Goal: Task Accomplishment & Management: Manage account settings

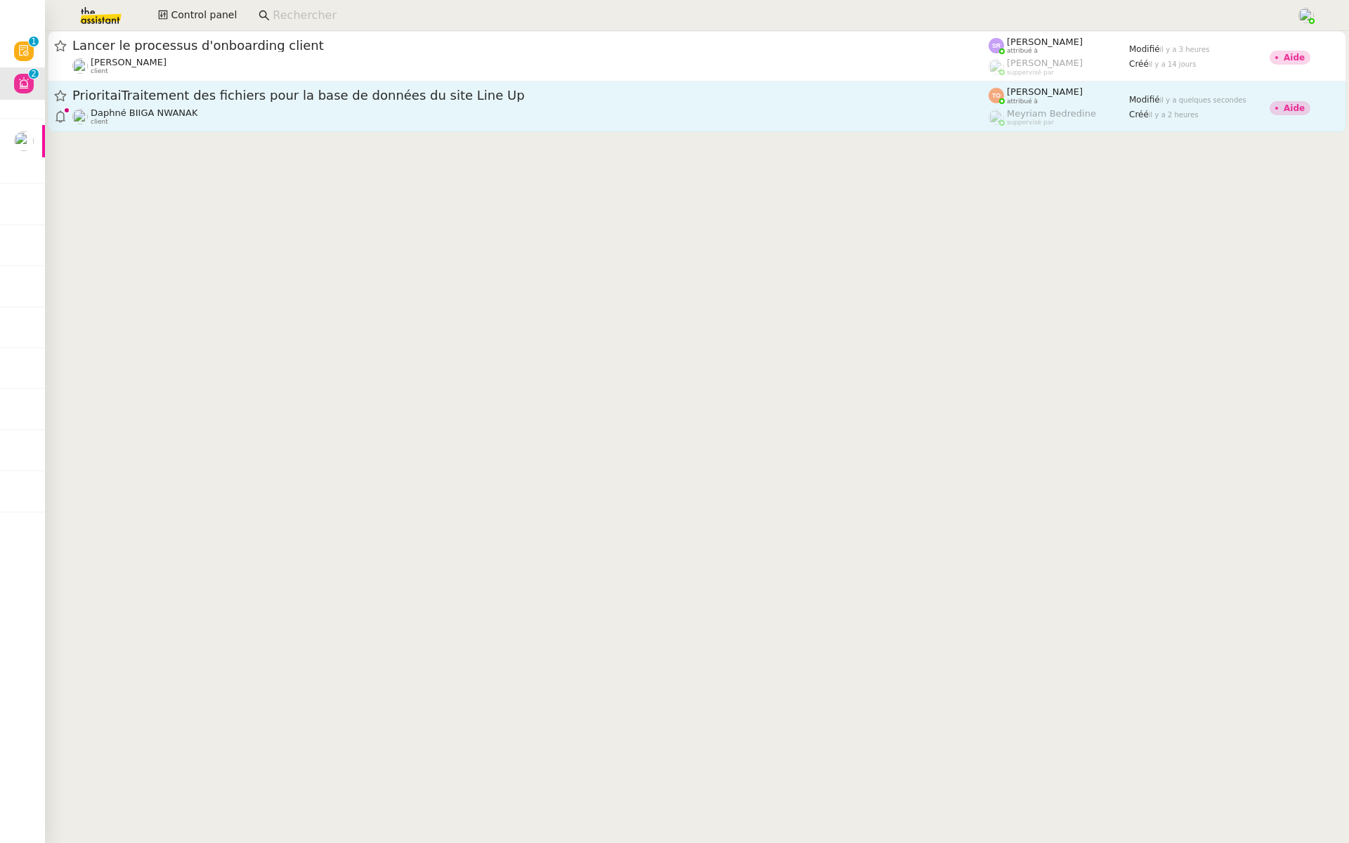
click at [245, 98] on span "PrioritaiTraitement des fichiers pour la base de données du site Line Up" at bounding box center [530, 95] width 916 height 13
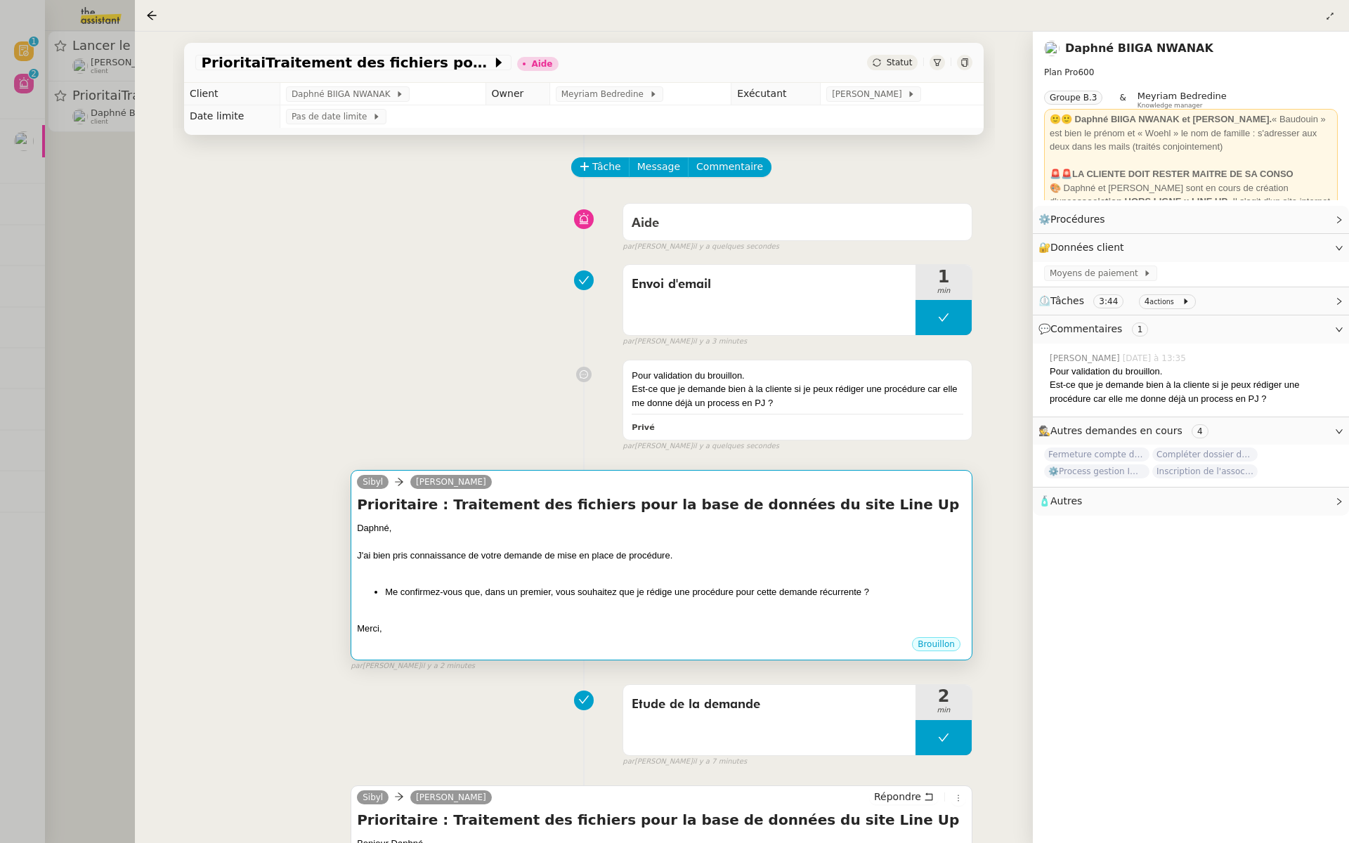
click at [586, 558] on div "J'ai bien pris connaissance de votre demande de mise en place de procédure." at bounding box center [661, 556] width 609 height 14
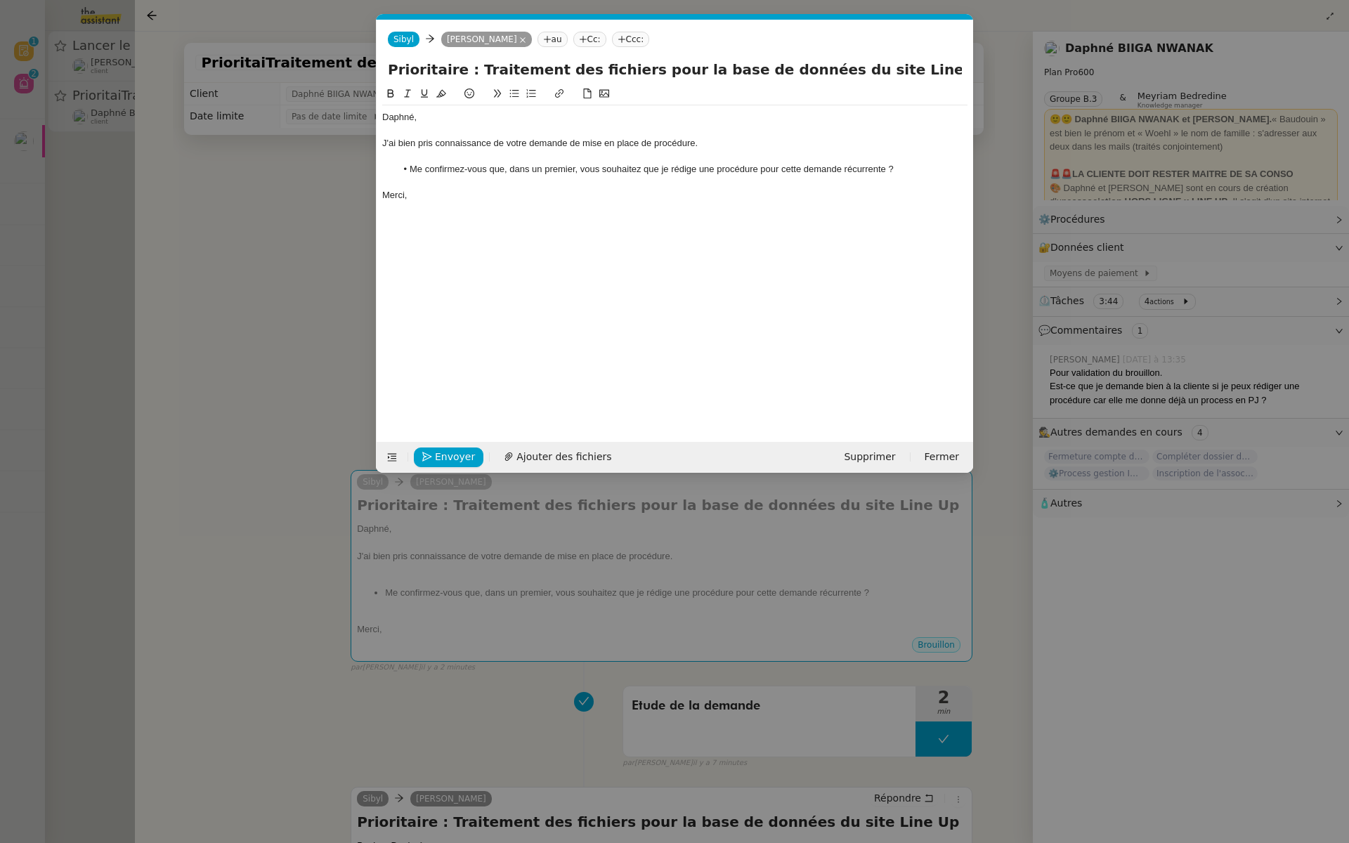
scroll to position [0, 30]
click at [154, 344] on nz-modal-container "Service TA - VOYAGE - PROPOSITION GLOBALE A utiliser dans le cadre de propositi…" at bounding box center [674, 421] width 1349 height 843
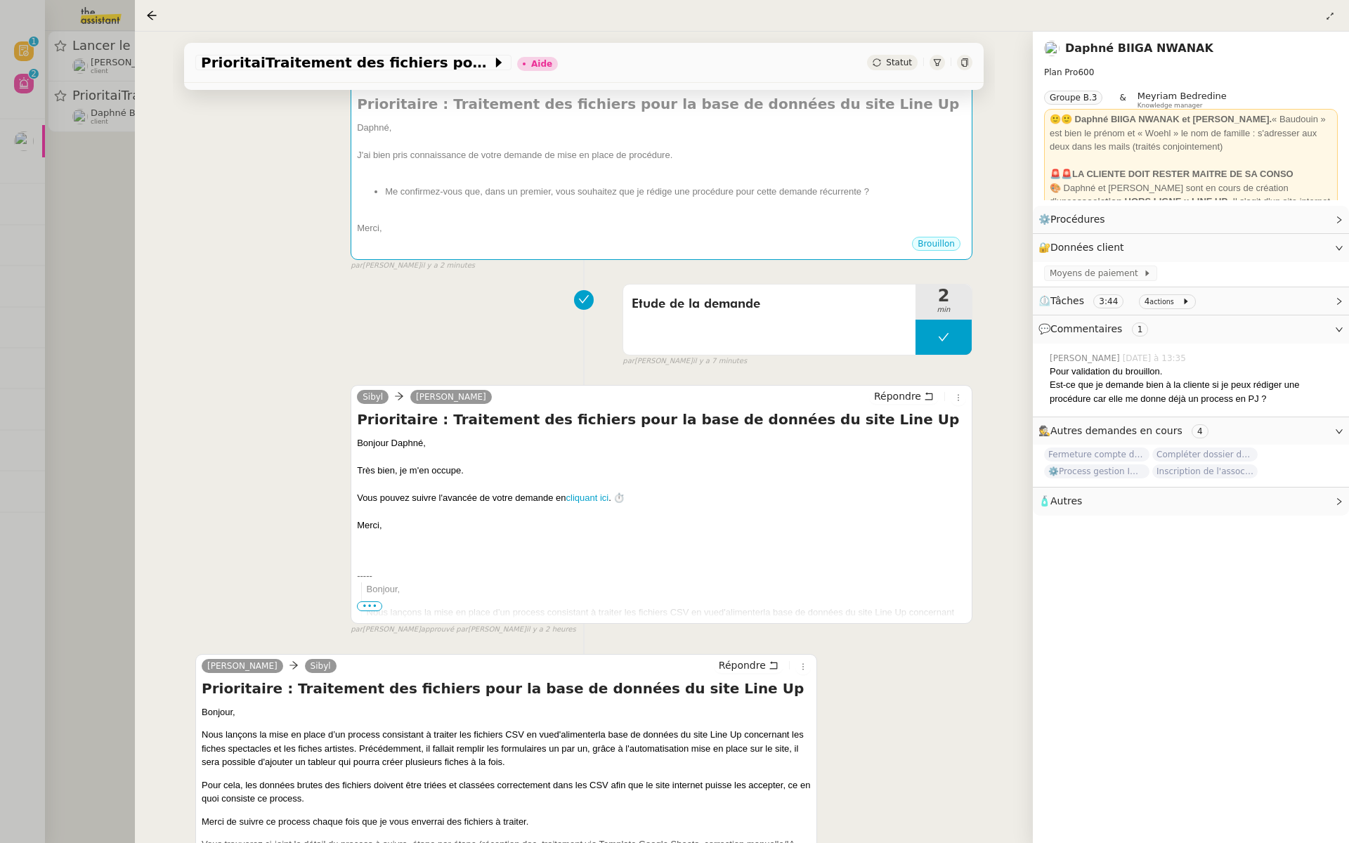
scroll to position [602, 0]
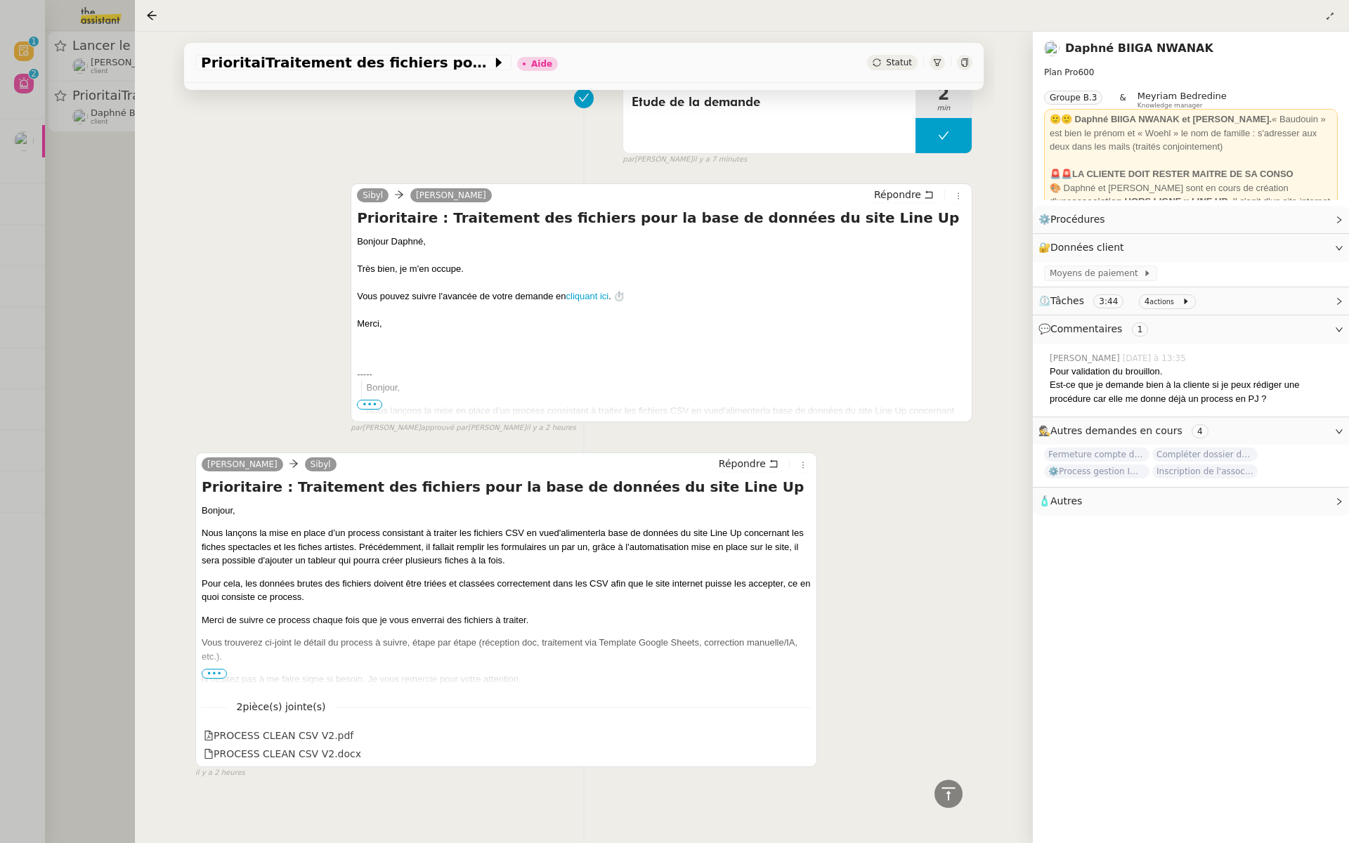
click at [214, 674] on span "•••" at bounding box center [214, 674] width 25 height 10
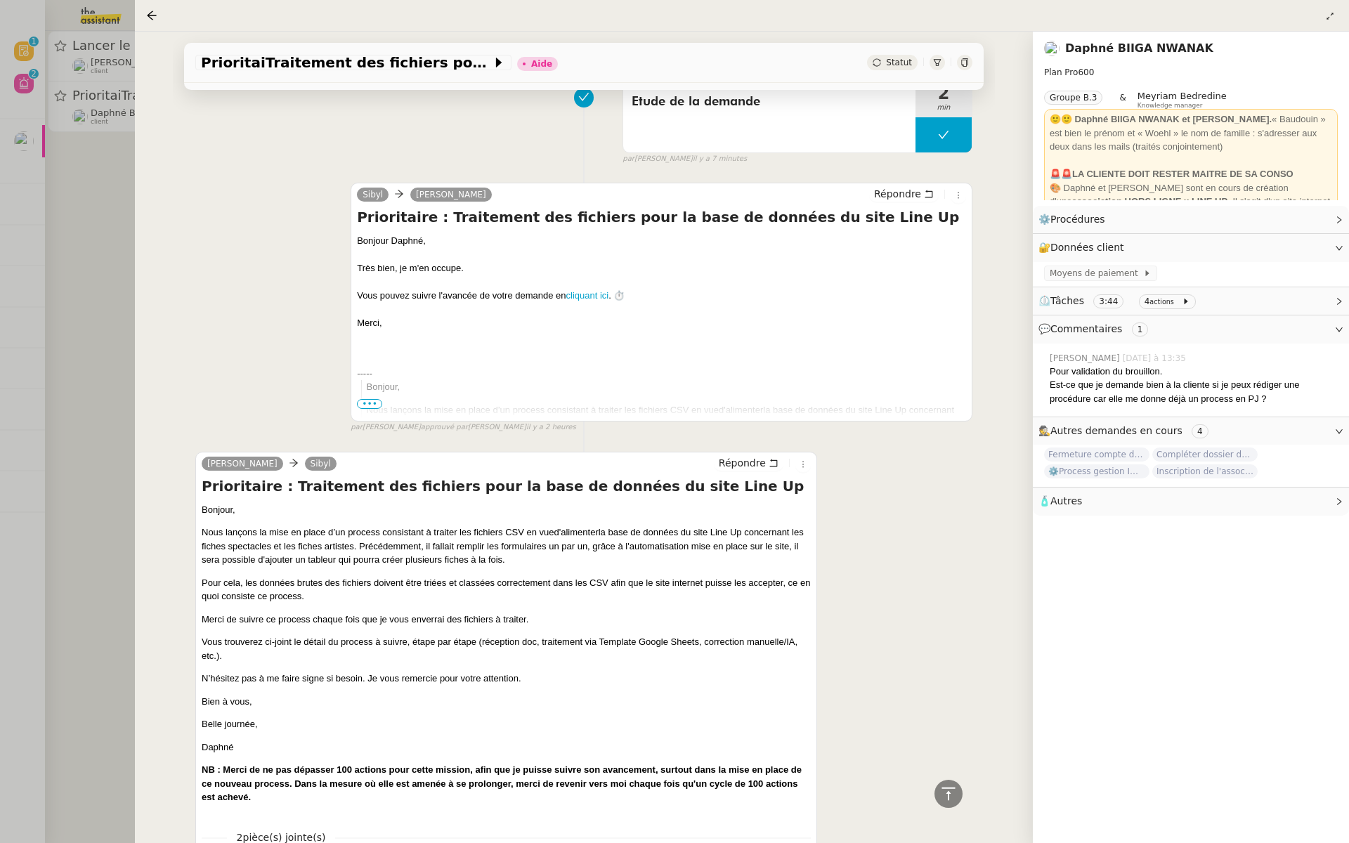
scroll to position [733, 0]
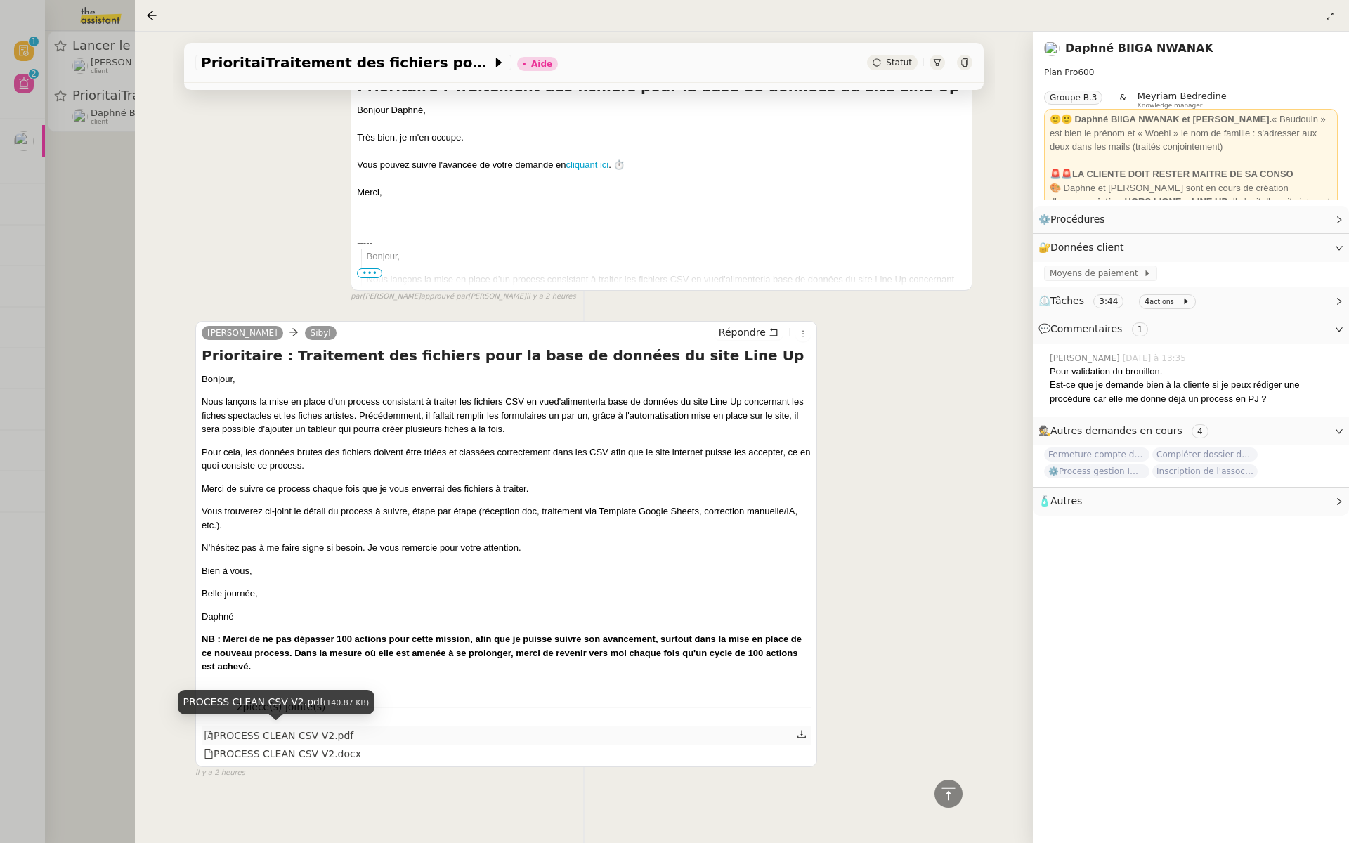
click at [311, 730] on div "PROCESS CLEAN CSV V2.pdf" at bounding box center [279, 736] width 150 height 16
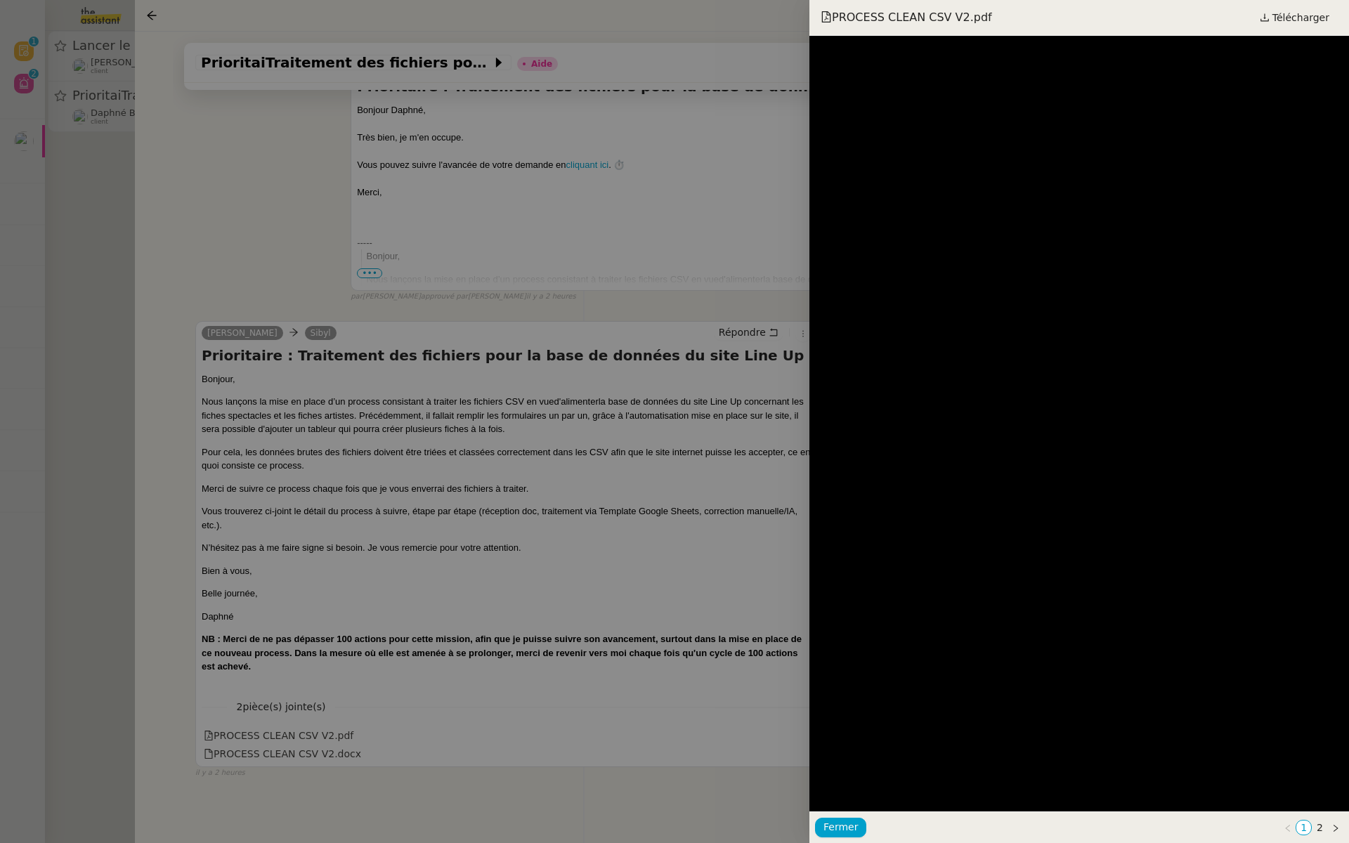
click at [681, 455] on div at bounding box center [674, 421] width 1349 height 843
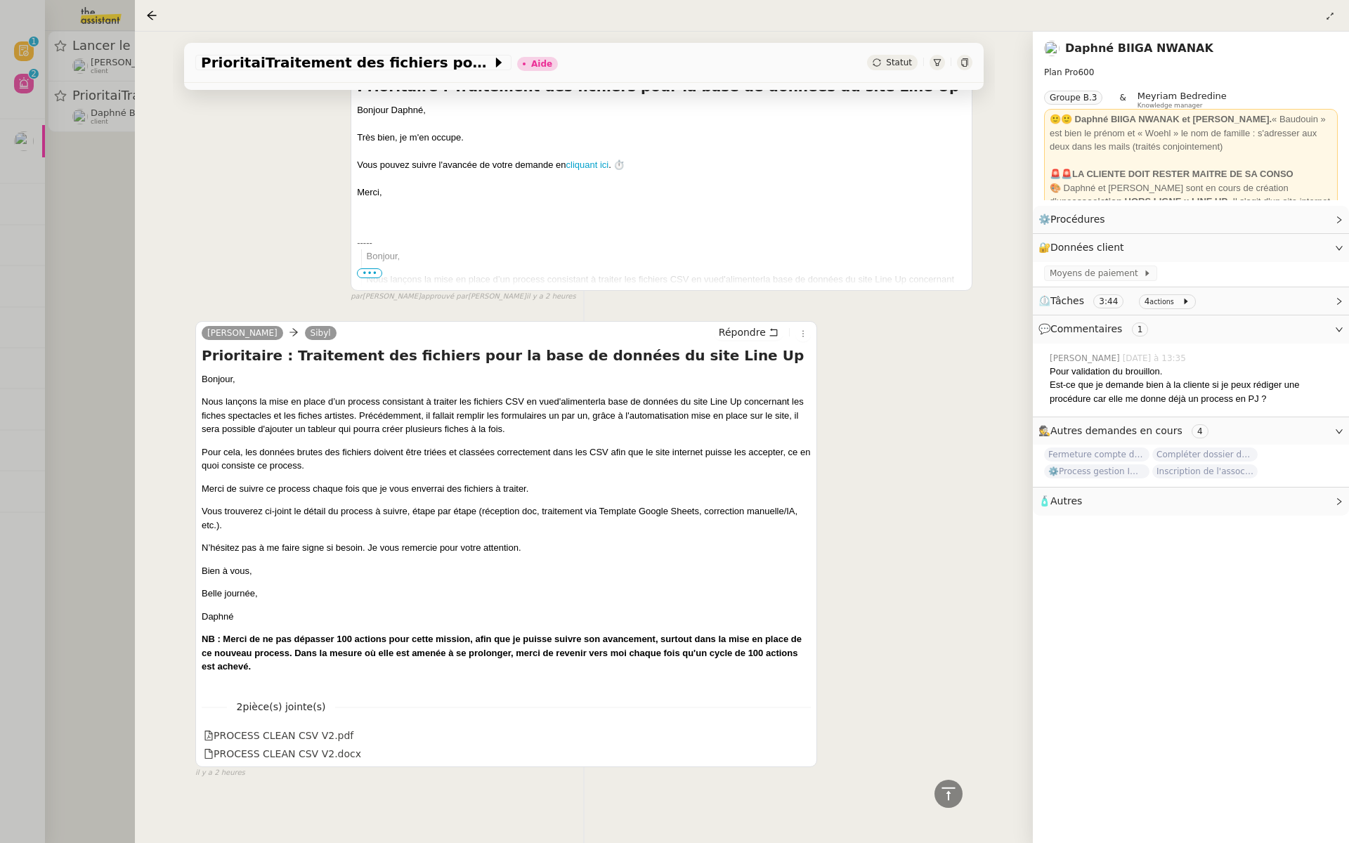
scroll to position [0, 0]
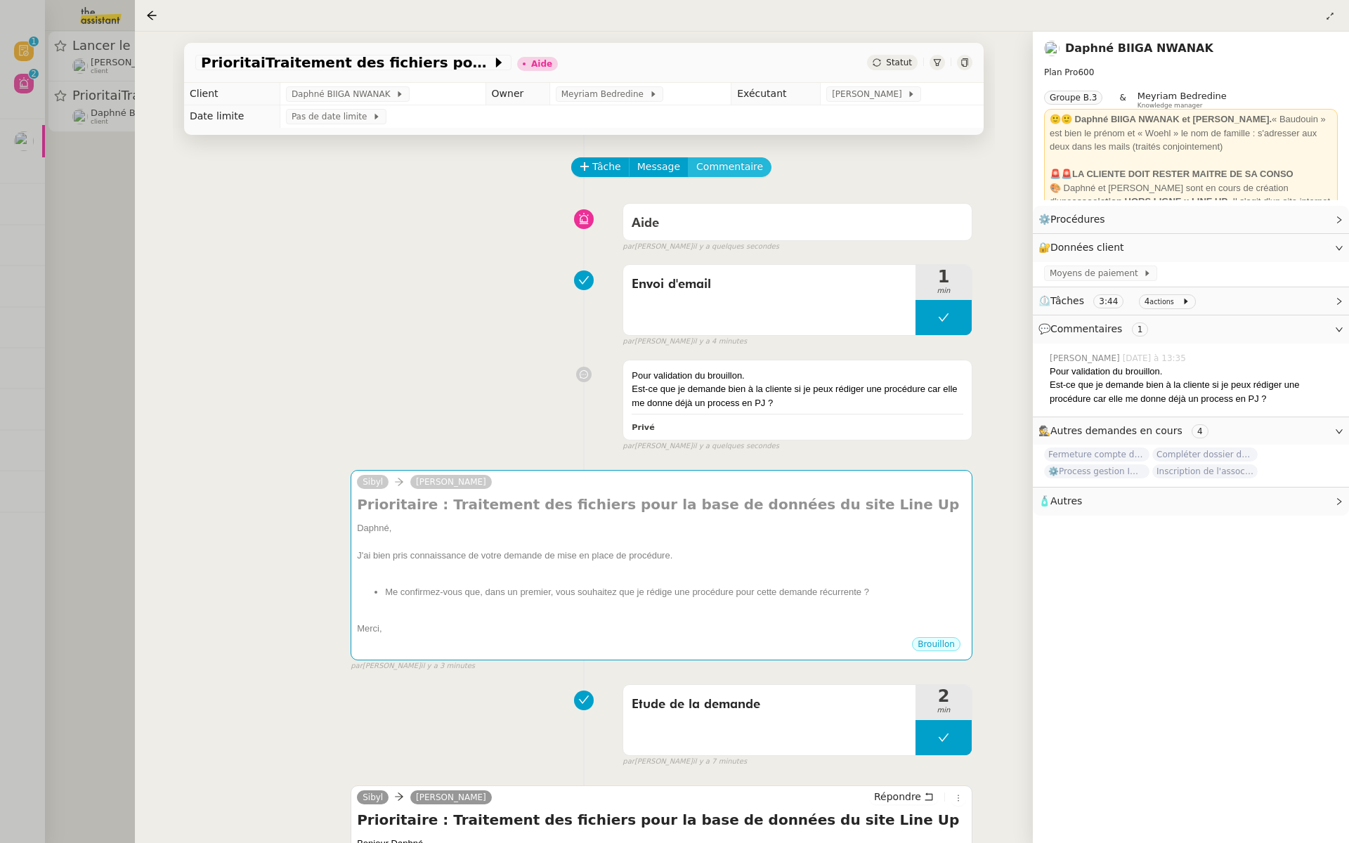
click at [731, 164] on span "Commentaire" at bounding box center [729, 167] width 67 height 16
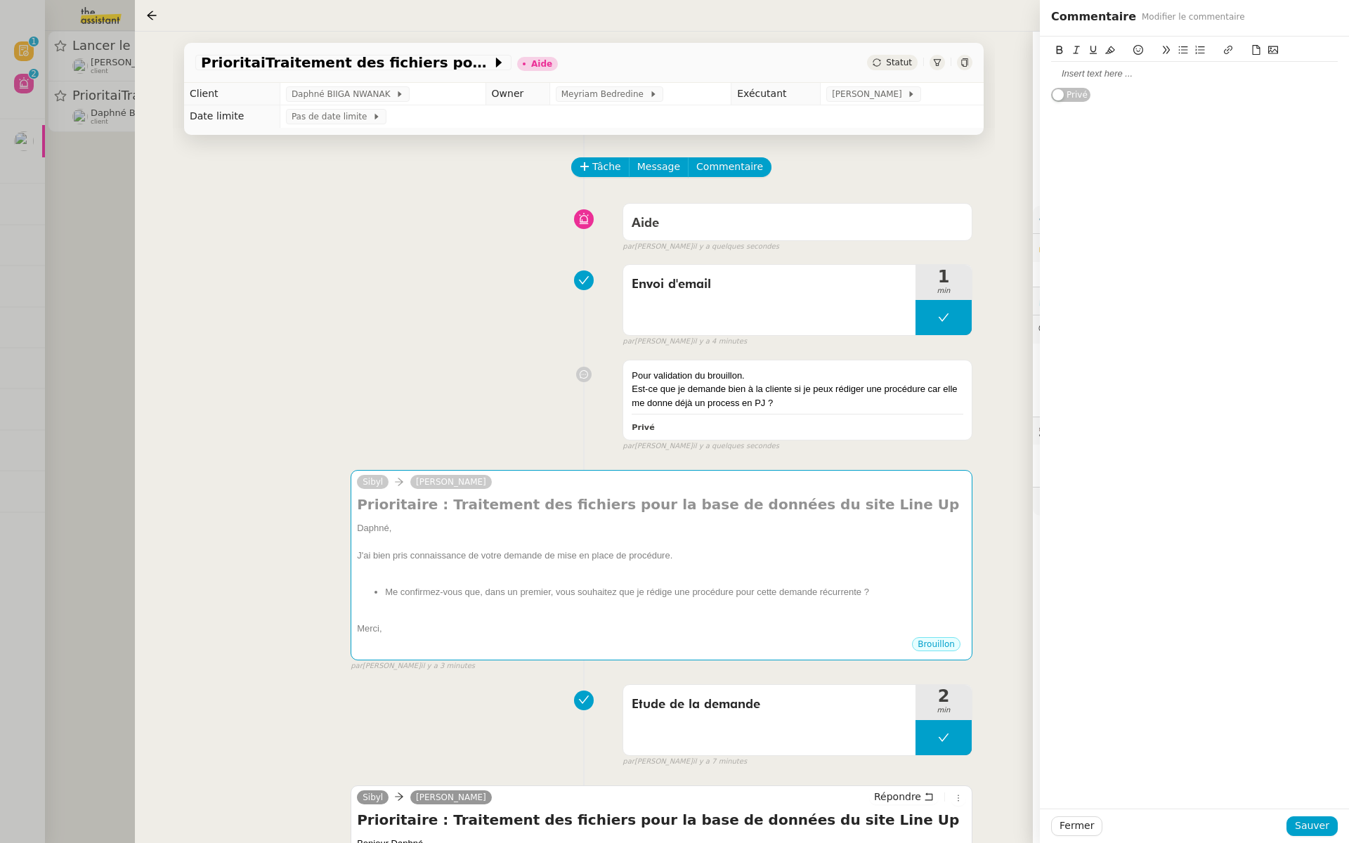
click at [1088, 74] on div at bounding box center [1194, 73] width 287 height 13
click at [1322, 825] on span "Sauver" at bounding box center [1312, 826] width 34 height 16
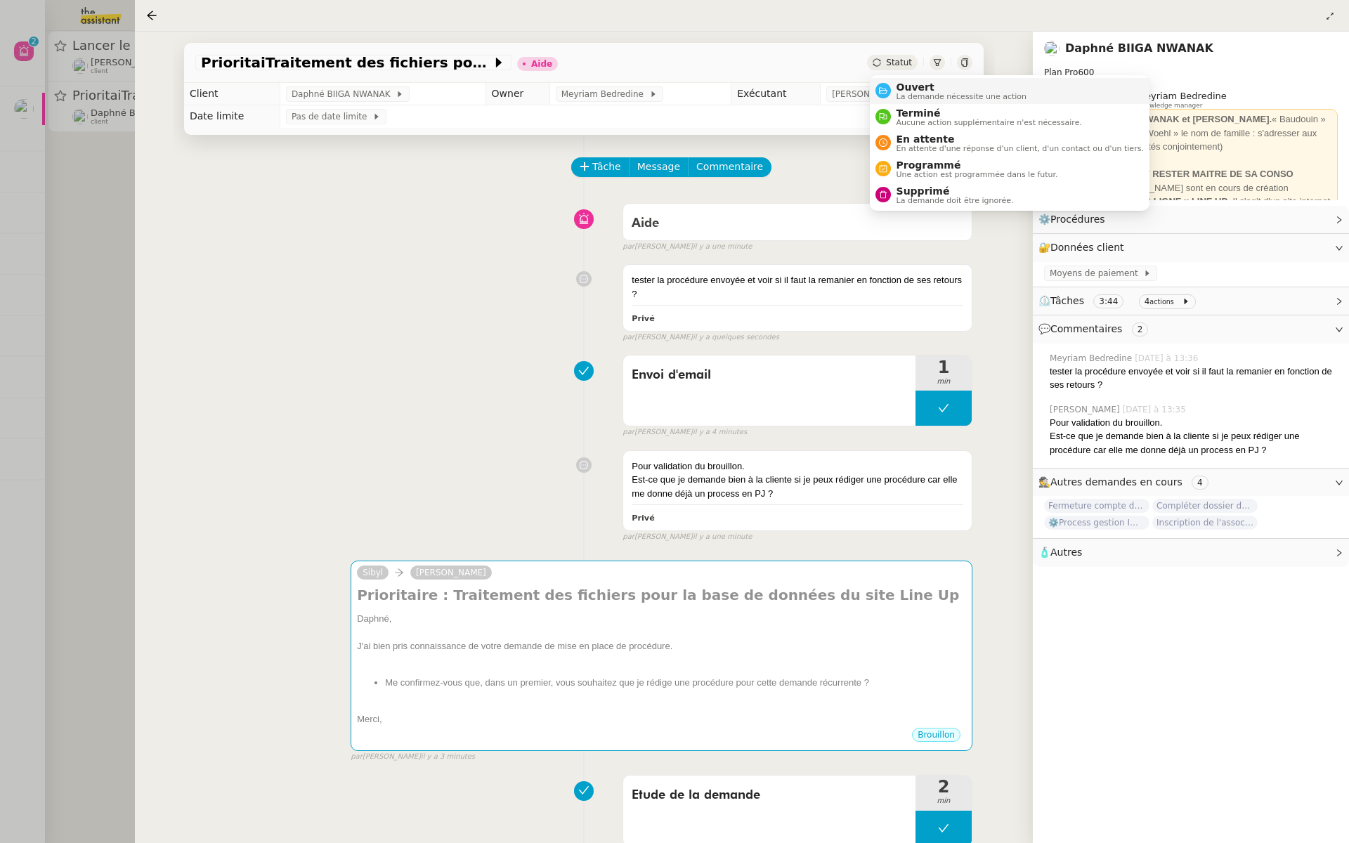
click at [903, 89] on span "Ouvert" at bounding box center [961, 86] width 131 height 11
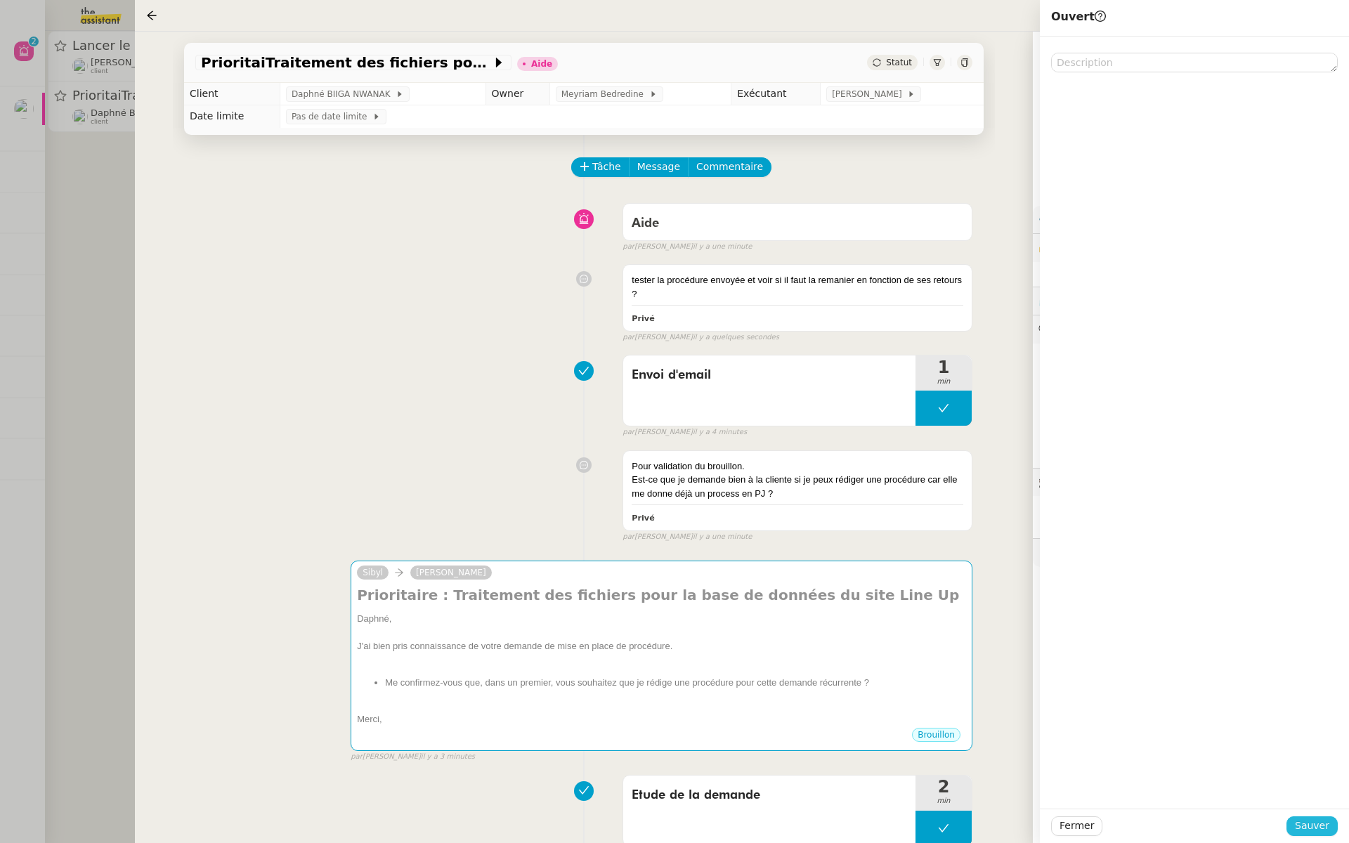
click at [1316, 828] on span "Sauver" at bounding box center [1312, 826] width 34 height 16
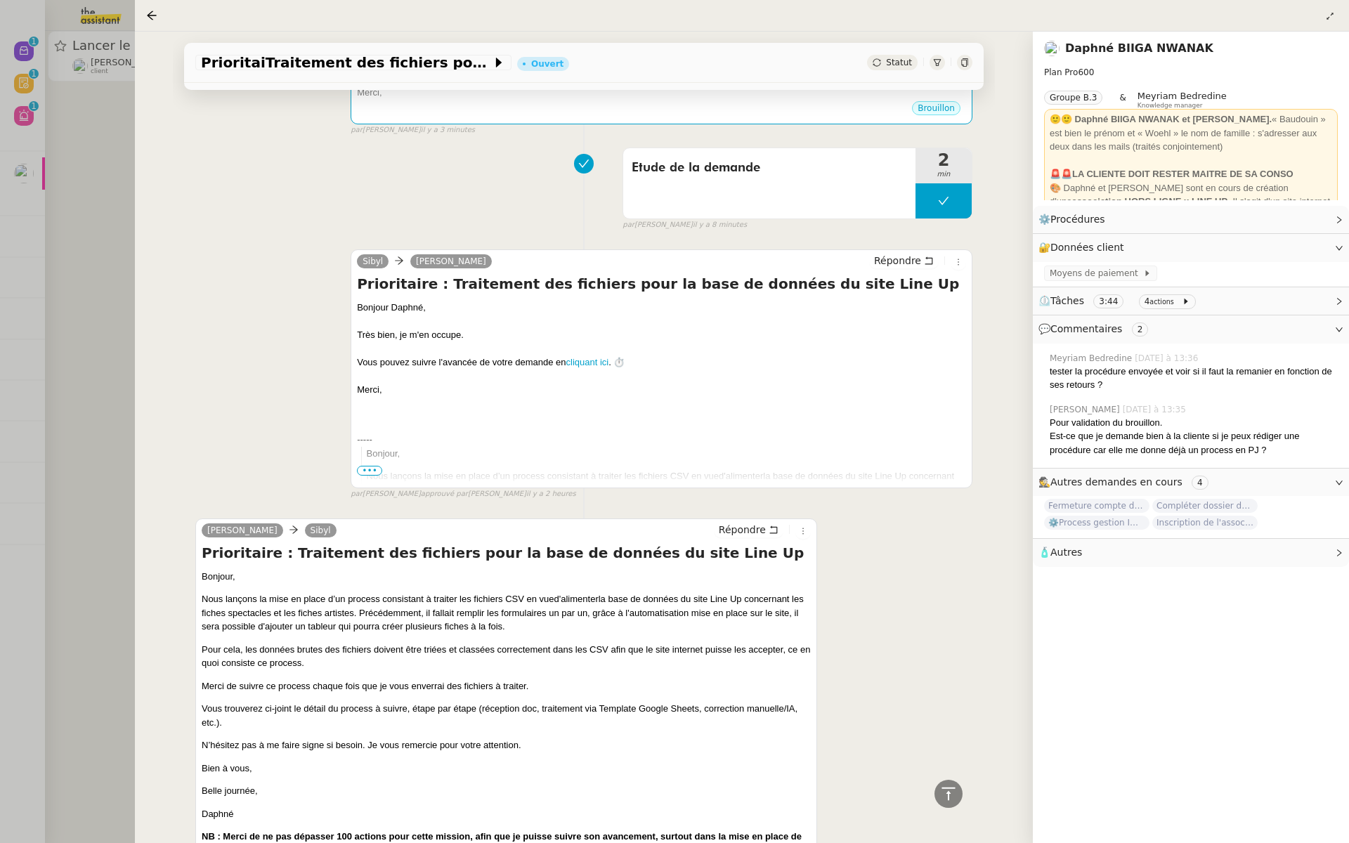
scroll to position [885, 0]
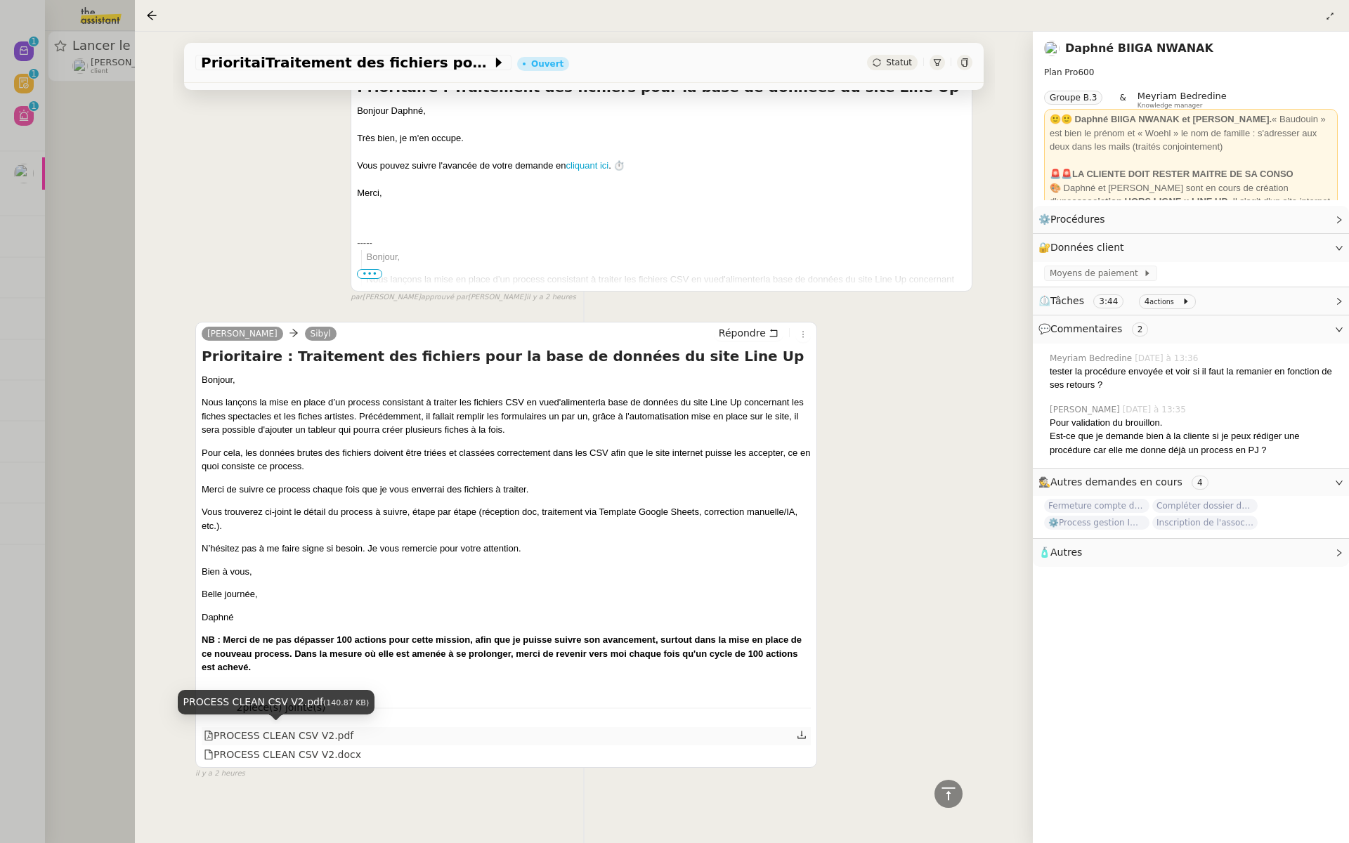
click at [293, 728] on div "PROCESS CLEAN CSV V2.pdf" at bounding box center [279, 736] width 150 height 16
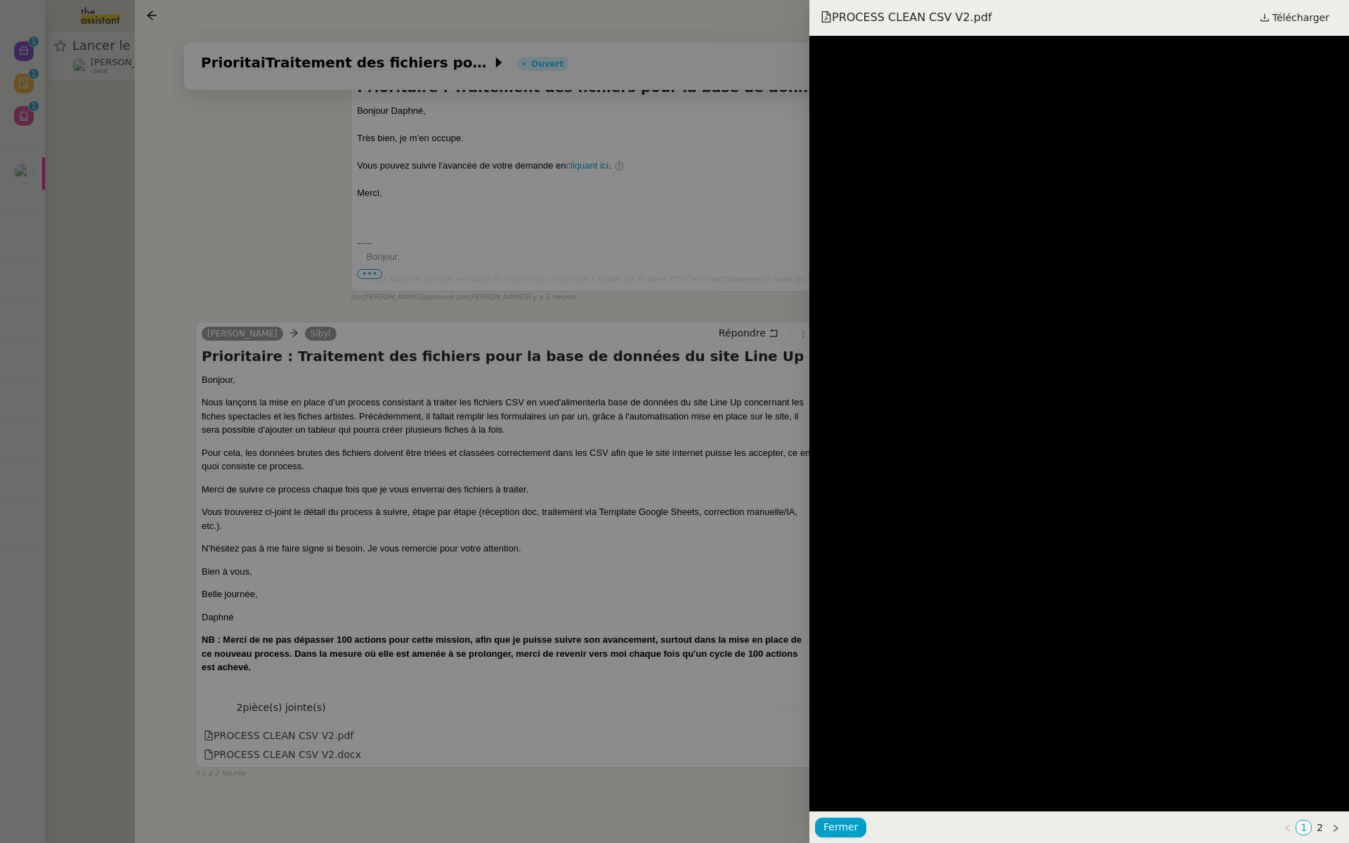
click at [676, 360] on div at bounding box center [674, 421] width 1349 height 843
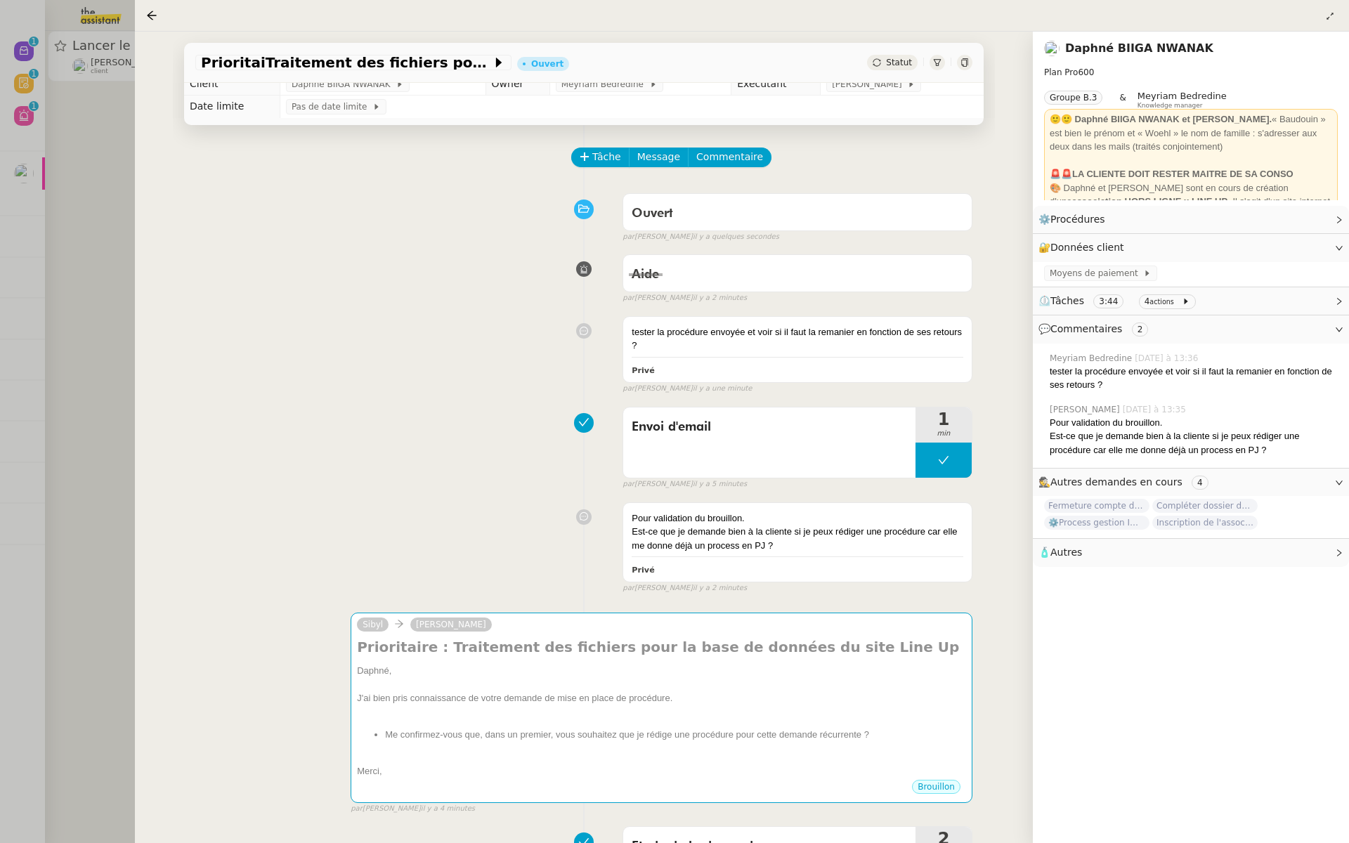
scroll to position [0, 0]
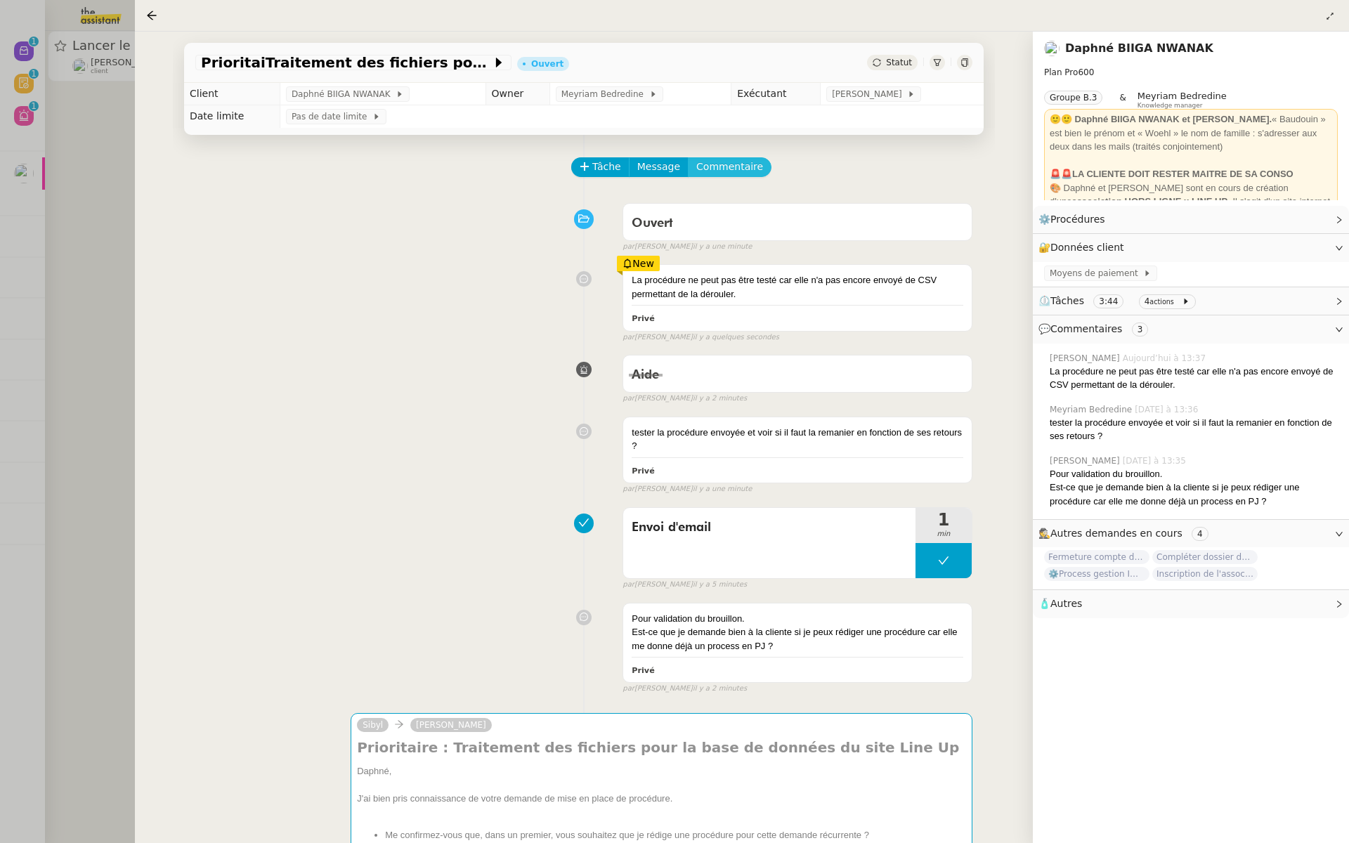
click at [718, 158] on button "Commentaire" at bounding box center [730, 167] width 84 height 20
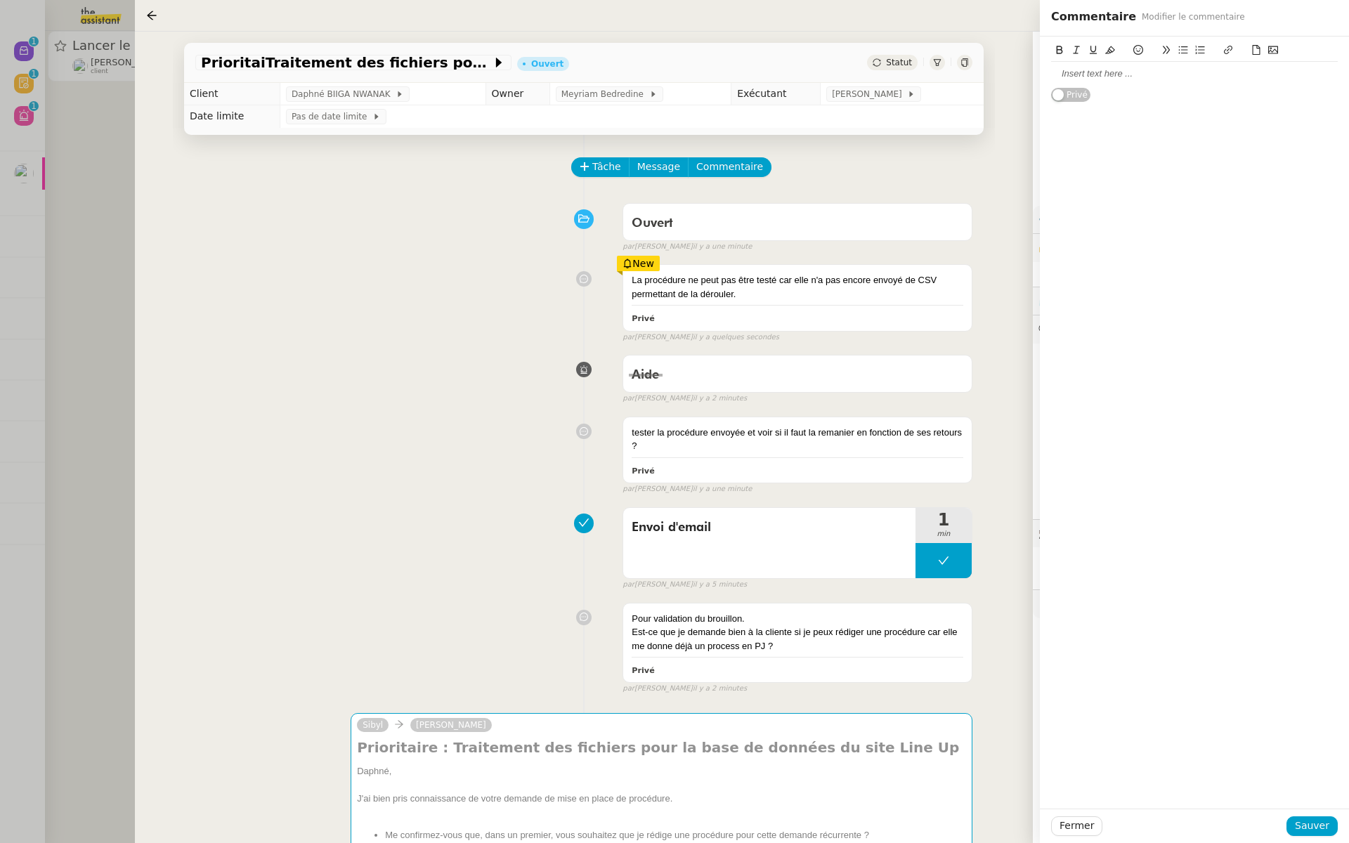
click at [1078, 74] on div at bounding box center [1194, 73] width 287 height 13
click at [1300, 821] on span "Sauver" at bounding box center [1312, 826] width 34 height 16
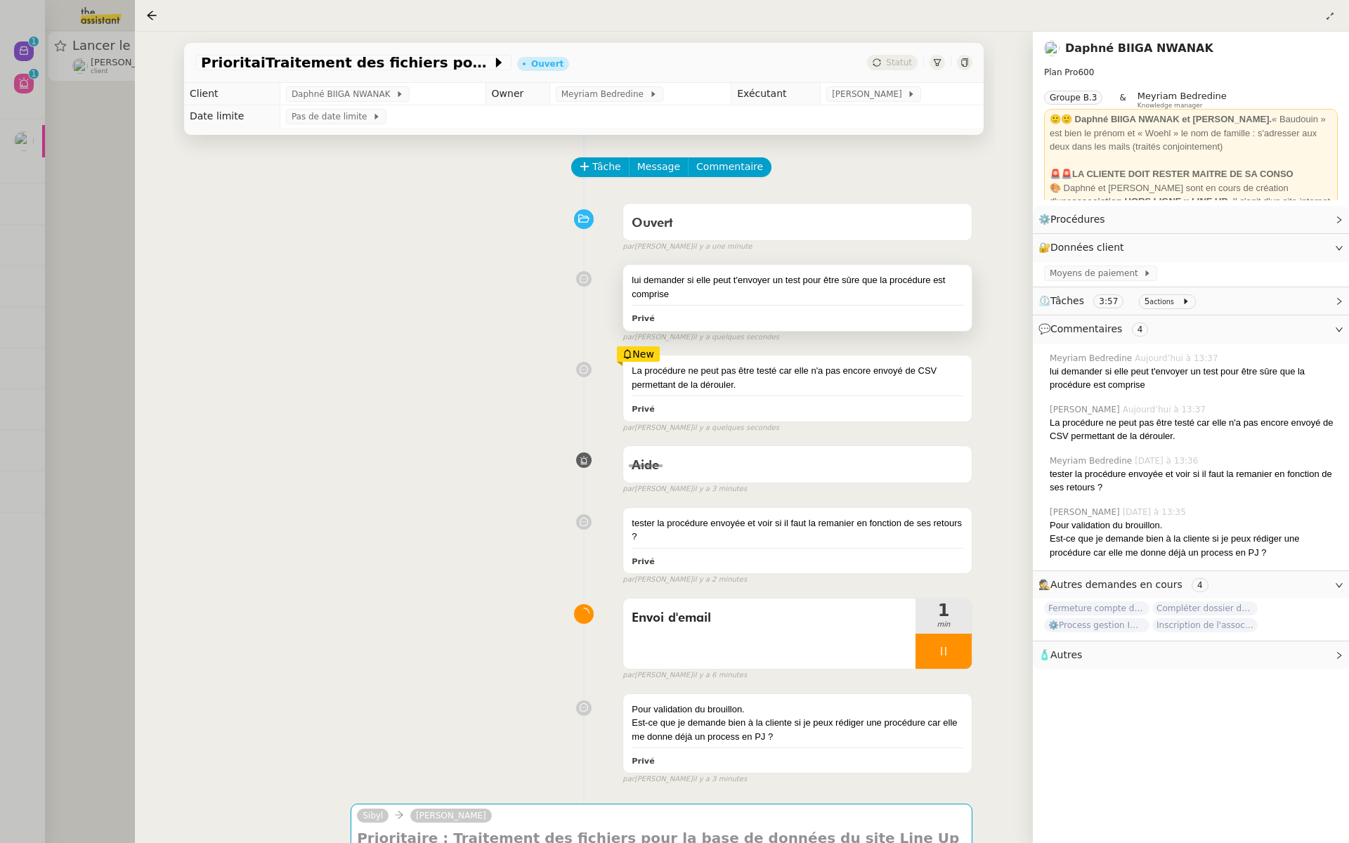
click at [691, 294] on div "lui demander si elle peut t'envoyer un test pour être sûre que la procédure est…" at bounding box center [798, 286] width 332 height 27
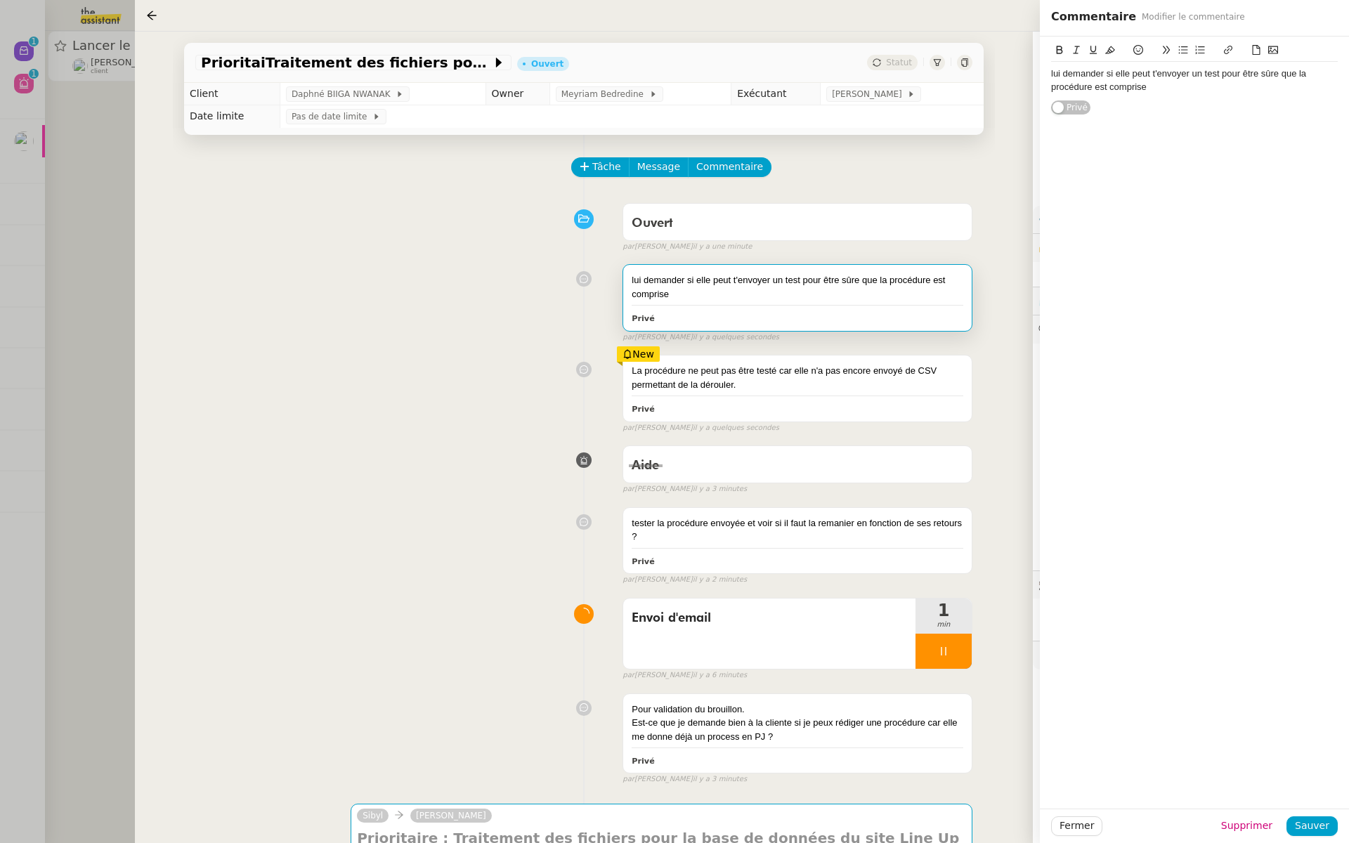
click at [1182, 93] on div "lui demander si elle peut t'envoyer un test pour être sûre que la procédure est…" at bounding box center [1194, 80] width 287 height 26
click at [1310, 821] on span "Sauver" at bounding box center [1312, 826] width 34 height 16
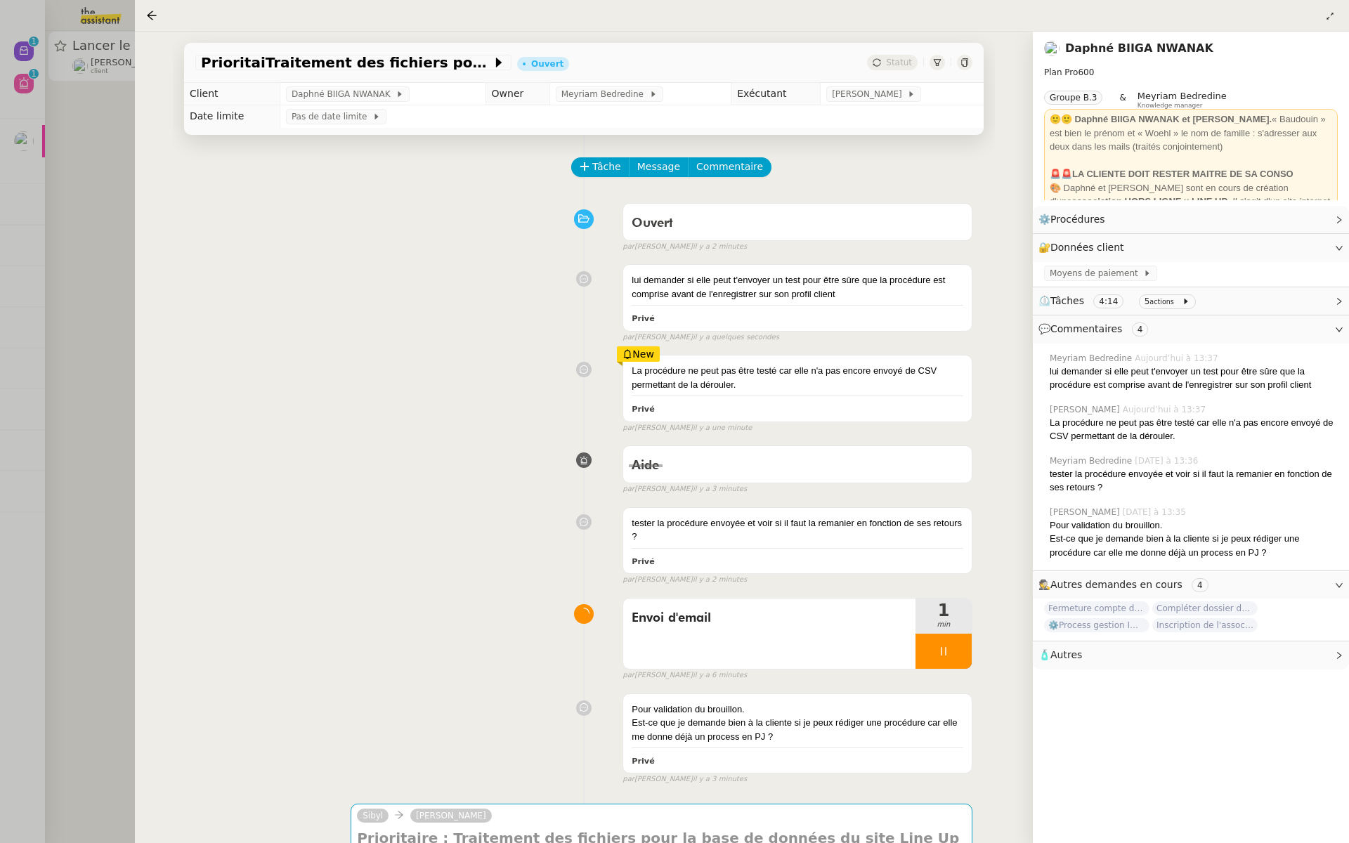
click at [21, 254] on div at bounding box center [674, 421] width 1349 height 843
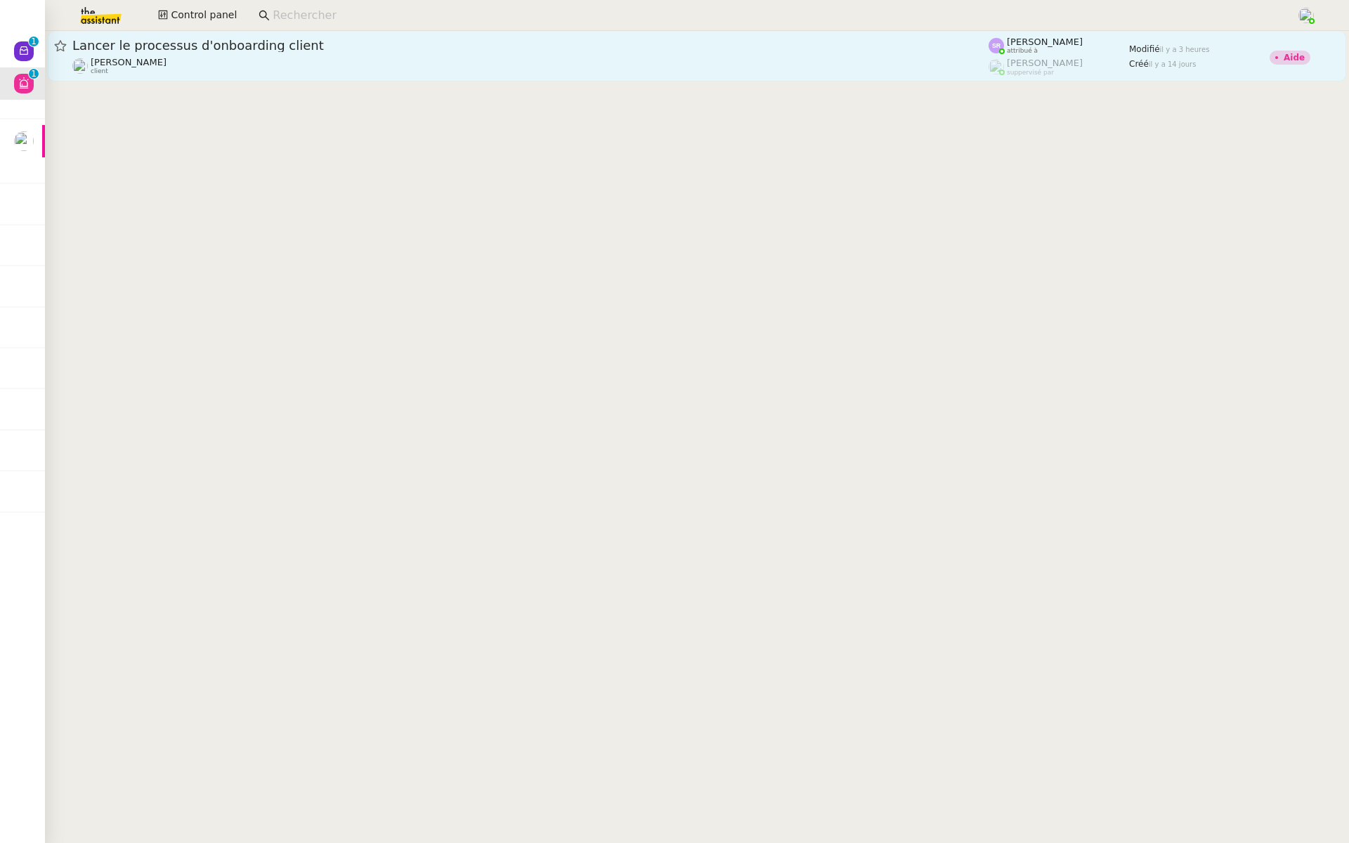
click at [252, 51] on div "Lancer le processus d'onboarding client" at bounding box center [530, 45] width 916 height 17
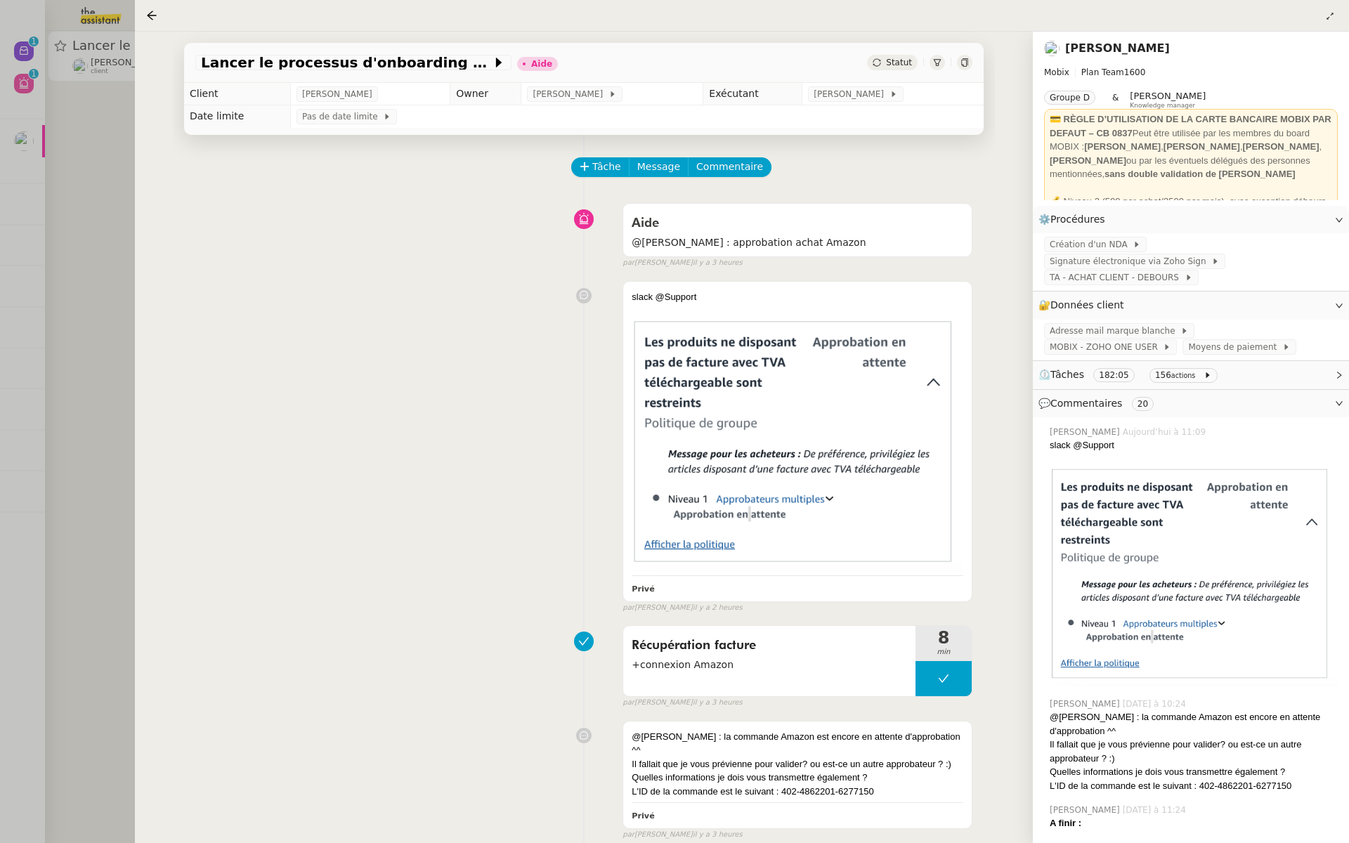
click at [93, 163] on div at bounding box center [674, 421] width 1349 height 843
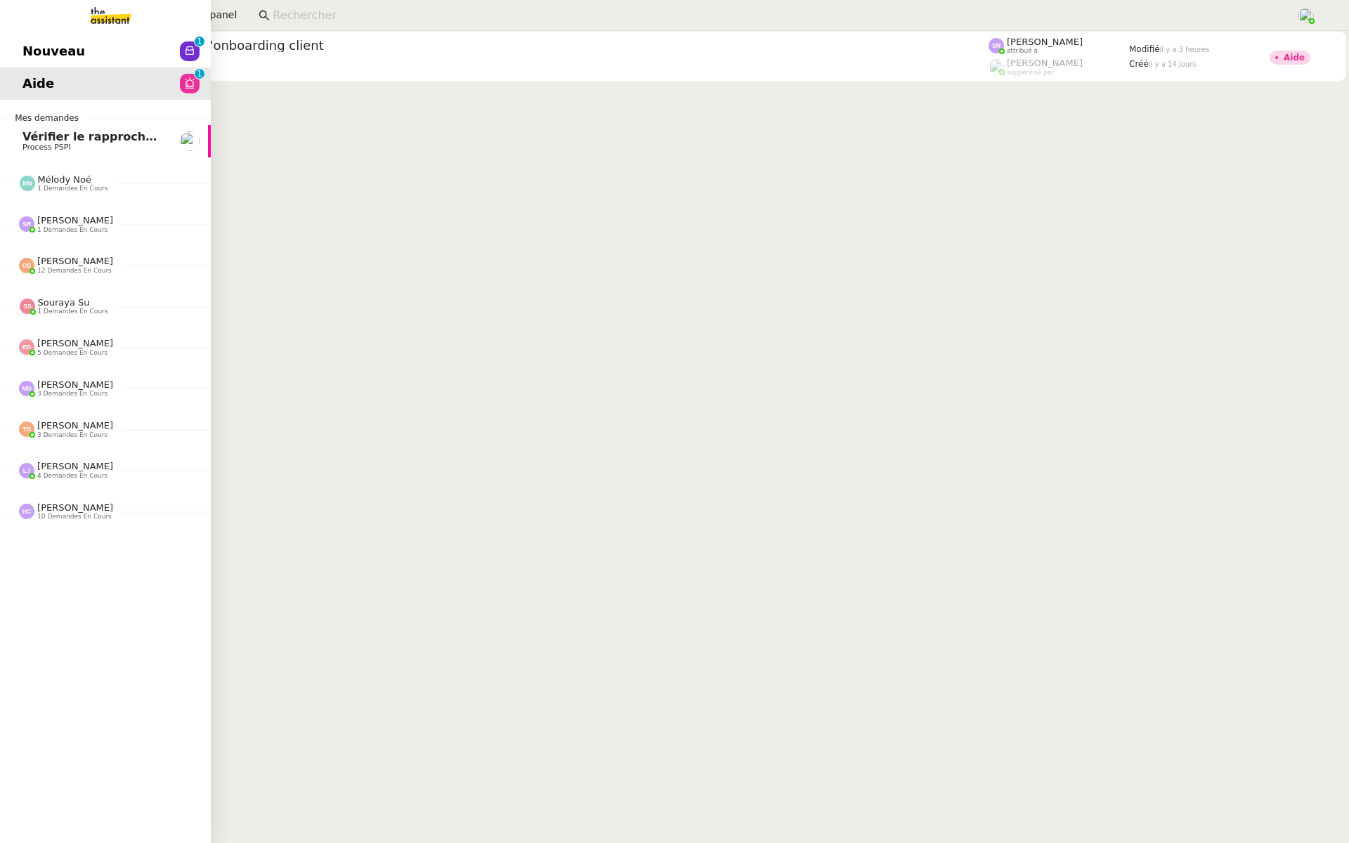
click at [25, 37] on link "Nouveau 0 1 2 3 4 5 6 7 8 9" at bounding box center [105, 51] width 211 height 32
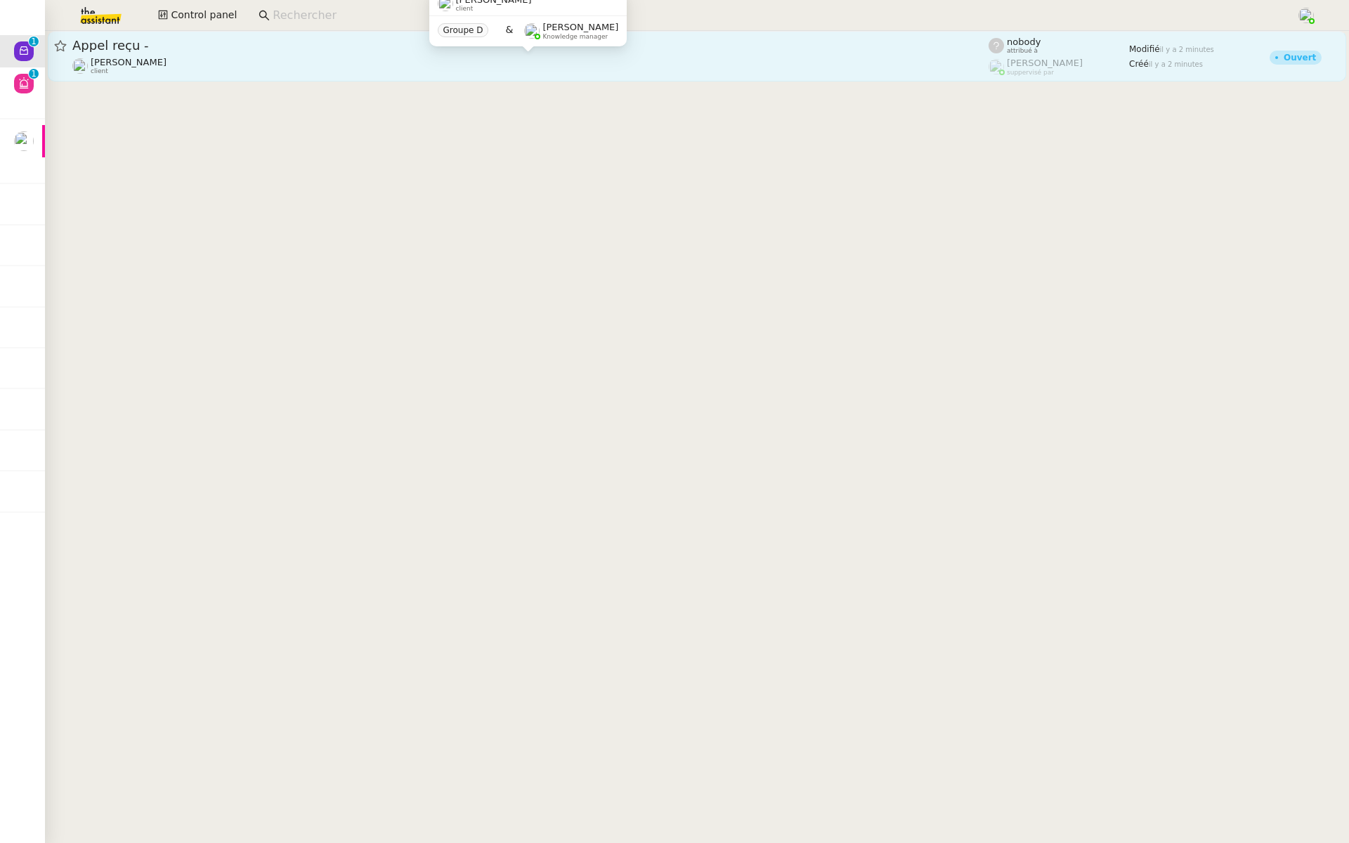
click at [271, 57] on div "Maria-Daniele Killy client" at bounding box center [530, 66] width 916 height 18
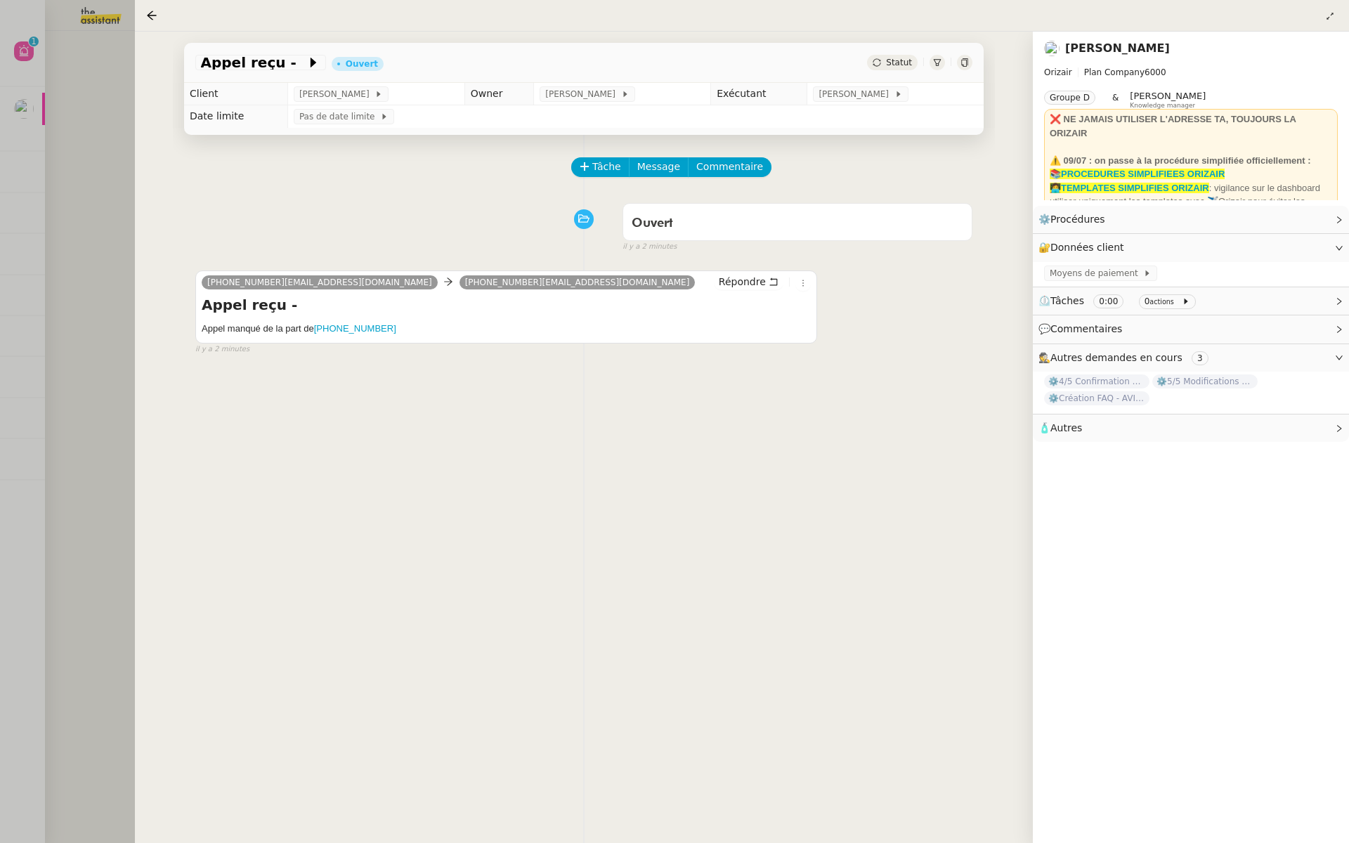
click at [11, 210] on div at bounding box center [674, 421] width 1349 height 843
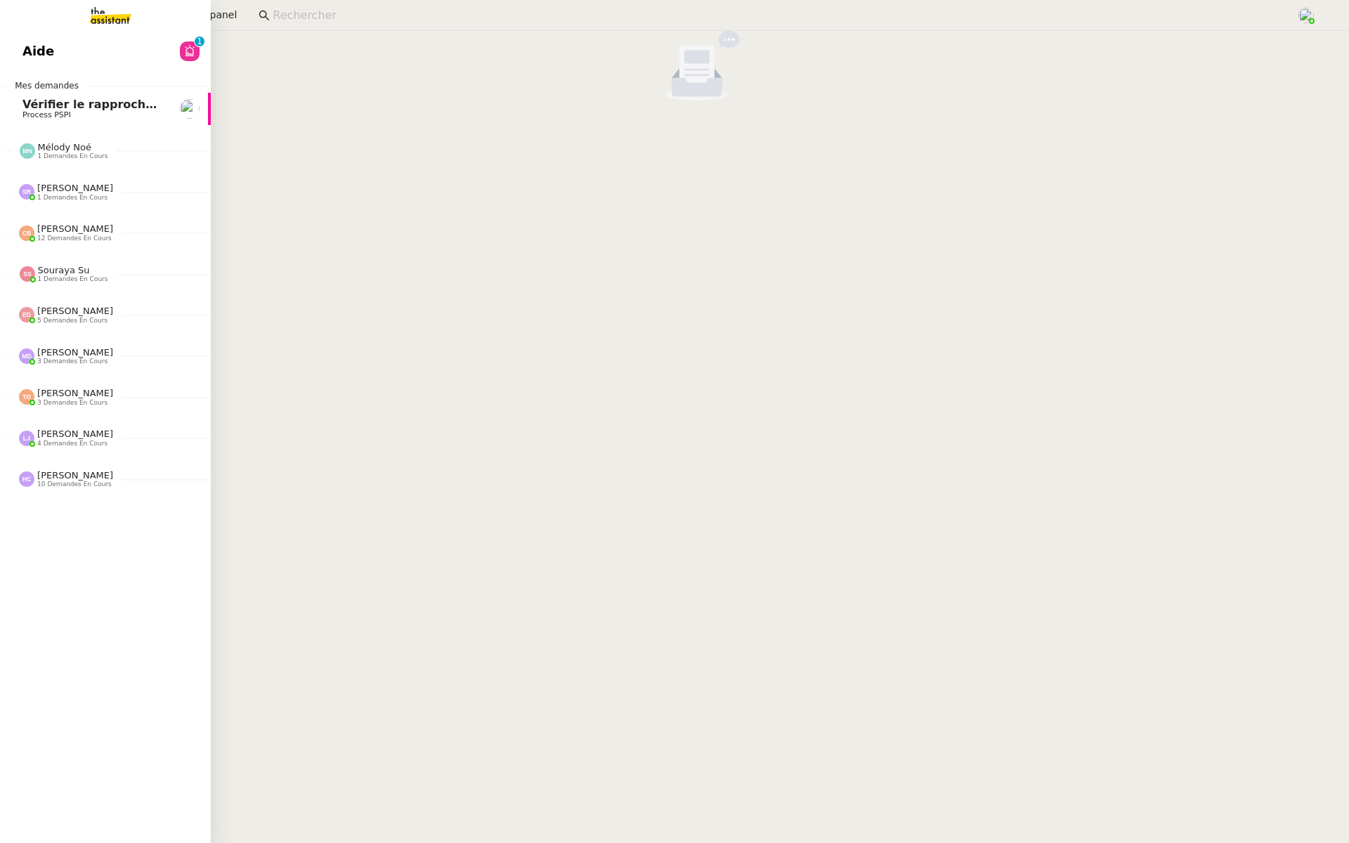
click at [22, 45] on span "Aide" at bounding box center [38, 51] width 32 height 21
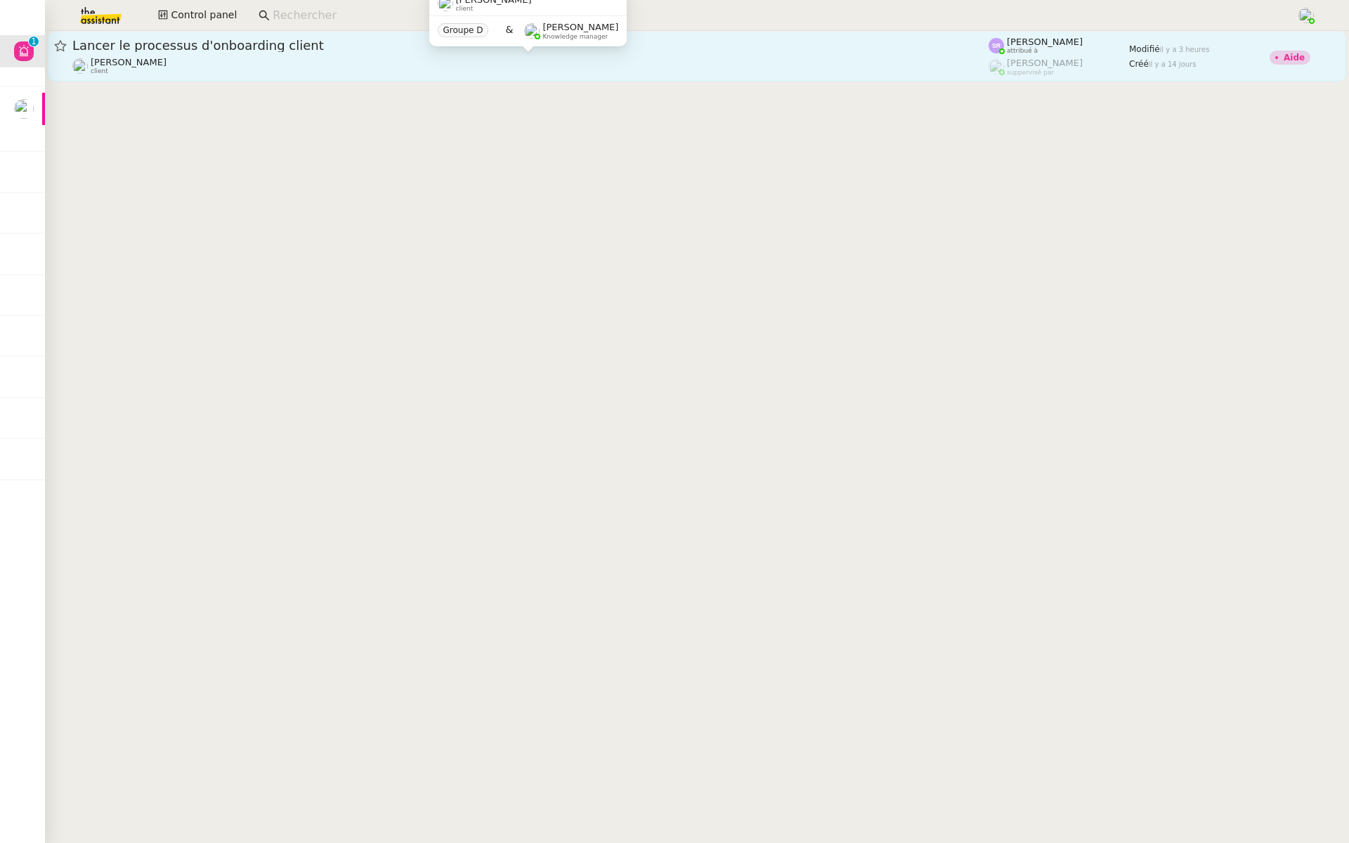
click at [292, 61] on div "Florian Parant client" at bounding box center [530, 66] width 916 height 18
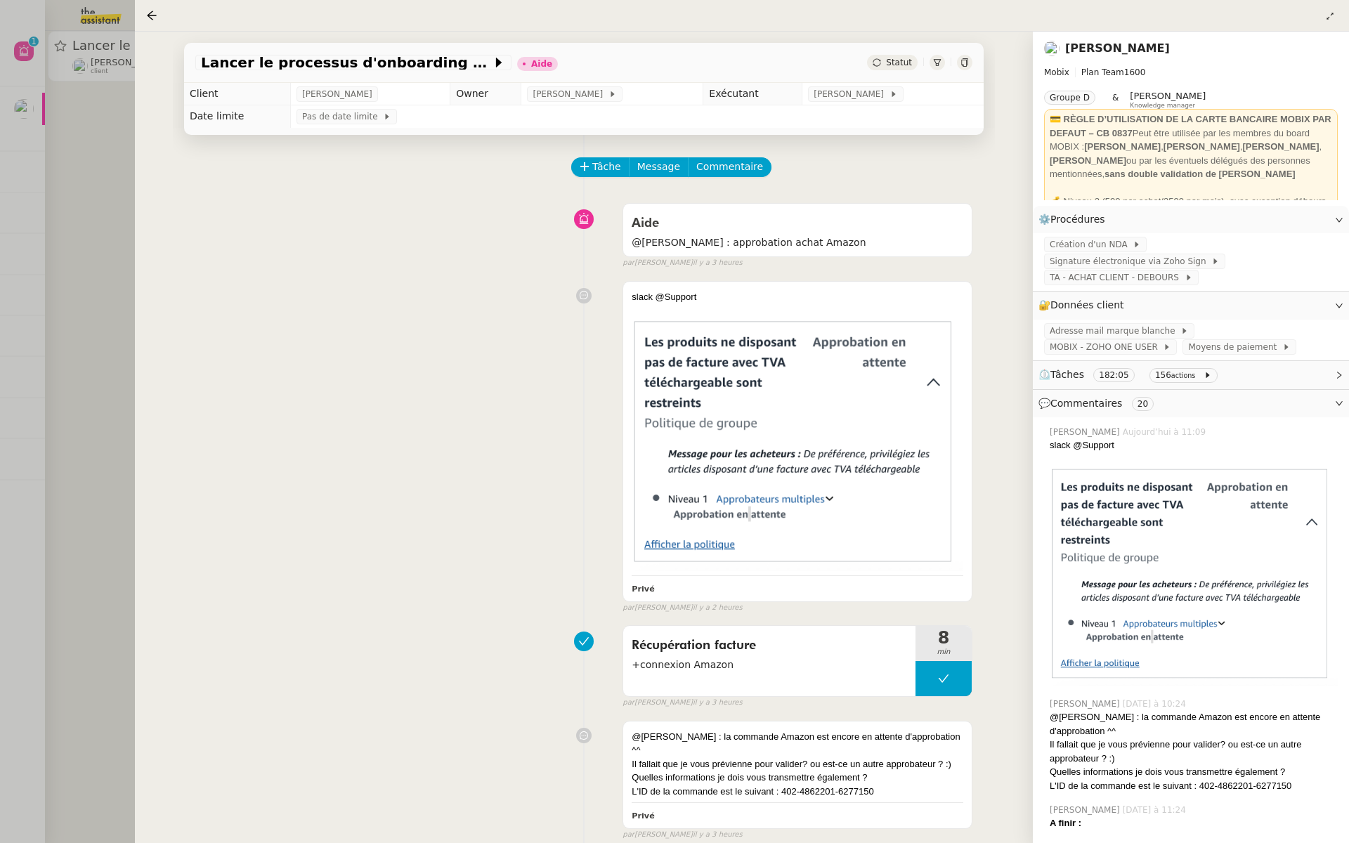
click at [0, 217] on div at bounding box center [674, 421] width 1349 height 843
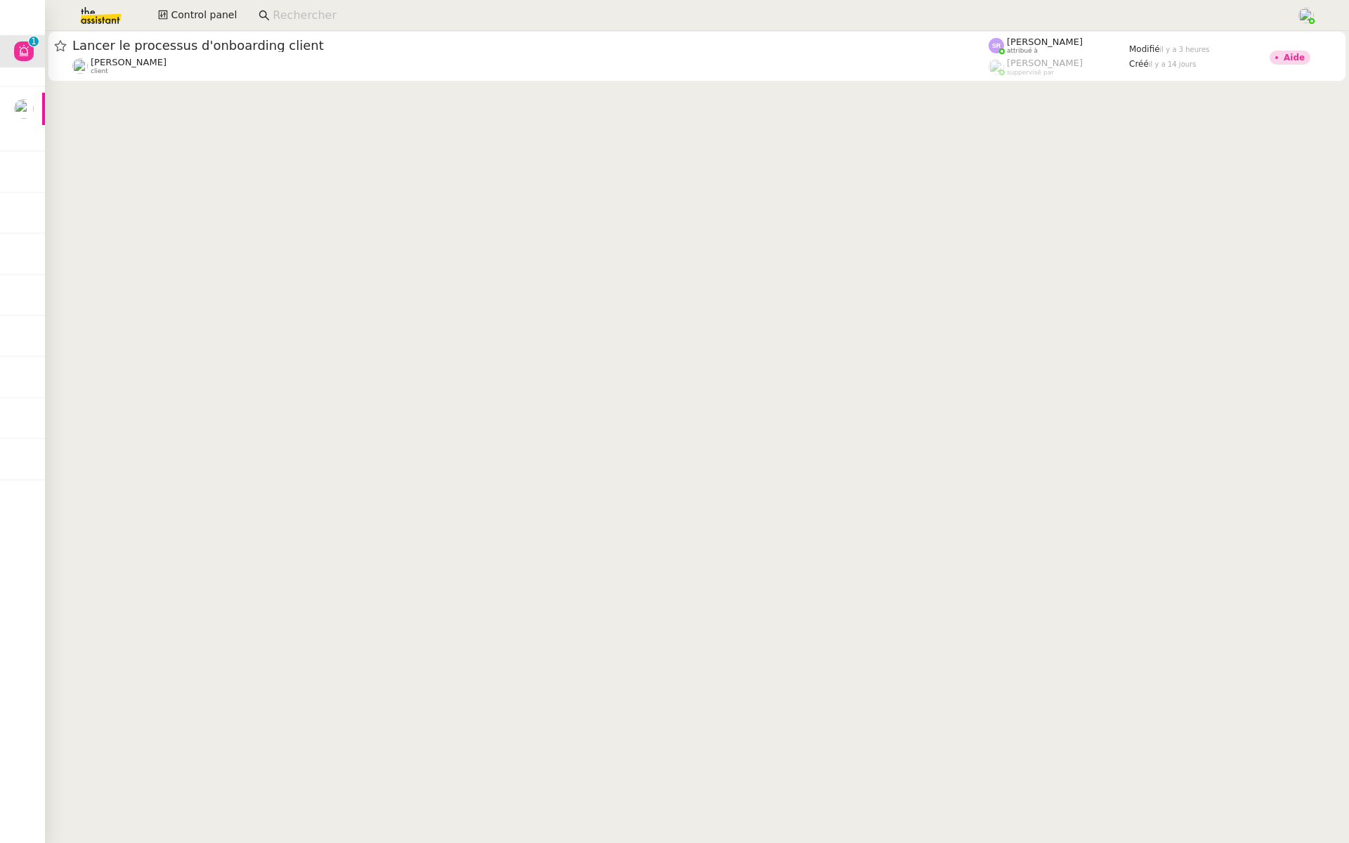
drag, startPoint x: 94, startPoint y: 10, endPoint x: 138, endPoint y: 11, distance: 44.3
click at [94, 10] on img at bounding box center [89, 15] width 109 height 31
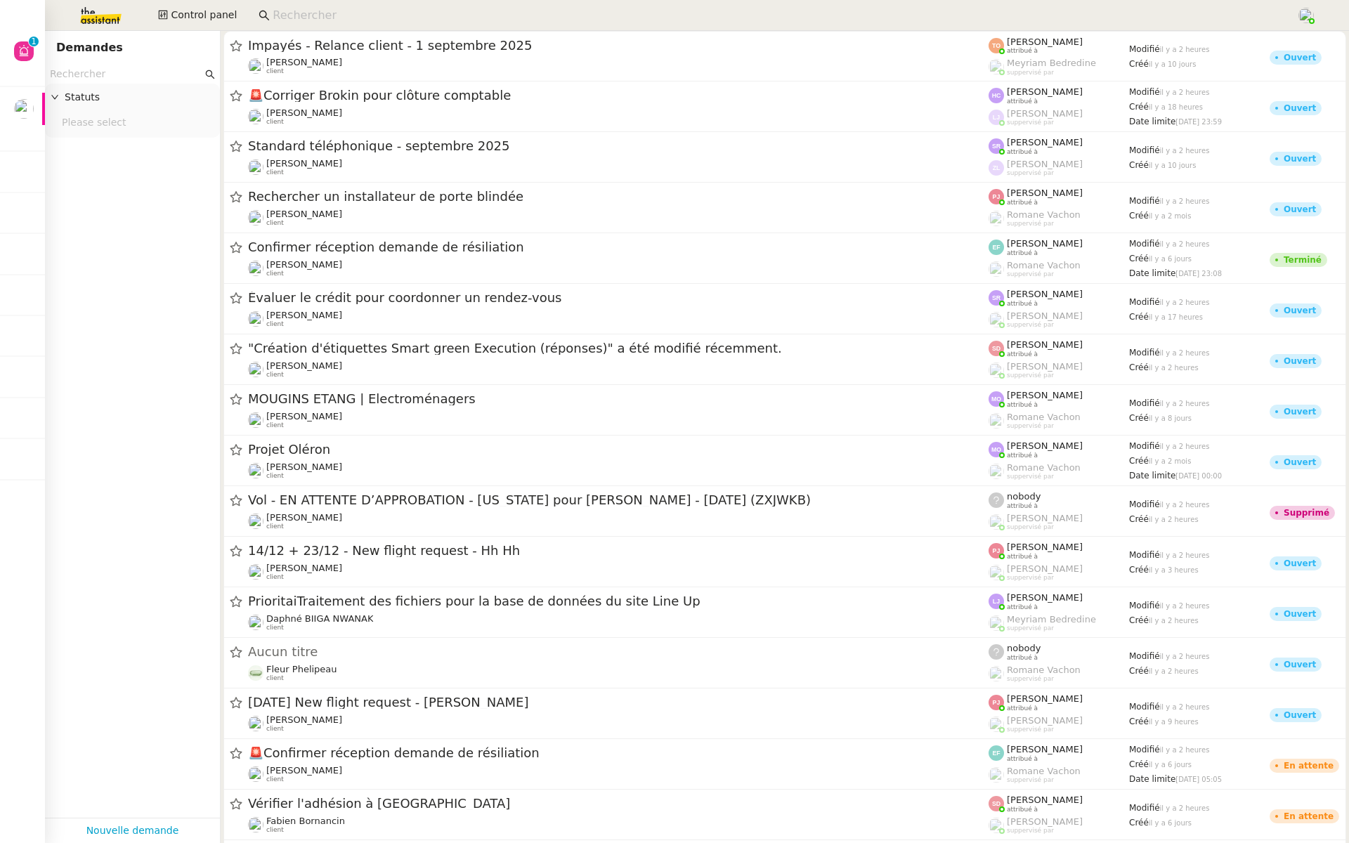
click at [108, 74] on input "text" at bounding box center [126, 74] width 152 height 16
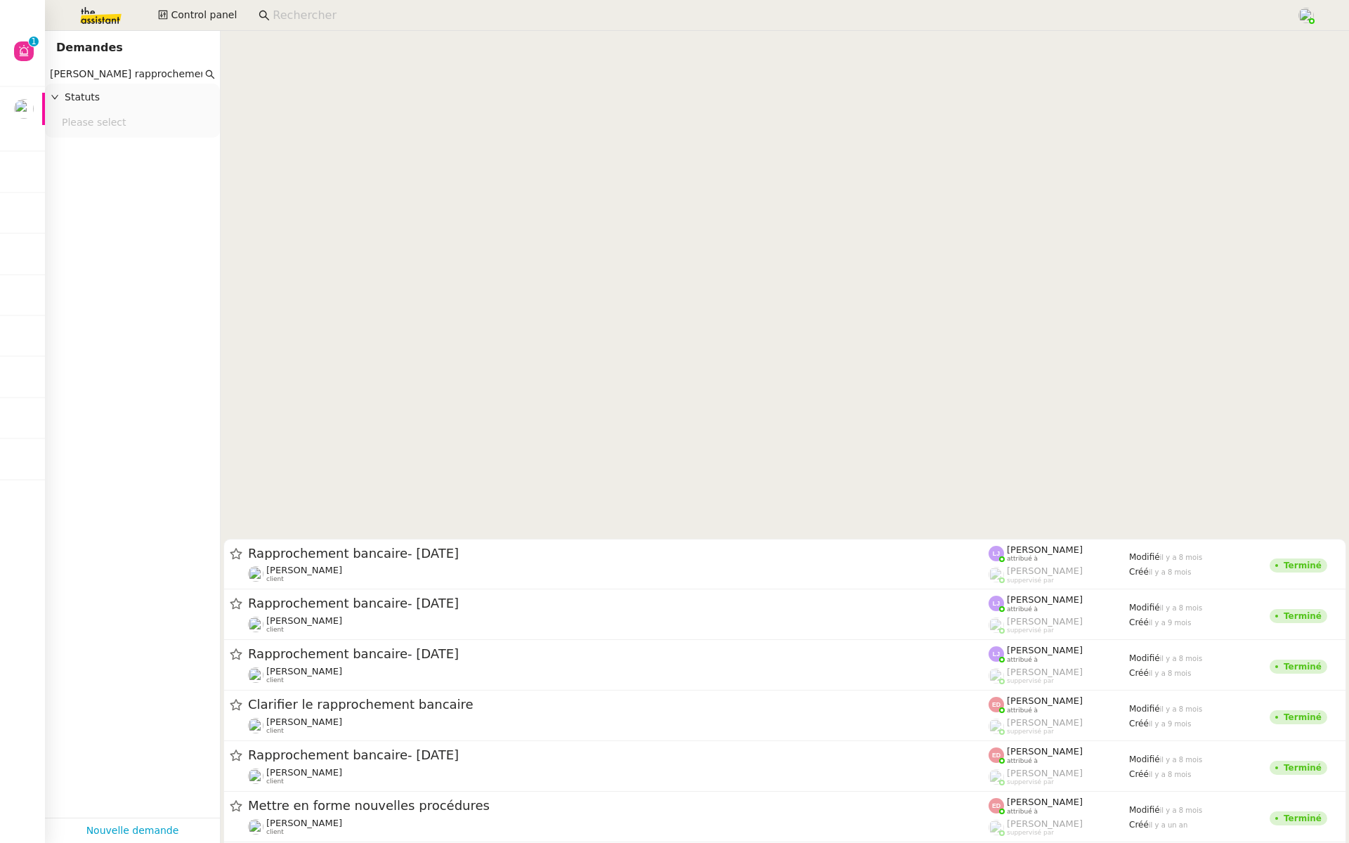
scroll to position [4741, 0]
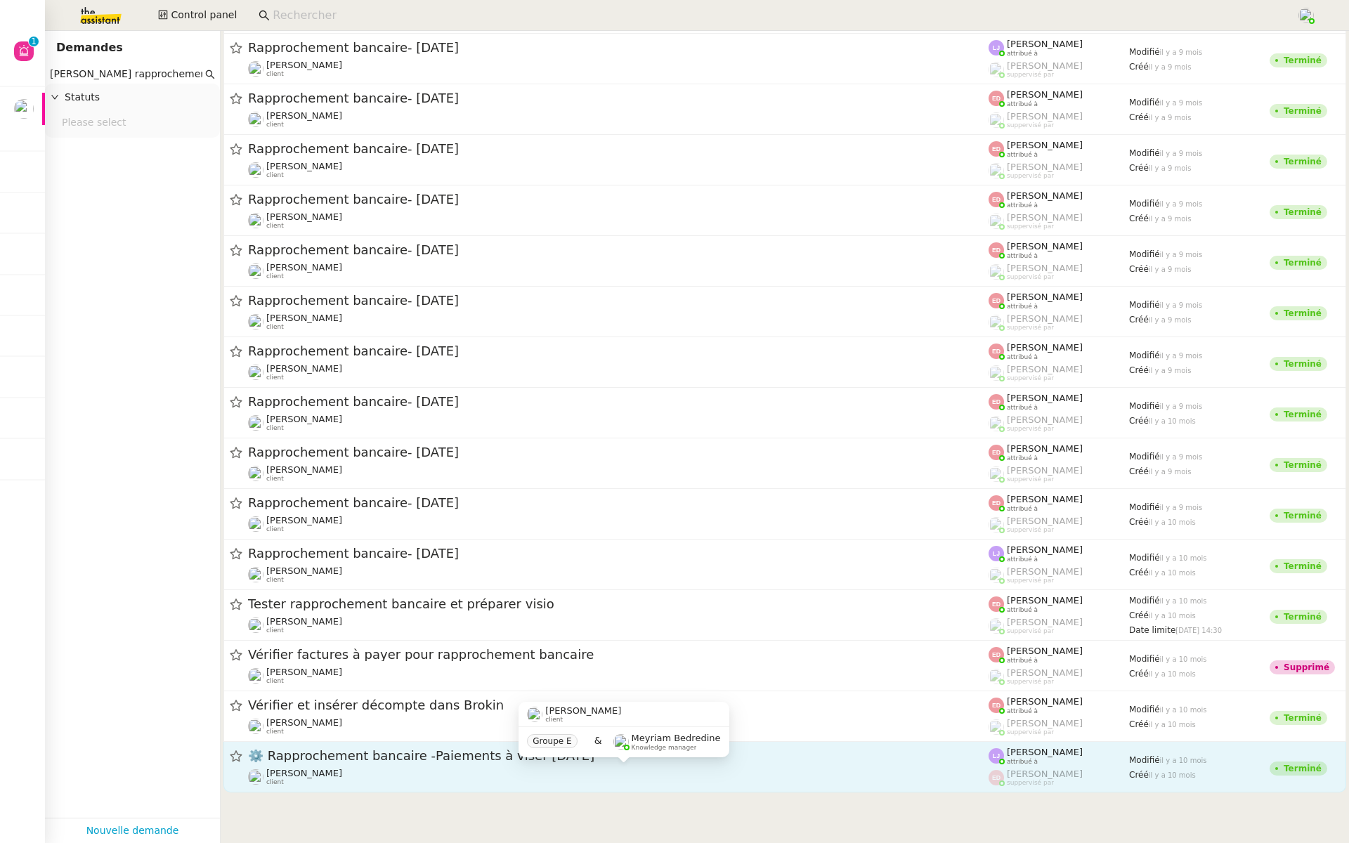
type input "fanny rapprochement bancaires"
click at [394, 771] on div "Fanny Eyraud client" at bounding box center [618, 777] width 740 height 18
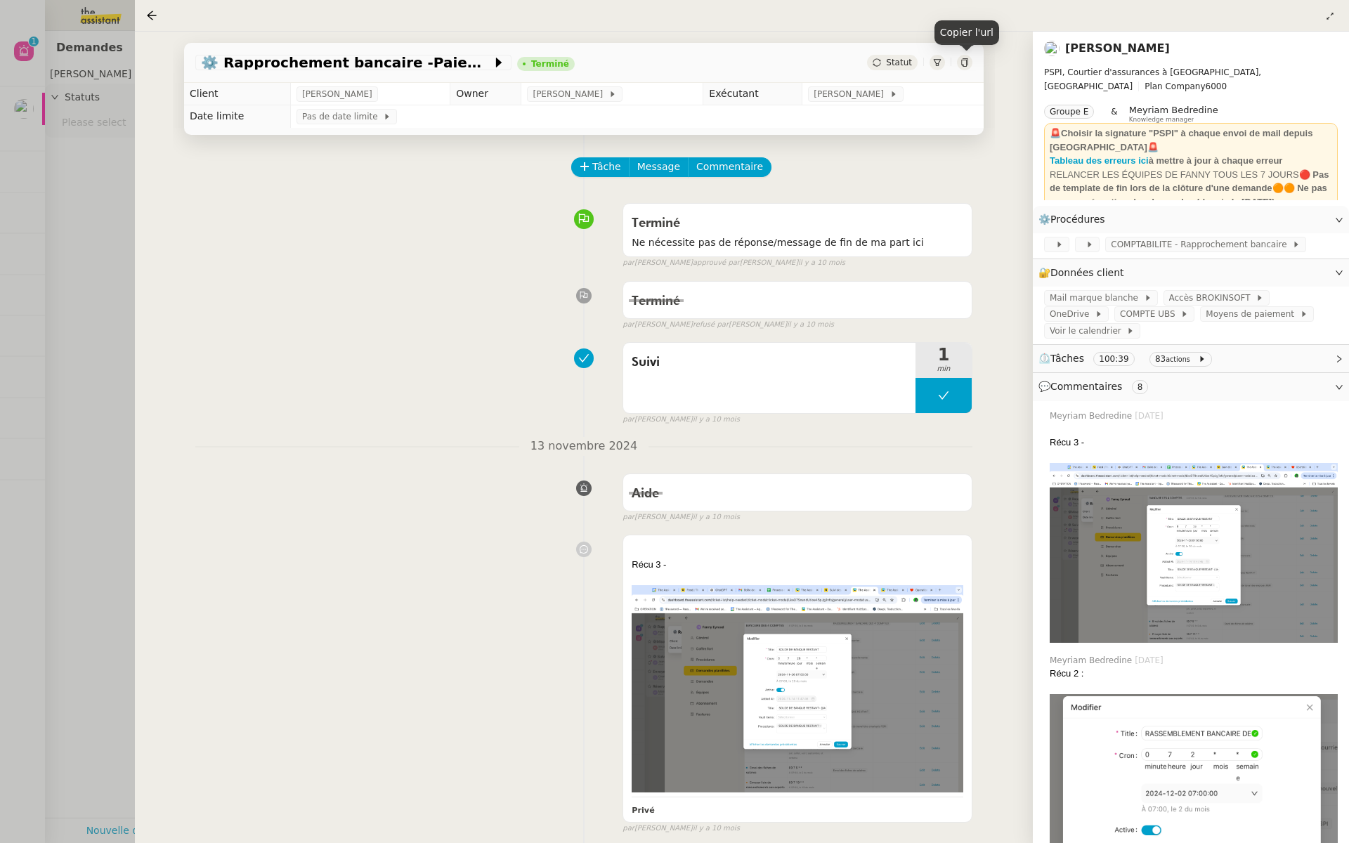
click at [966, 60] on icon at bounding box center [964, 62] width 8 height 8
click at [577, 92] on span "[PERSON_NAME]" at bounding box center [570, 94] width 75 height 14
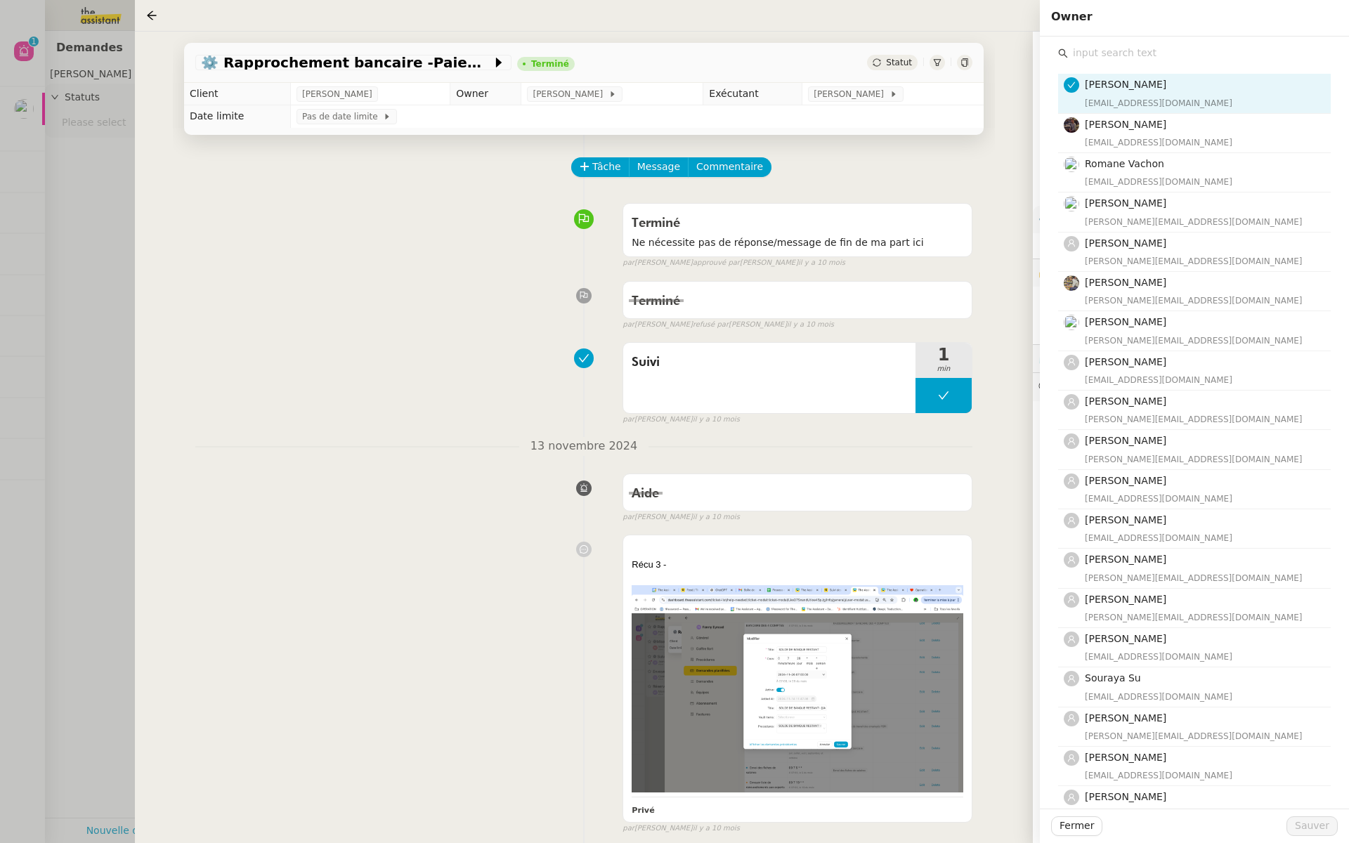
click at [1092, 56] on input "text" at bounding box center [1199, 53] width 263 height 19
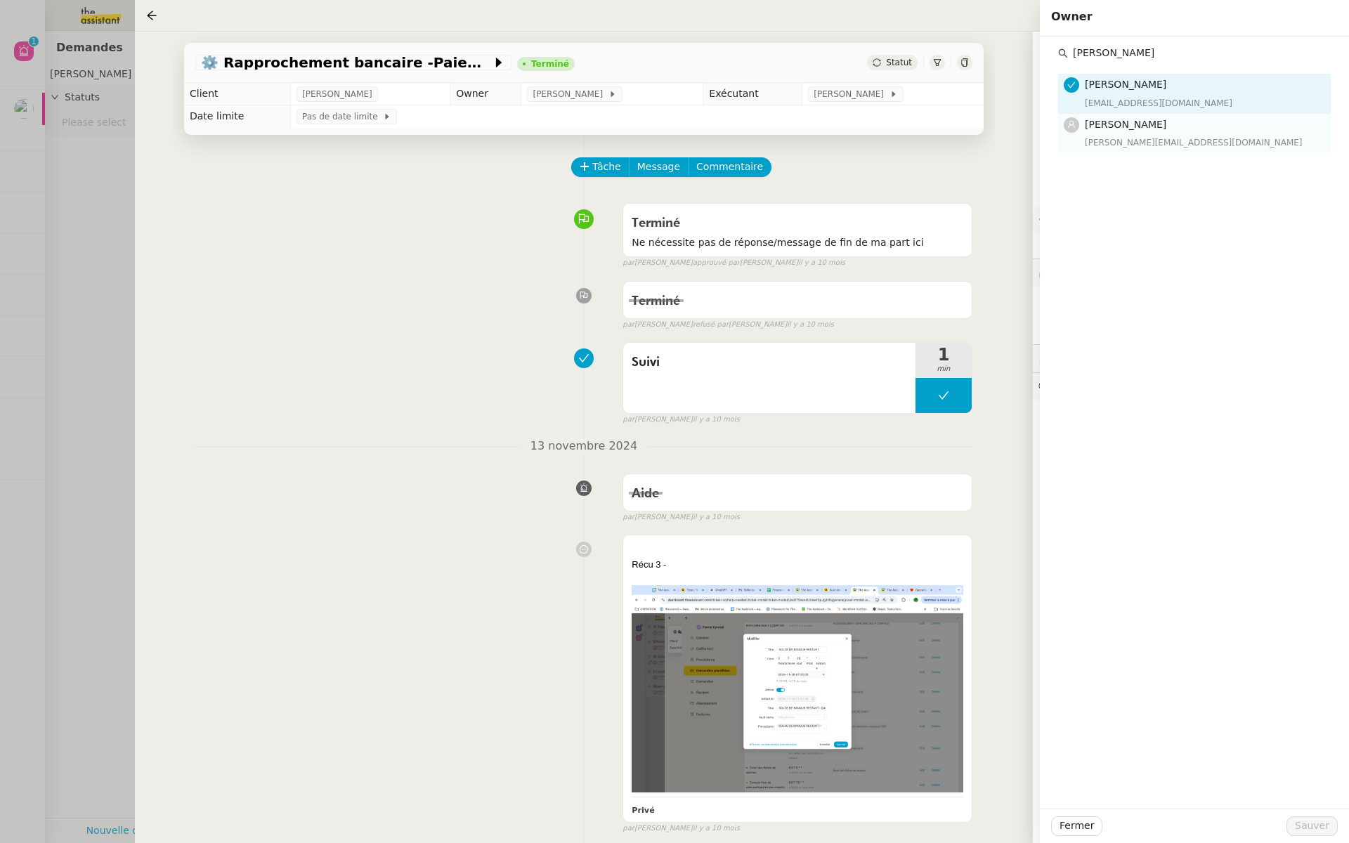
type input "hannah"
click at [1104, 139] on div "hannah@theassistant.team" at bounding box center [1203, 143] width 237 height 14
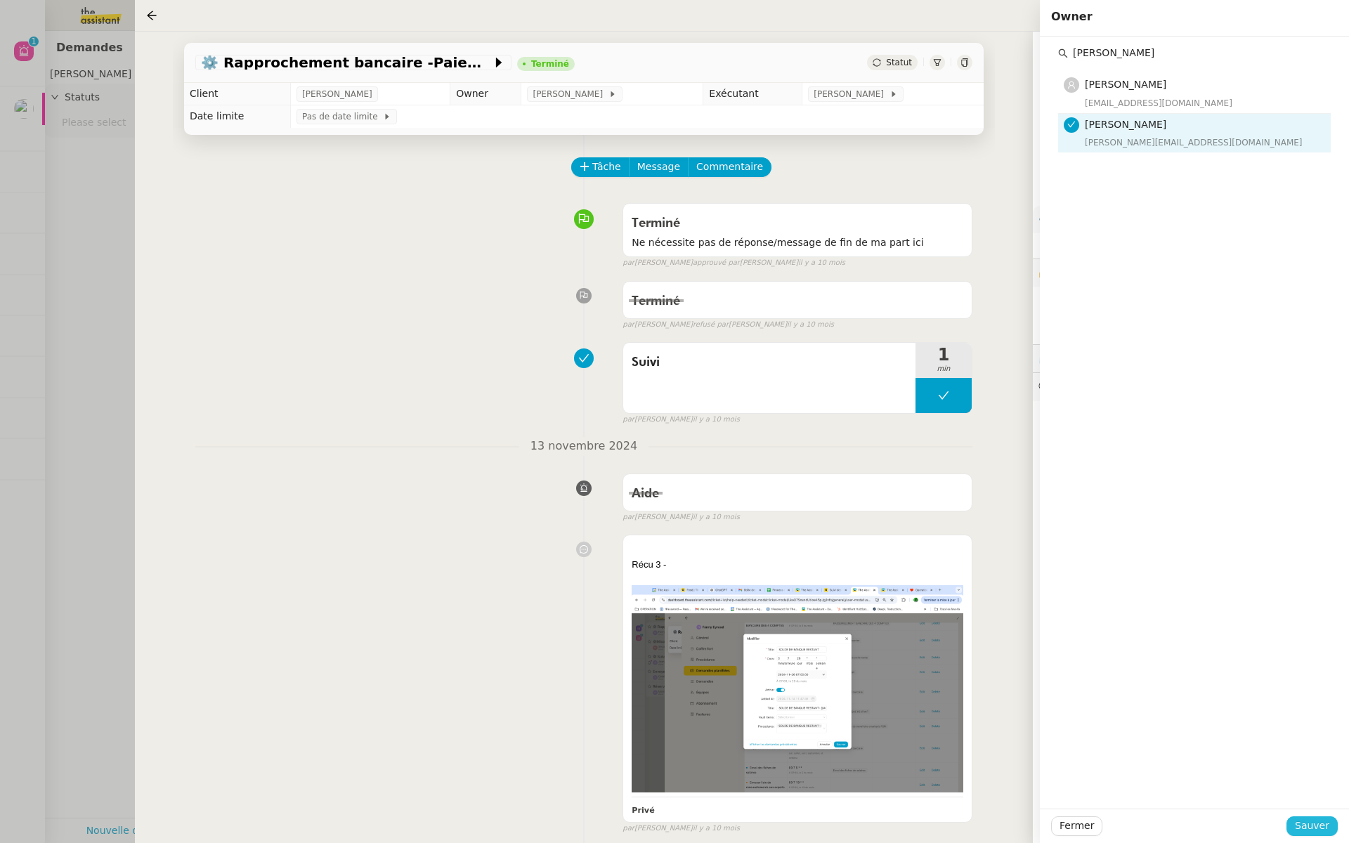
click at [1314, 828] on span "Sauver" at bounding box center [1312, 826] width 34 height 16
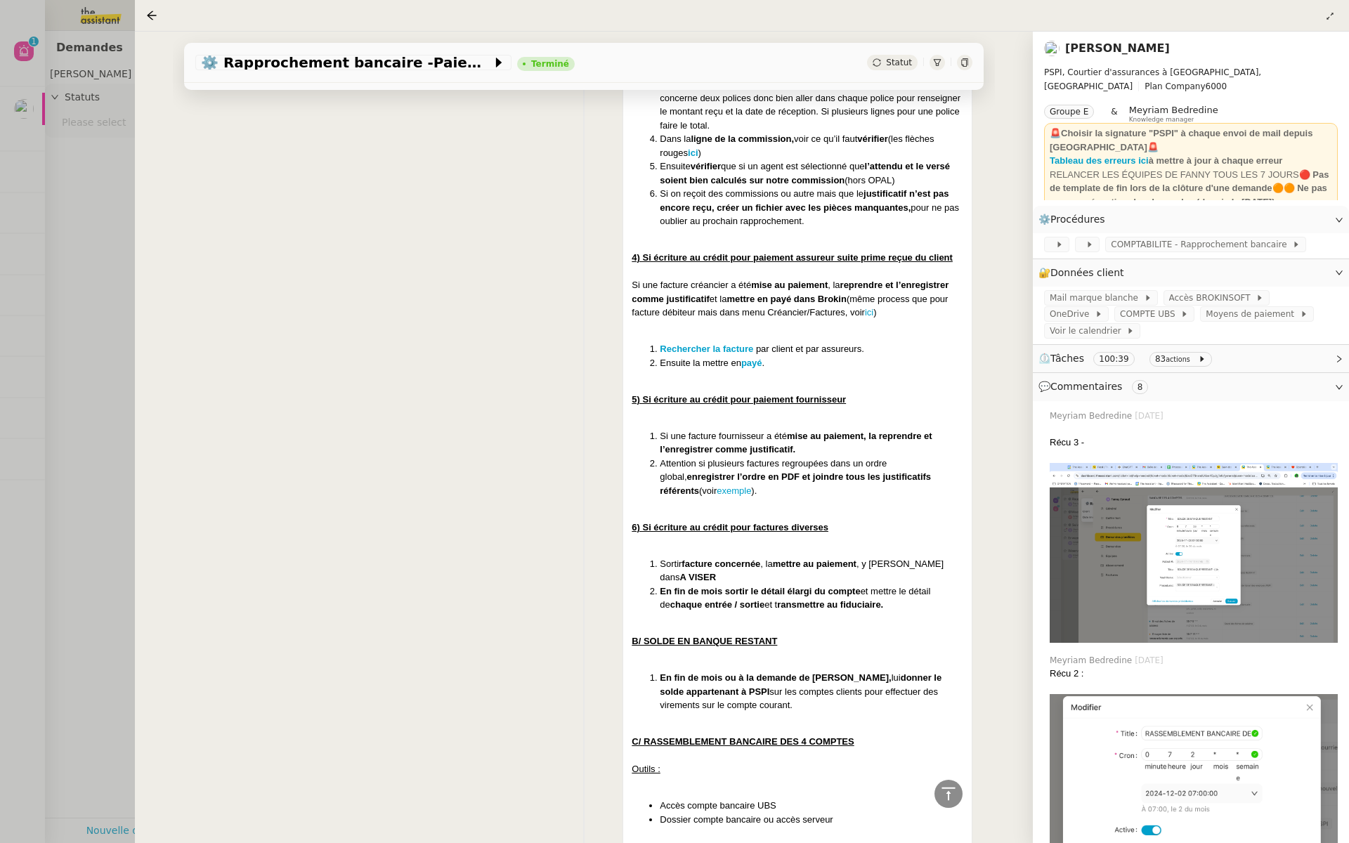
scroll to position [6898, 0]
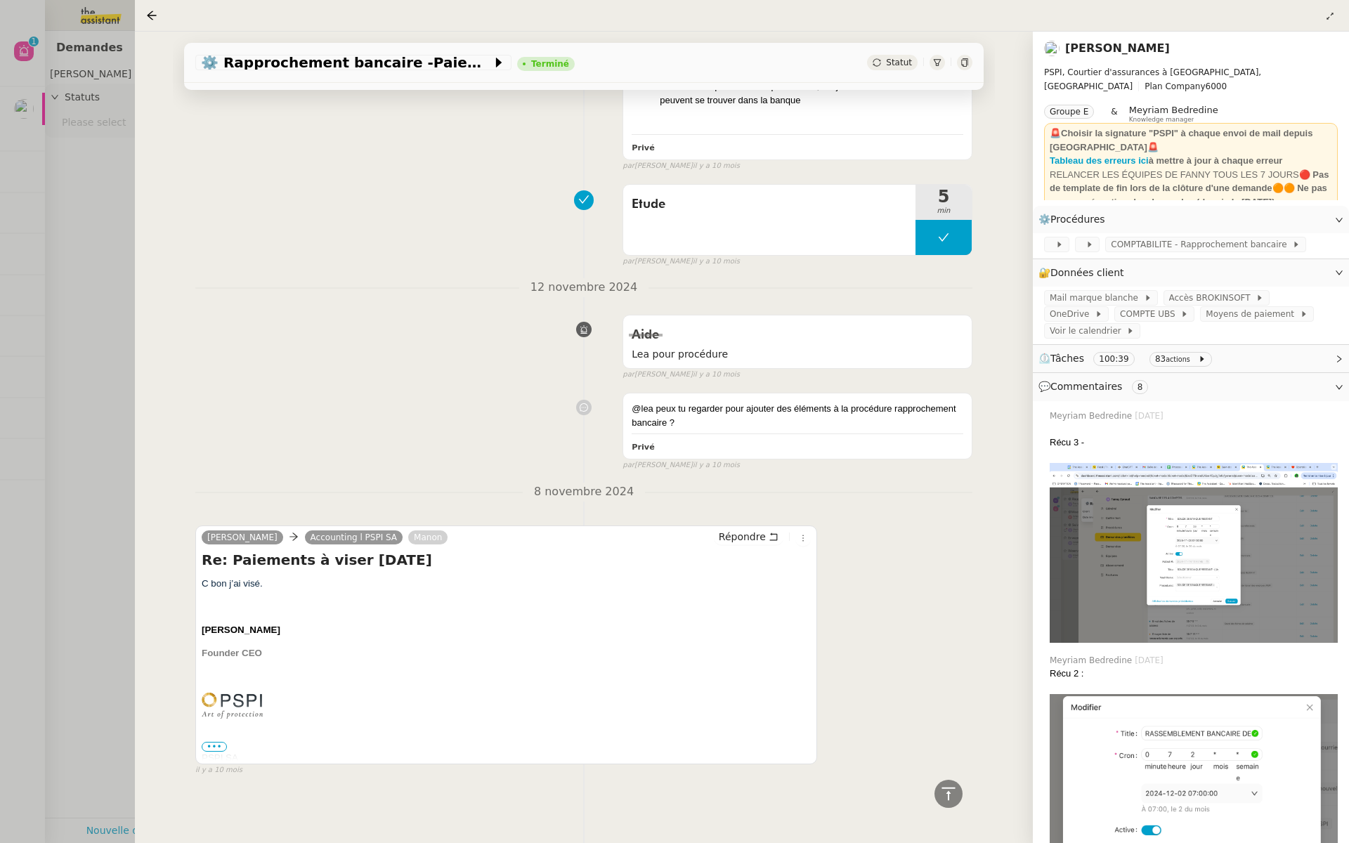
click at [208, 743] on span "•••" at bounding box center [214, 747] width 25 height 10
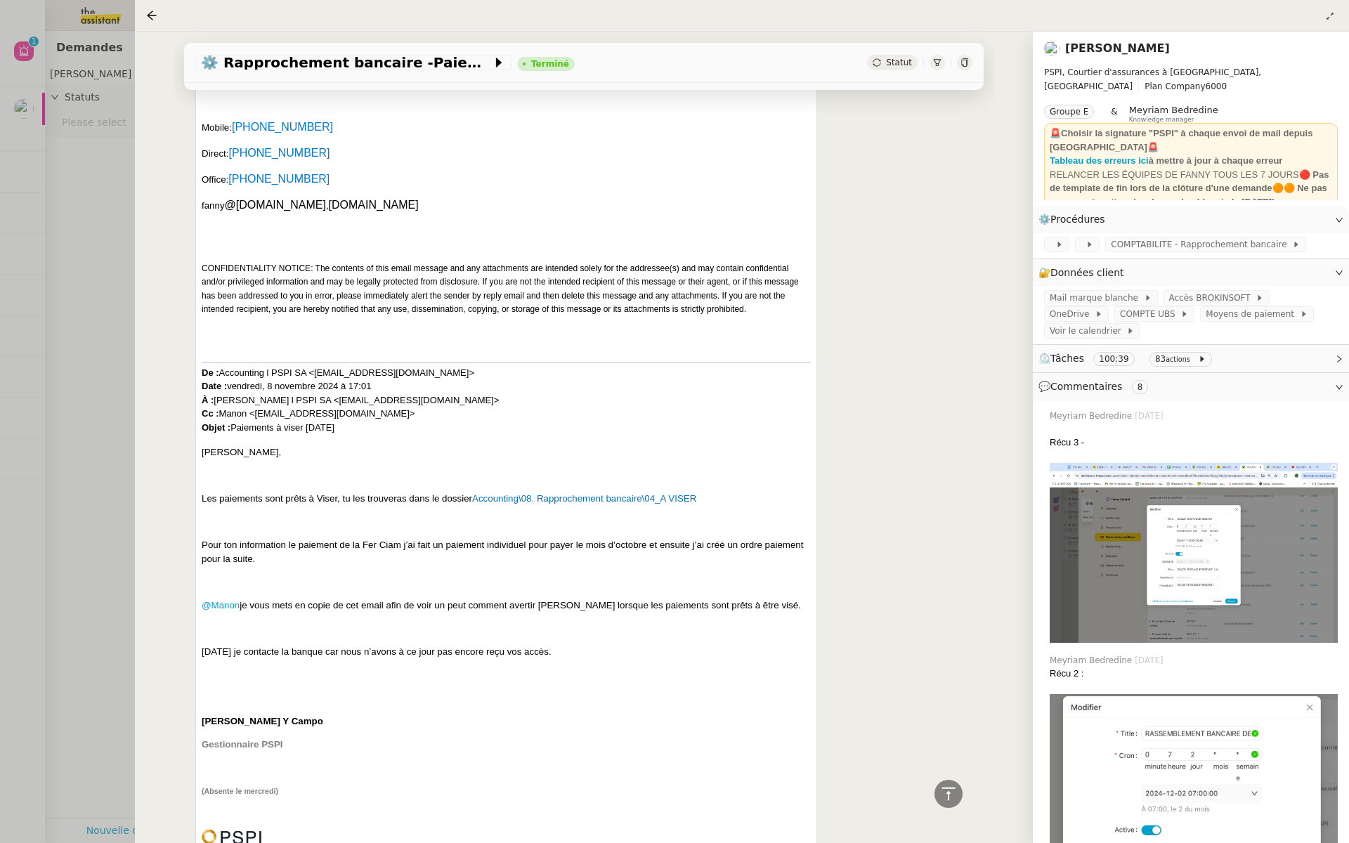
scroll to position [7656, 0]
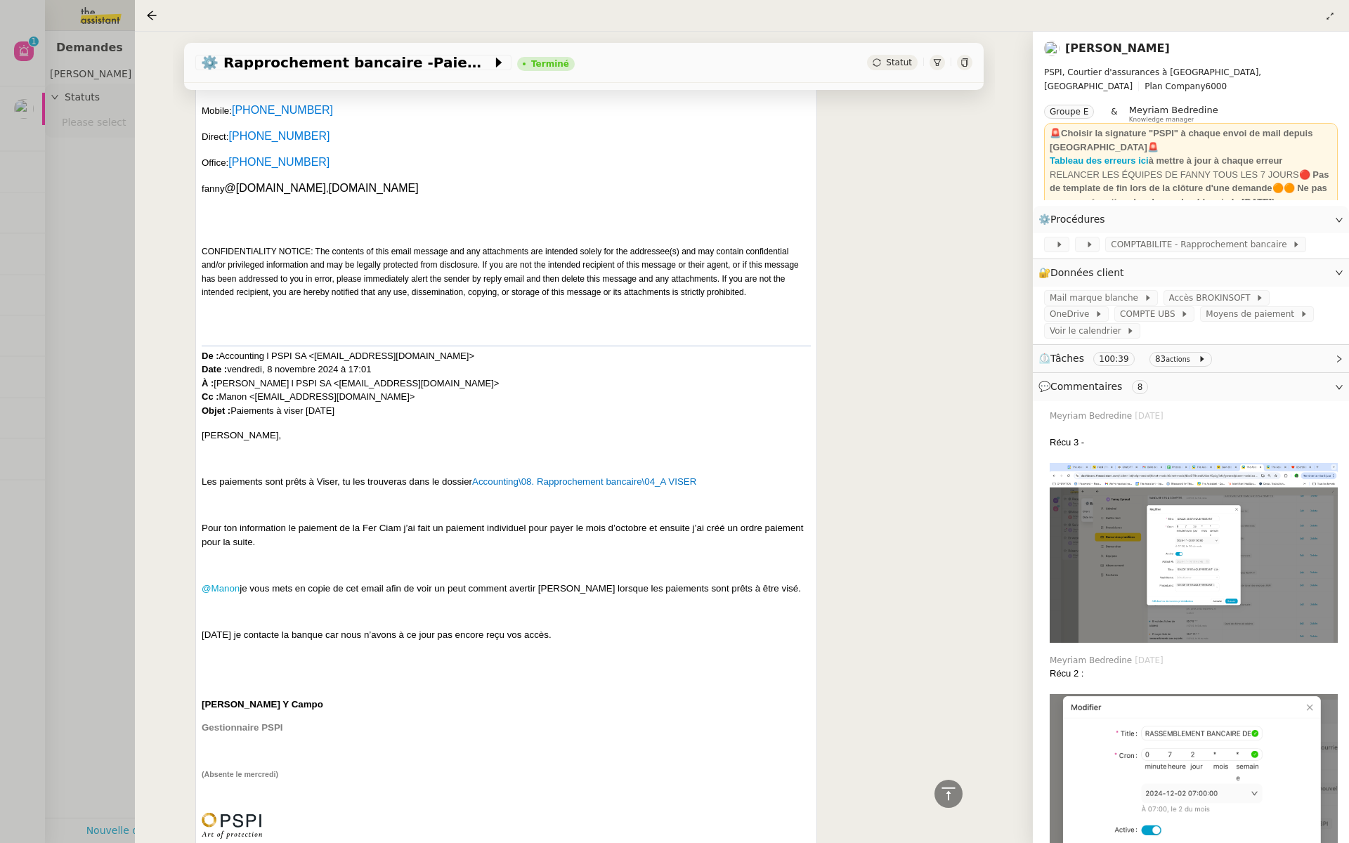
click at [96, 349] on div at bounding box center [674, 421] width 1349 height 843
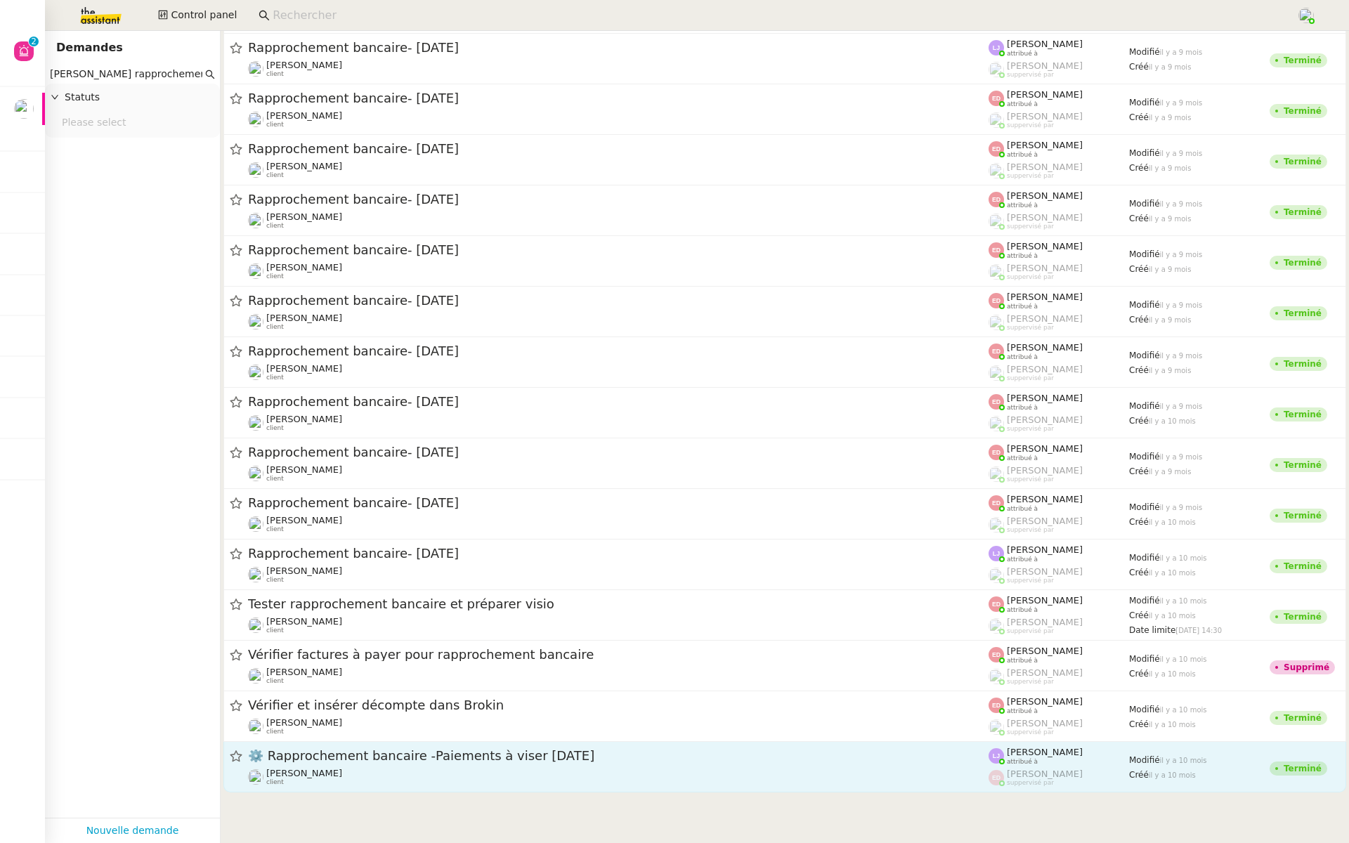
click at [584, 759] on span "⚙️ Rapprochement bancaire -Paiements à viser 08.11.2024" at bounding box center [618, 756] width 740 height 13
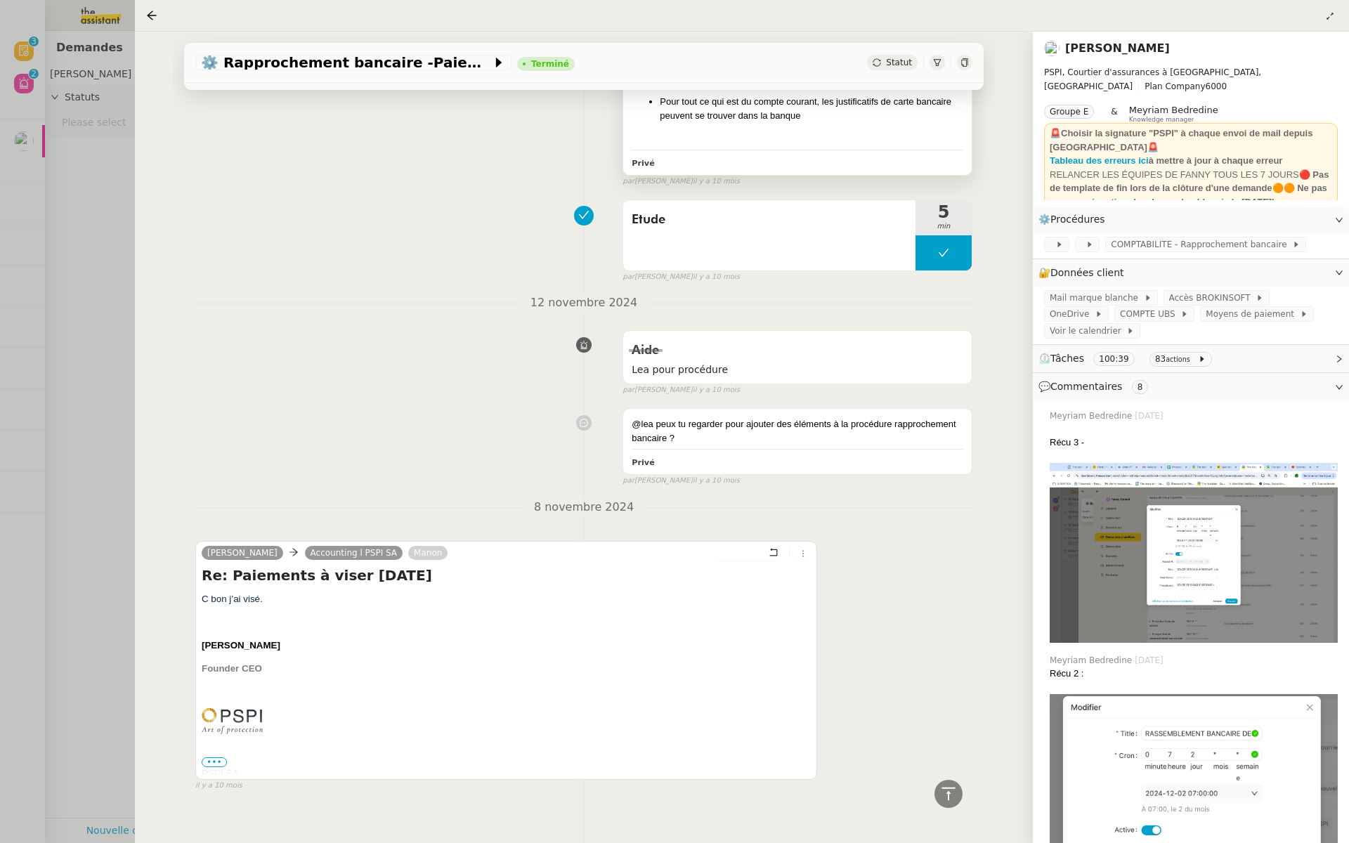
scroll to position [6898, 0]
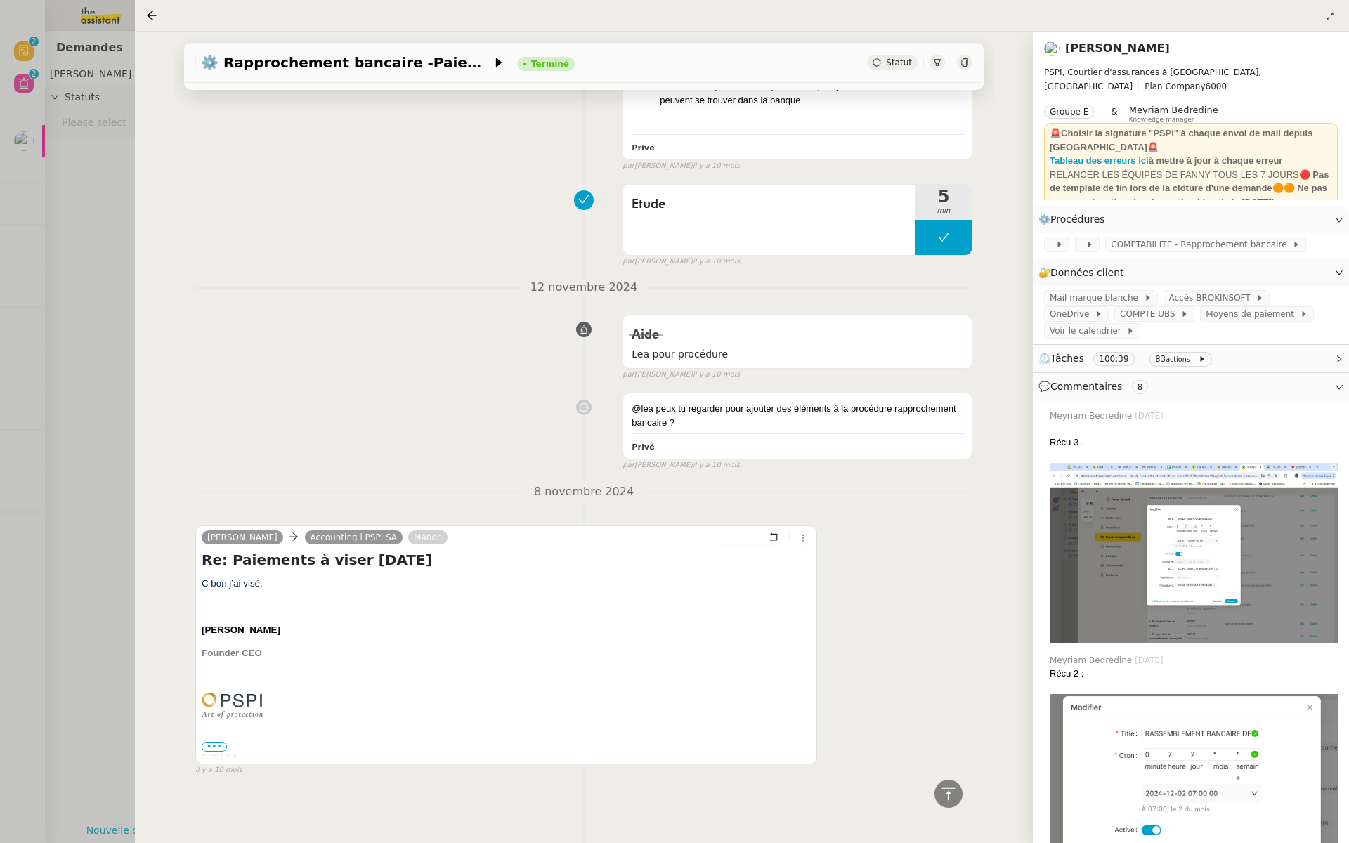
click at [34, 197] on div at bounding box center [674, 421] width 1349 height 843
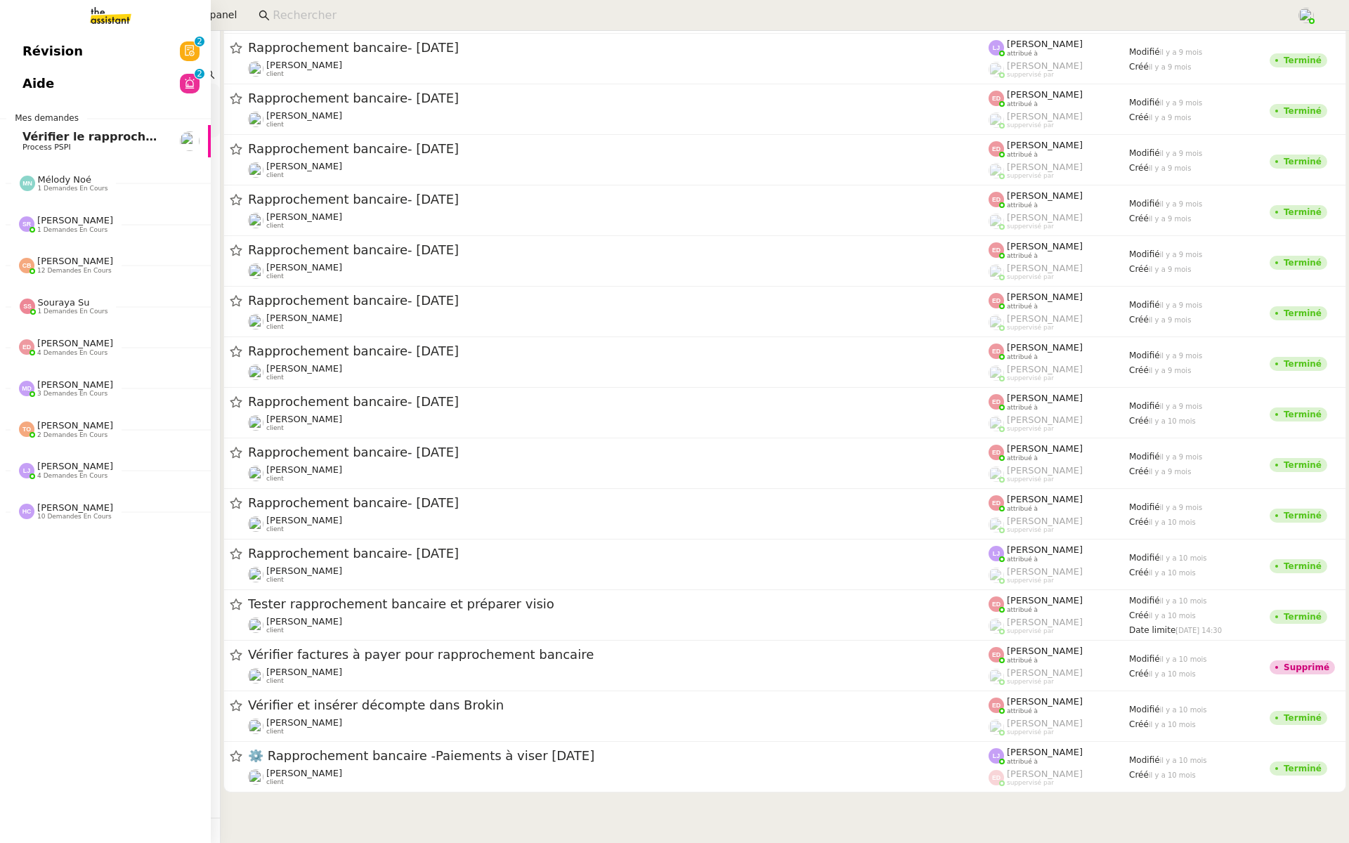
click at [53, 46] on span "Révision" at bounding box center [52, 51] width 60 height 21
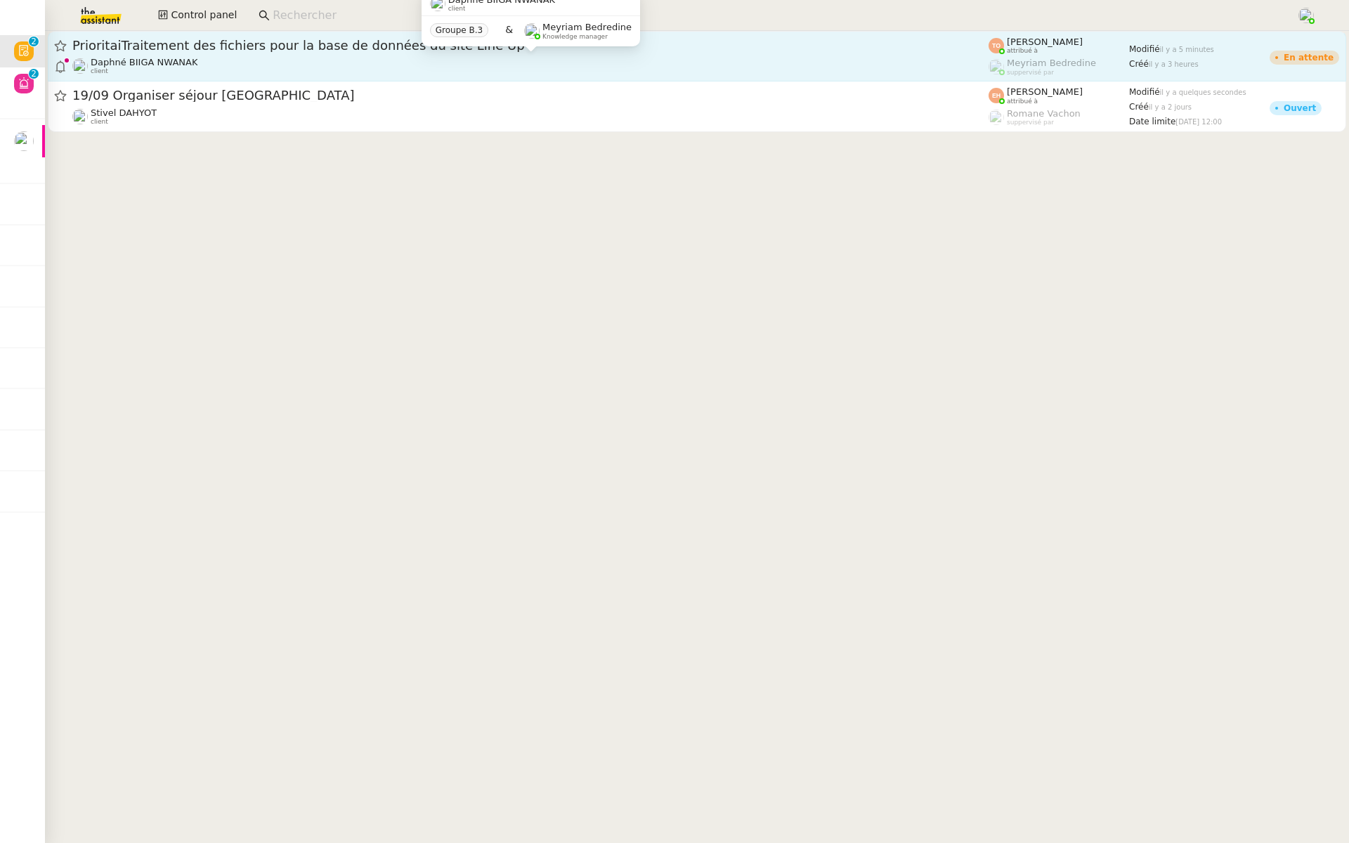
click at [266, 58] on div "Daphné BIIGA NWANAK client" at bounding box center [530, 66] width 916 height 18
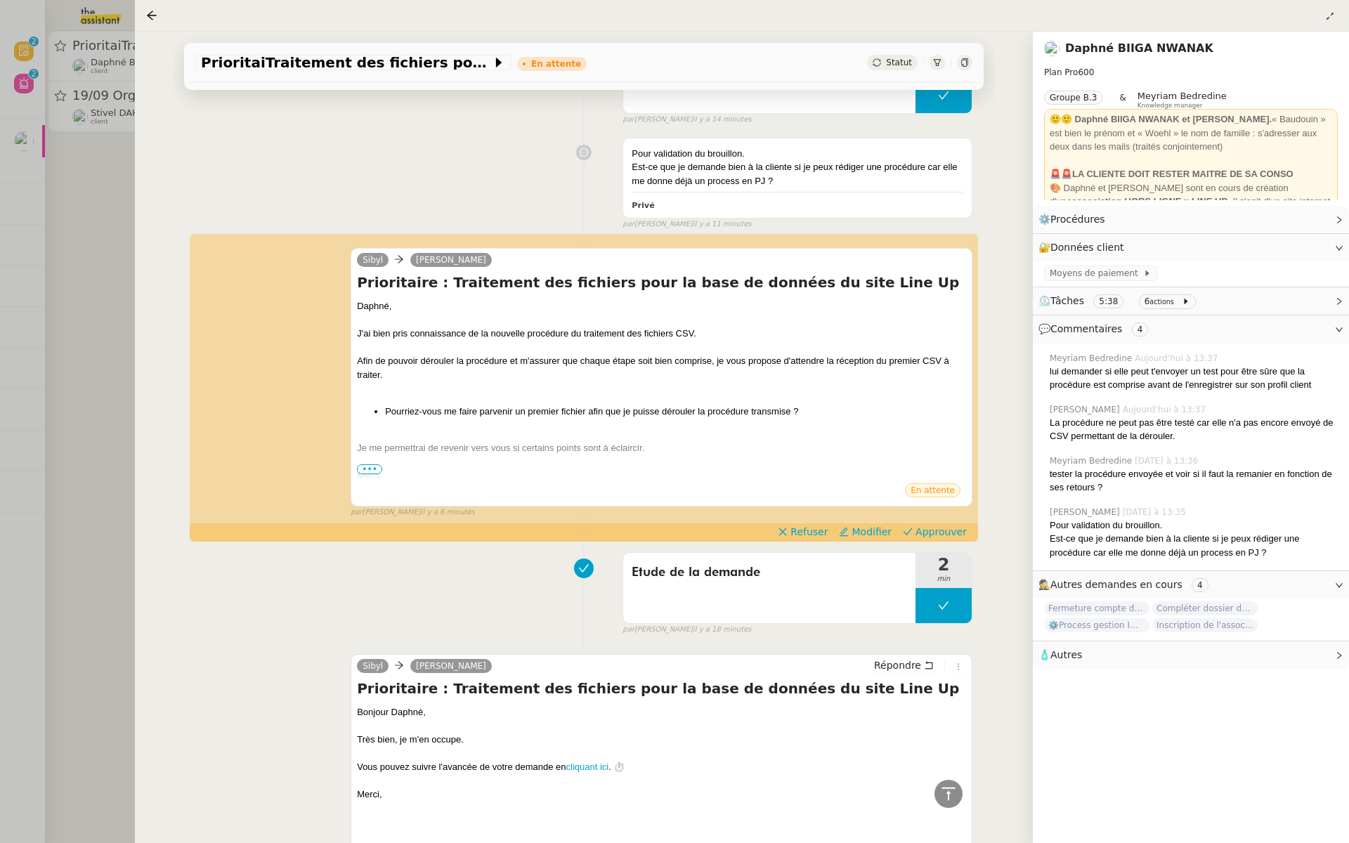
scroll to position [1041, 0]
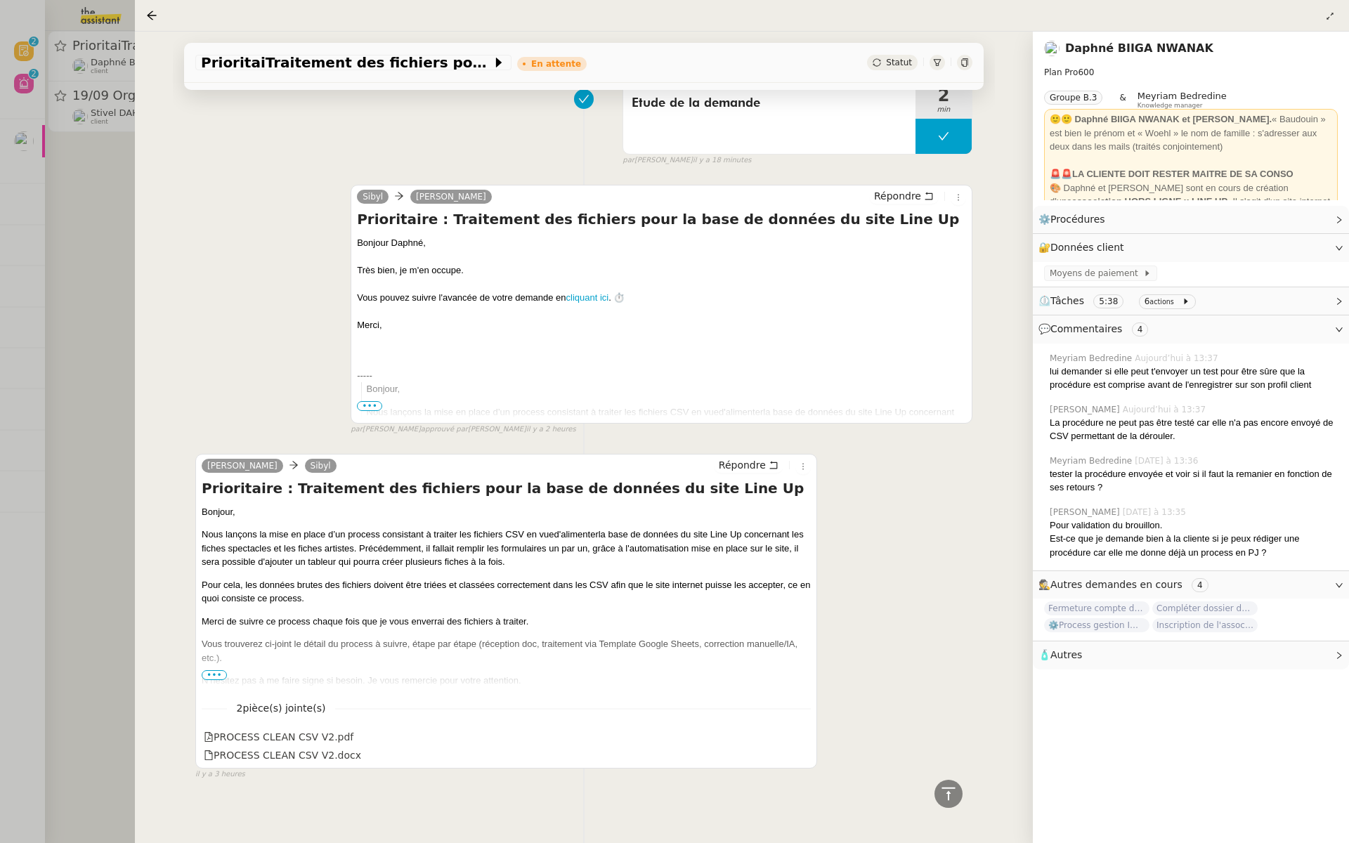
click at [76, 169] on div at bounding box center [674, 421] width 1349 height 843
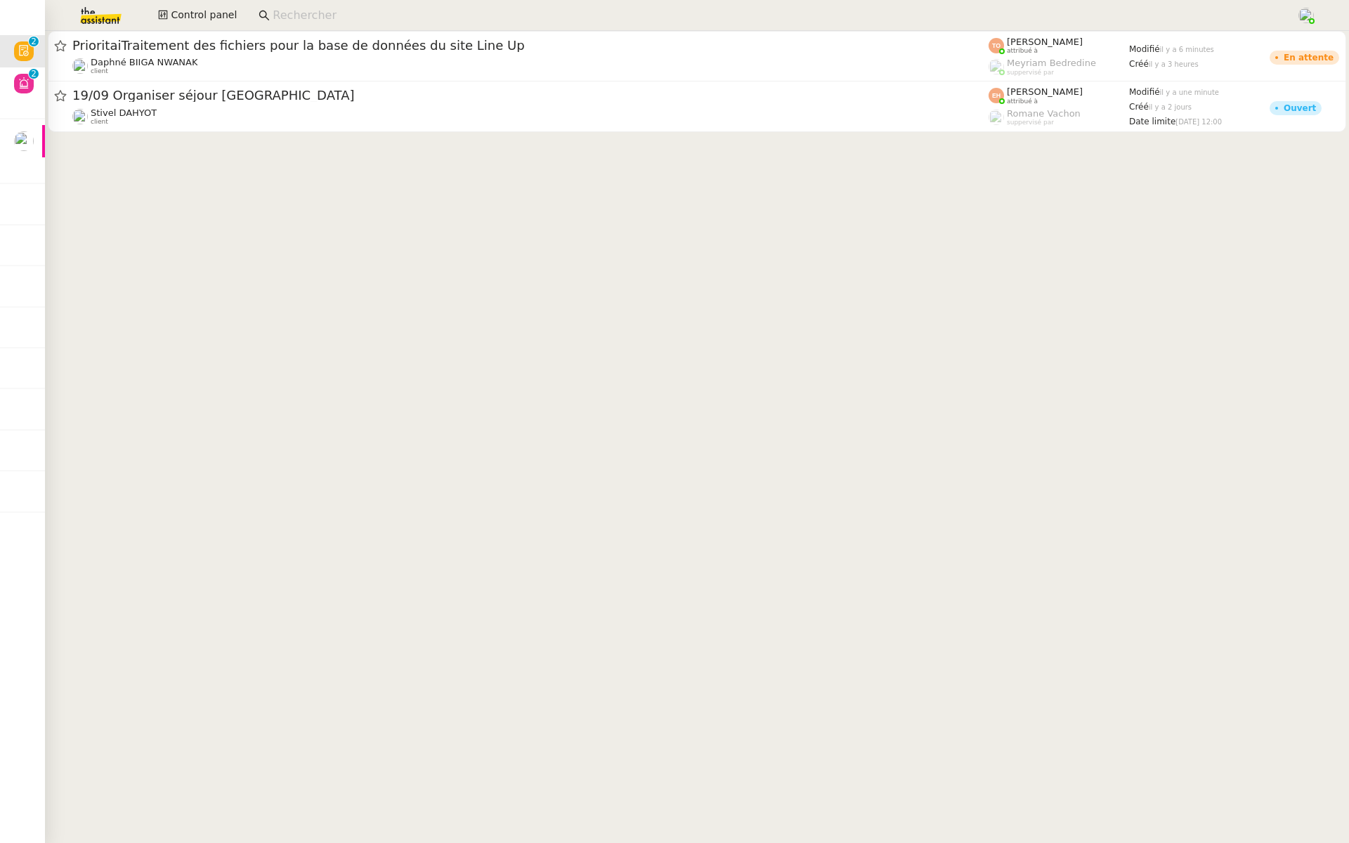
click at [98, 11] on img at bounding box center [89, 15] width 109 height 31
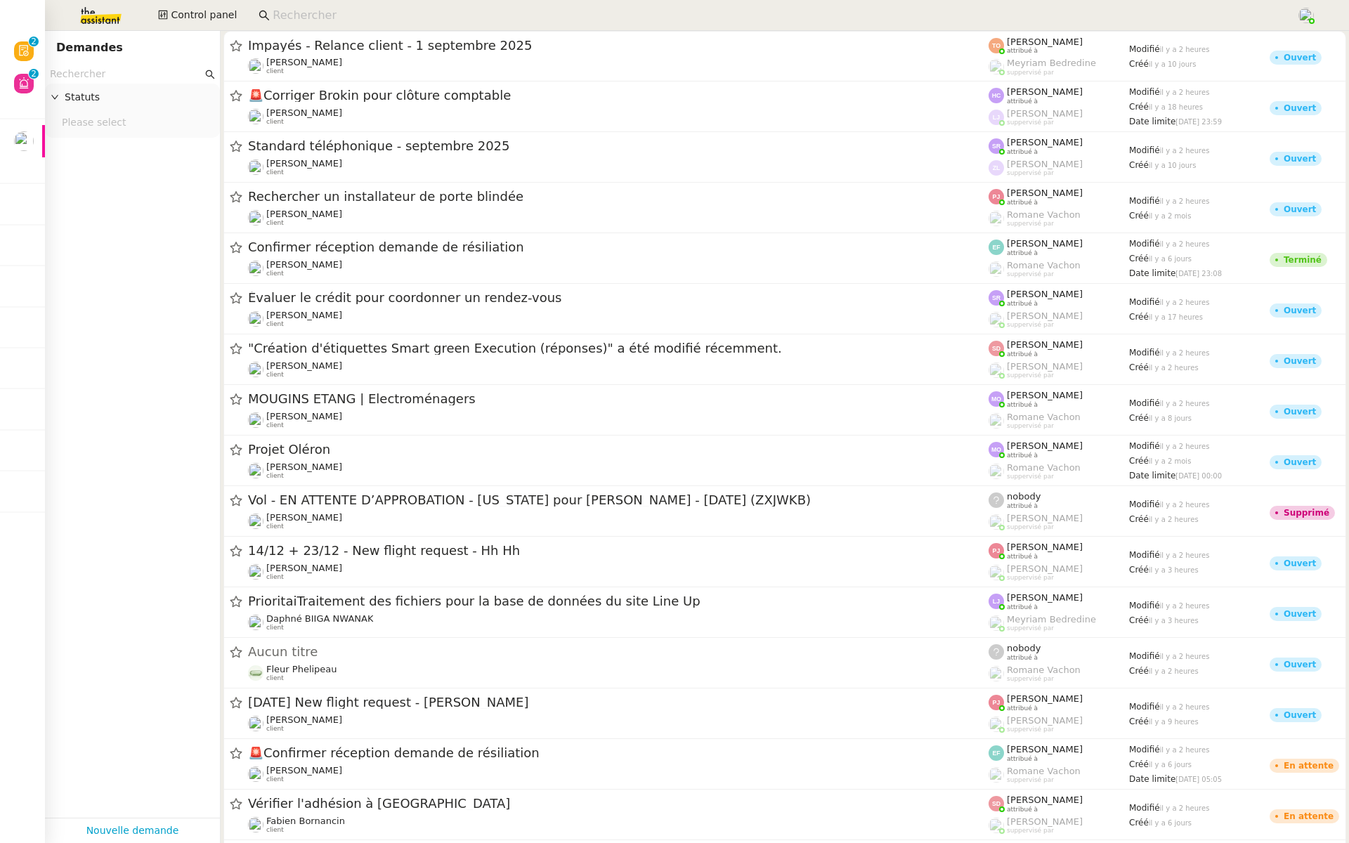
click at [108, 72] on input "text" at bounding box center [126, 74] width 152 height 16
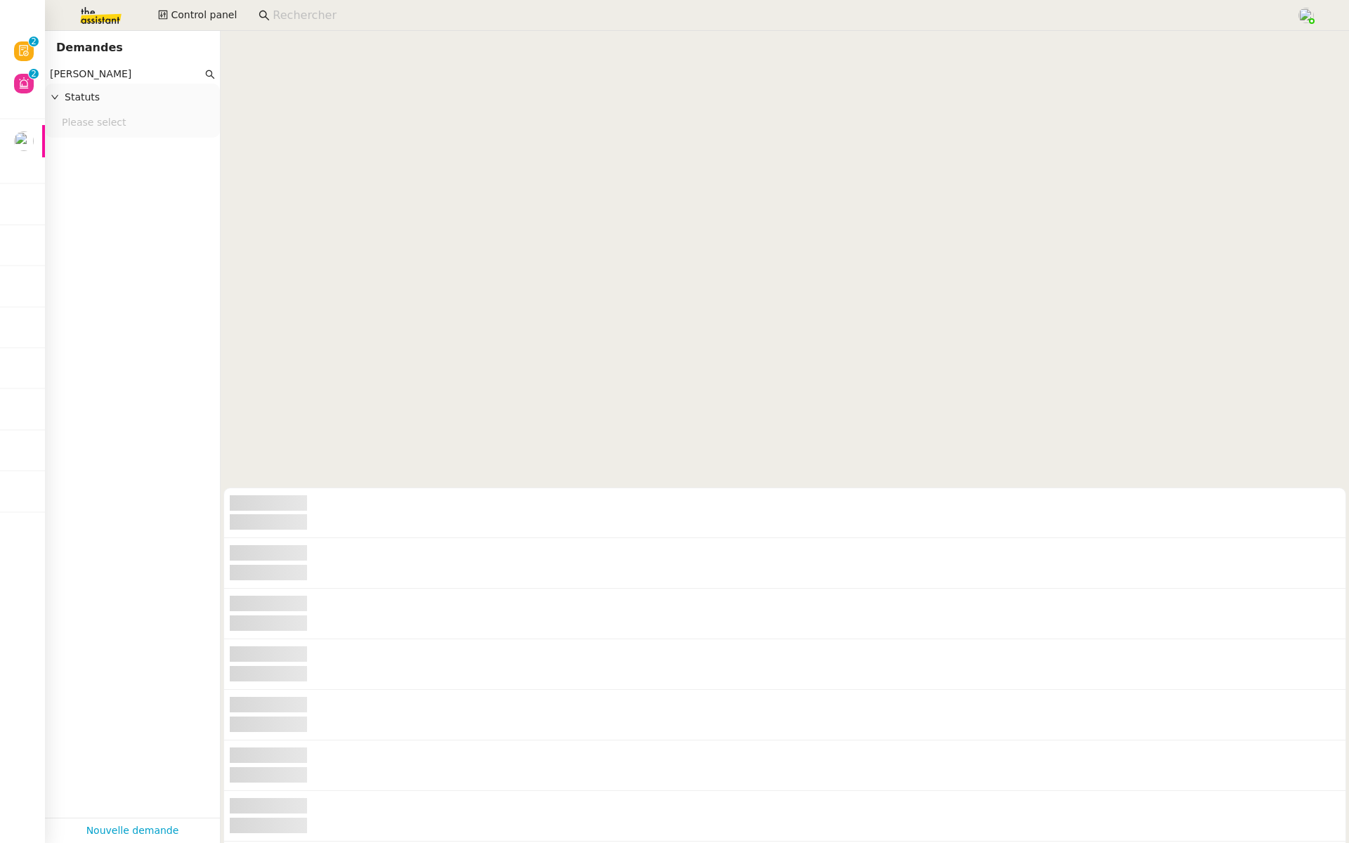
scroll to position [96309, 0]
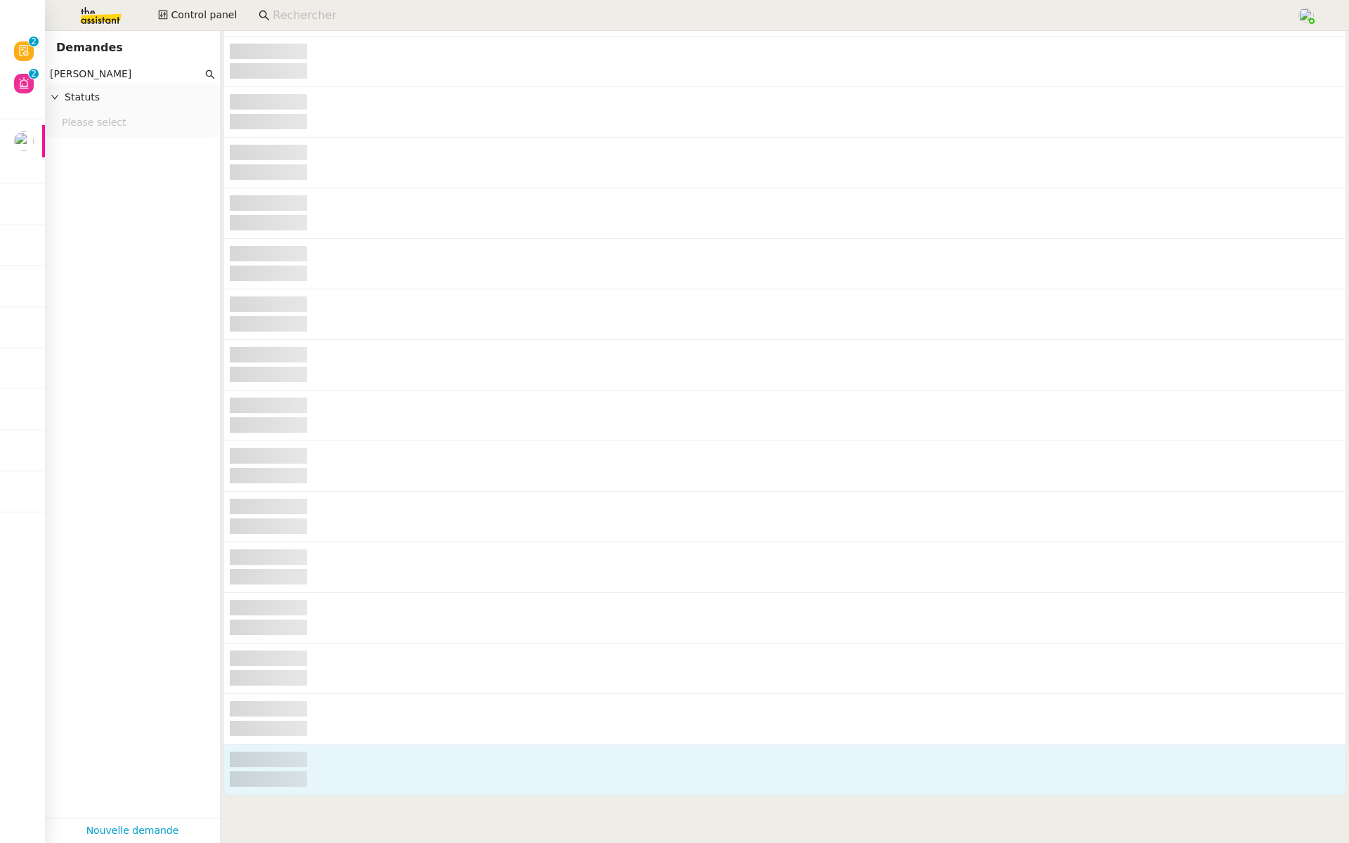
type input "fanny eyrauld"
click at [476, 778] on nz-skeleton-element at bounding box center [785, 779] width 1110 height 16
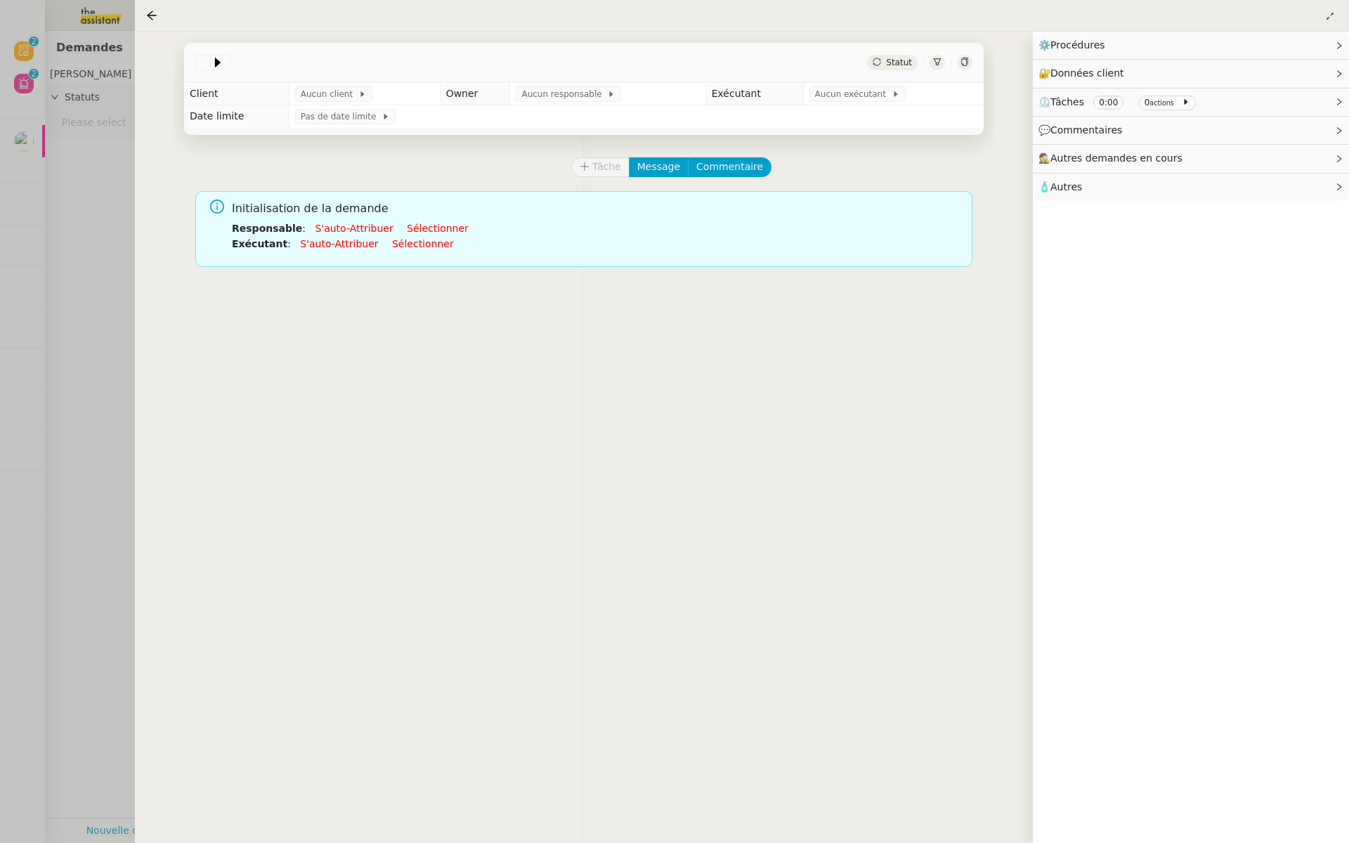
click at [0, 386] on div at bounding box center [674, 421] width 1349 height 843
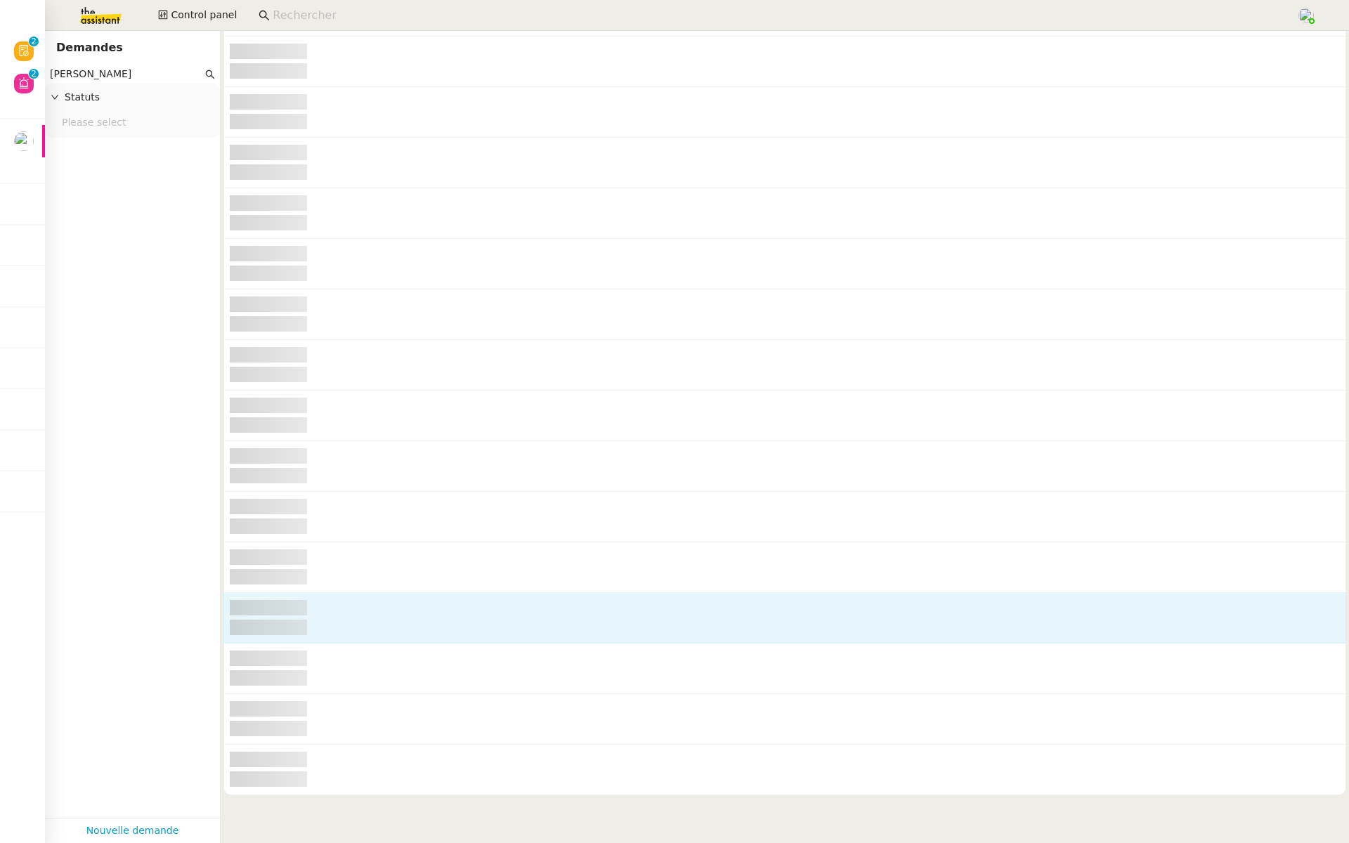
click at [363, 614] on nz-skeleton-element at bounding box center [785, 608] width 1110 height 16
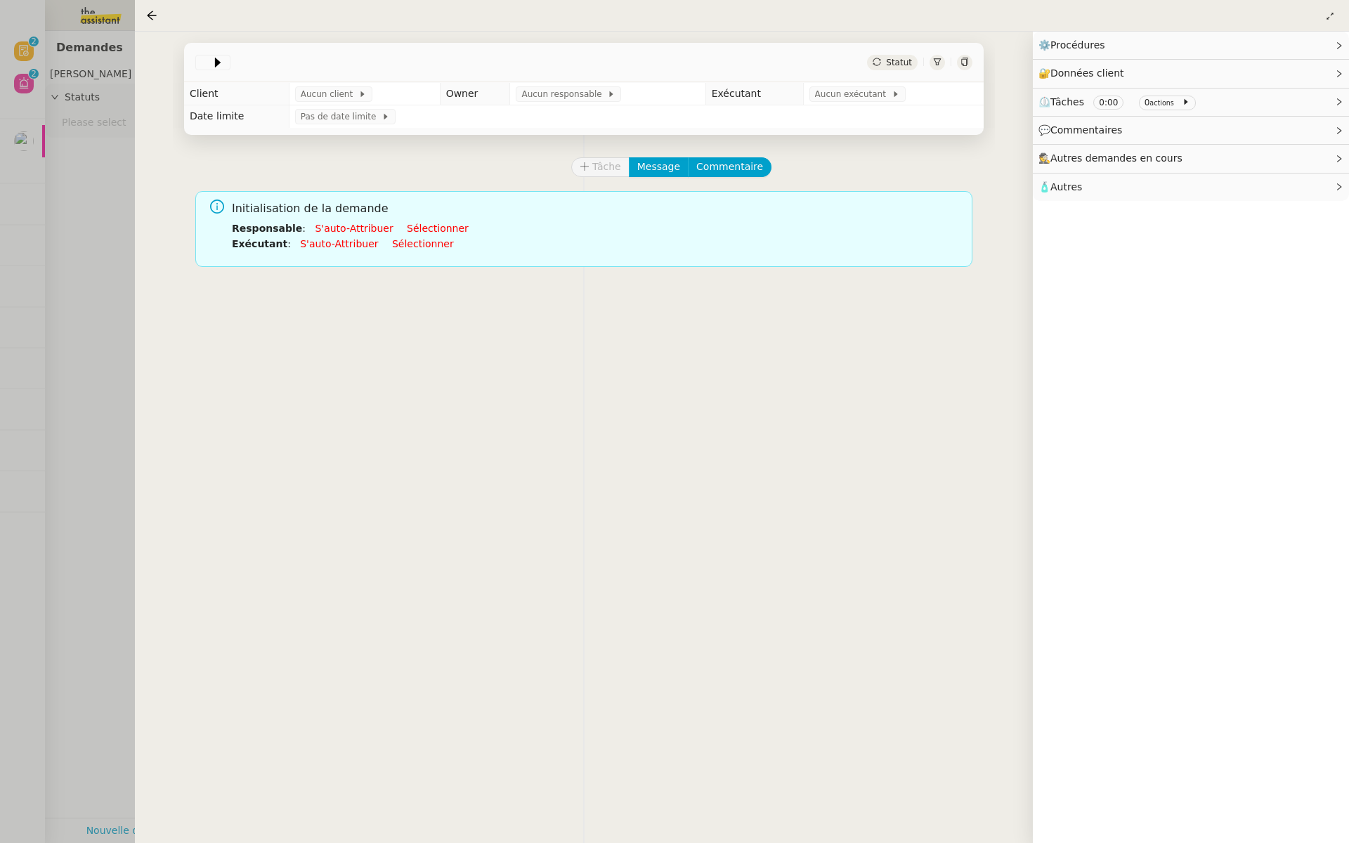
click at [98, 224] on div at bounding box center [674, 421] width 1349 height 843
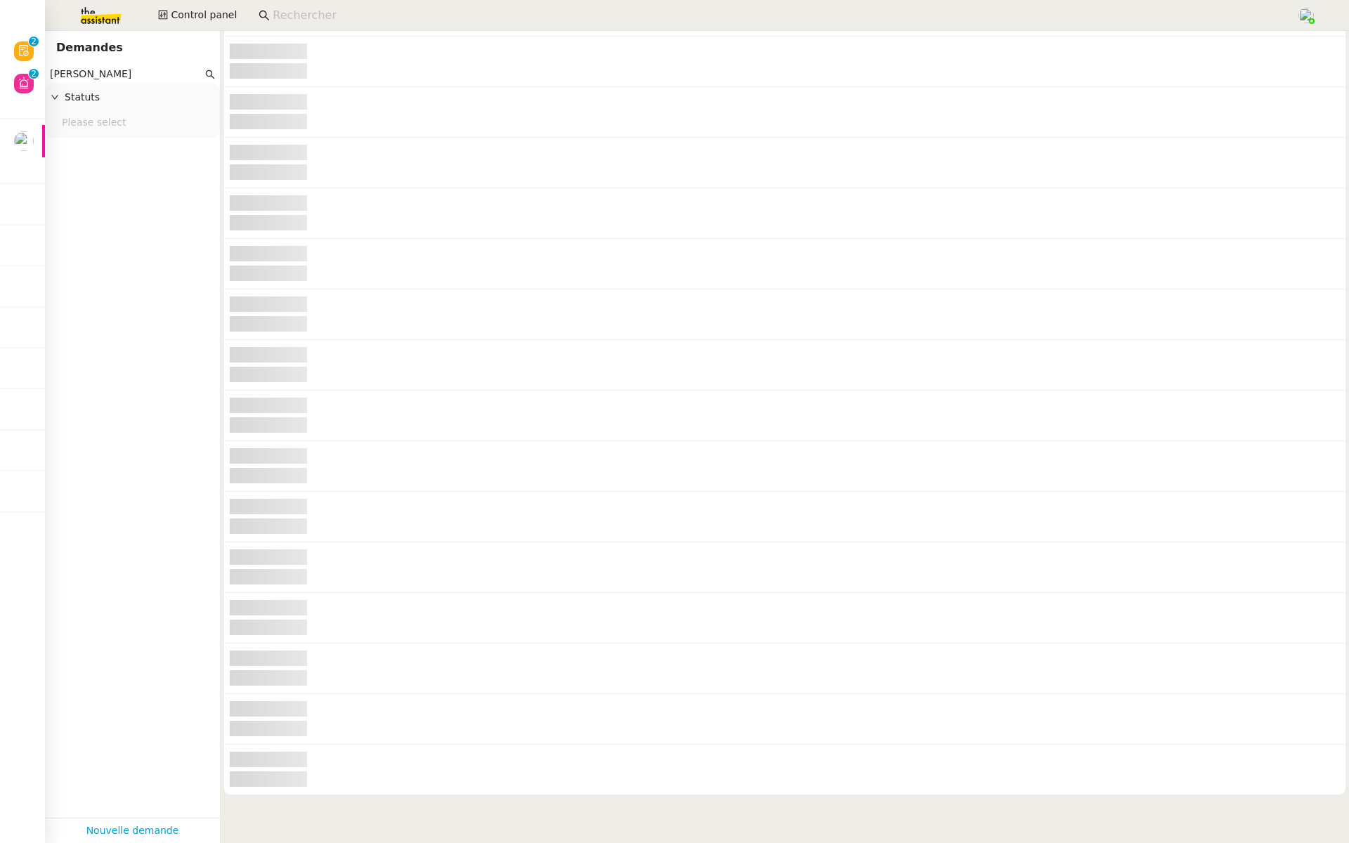
click at [135, 72] on input "fanny eyrauld" at bounding box center [126, 74] width 152 height 16
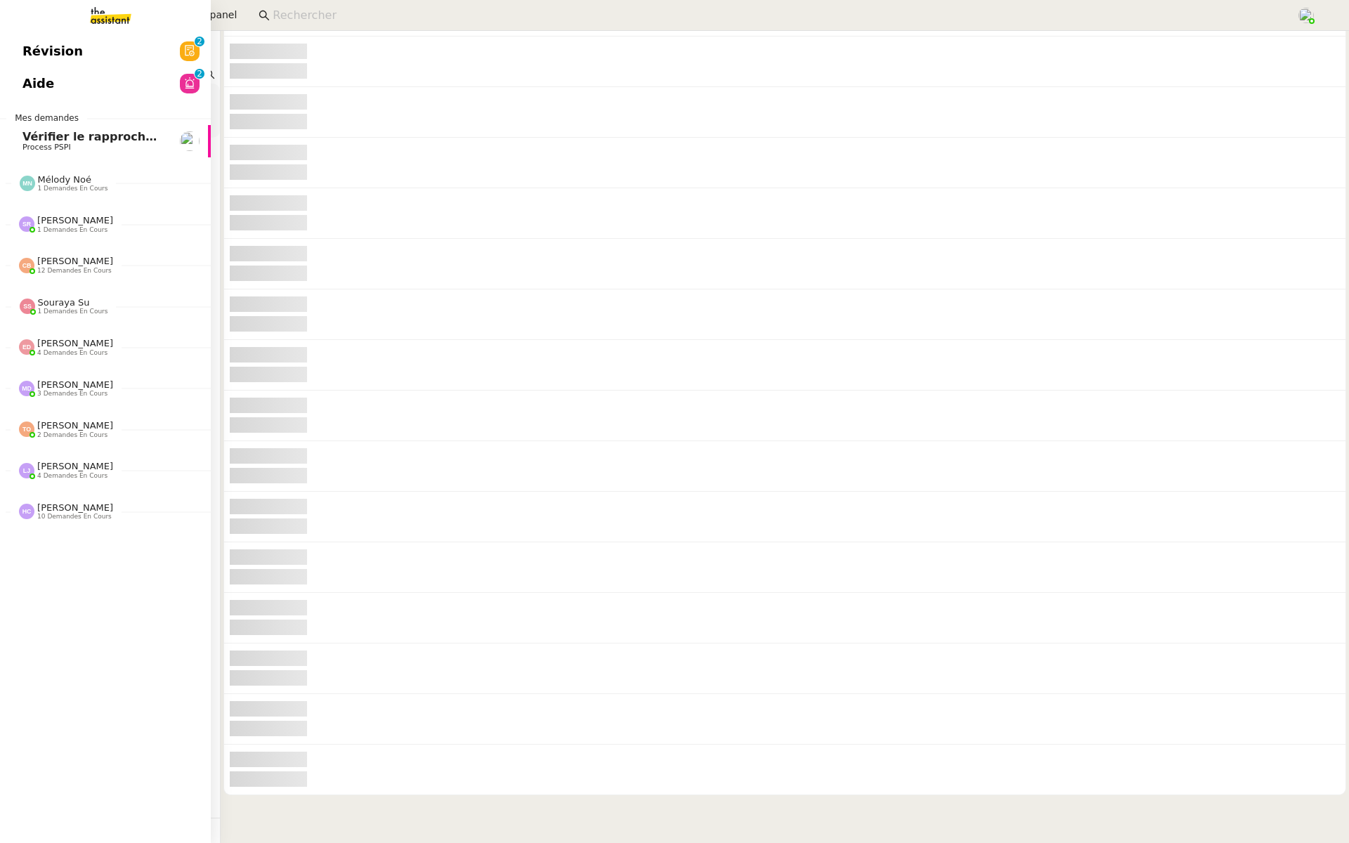
drag, startPoint x: 134, startPoint y: 72, endPoint x: 18, endPoint y: 72, distance: 116.6
click at [18, 72] on nz-layout "Révision 0 1 2 3 4 5 6 7 8 9 Aide 0 1 2 3 4 5 6 7 8 9 Mes demandes Vérifier le …" at bounding box center [674, 421] width 1349 height 843
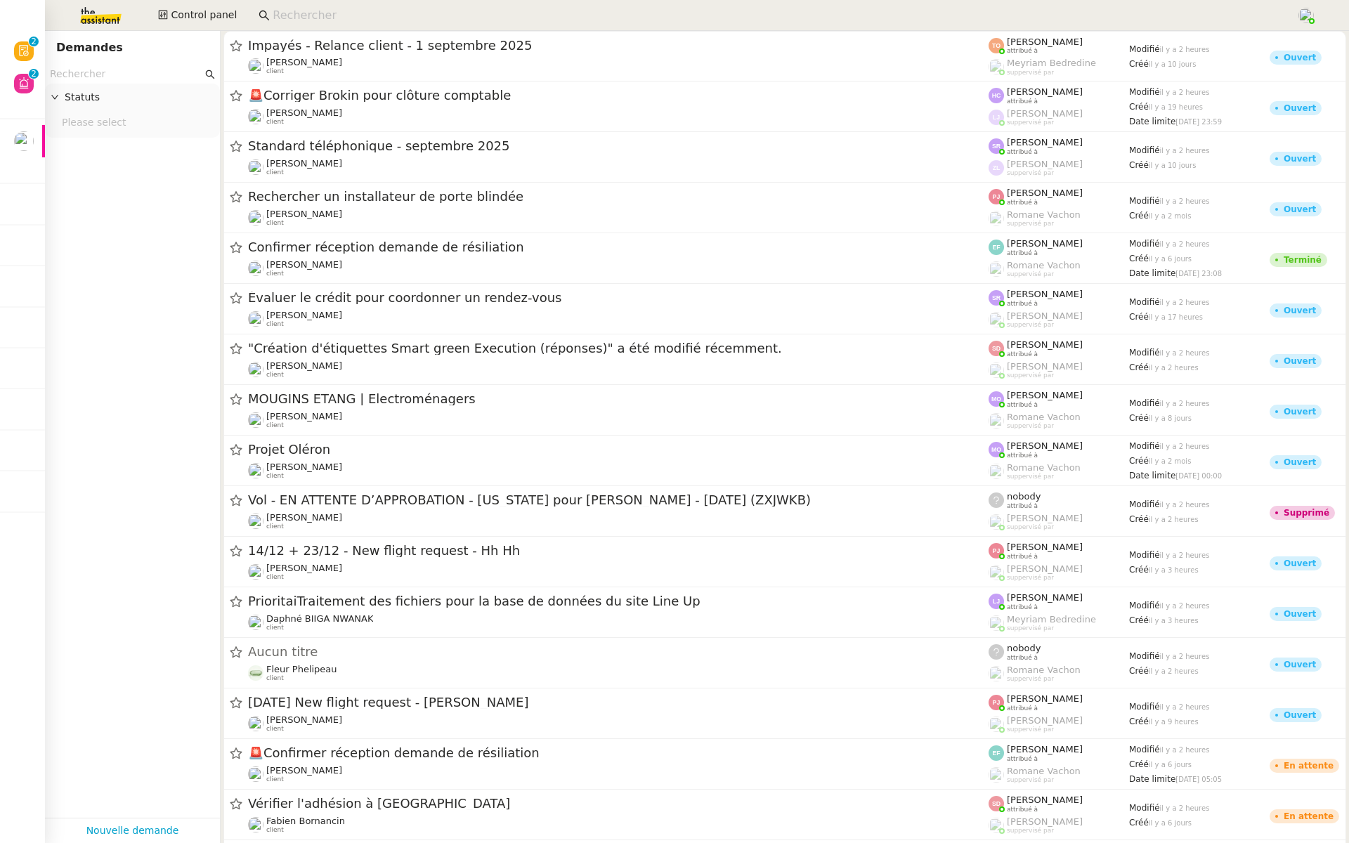
click at [85, 79] on input "text" at bounding box center [126, 74] width 152 height 16
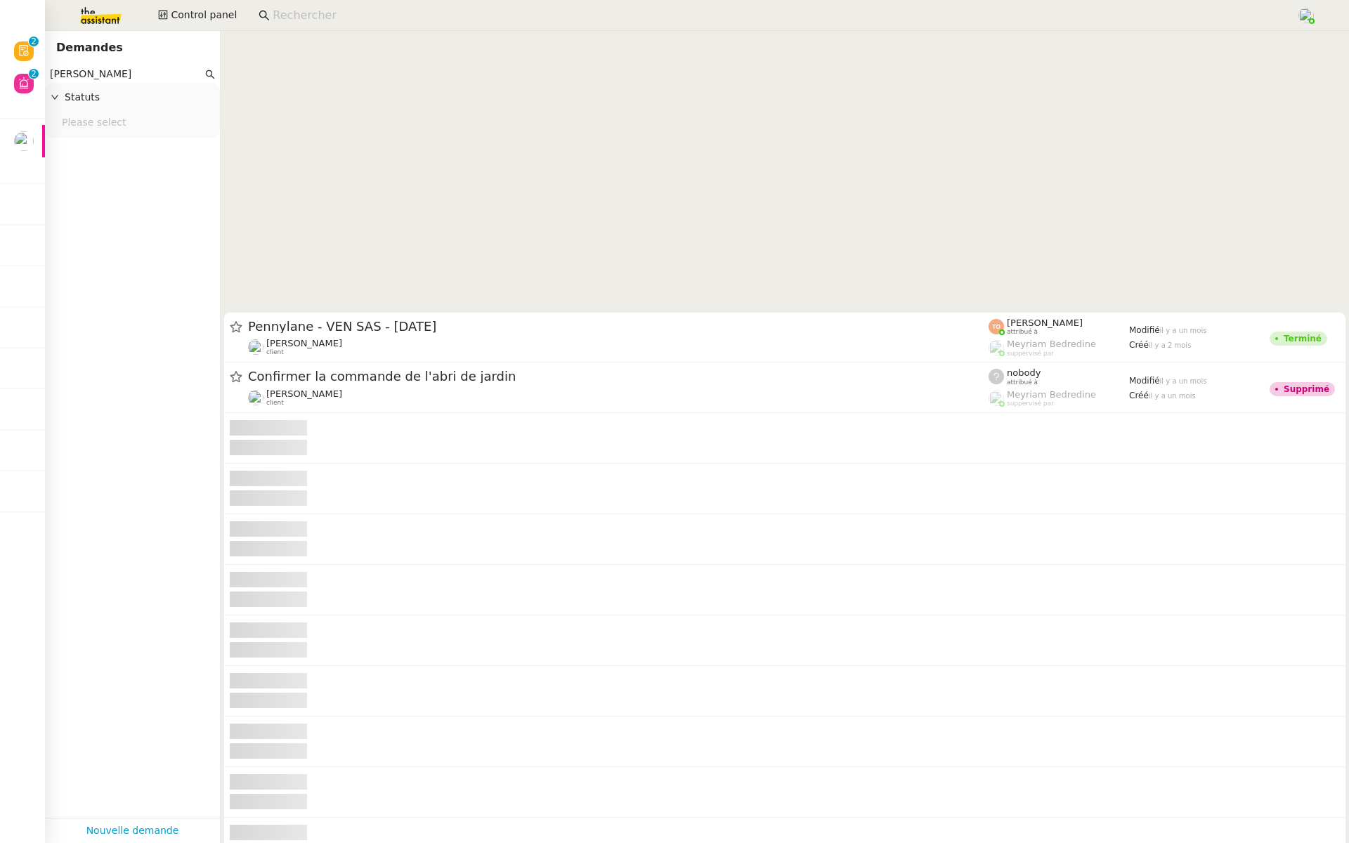
scroll to position [3174, 0]
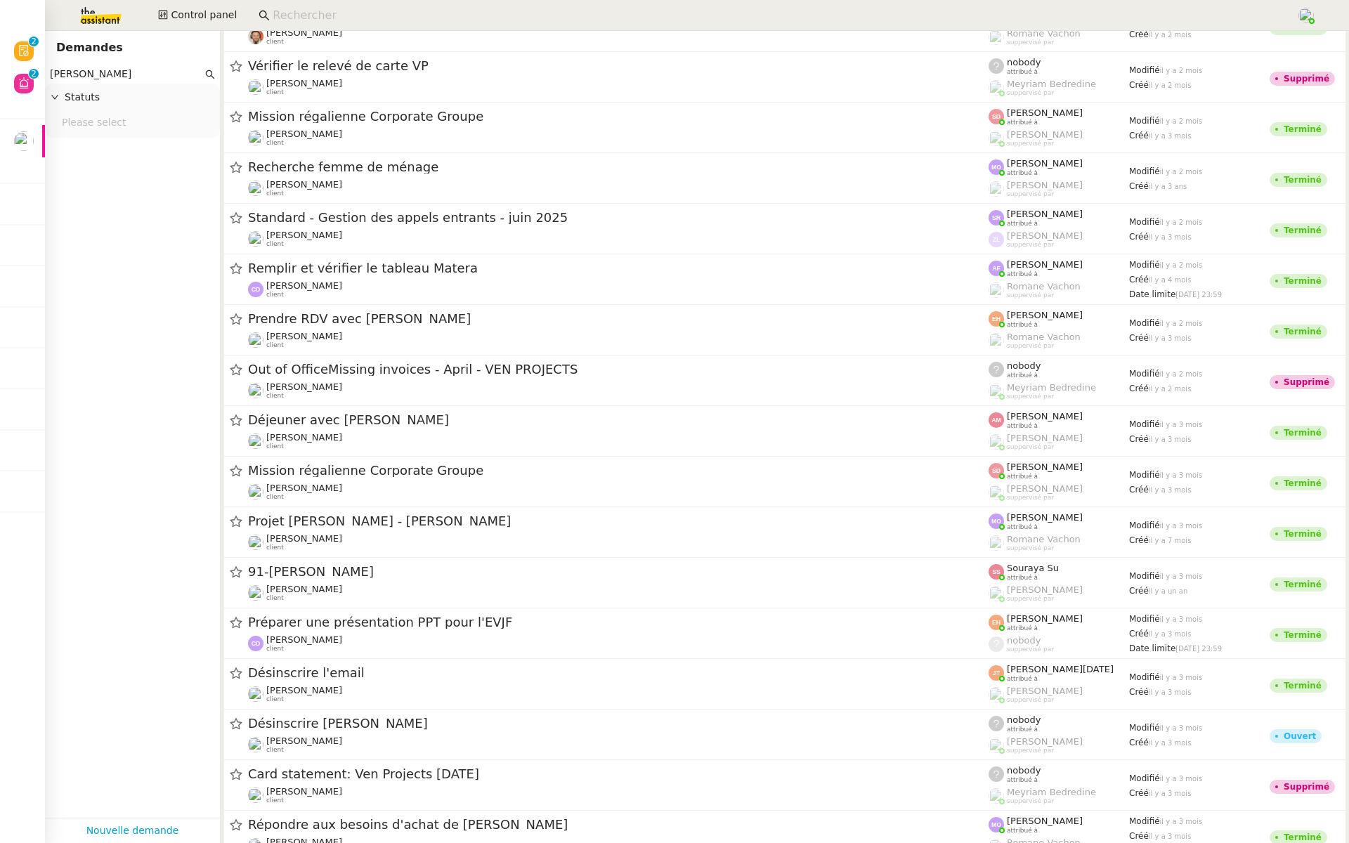
click at [114, 82] on nz-input-group "carol" at bounding box center [132, 74] width 175 height 19
click at [80, 77] on input "carol" at bounding box center [126, 74] width 152 height 16
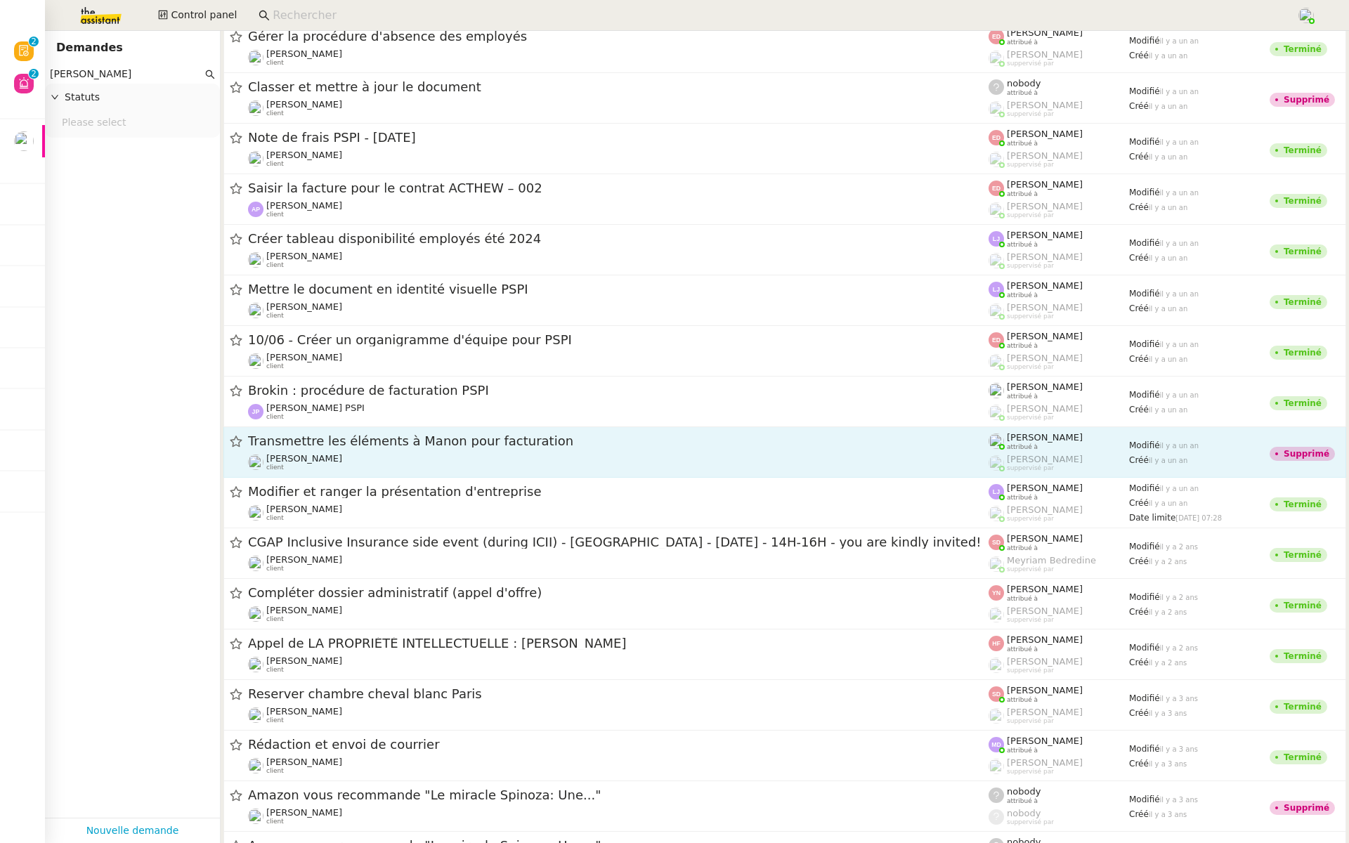
scroll to position [8104, 0]
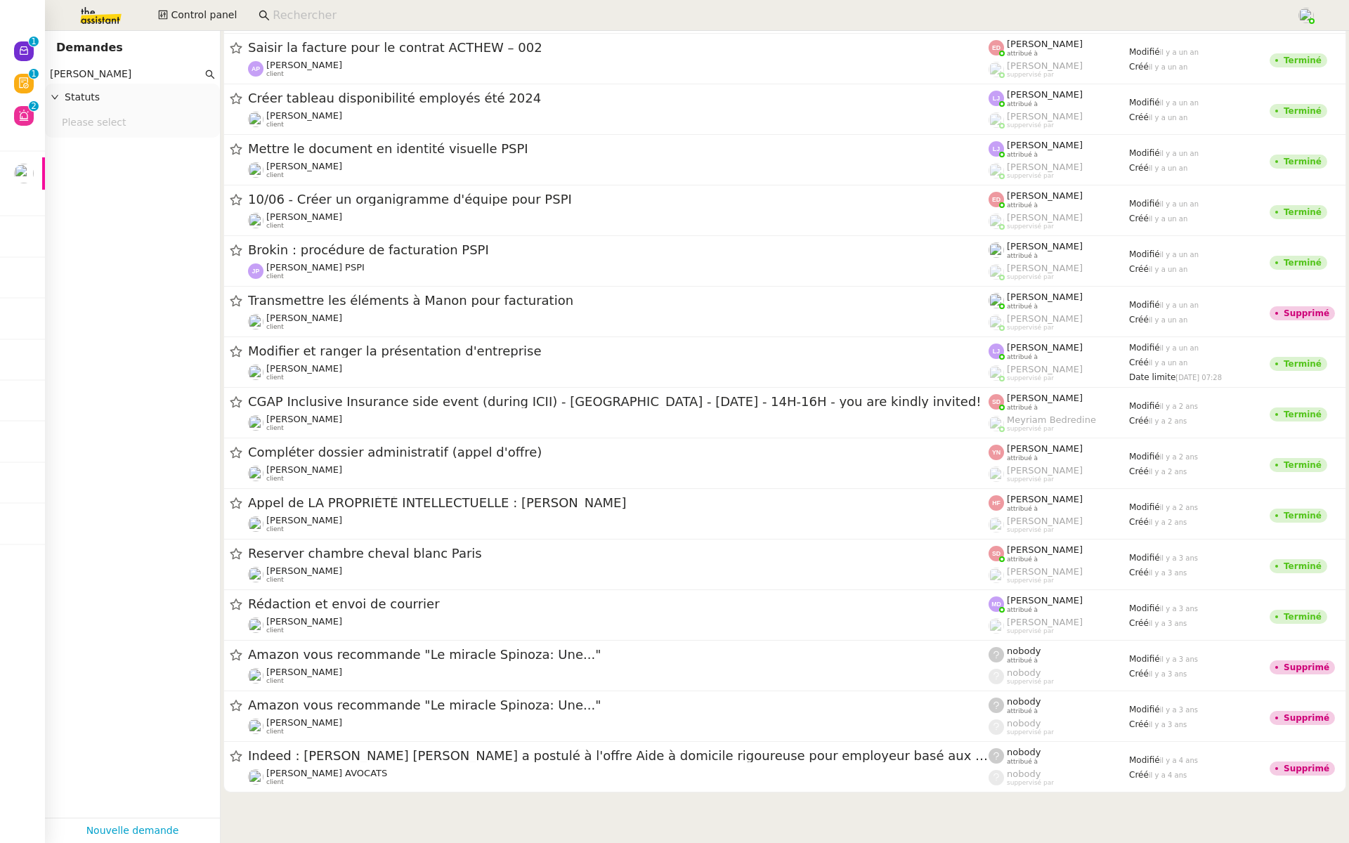
drag, startPoint x: 102, startPoint y: 72, endPoint x: 70, endPoint y: 72, distance: 32.3
click at [70, 72] on input "carol PSPI" at bounding box center [126, 74] width 152 height 16
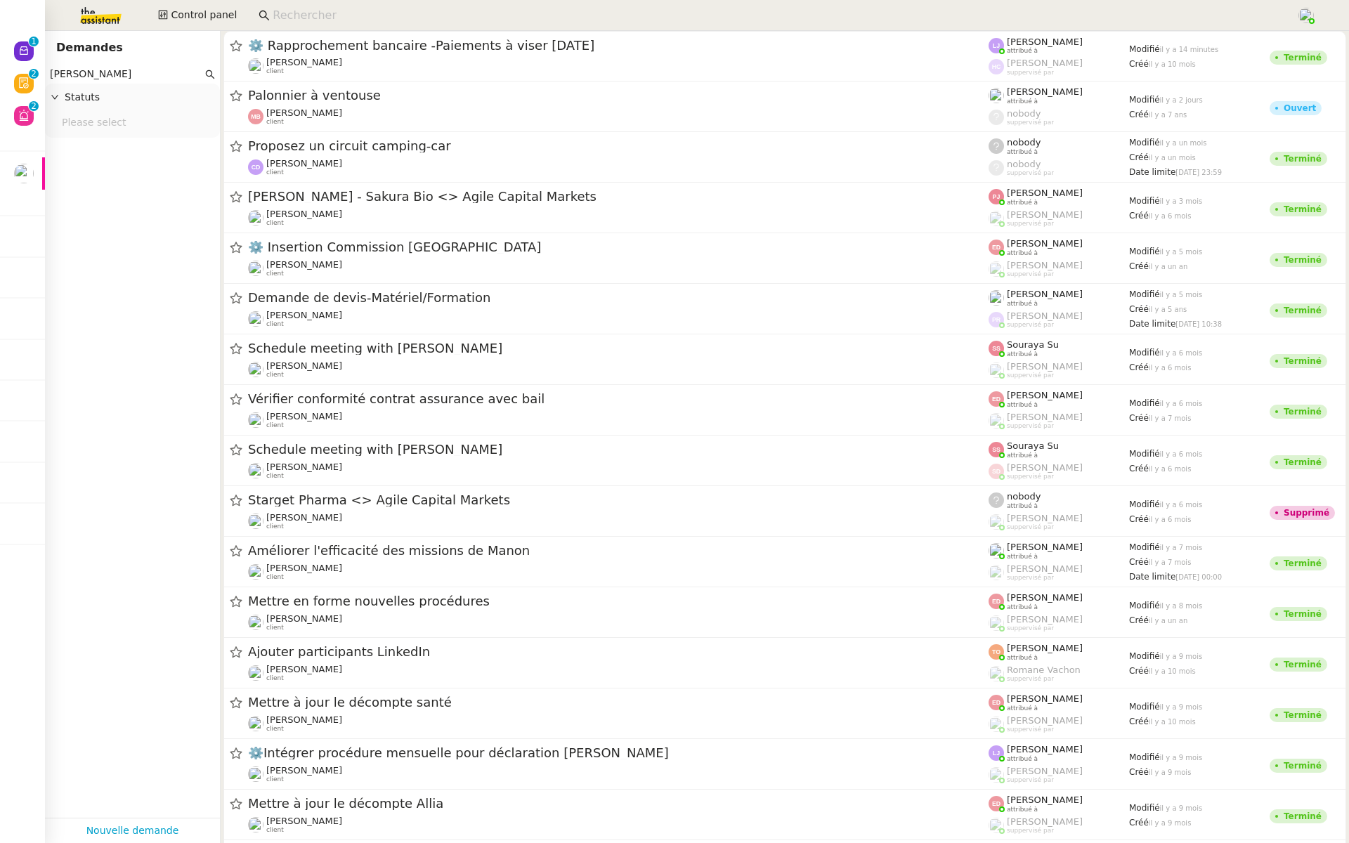
drag, startPoint x: 108, startPoint y: 74, endPoint x: 69, endPoint y: 73, distance: 39.3
click at [69, 73] on input "carol campo" at bounding box center [126, 74] width 152 height 16
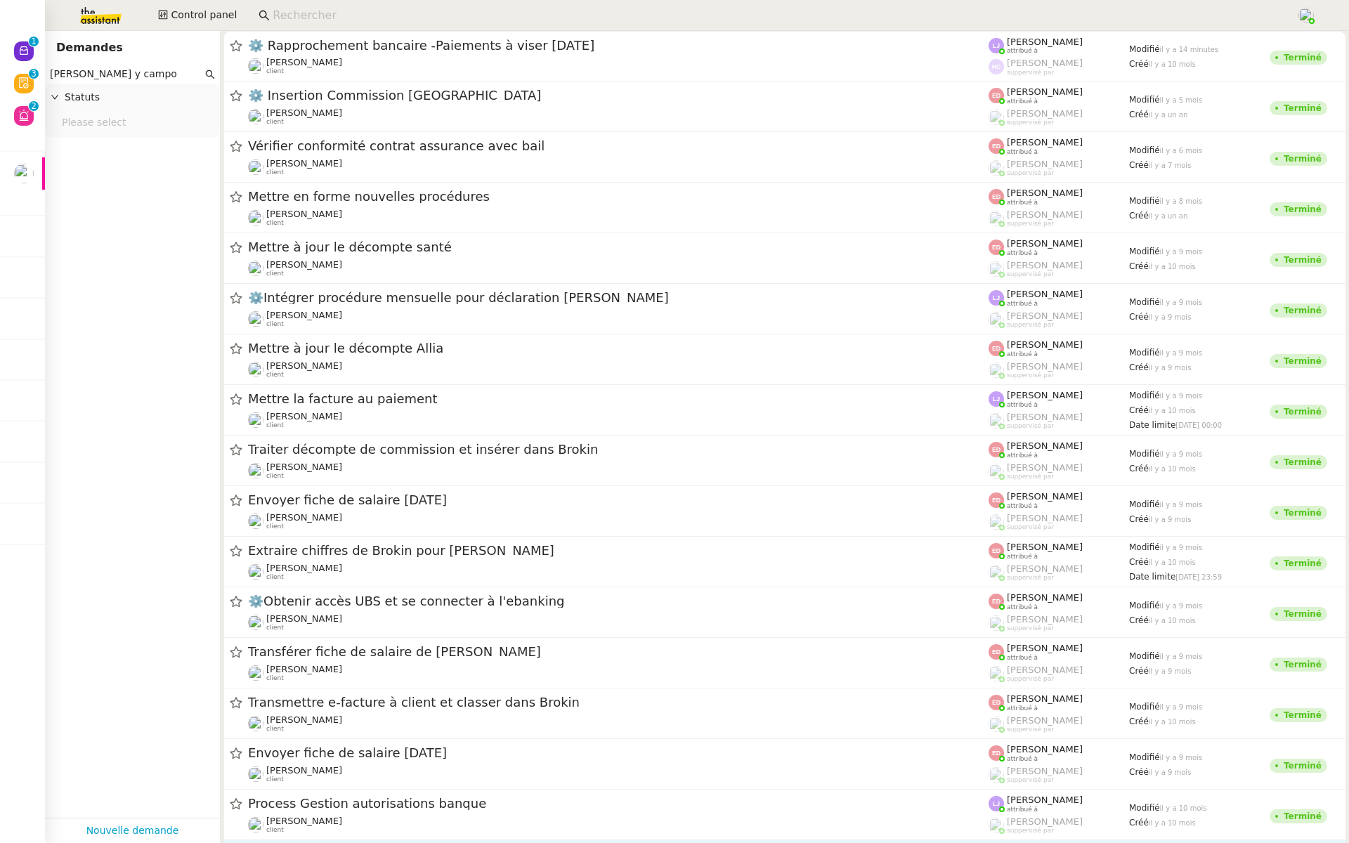
type input "carole rasilla y campo"
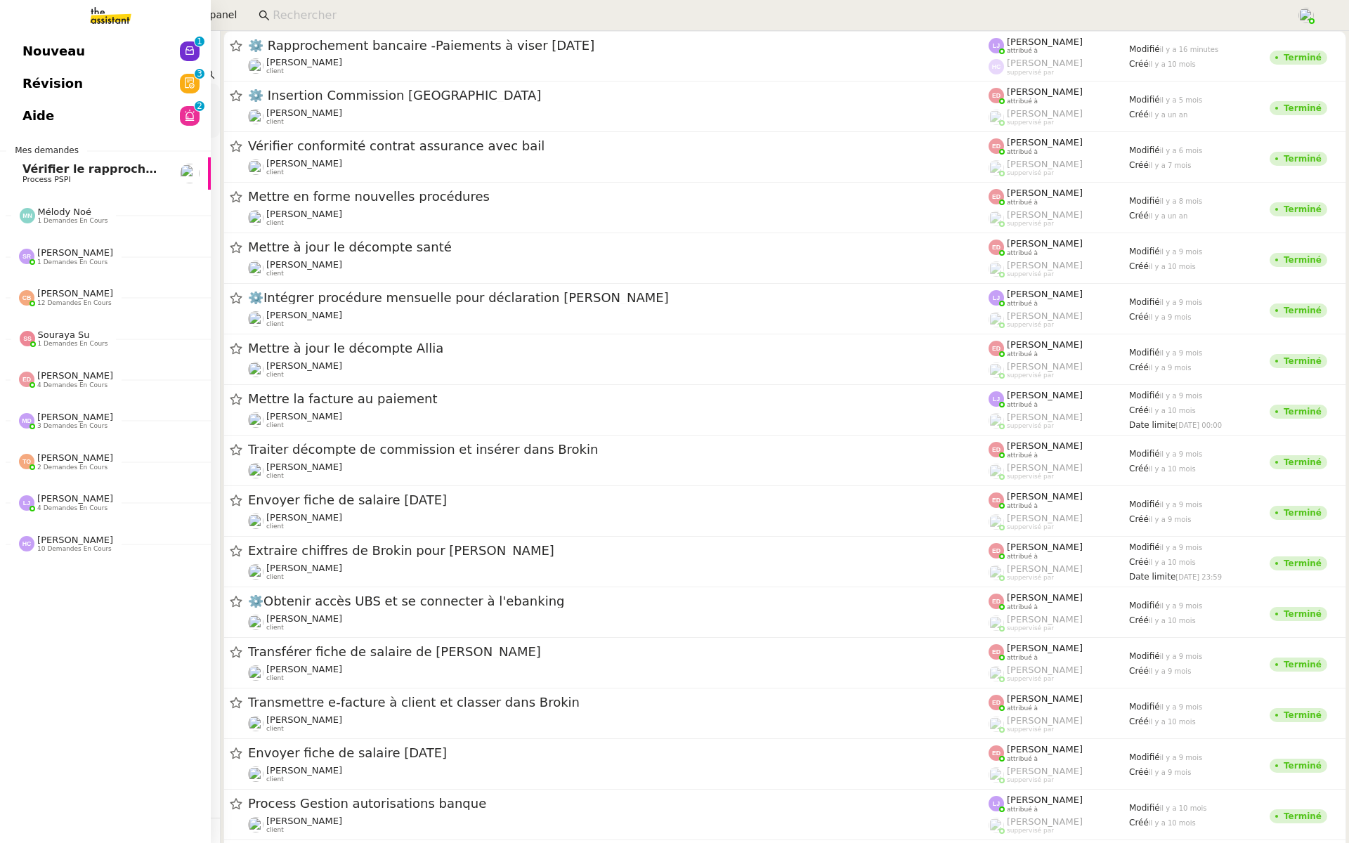
drag, startPoint x: 159, startPoint y: 76, endPoint x: 0, endPoint y: 77, distance: 158.8
click at [0, 77] on nz-layout "Nouveau 0 1 2 3 4 5 6 7 8 9 Révision 0 1 2 3 4 5 6 7 8 9 Aide 0 1 2 3 4 5 6 7 8…" at bounding box center [674, 421] width 1349 height 843
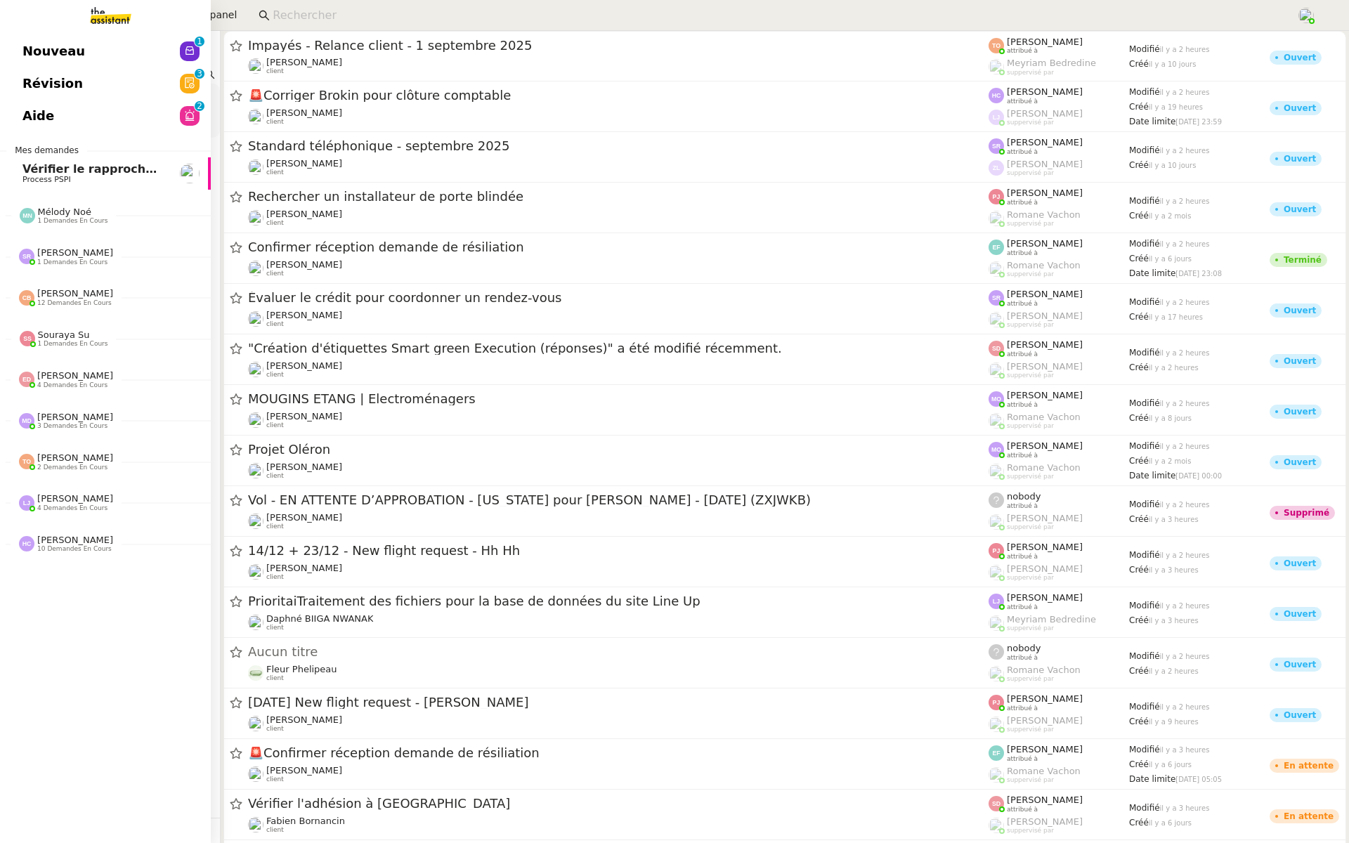
click at [112, 79] on link "Révision 0 1 2 3 4 5 6 7 8 9" at bounding box center [105, 83] width 211 height 32
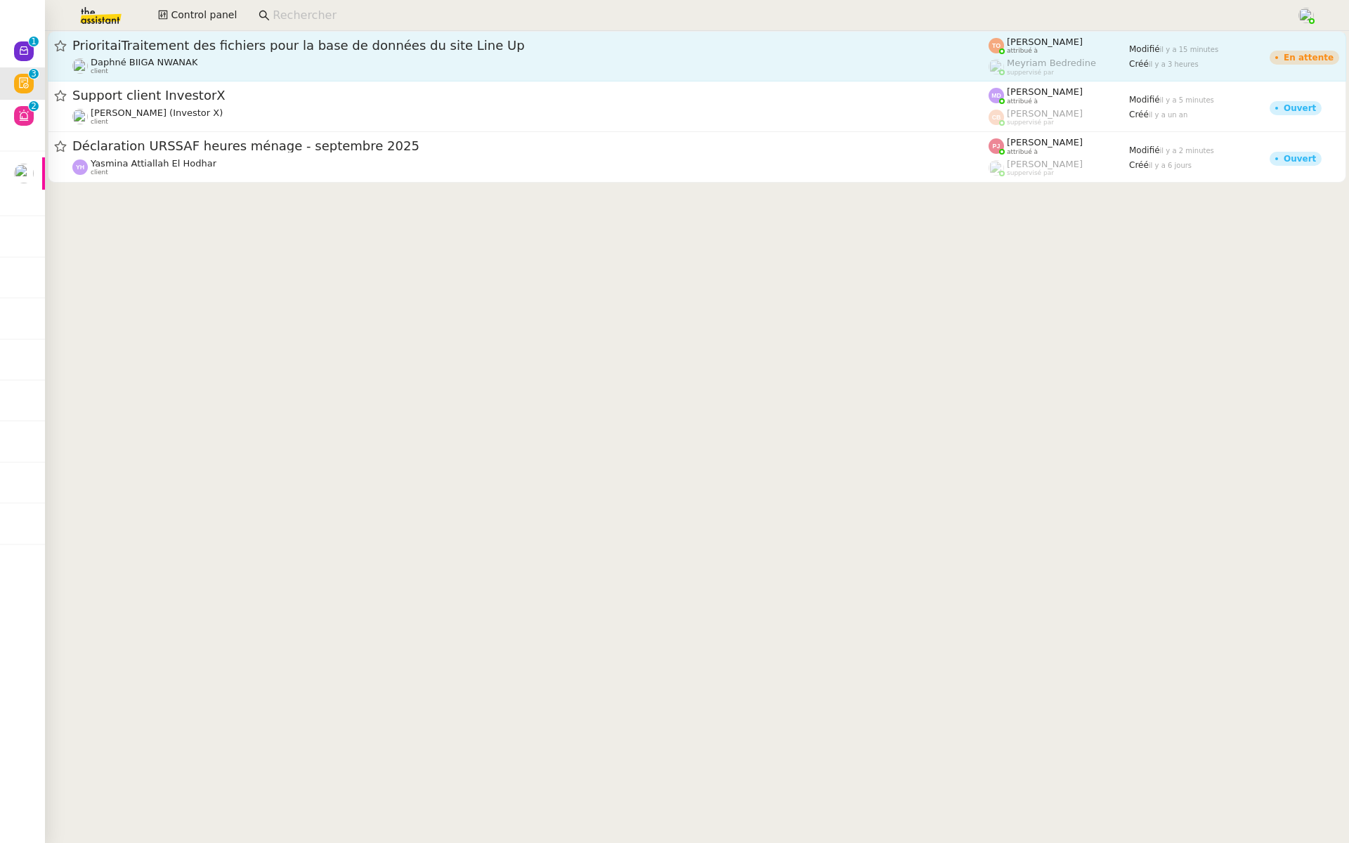
click at [339, 38] on div "PrioritaiTraitement des fichiers pour la base de données du site Line Up" at bounding box center [530, 45] width 916 height 17
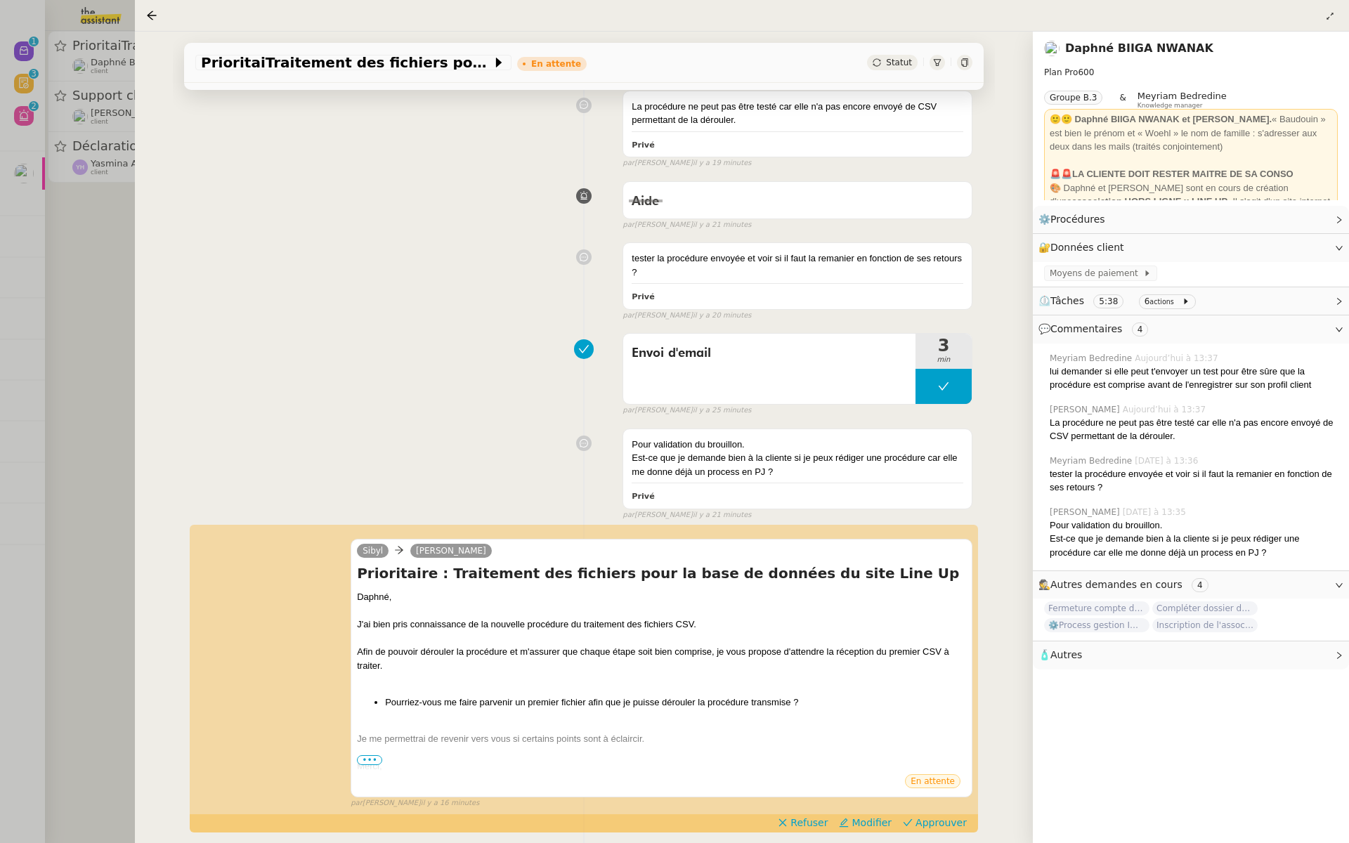
scroll to position [430, 0]
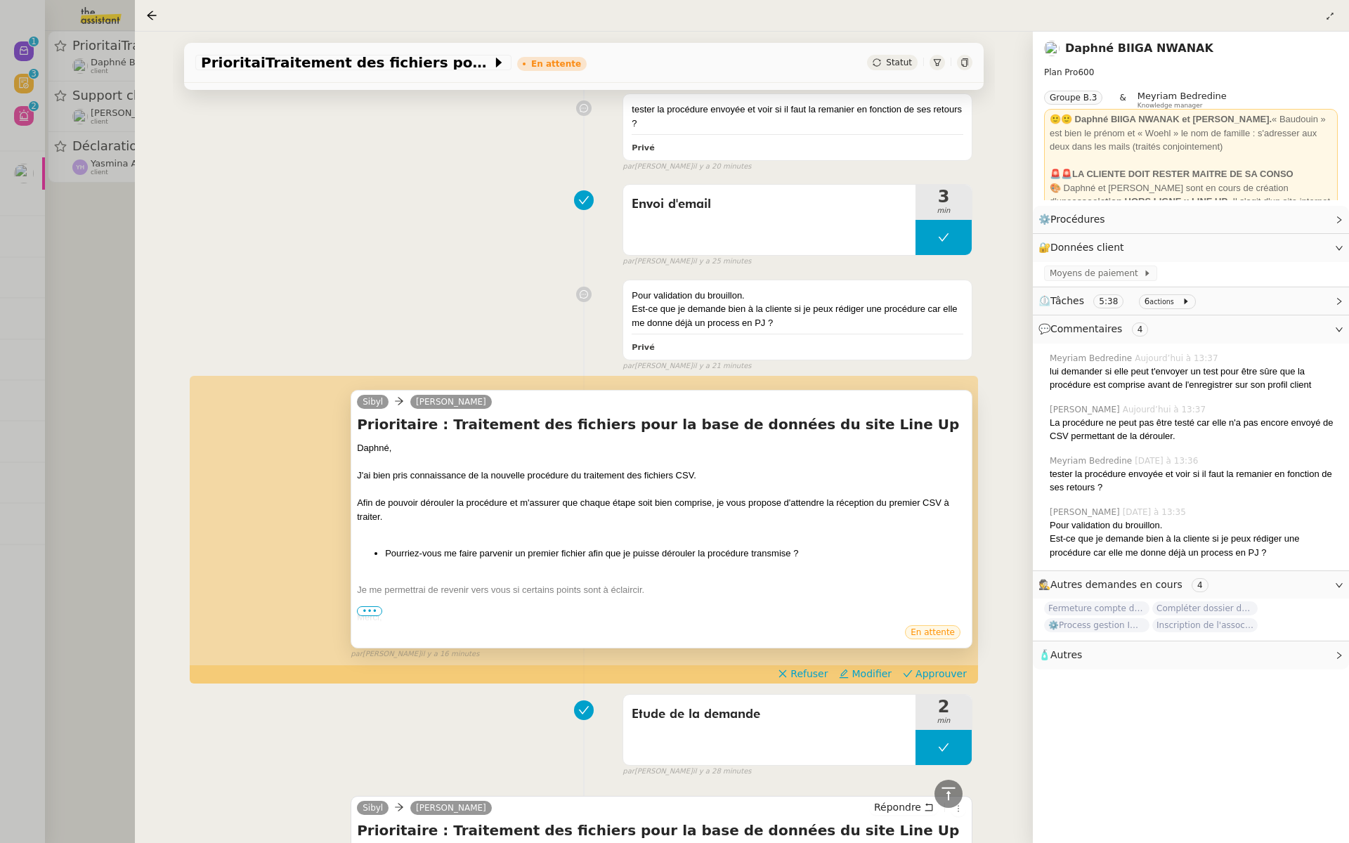
click at [365, 617] on div "Merci," at bounding box center [661, 618] width 609 height 14
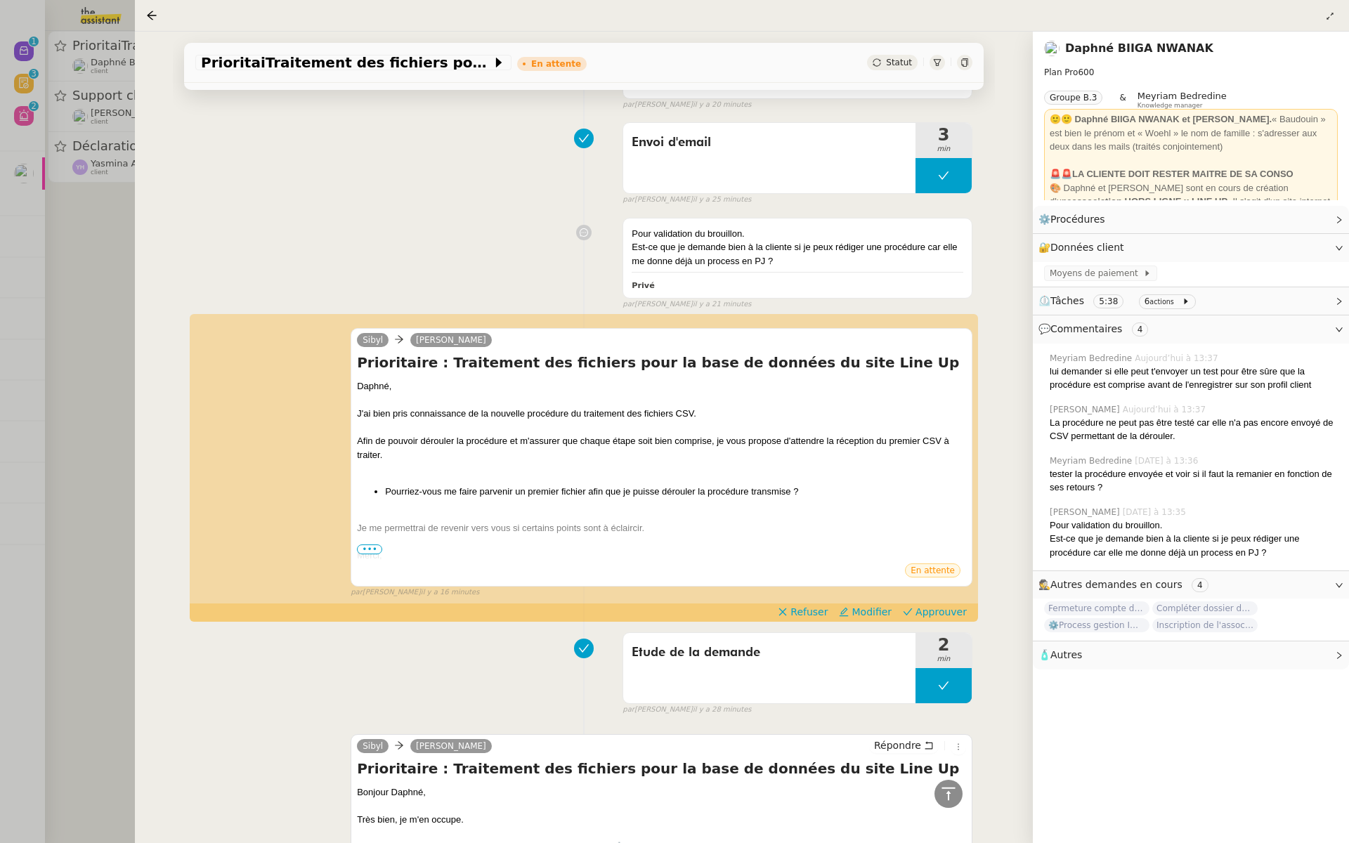
scroll to position [542, 0]
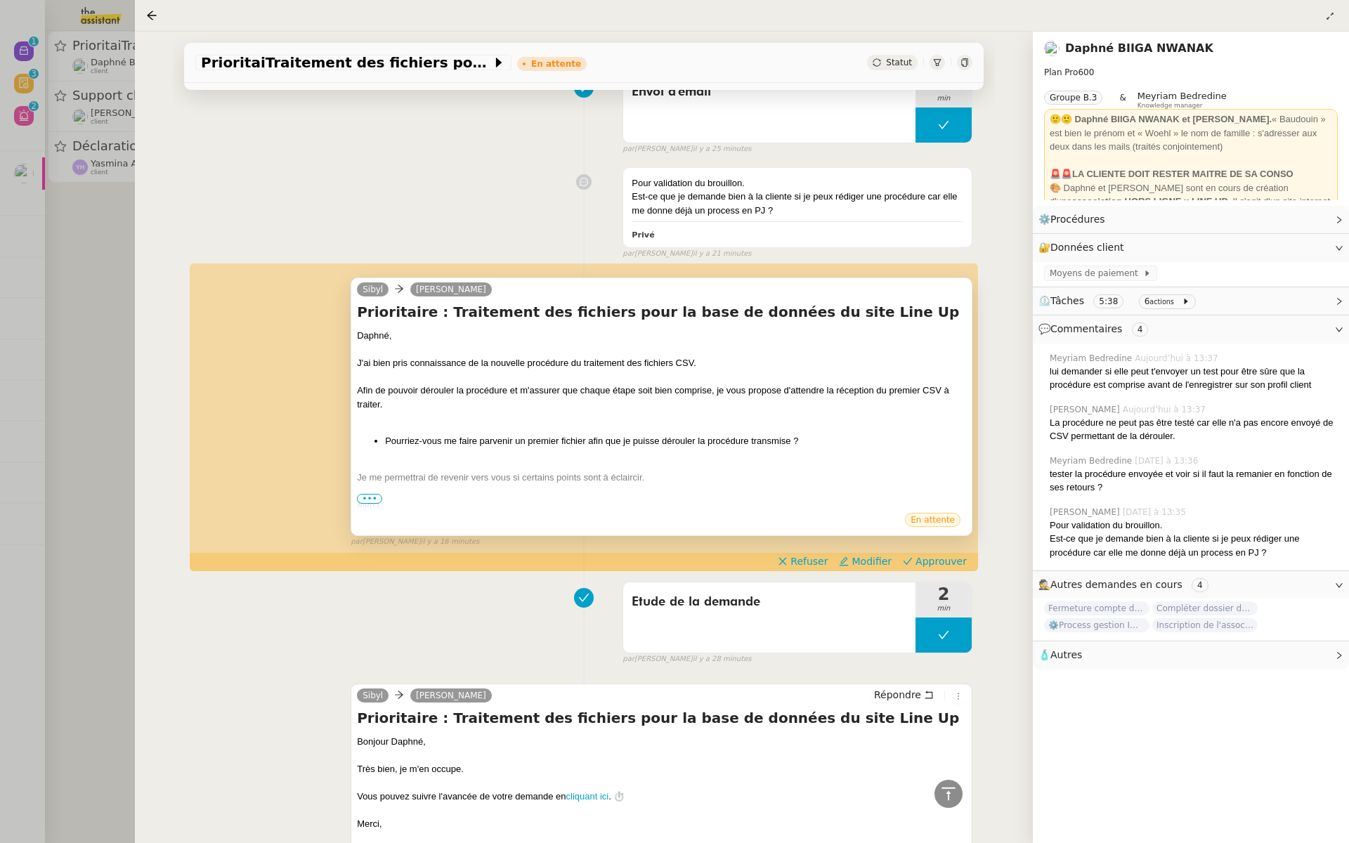
click at [367, 494] on span "•••" at bounding box center [369, 499] width 25 height 10
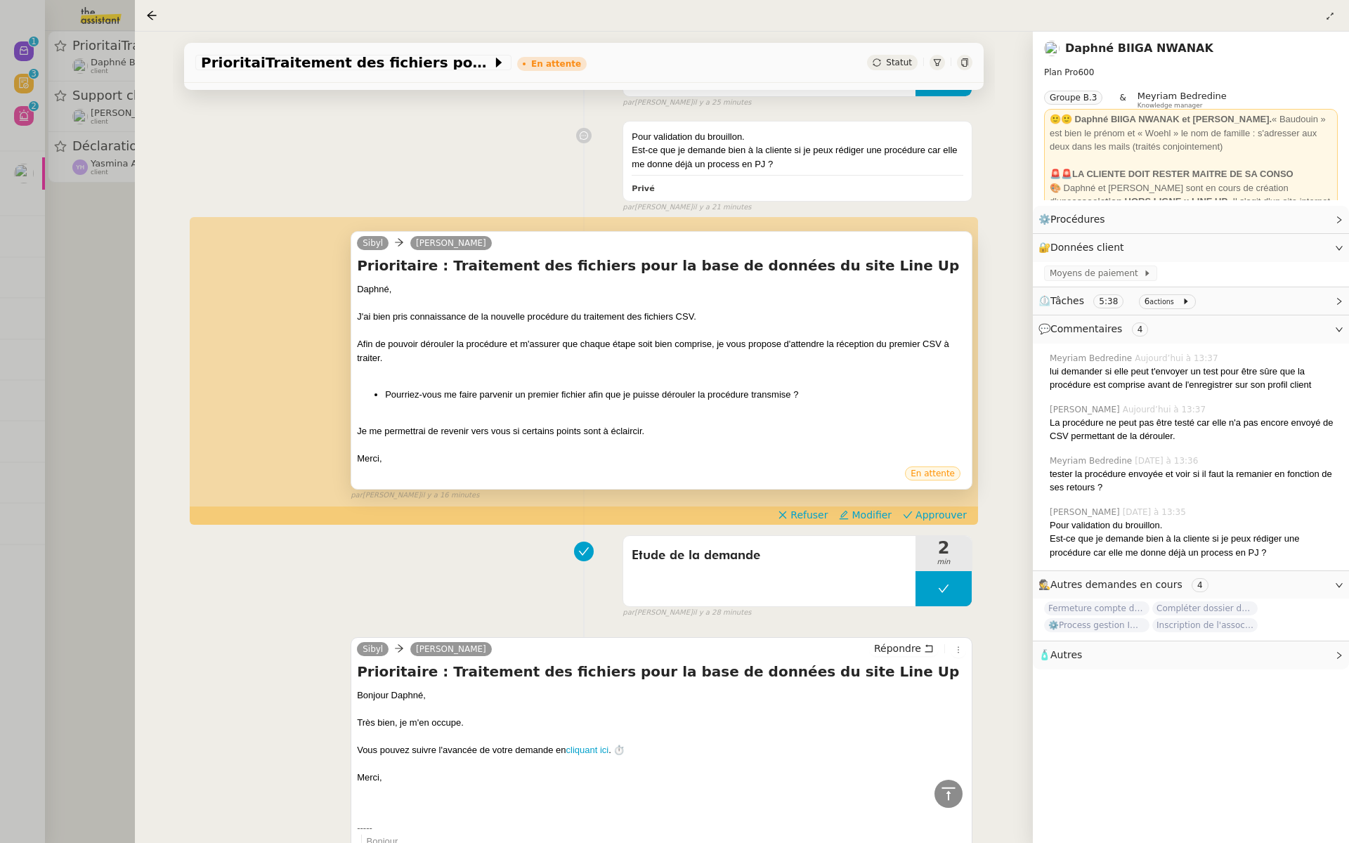
scroll to position [604, 0]
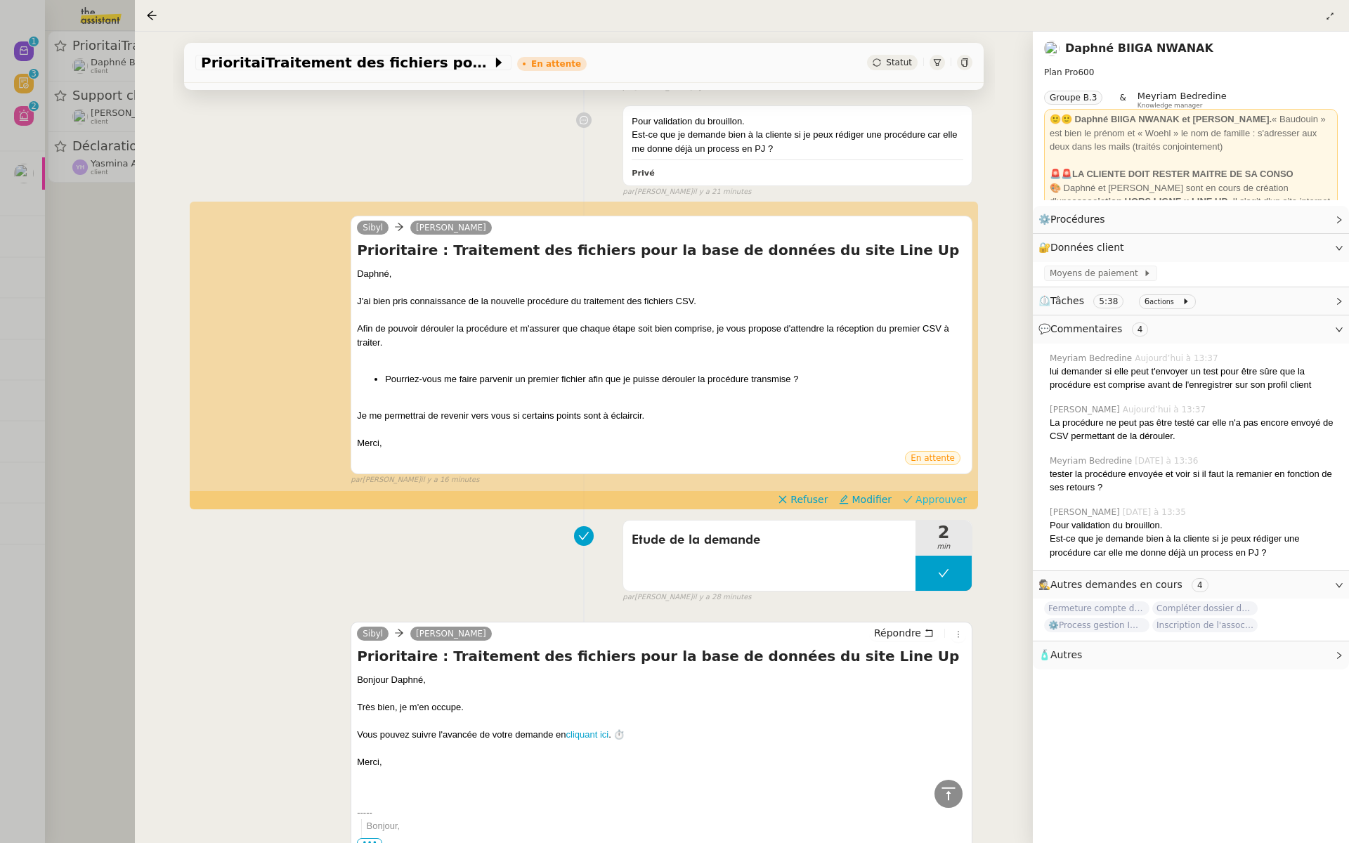
click at [958, 497] on span "Approuver" at bounding box center [940, 499] width 51 height 14
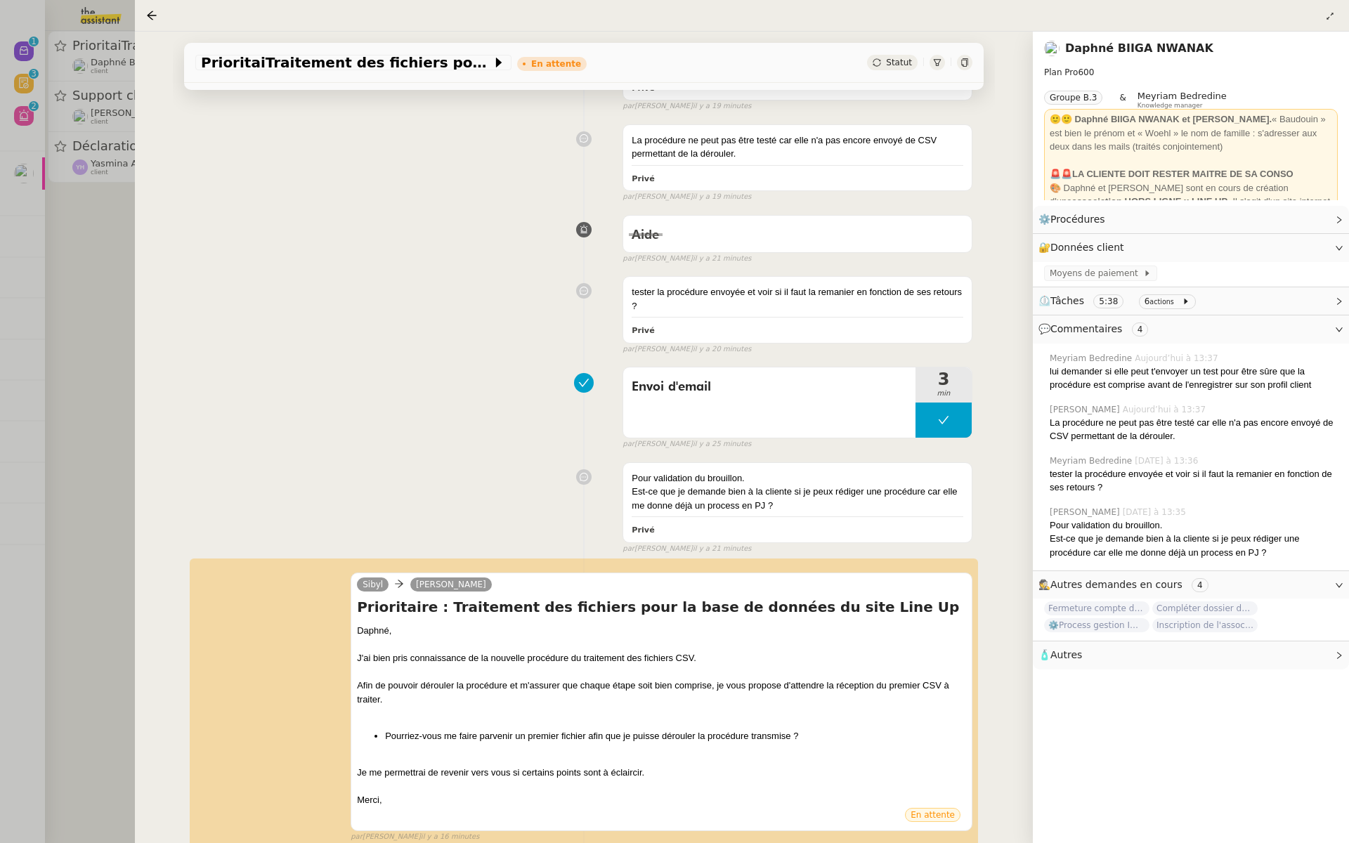
scroll to position [29, 0]
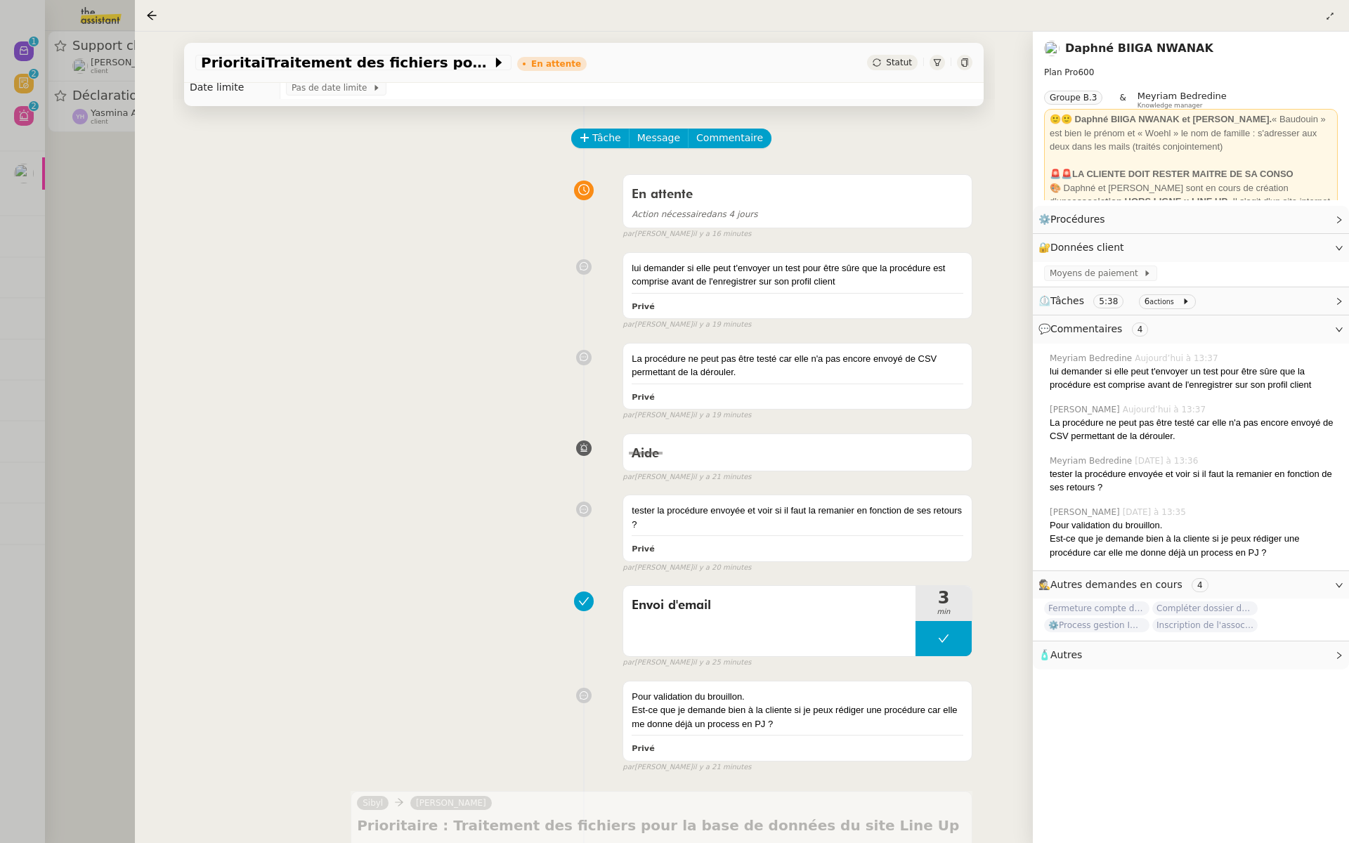
click at [38, 265] on div at bounding box center [674, 421] width 1349 height 843
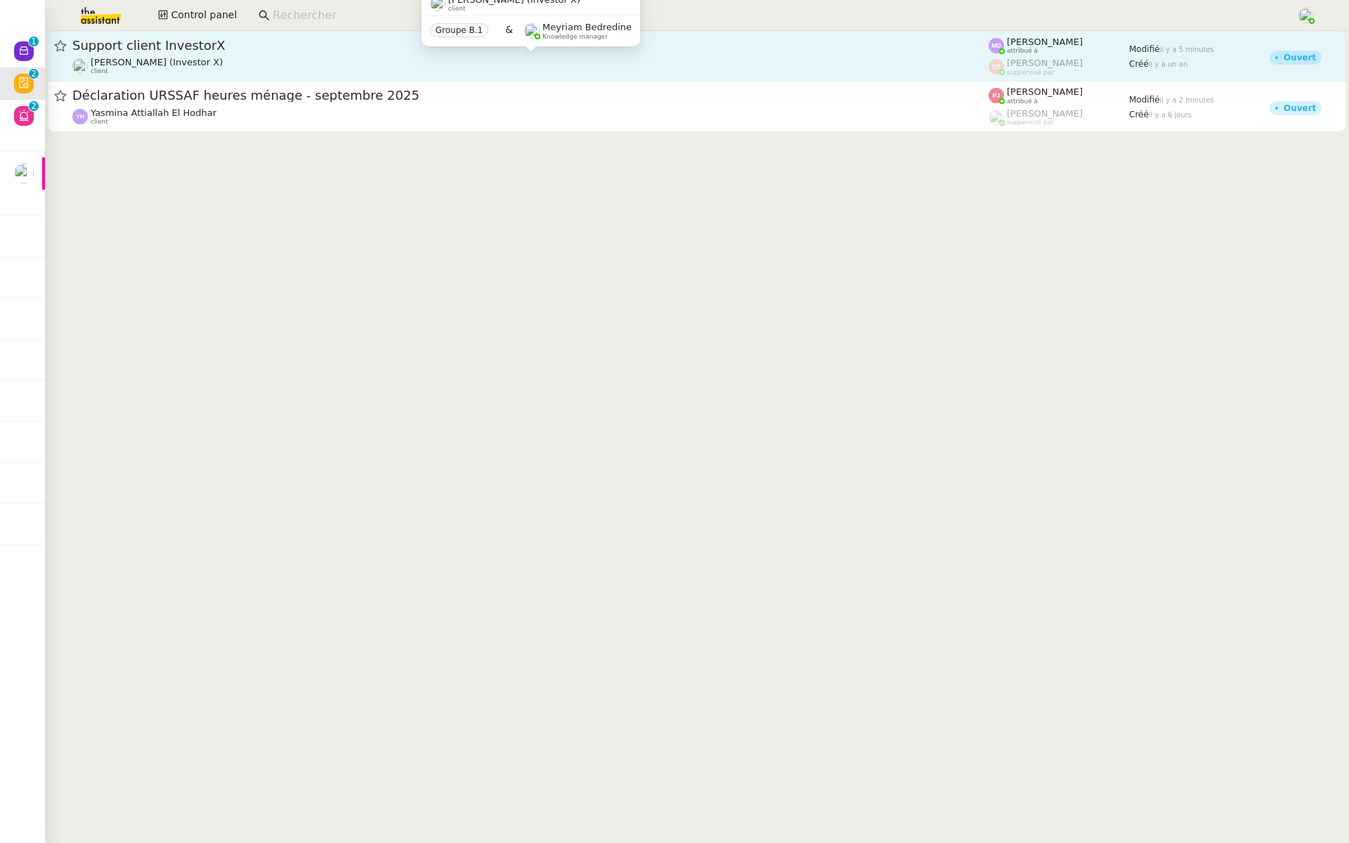
click at [209, 65] on span "Cédric Tempestini (Investor X)" at bounding box center [157, 62] width 132 height 11
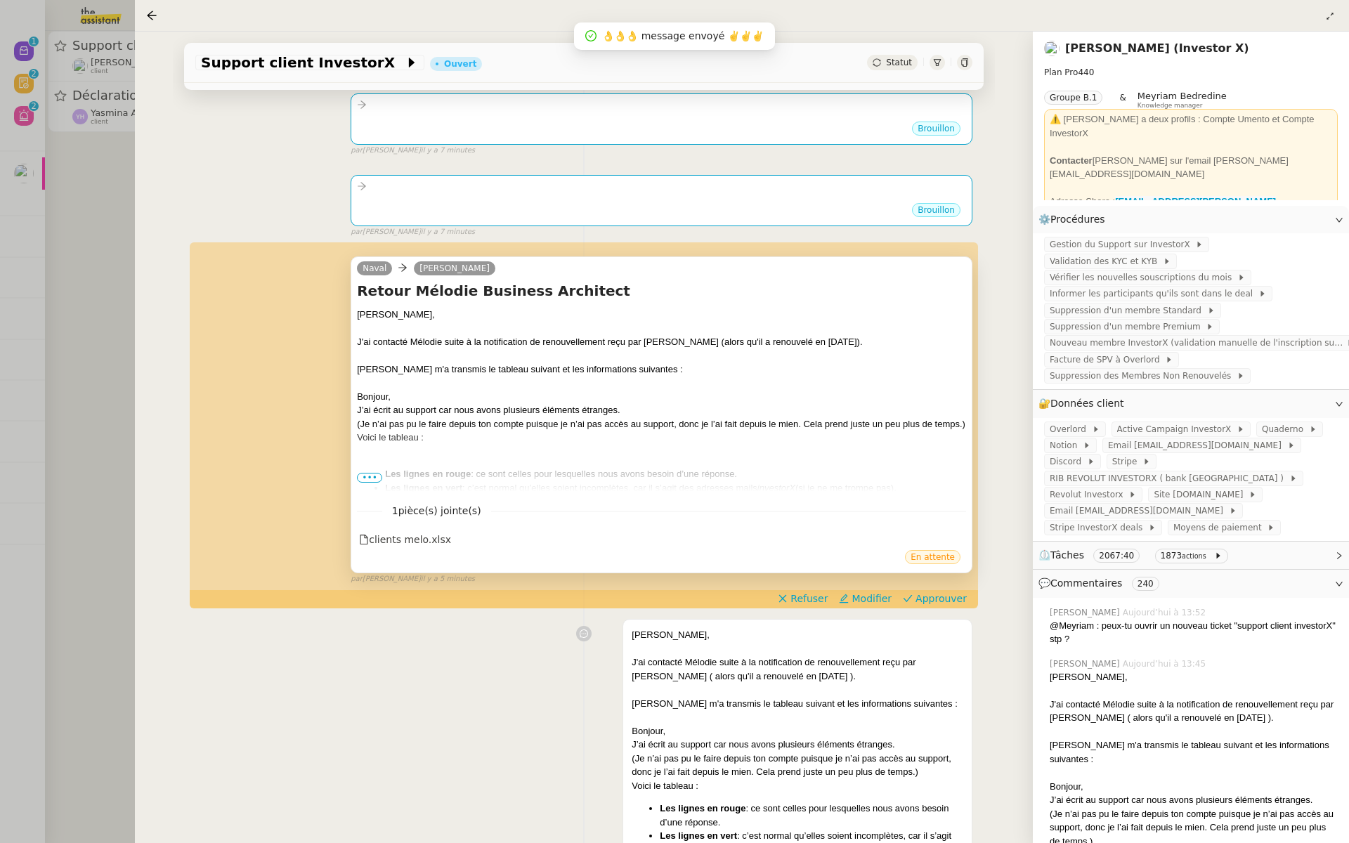
scroll to position [301, 0]
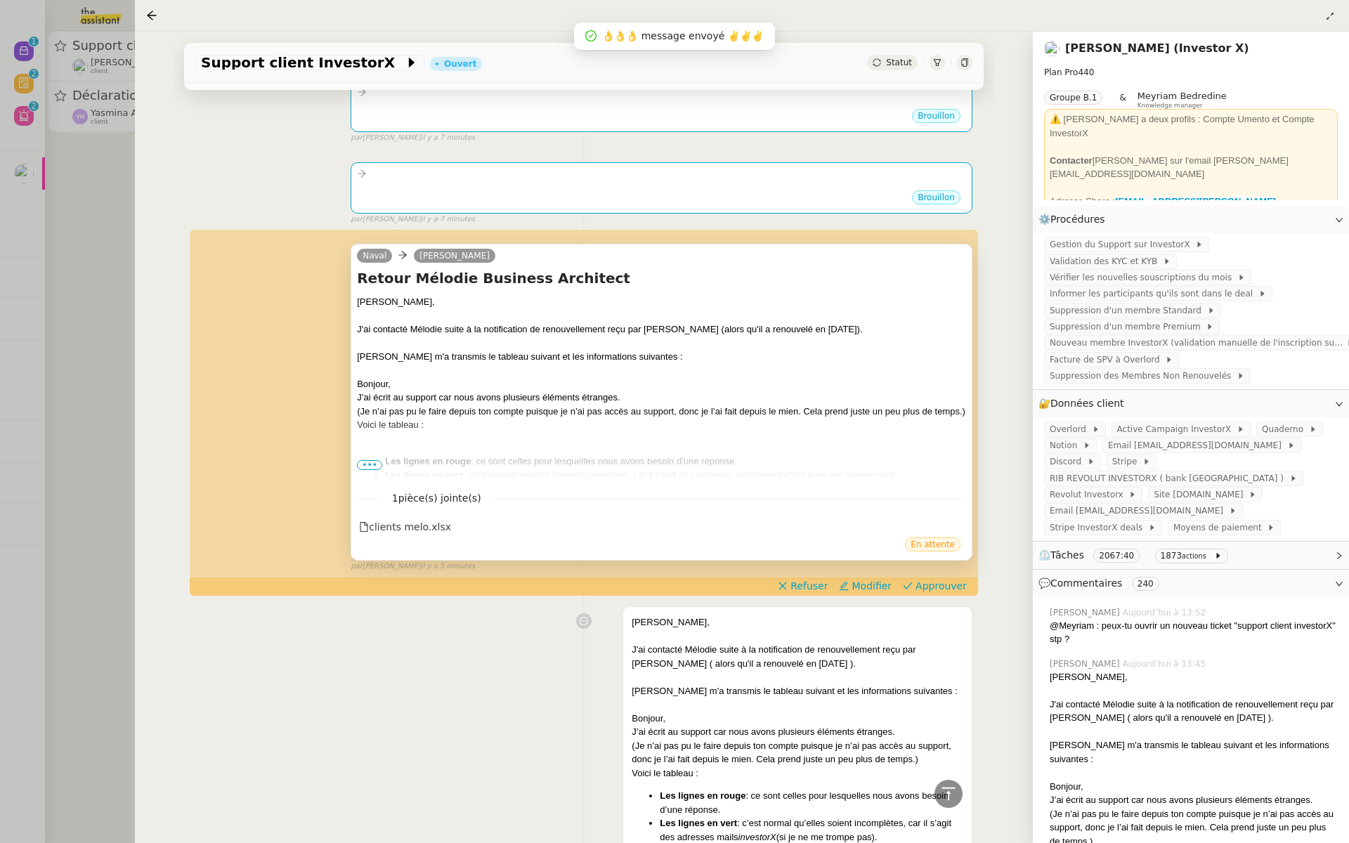
click at [369, 460] on span "•••" at bounding box center [369, 465] width 25 height 10
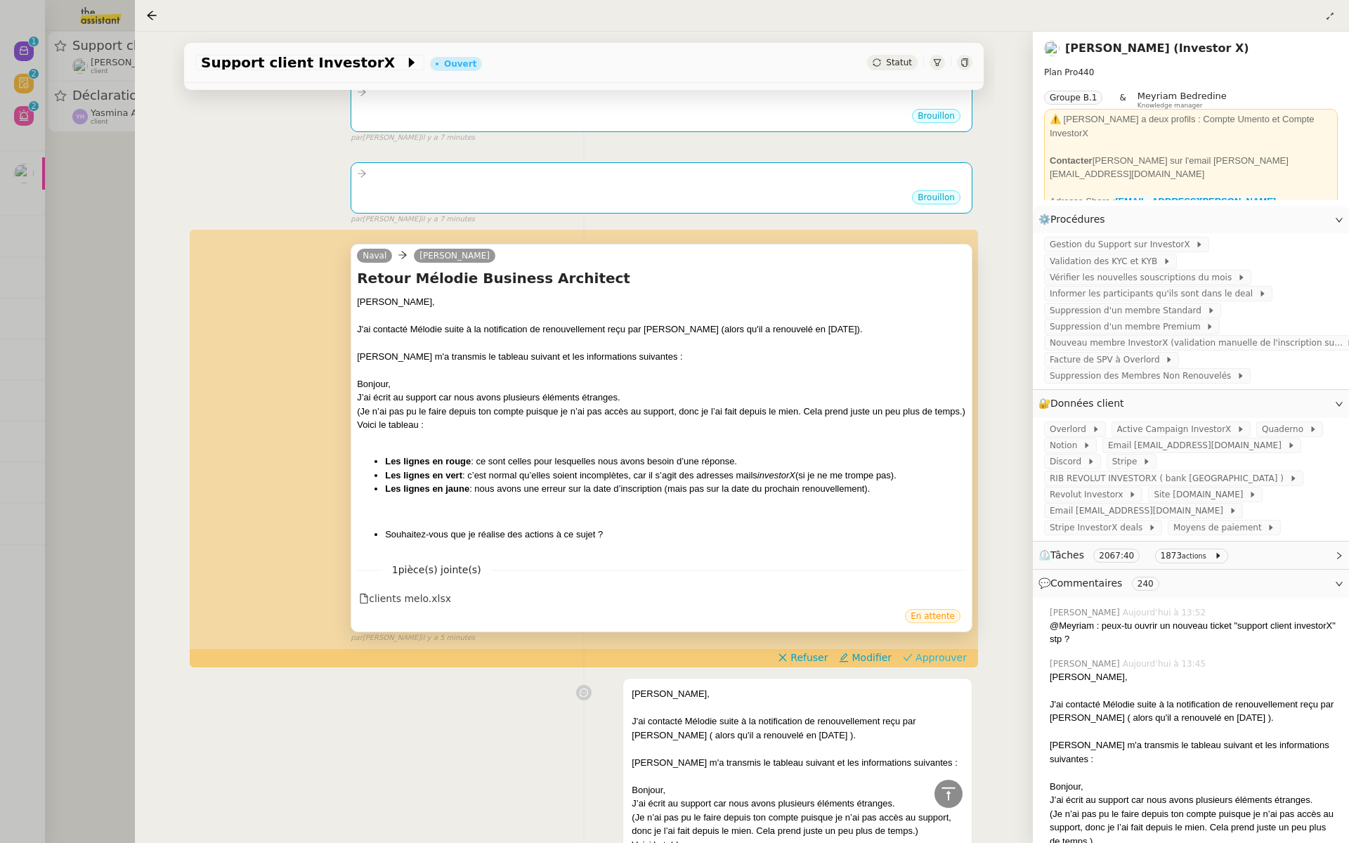
click at [946, 657] on span "Approuver" at bounding box center [940, 658] width 51 height 14
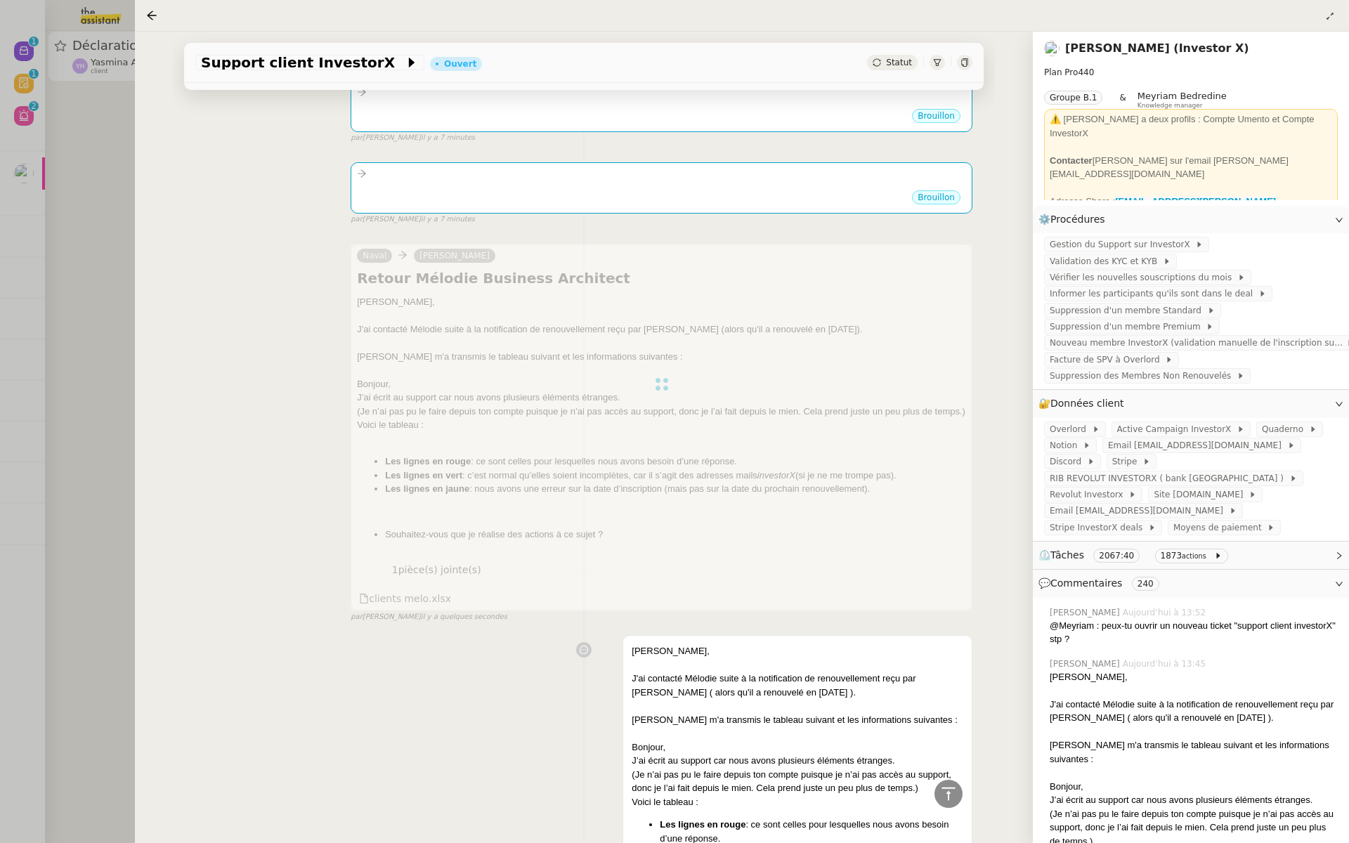
click at [74, 288] on div at bounding box center [674, 421] width 1349 height 843
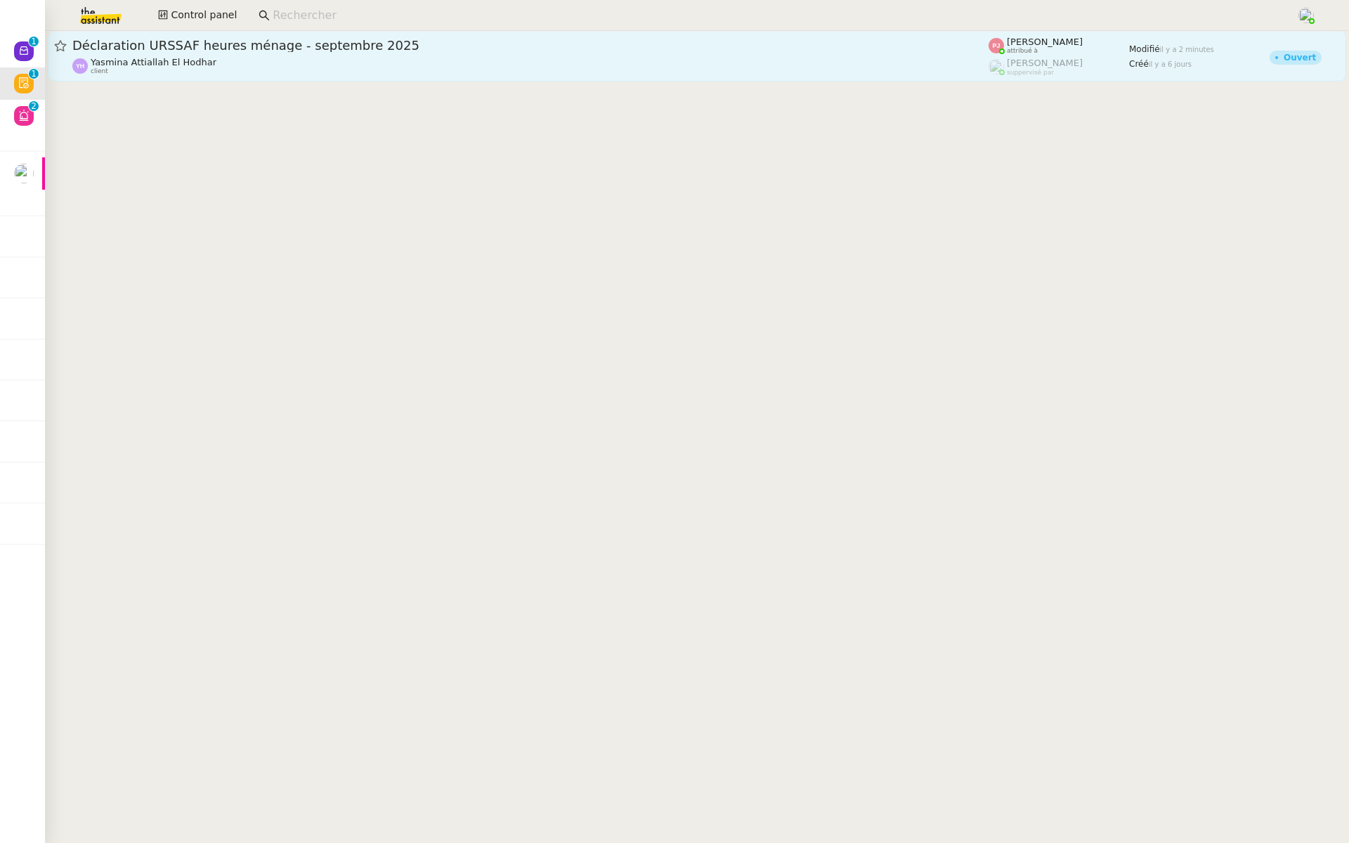
click at [280, 41] on span "Déclaration URSSAF heures ménage - septembre 2025" at bounding box center [530, 45] width 916 height 13
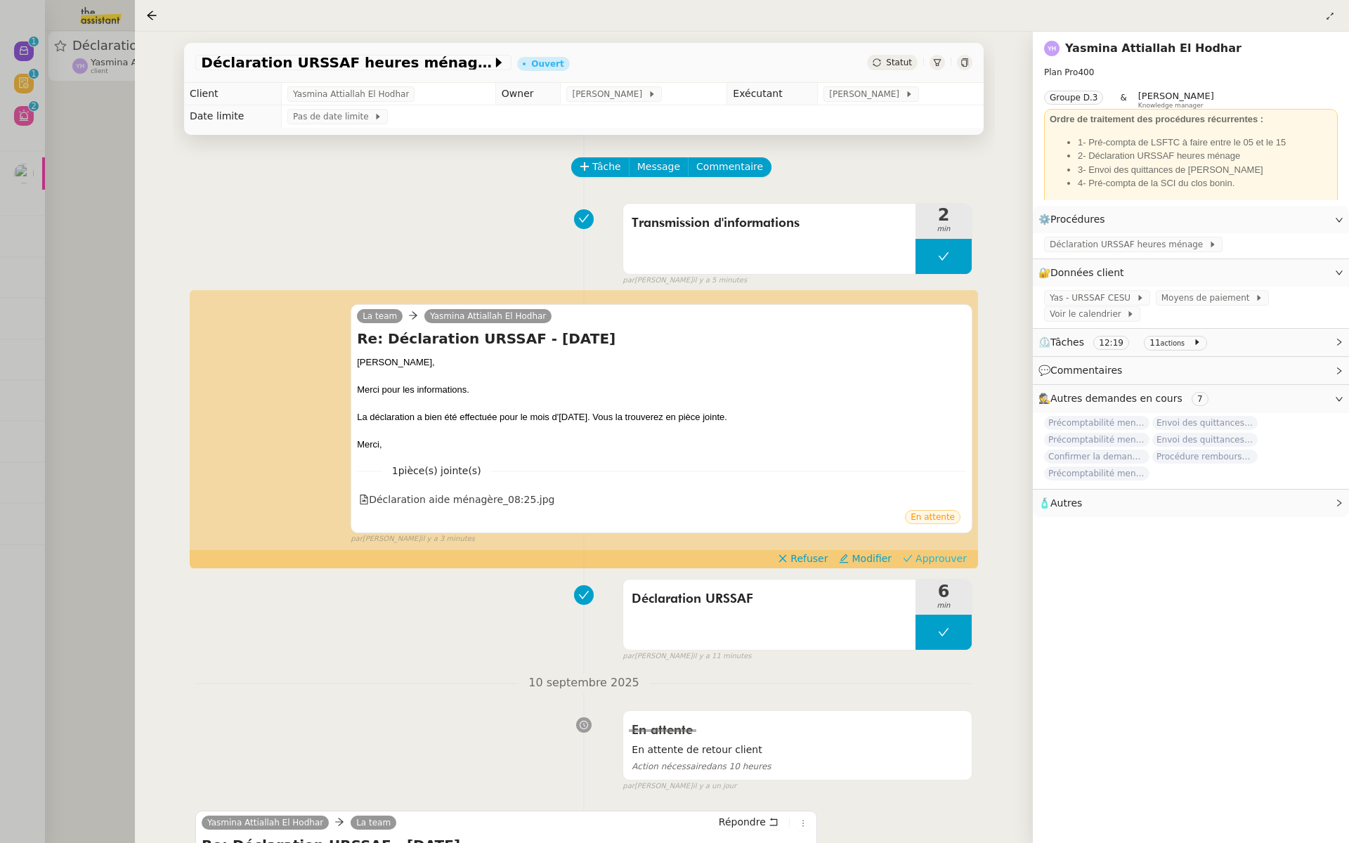
click at [958, 560] on span "Approuver" at bounding box center [940, 558] width 51 height 14
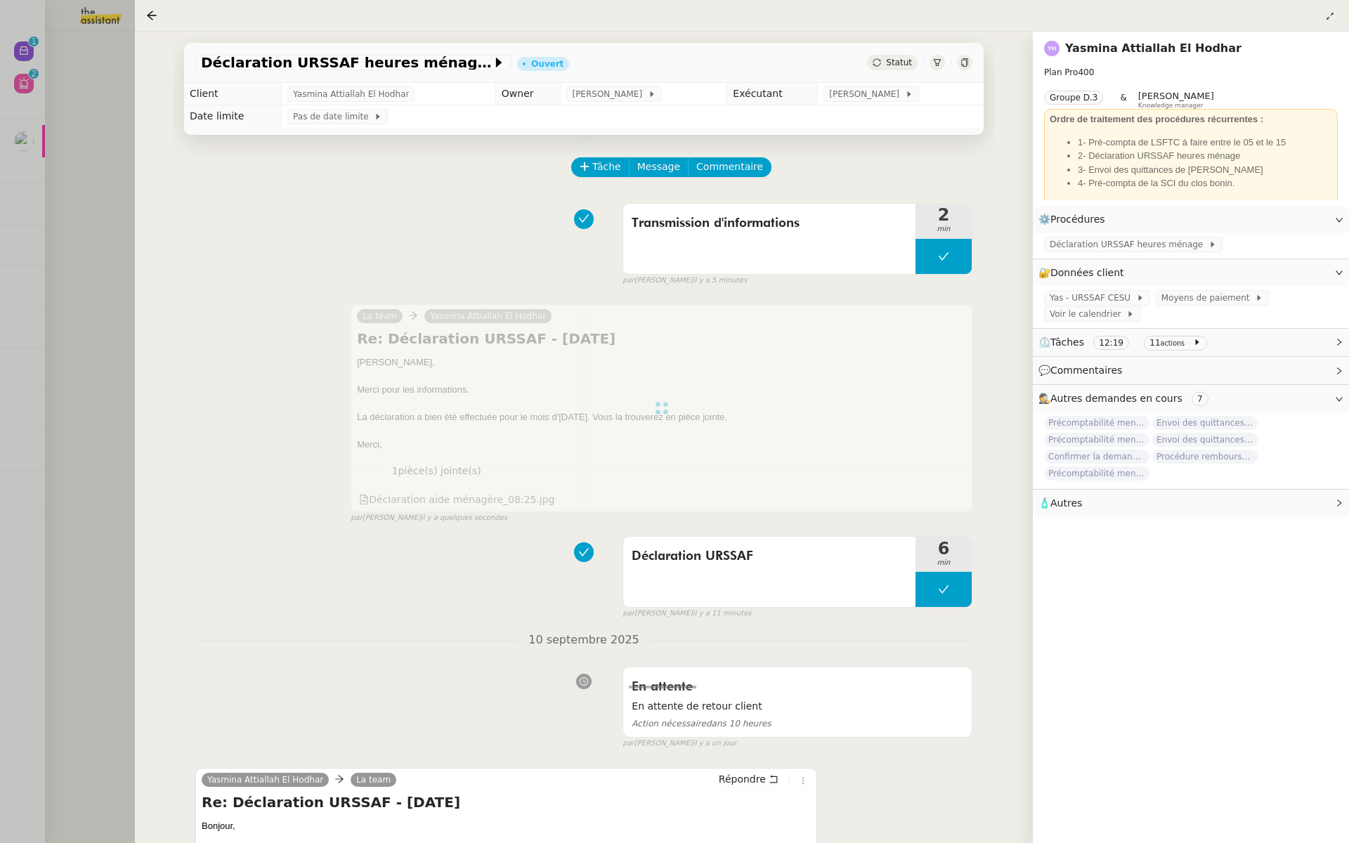
click at [168, 381] on div "Déclaration URSSAF heures ménage - septembre 2025 Ouvert Statut Client Yasmina …" at bounding box center [584, 437] width 898 height 811
click at [85, 309] on div at bounding box center [674, 421] width 1349 height 843
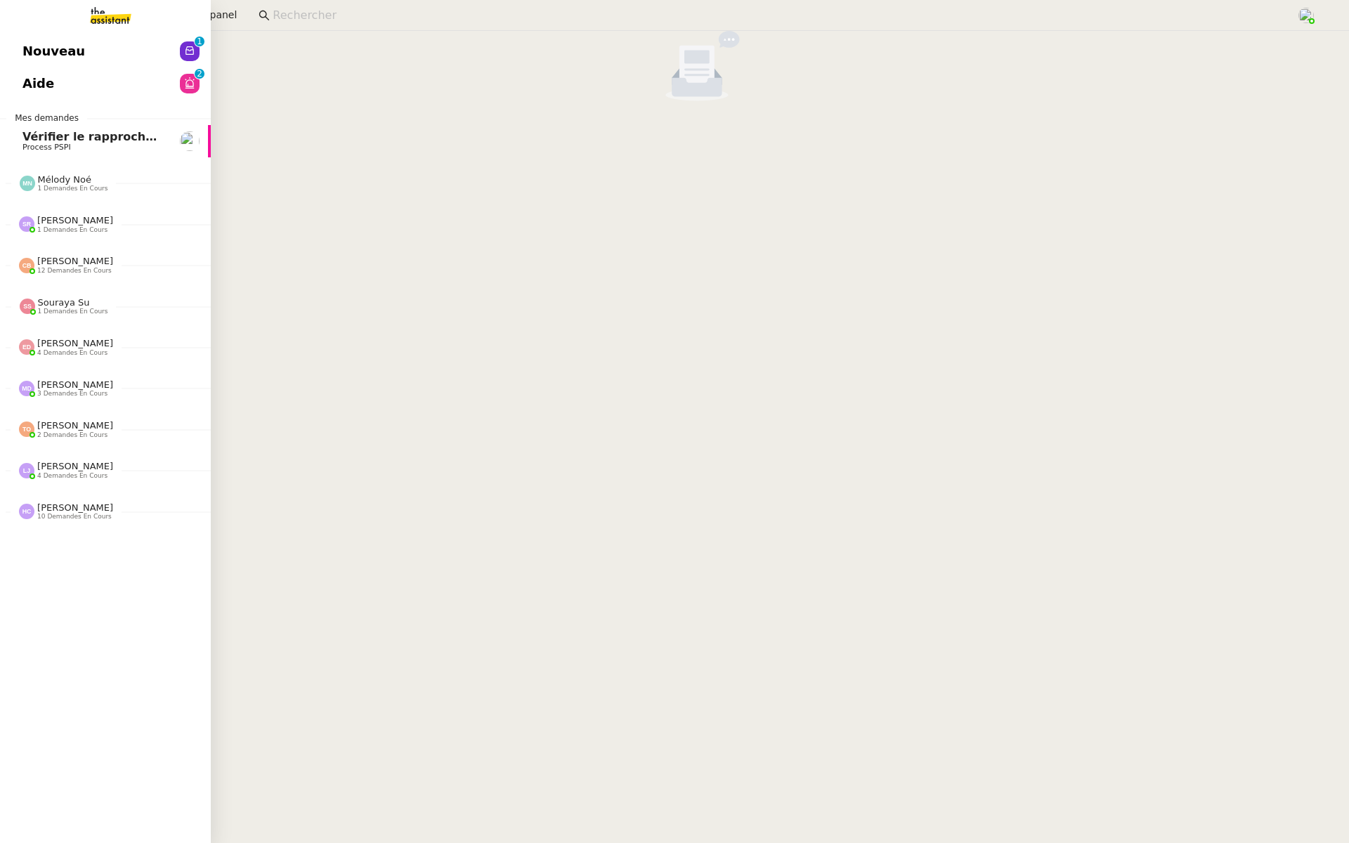
click at [30, 58] on span "Nouveau" at bounding box center [53, 51] width 63 height 21
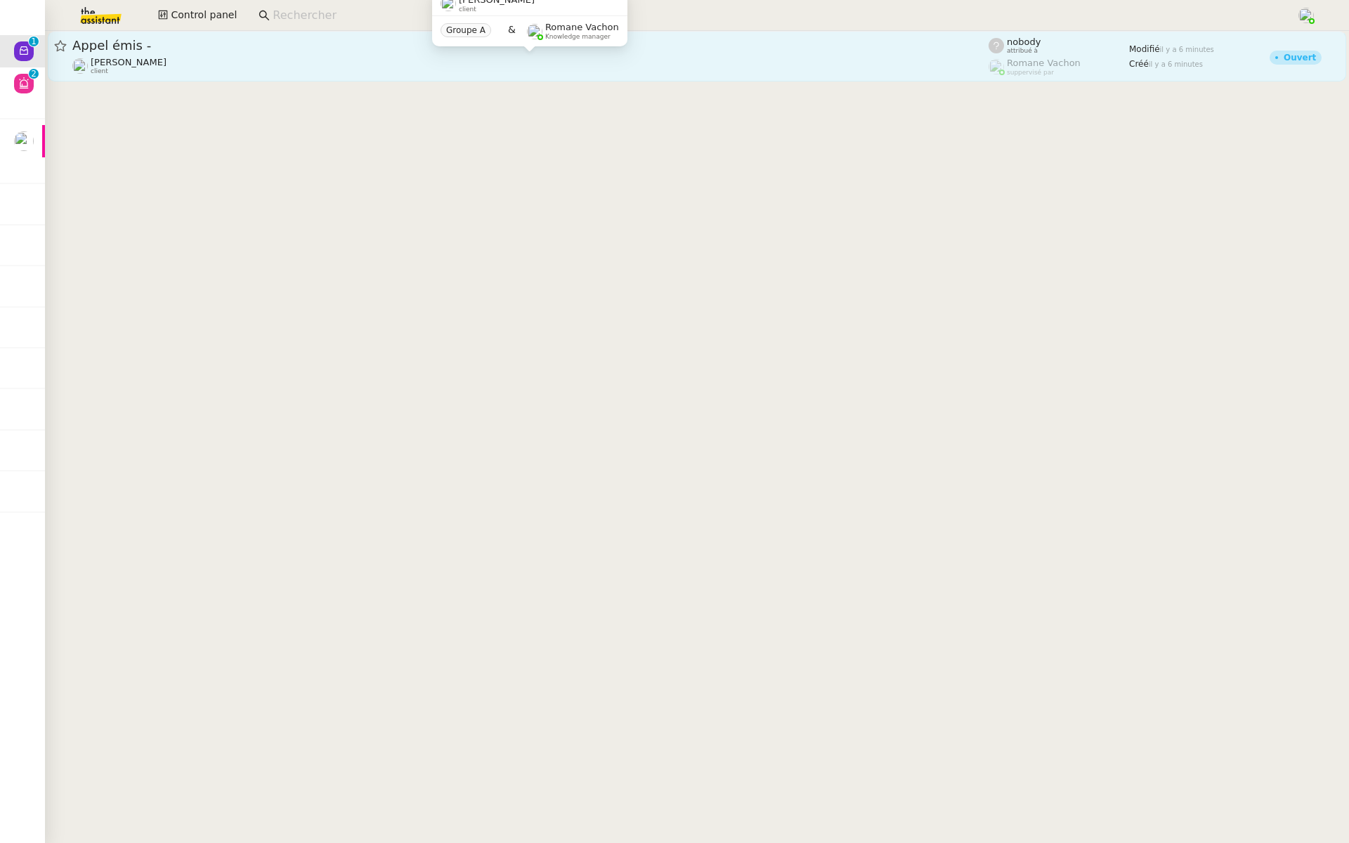
click at [192, 67] on div "Gabrielle Tavernier client" at bounding box center [530, 66] width 916 height 18
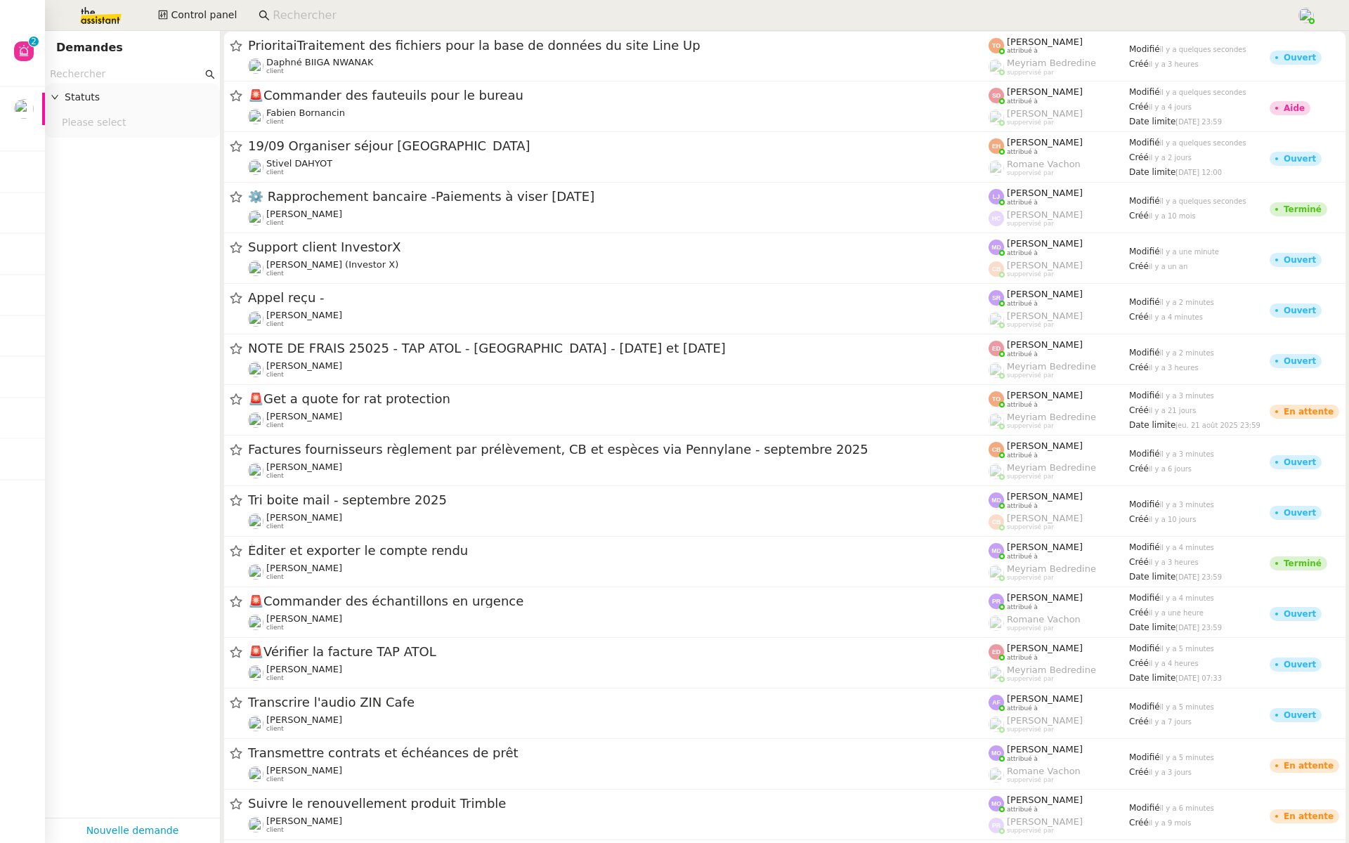
click at [324, 16] on input at bounding box center [778, 15] width 1010 height 19
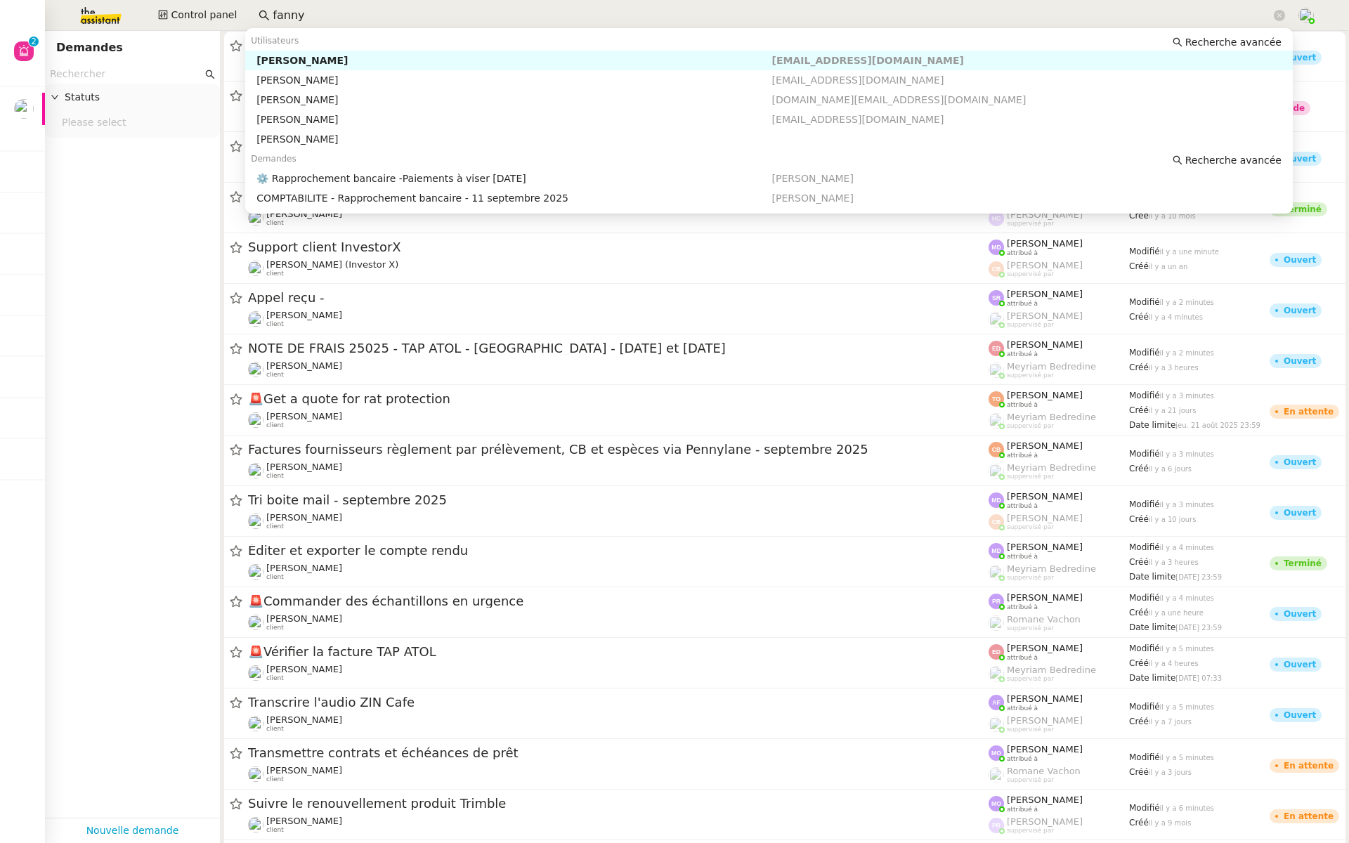
click at [348, 58] on div "[PERSON_NAME]" at bounding box center [513, 60] width 515 height 13
type input "fanny"
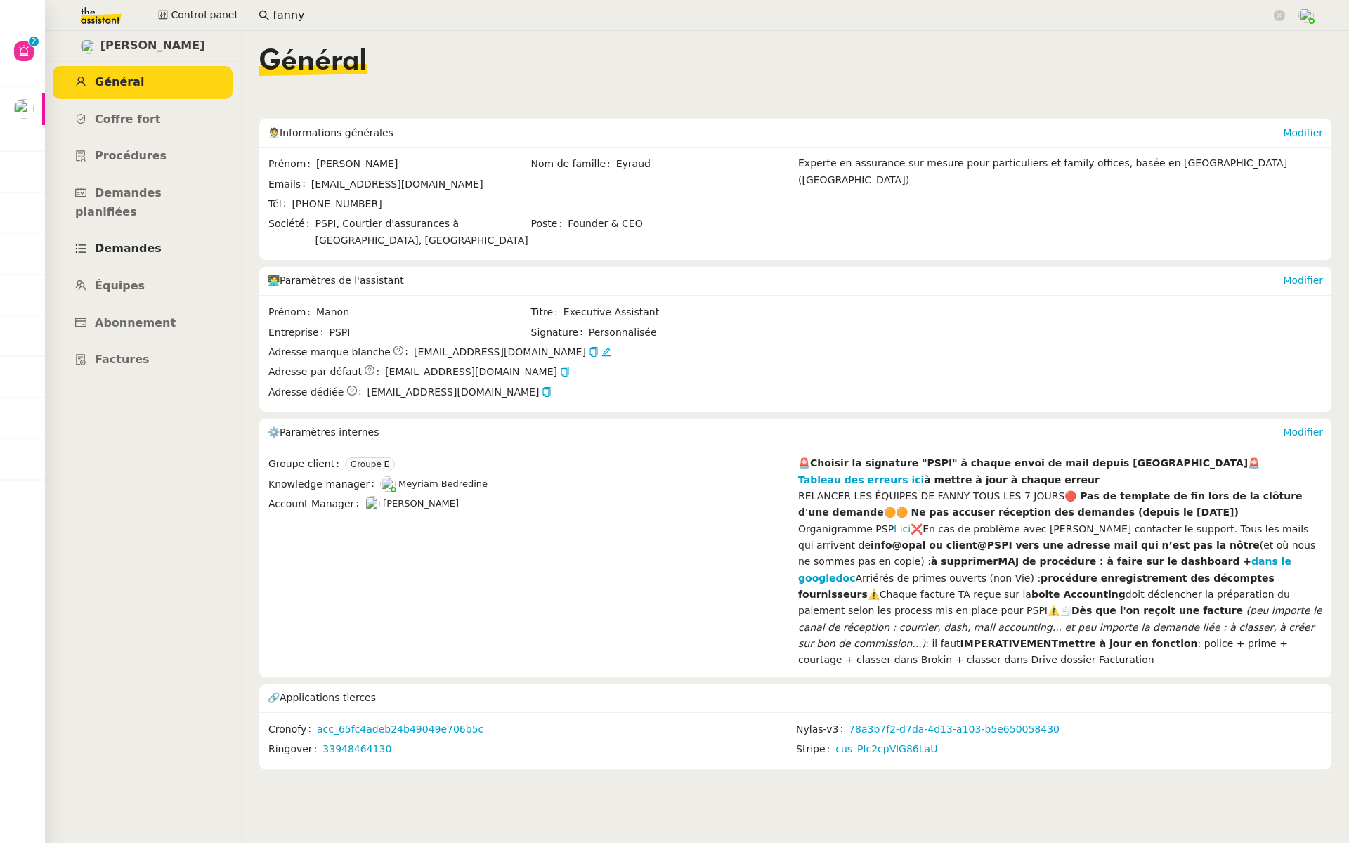
click at [123, 242] on span "Demandes" at bounding box center [128, 248] width 67 height 13
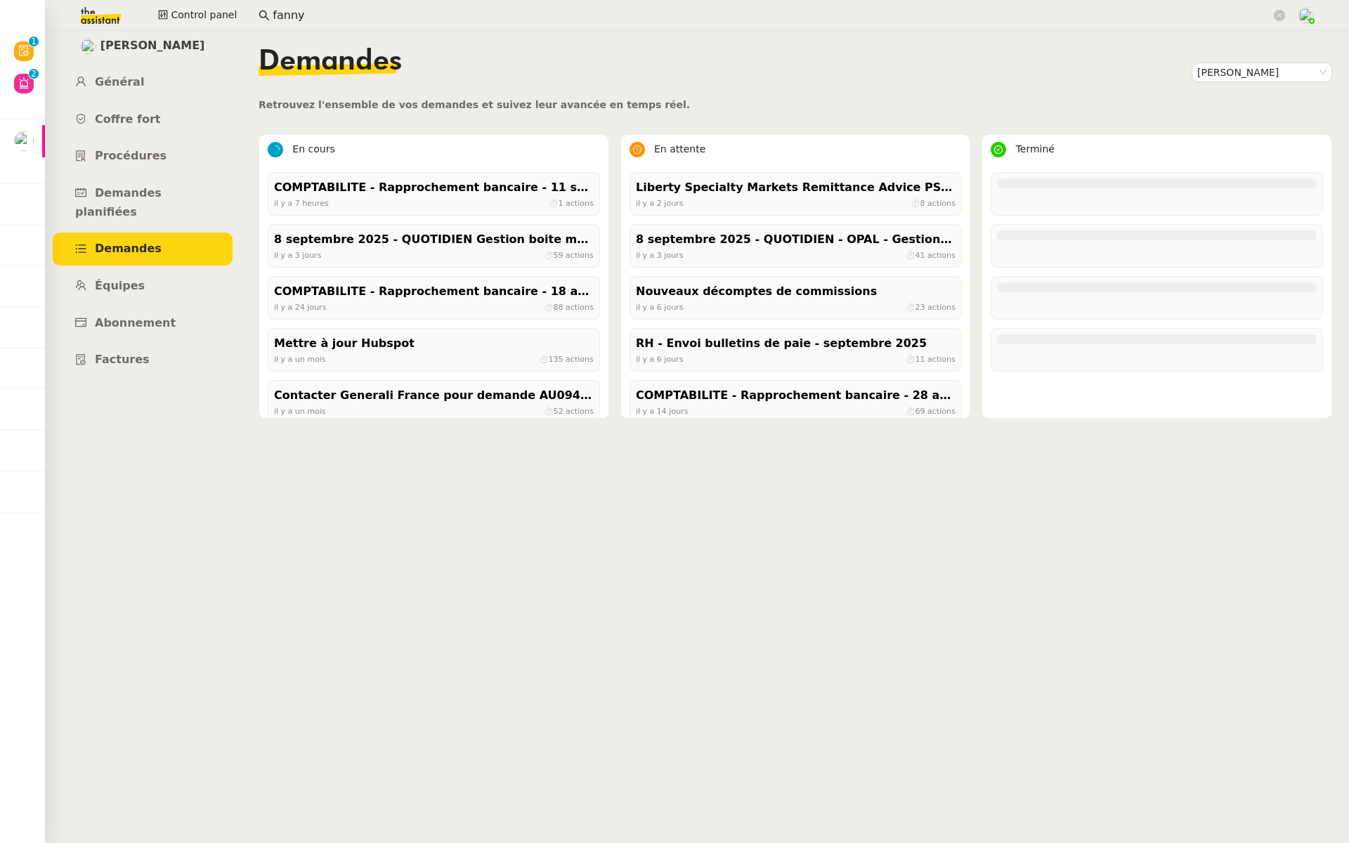
scroll to position [51742, 0]
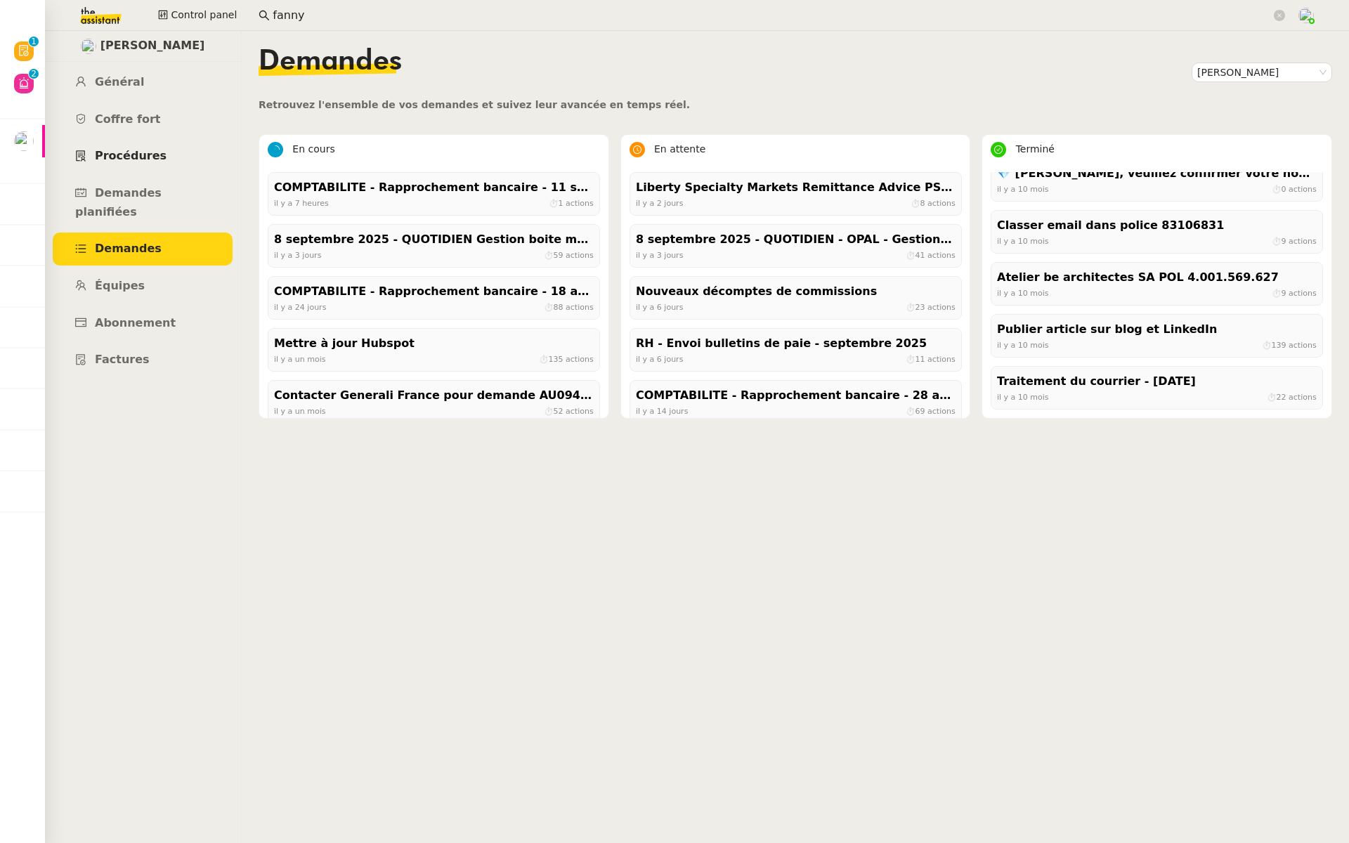
click at [116, 157] on span "Procédures" at bounding box center [131, 155] width 72 height 13
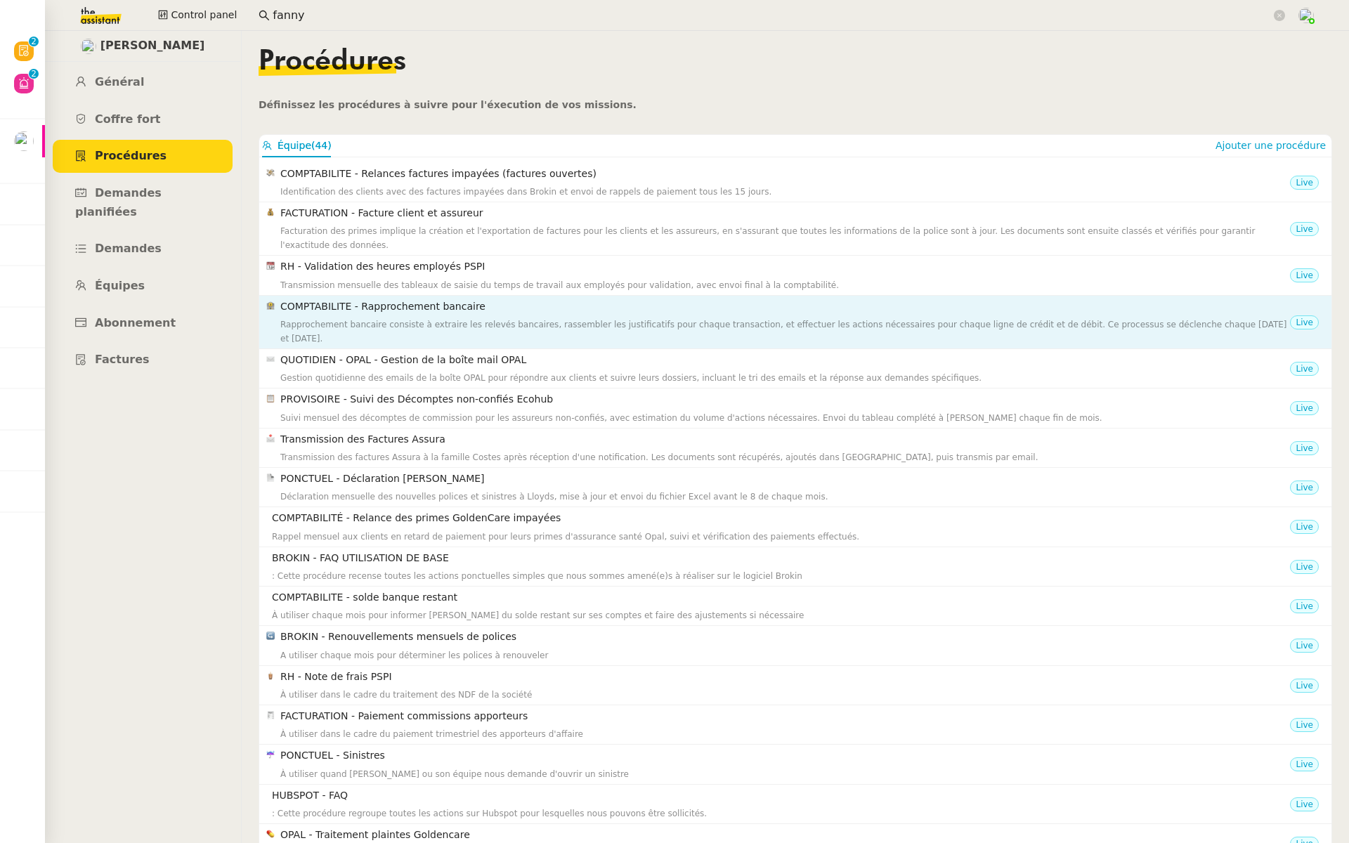
click at [424, 308] on h4 "COMPTABILITE - Rapprochement bancaire" at bounding box center [785, 307] width 1010 height 16
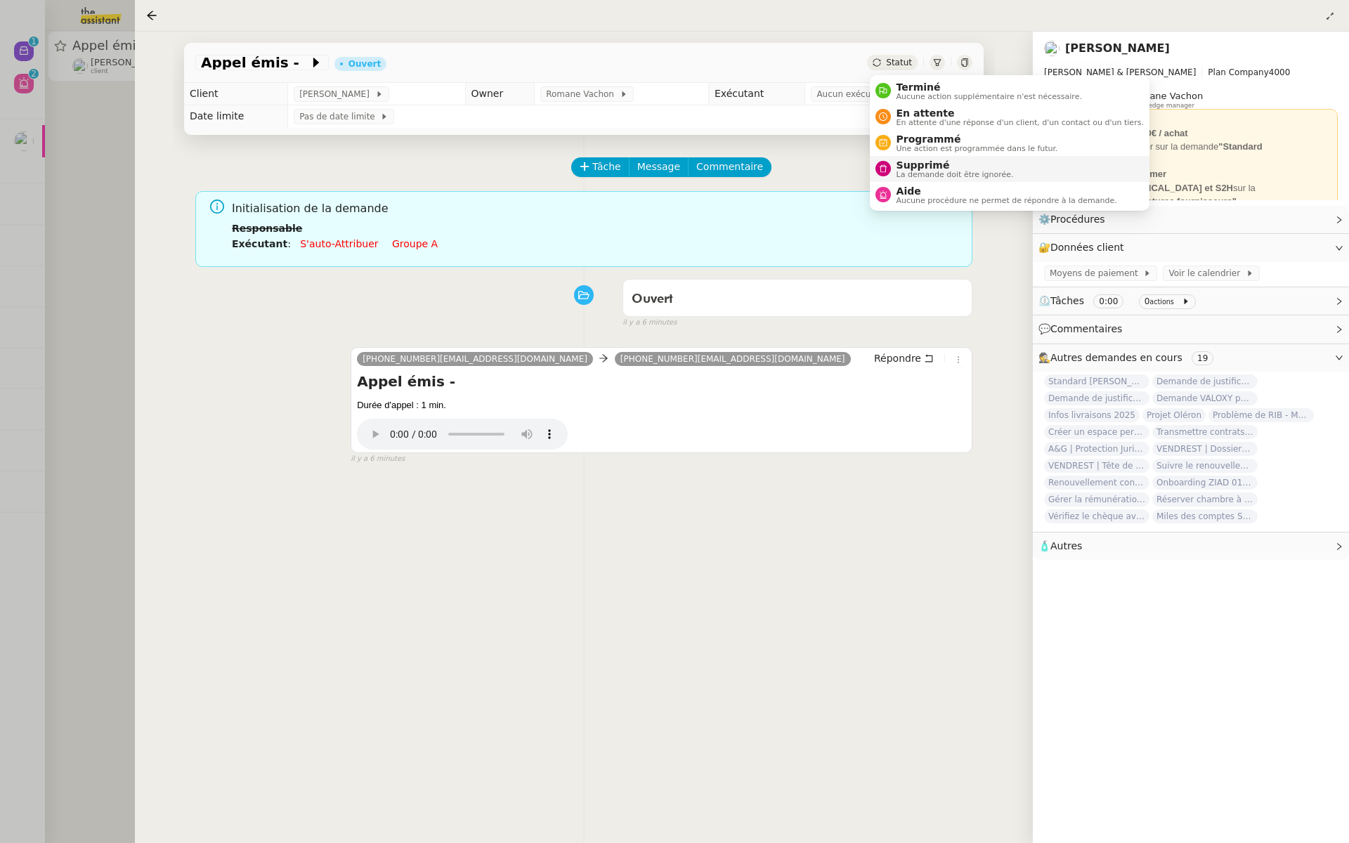
click at [891, 172] on div "Supprimé La demande doit être ignorée." at bounding box center [952, 168] width 123 height 19
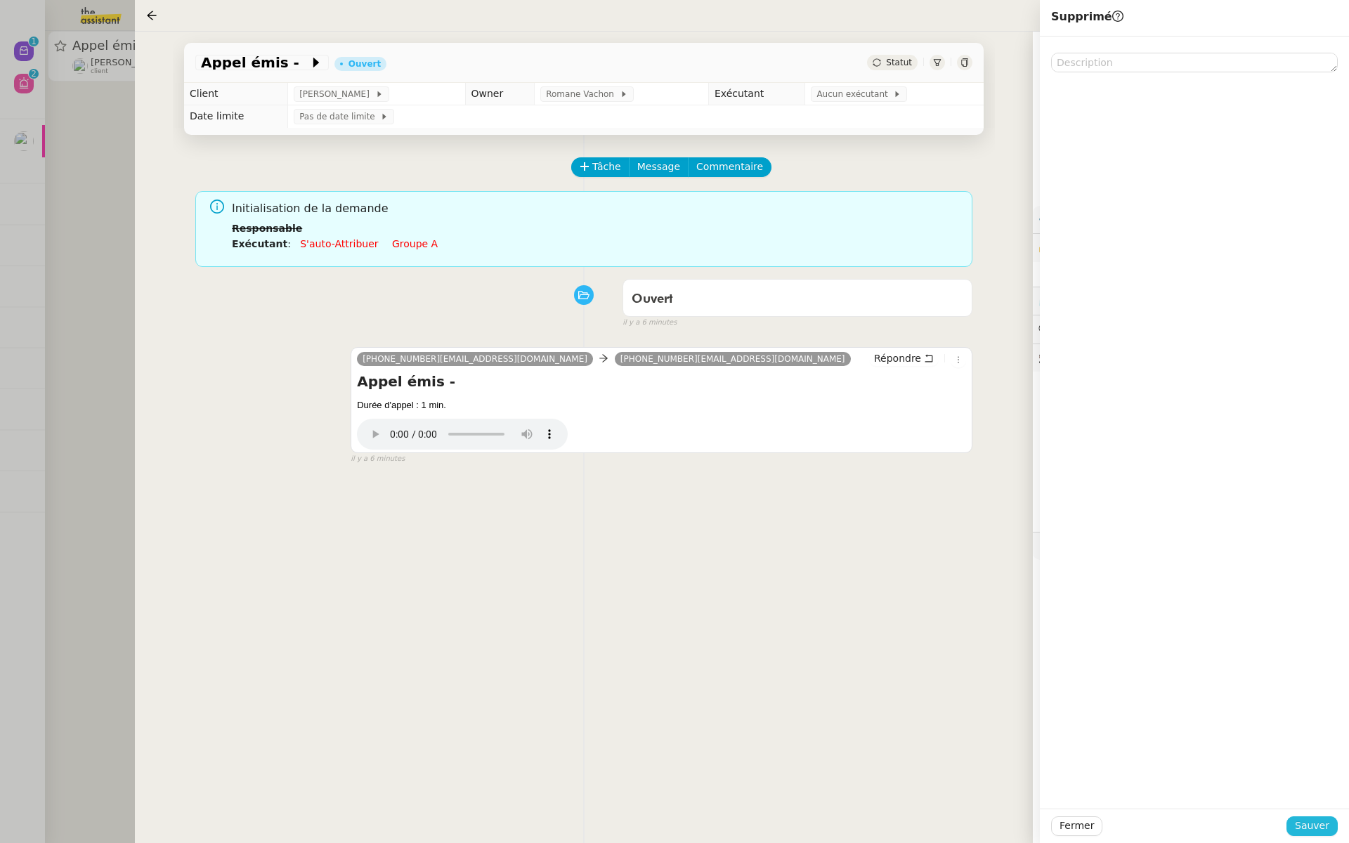
click at [1307, 818] on span "Sauver" at bounding box center [1312, 826] width 34 height 16
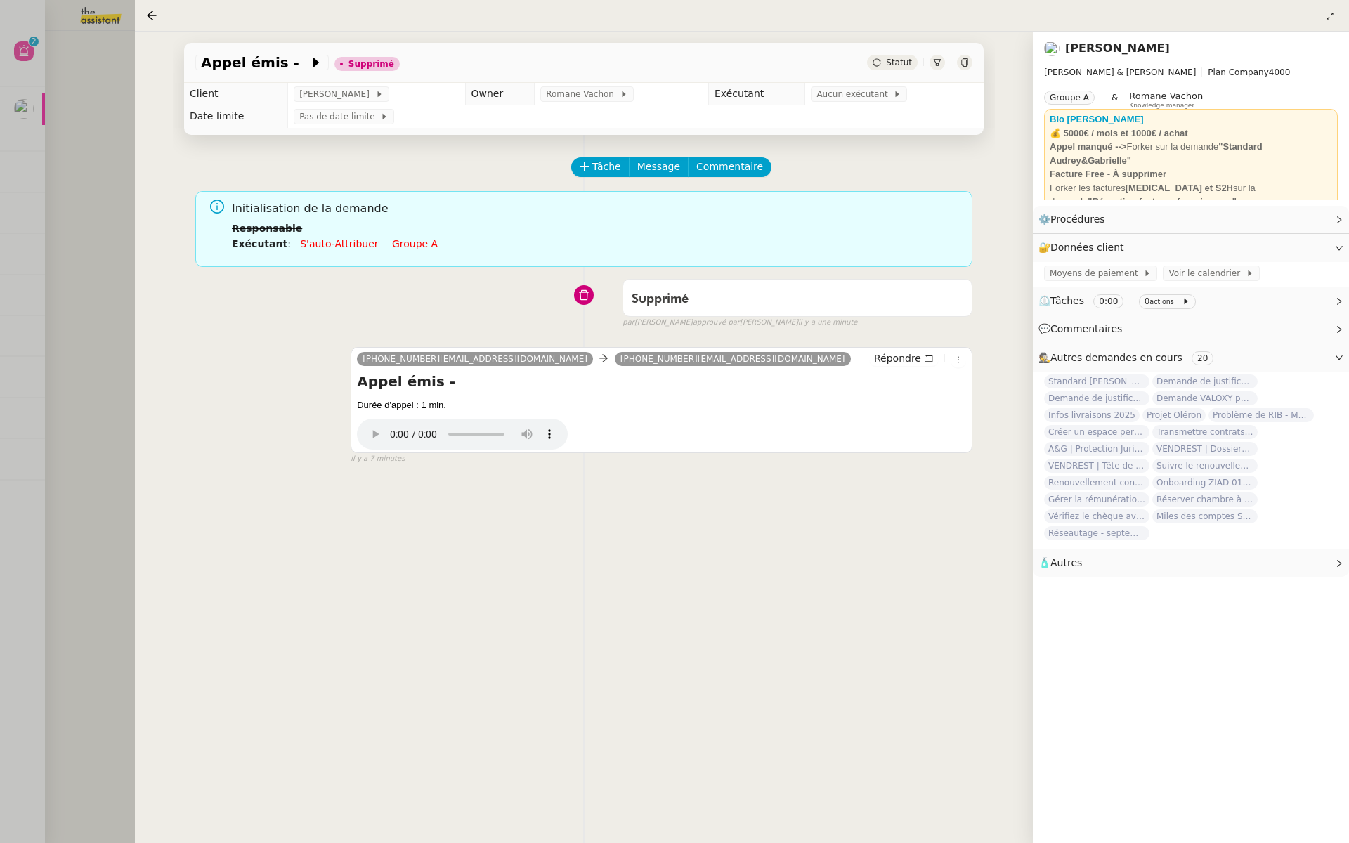
click at [82, 164] on div at bounding box center [674, 421] width 1349 height 843
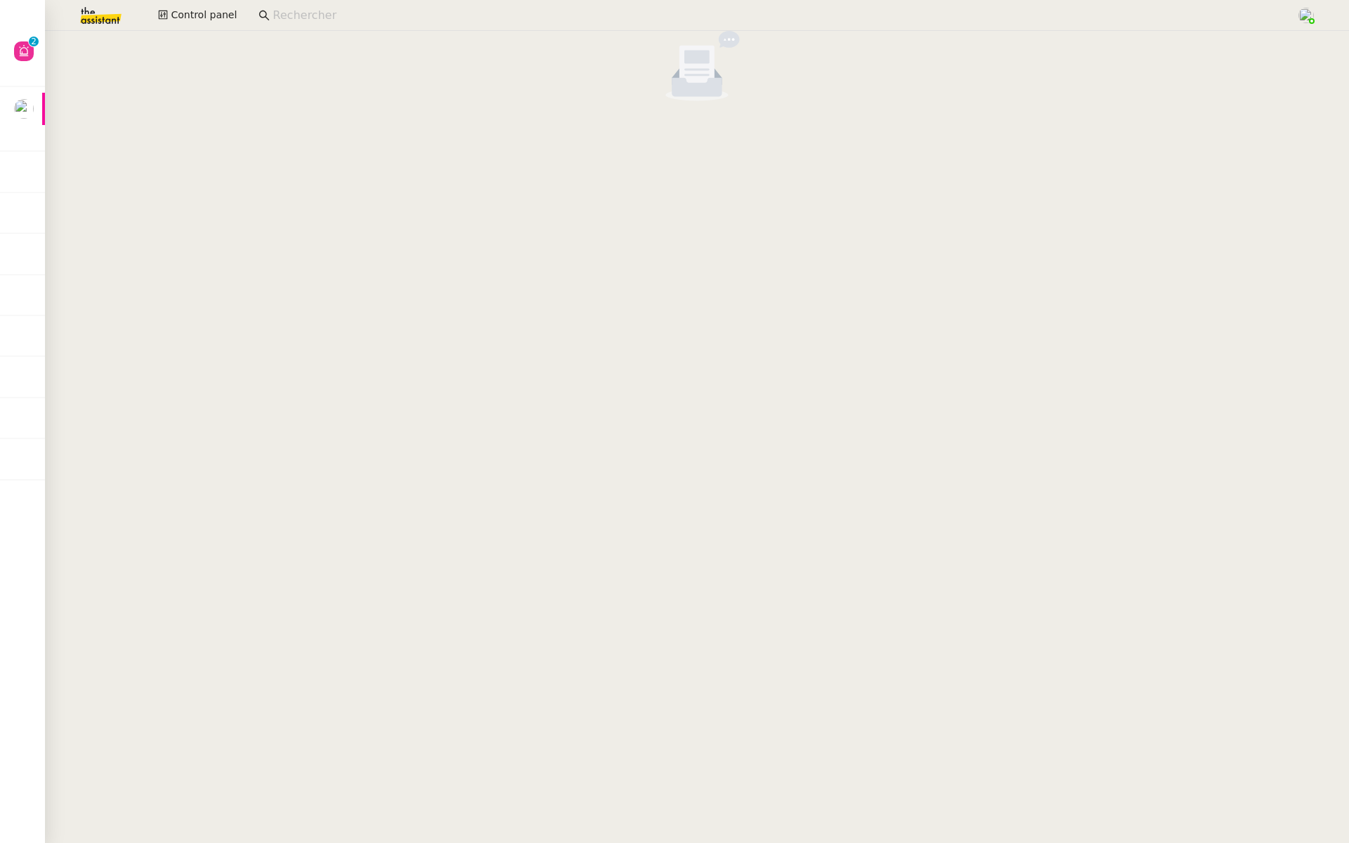
click at [96, 19] on img at bounding box center [89, 15] width 109 height 31
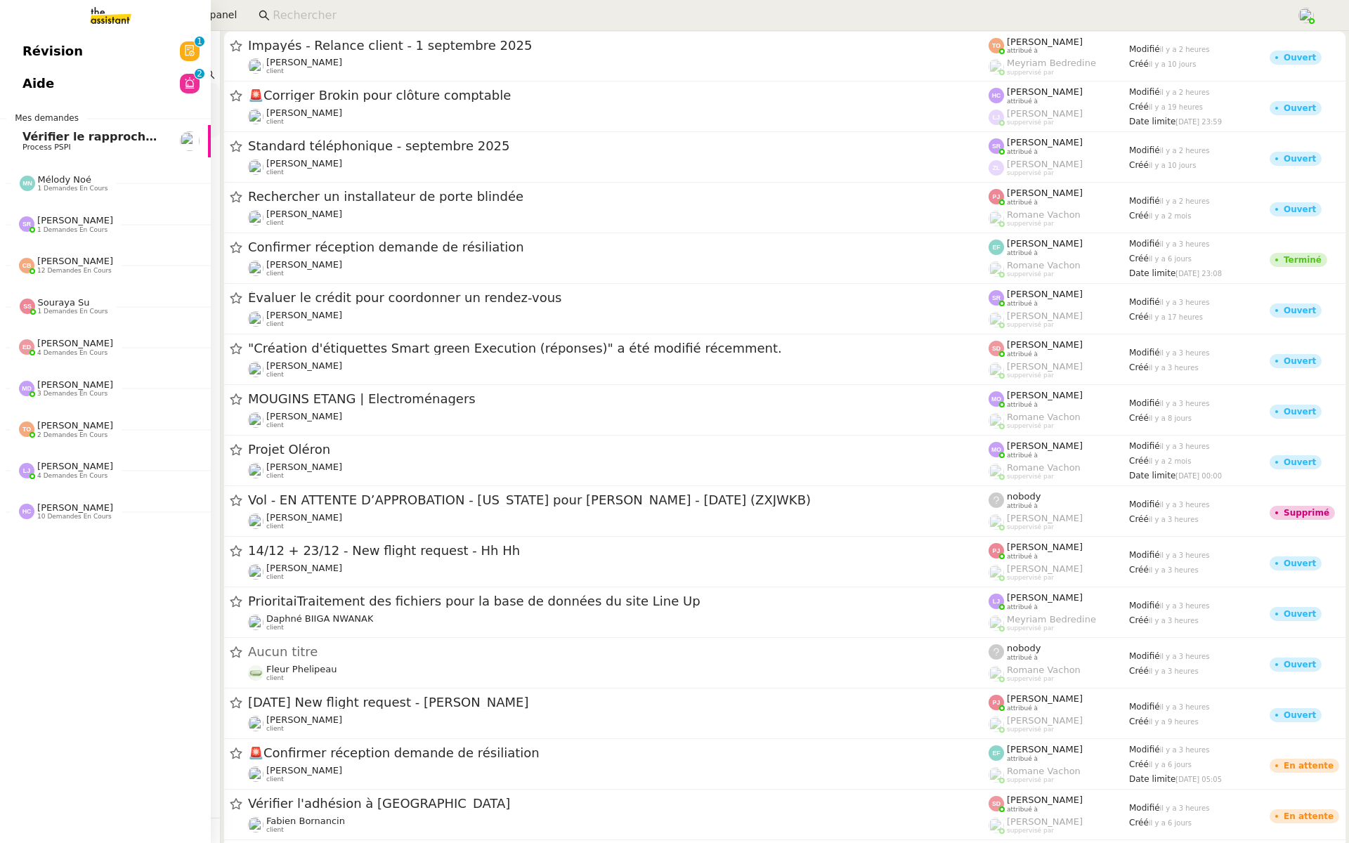
click at [27, 55] on span "Révision" at bounding box center [52, 51] width 60 height 21
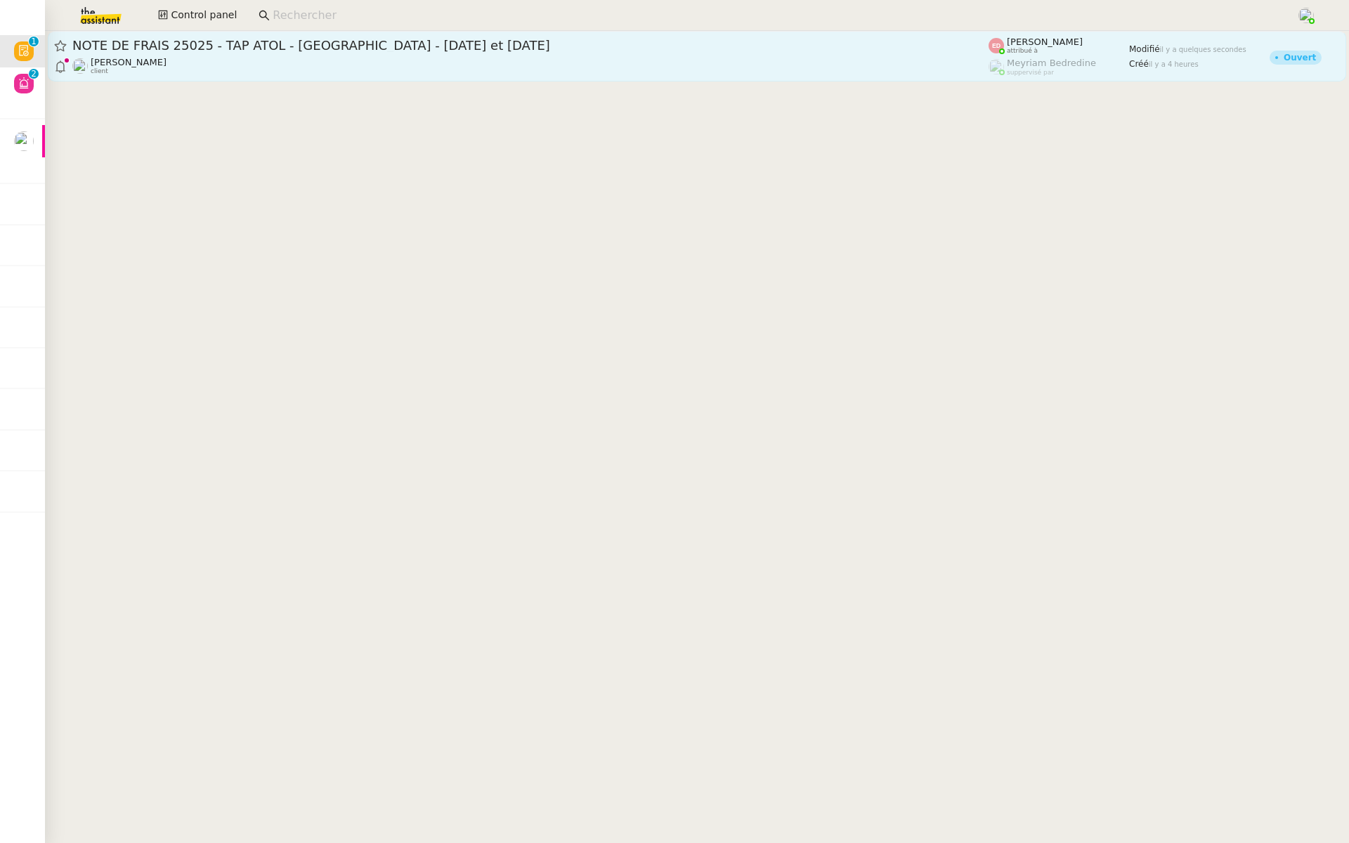
click at [248, 46] on span "NOTE DE FRAIS 25025 - TAP ATOL - PAU - 9 et 10 SEPTEMBRE 2025" at bounding box center [530, 45] width 916 height 13
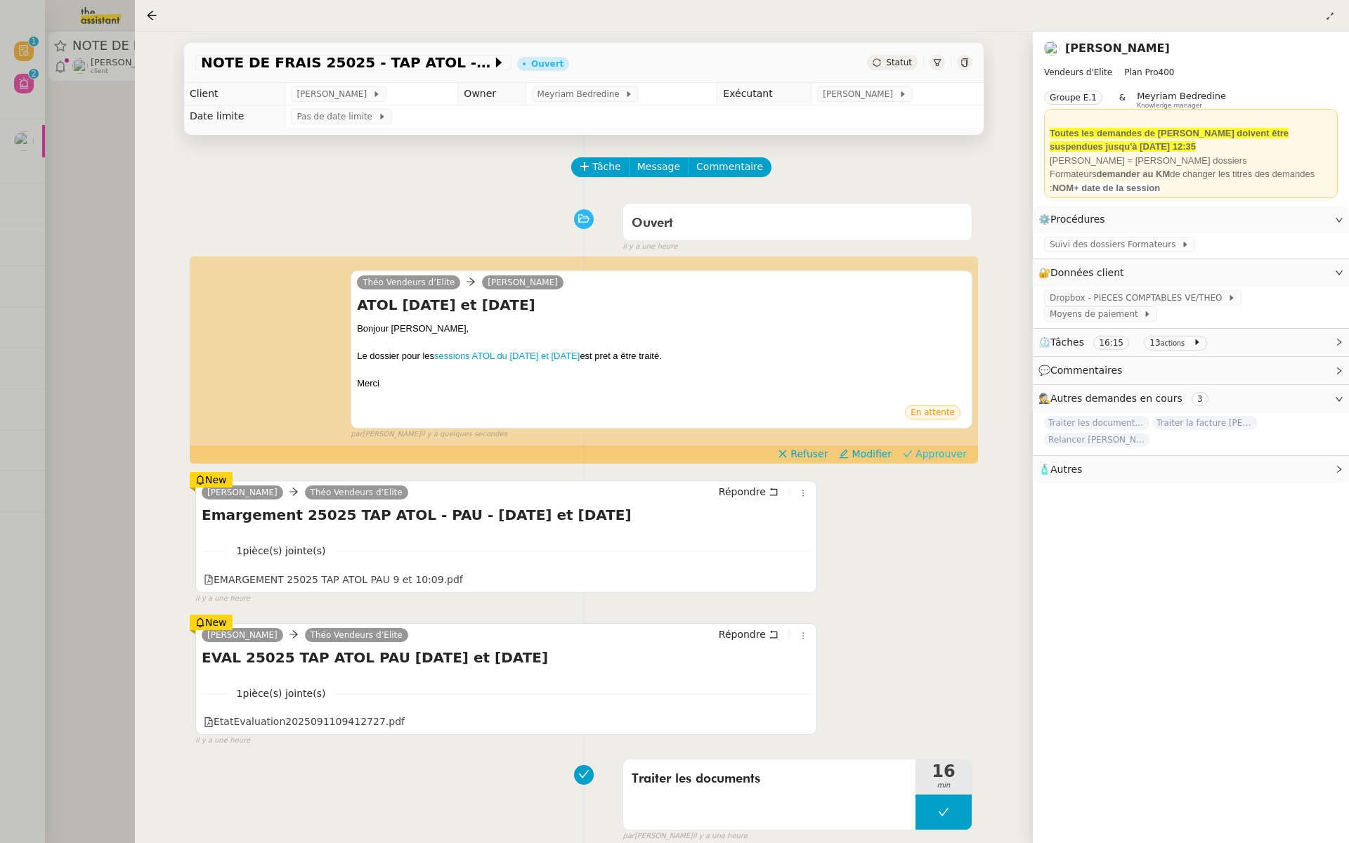
click at [958, 453] on span "Approuver" at bounding box center [940, 454] width 51 height 14
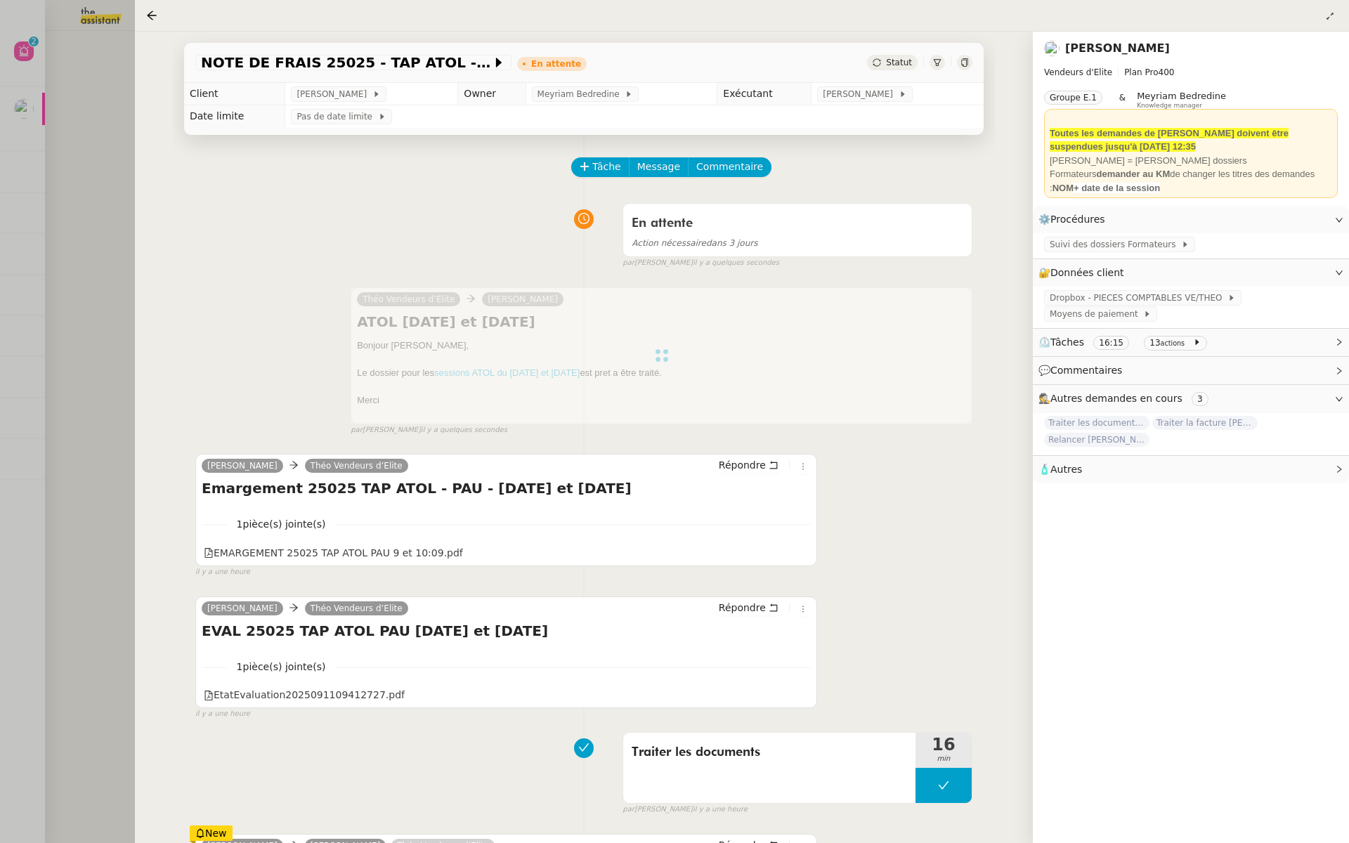
click at [31, 314] on div at bounding box center [674, 421] width 1349 height 843
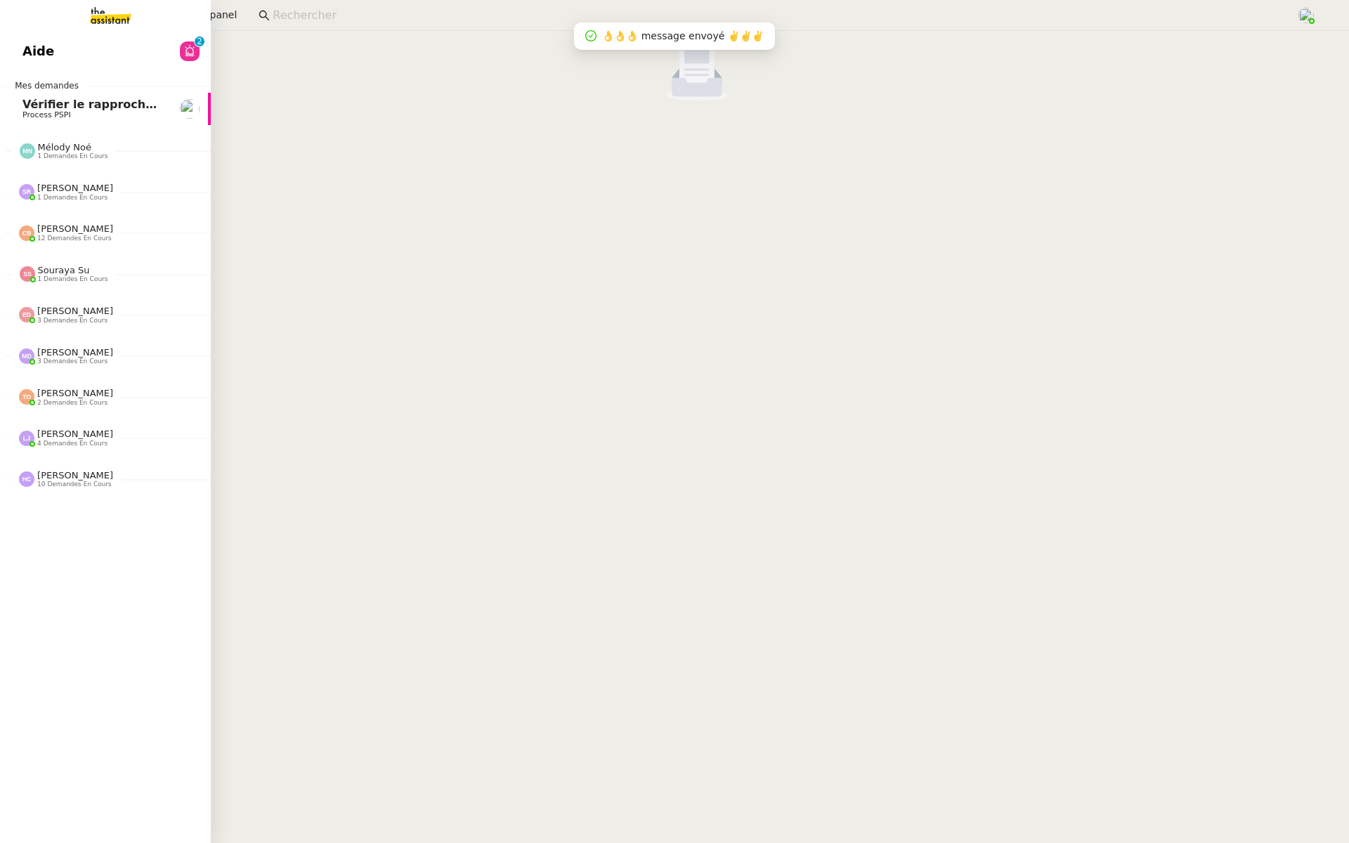
click at [15, 48] on link "Aide 0 1 2 3 4 5 6 7 8 9" at bounding box center [105, 51] width 211 height 32
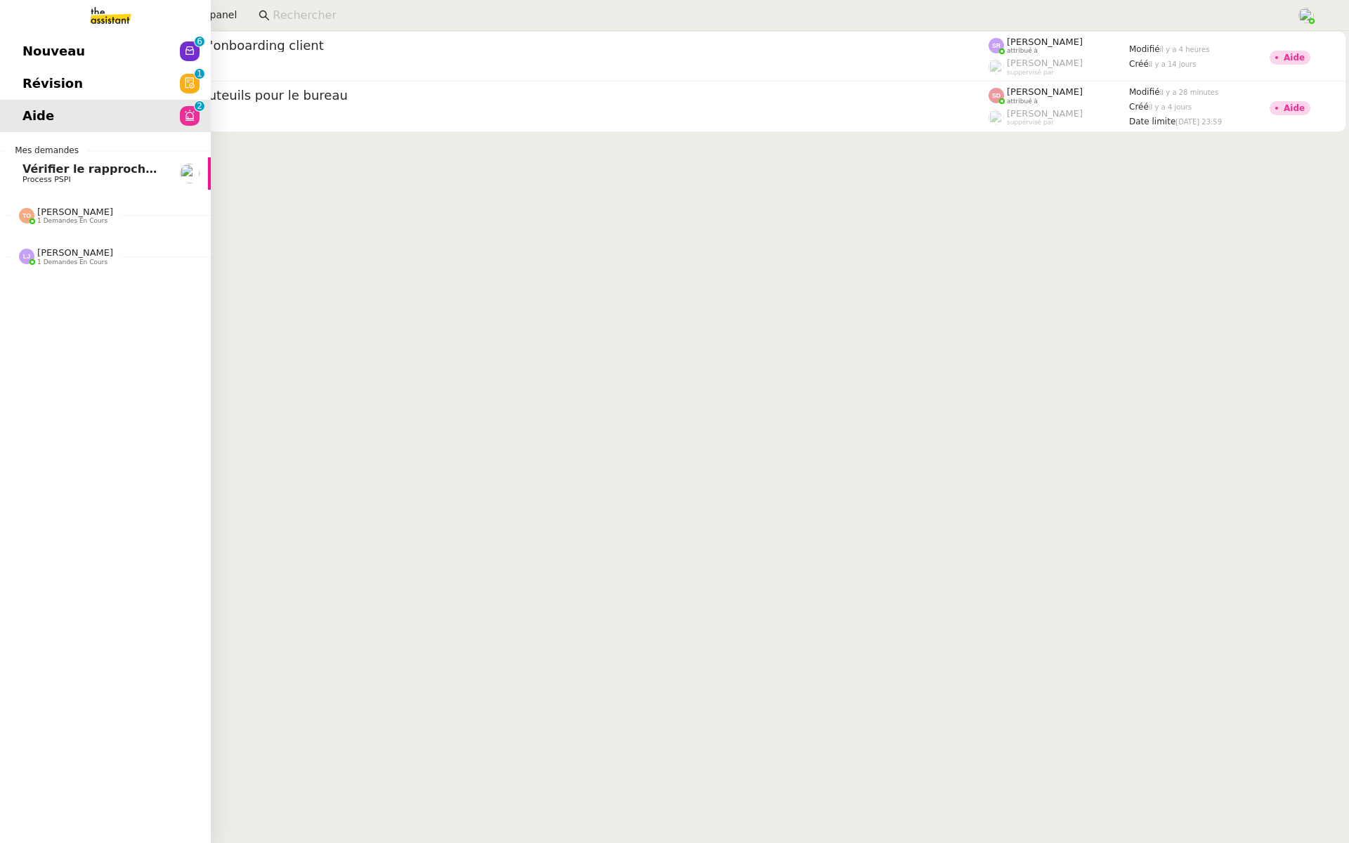
click at [36, 89] on span "Révision" at bounding box center [52, 83] width 60 height 21
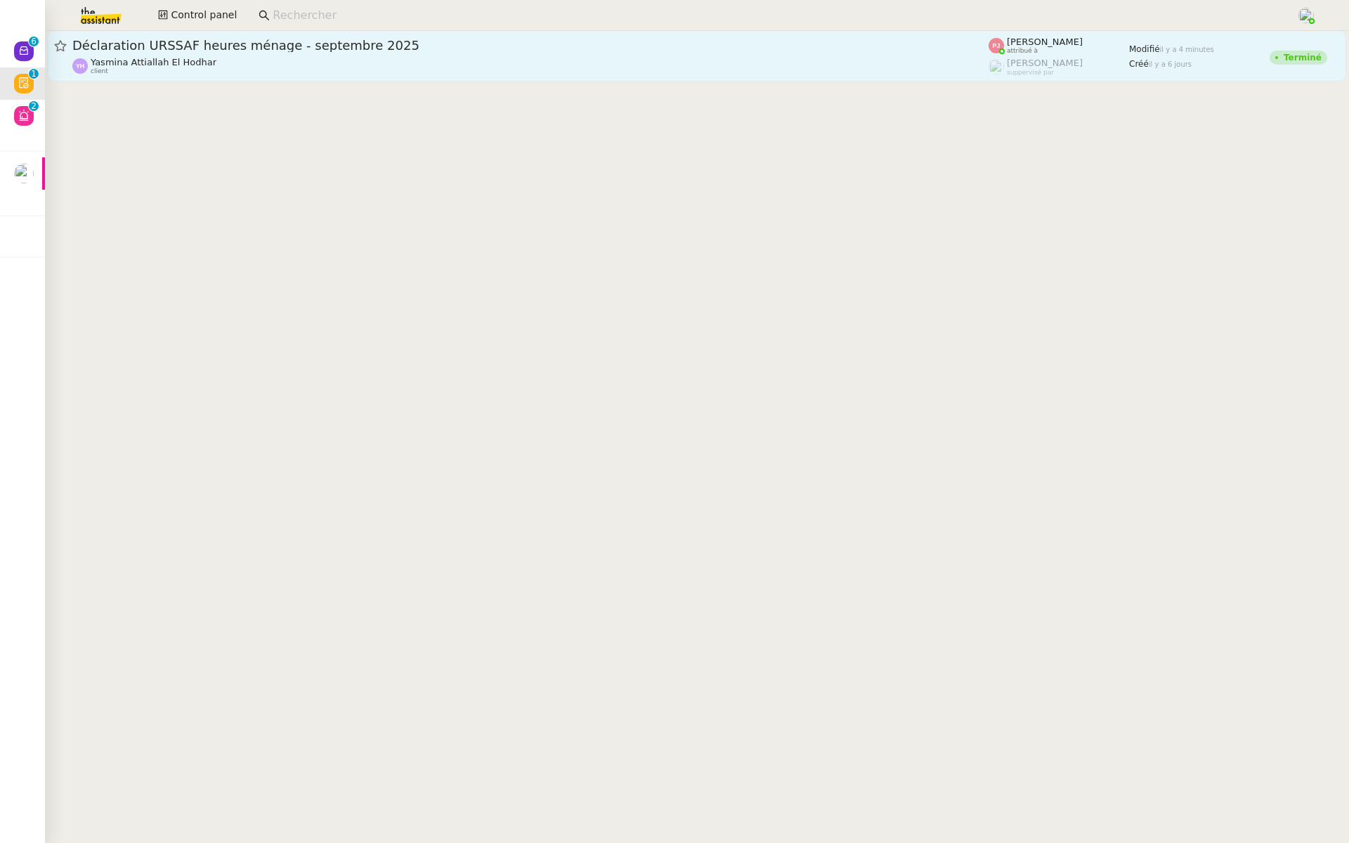
click at [273, 49] on span "Déclaration URSSAF heures ménage - septembre 2025" at bounding box center [530, 45] width 916 height 13
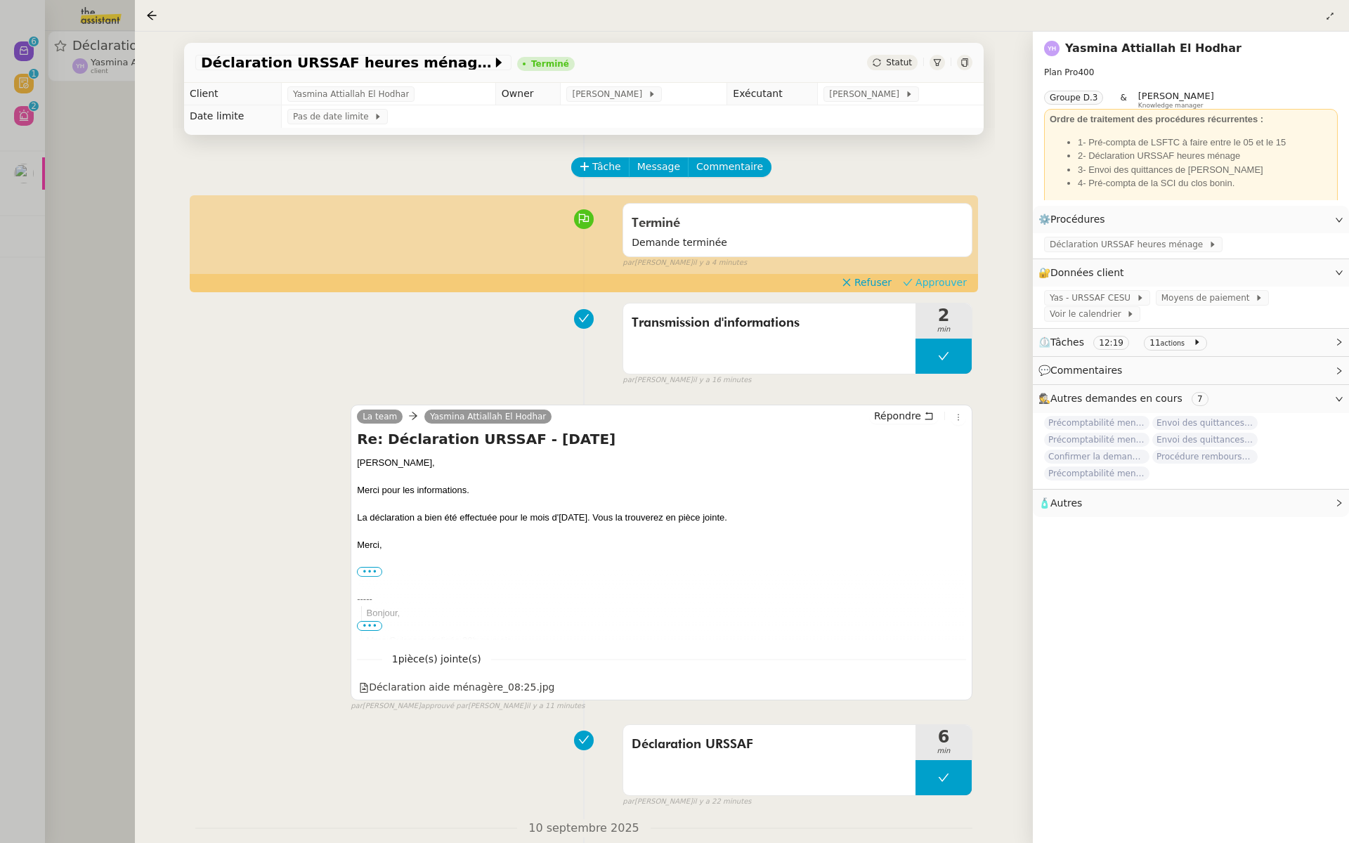
click at [948, 285] on span "Approuver" at bounding box center [940, 282] width 51 height 14
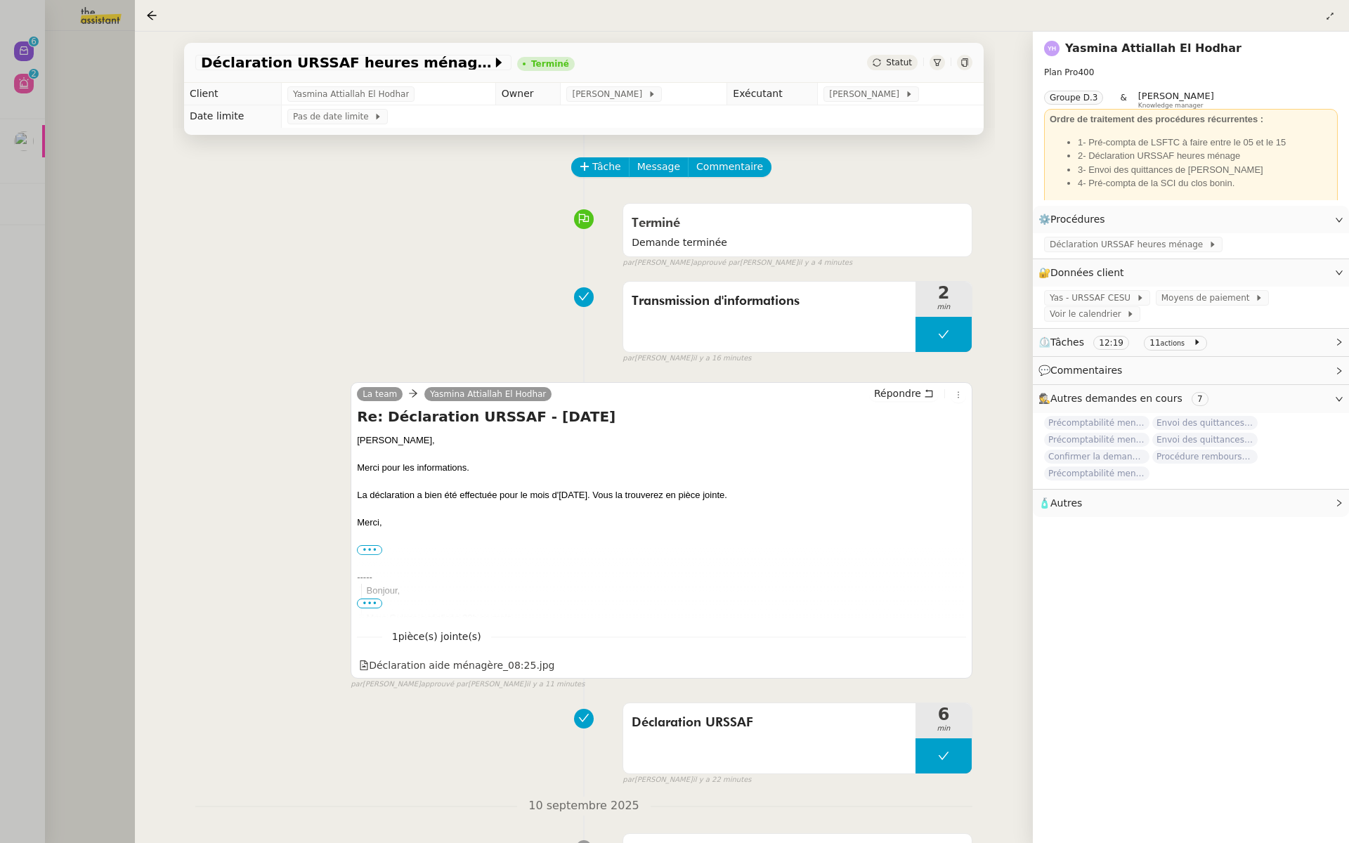
click at [51, 152] on div at bounding box center [674, 421] width 1349 height 843
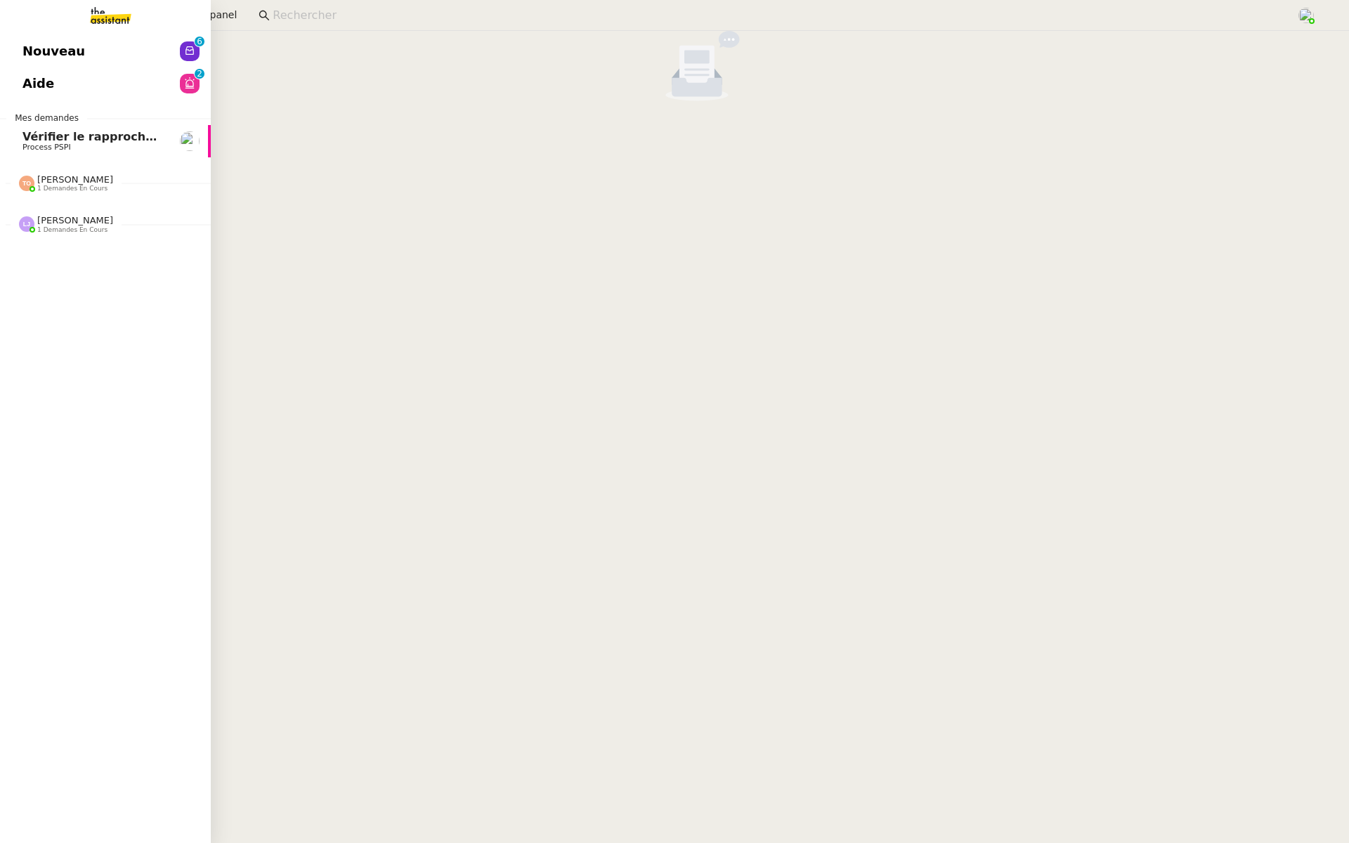
click at [18, 38] on link "Nouveau 0 1 2 3 4 5 6 7 8 9" at bounding box center [105, 51] width 211 height 32
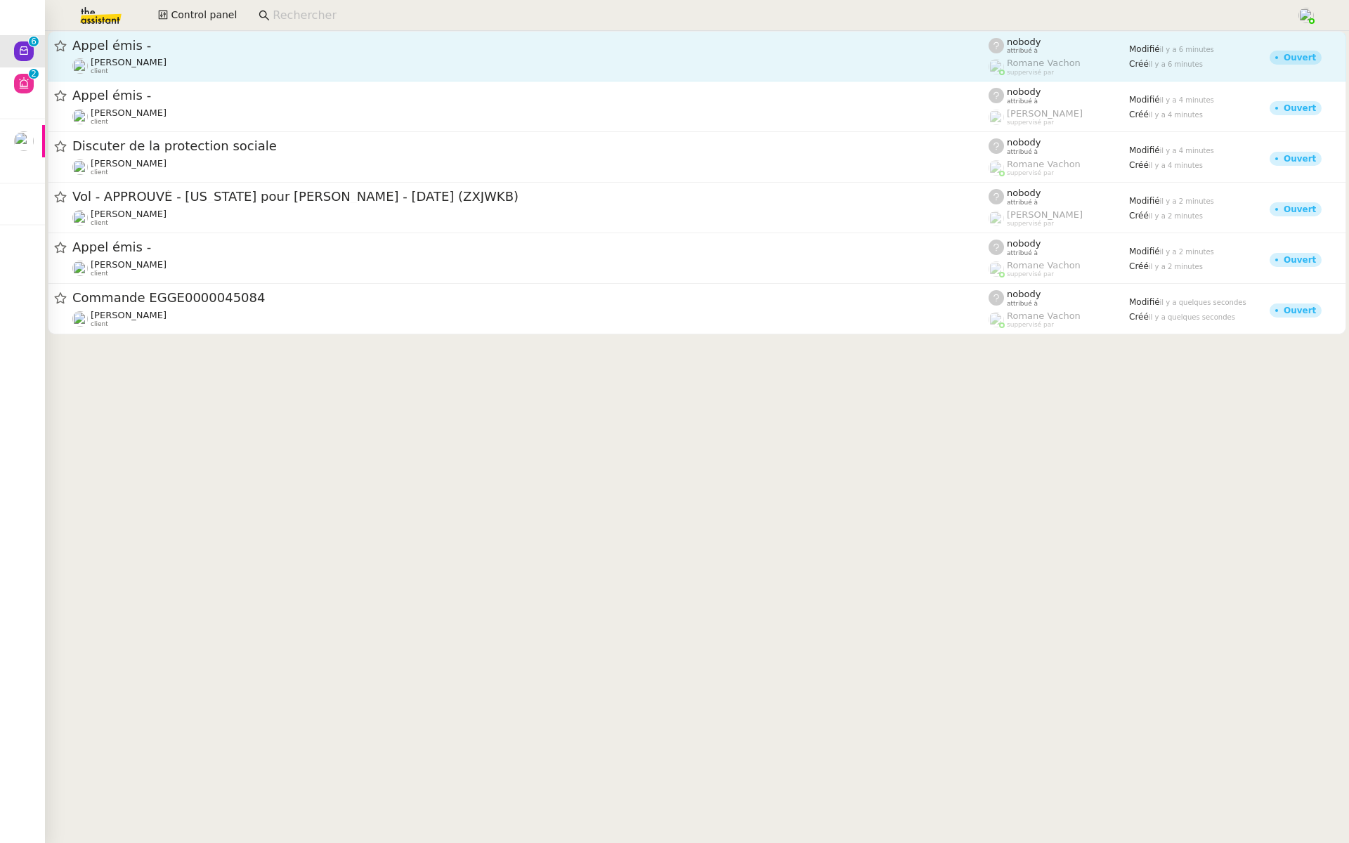
click at [258, 51] on span "Appel émis -" at bounding box center [530, 45] width 916 height 13
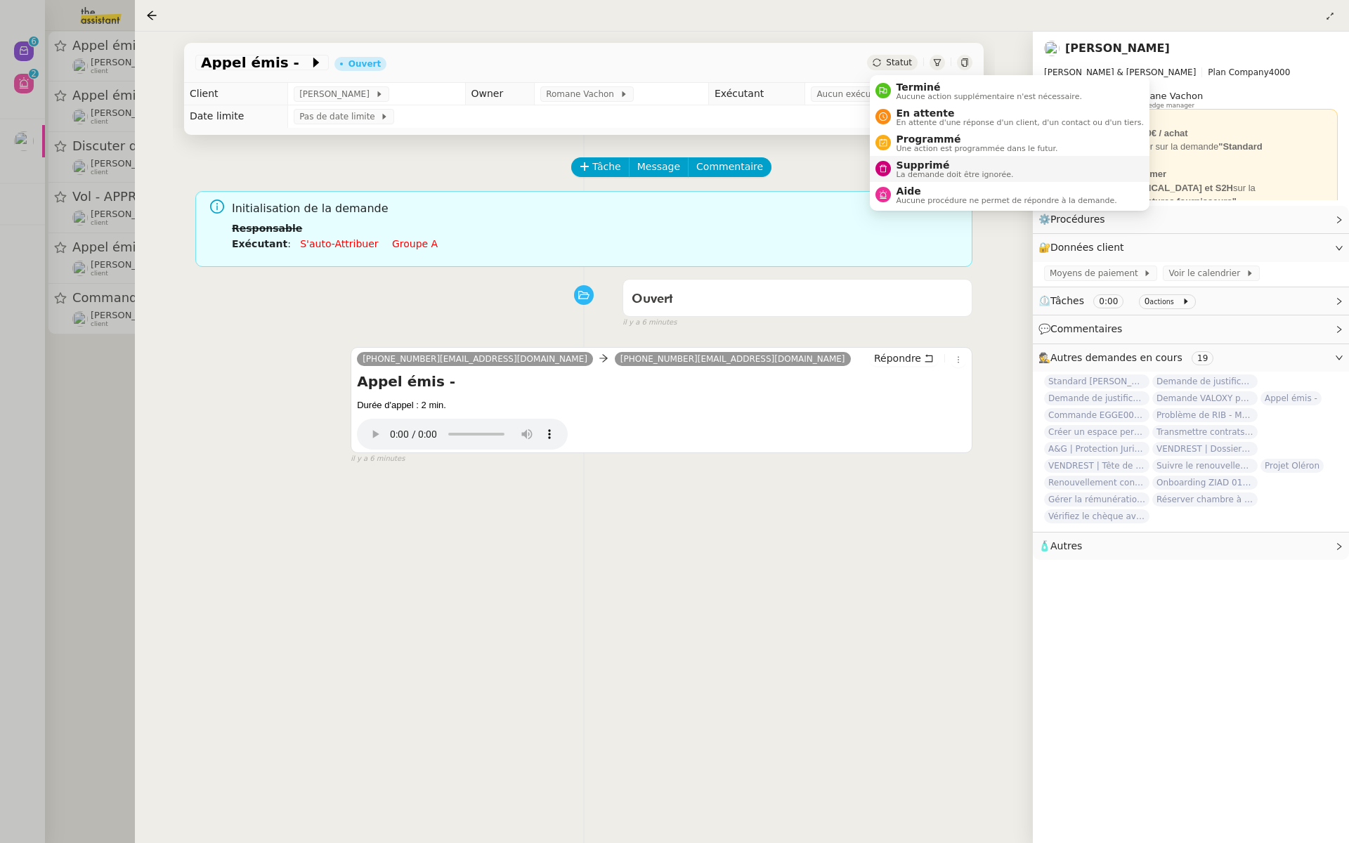
click at [896, 171] on span "La demande doit être ignorée." at bounding box center [954, 175] width 117 height 8
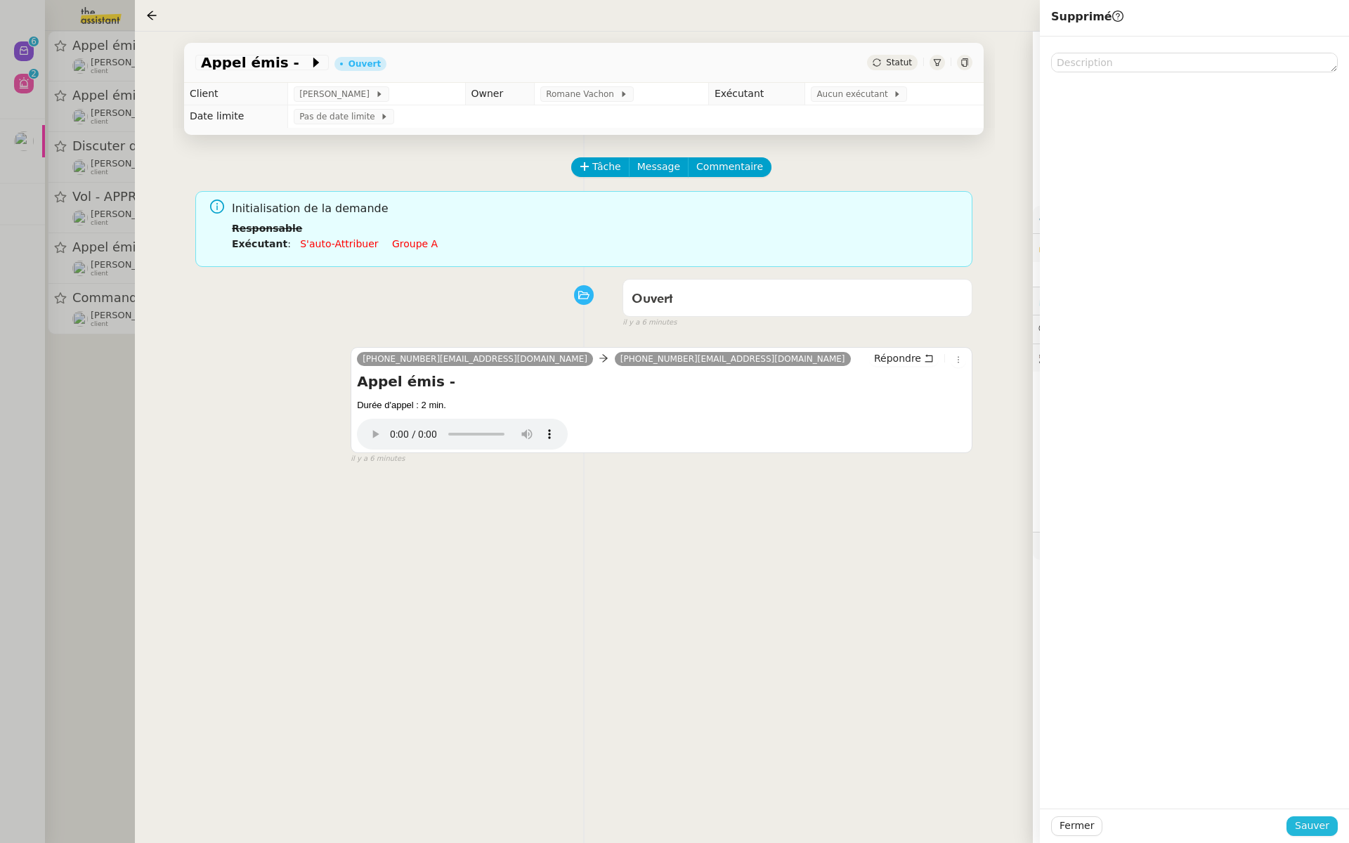
click at [1307, 818] on span "Sauver" at bounding box center [1312, 826] width 34 height 16
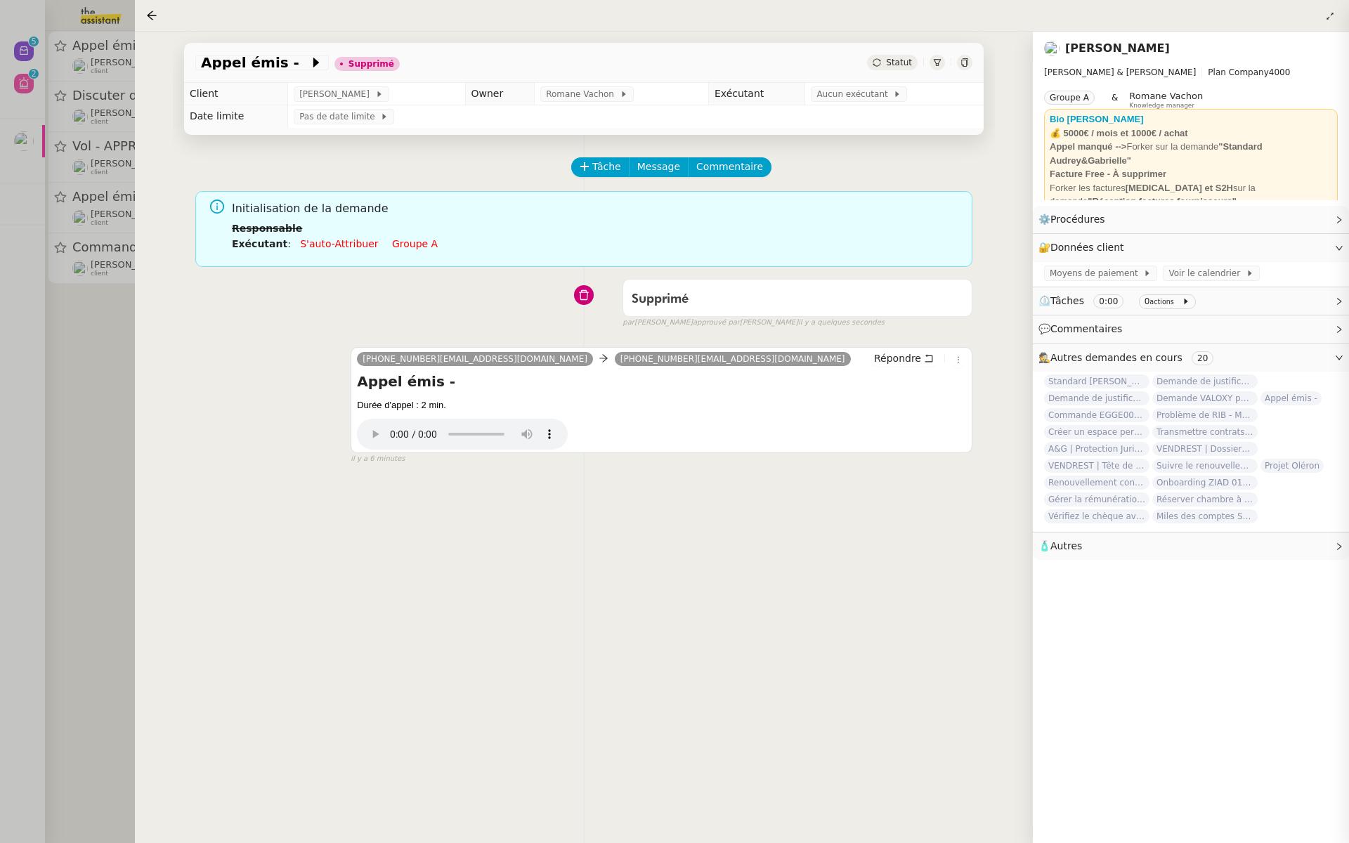
click at [3, 371] on div at bounding box center [674, 421] width 1349 height 843
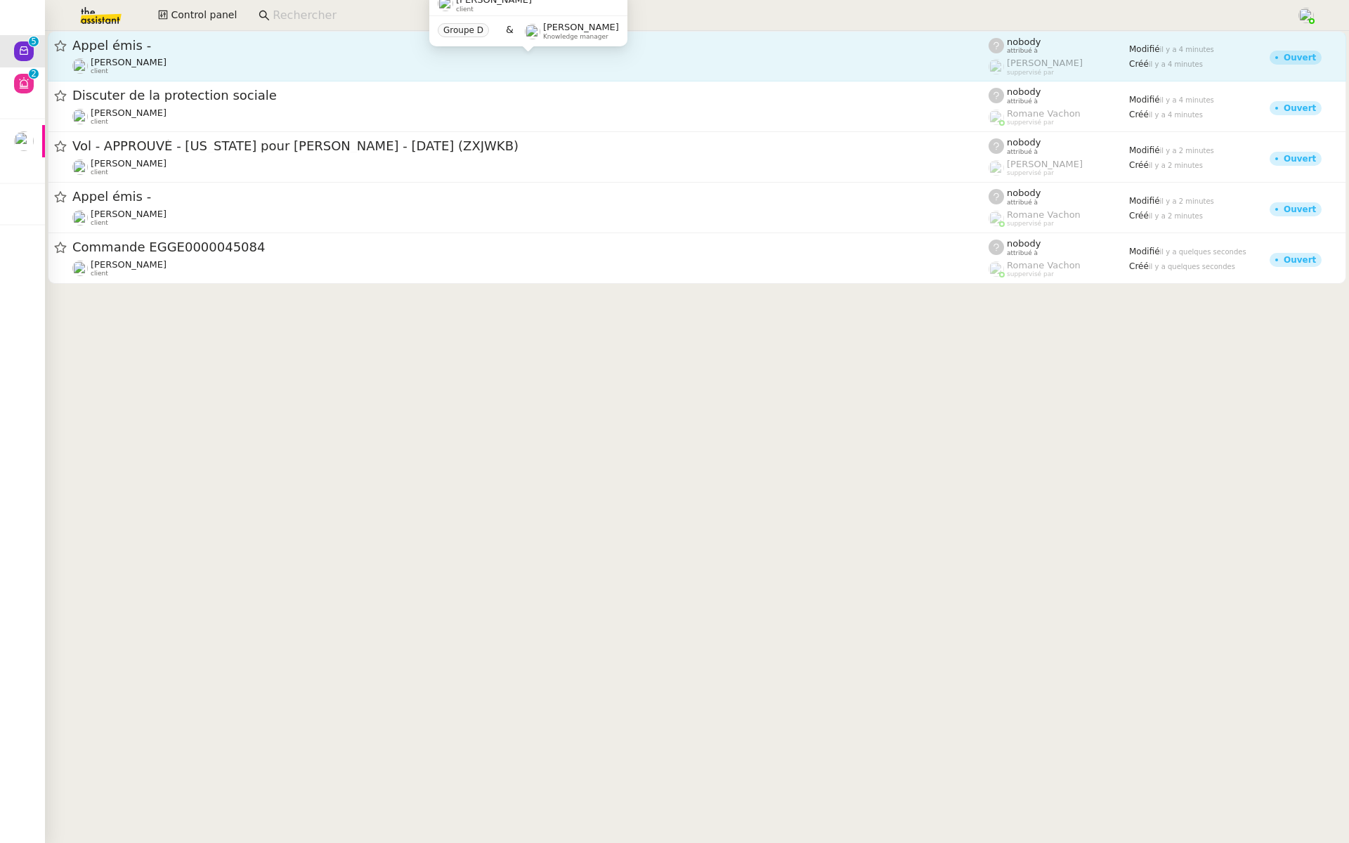
click at [317, 66] on div "Maria-Daniele Killy client" at bounding box center [530, 66] width 916 height 18
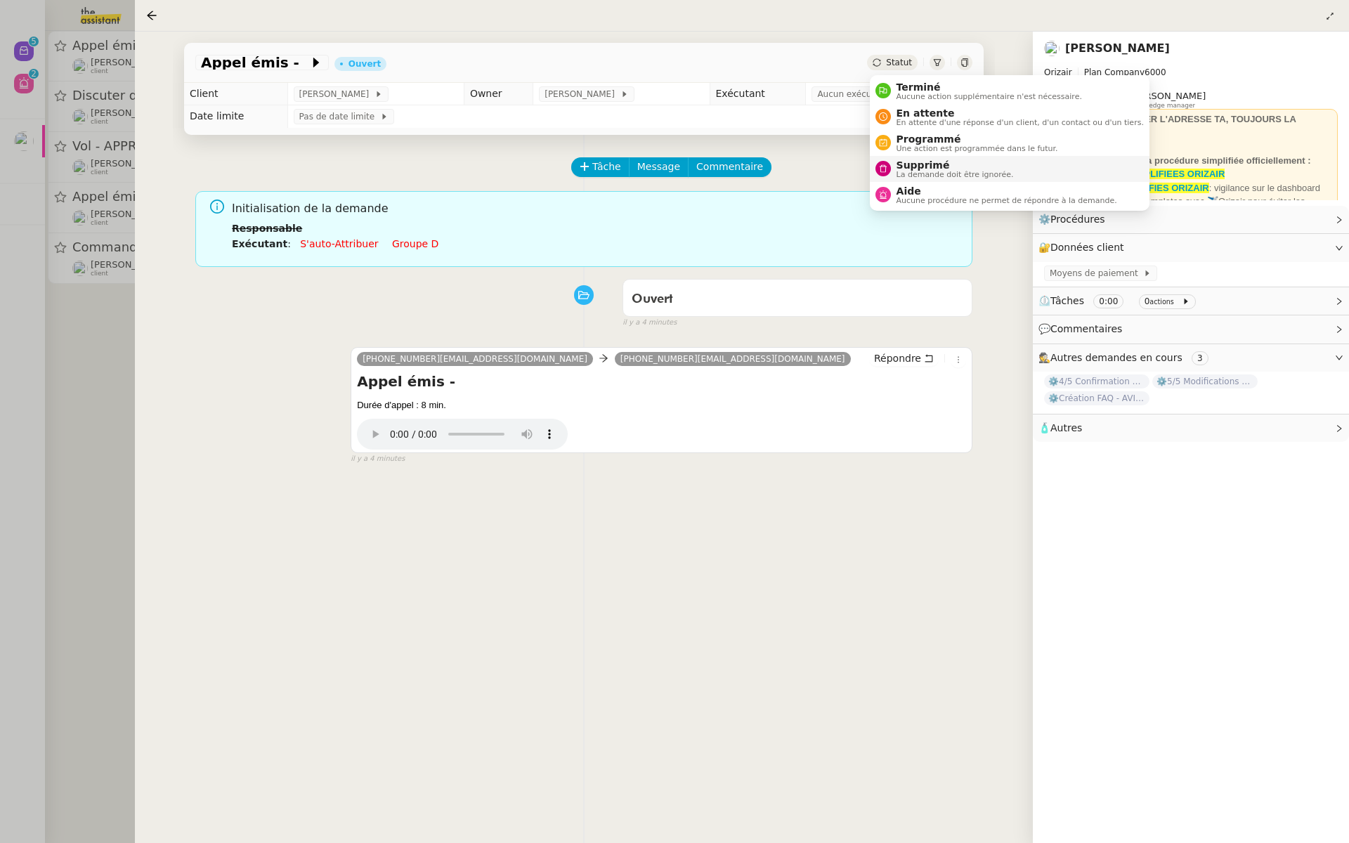
click at [900, 168] on span "Supprimé" at bounding box center [954, 164] width 117 height 11
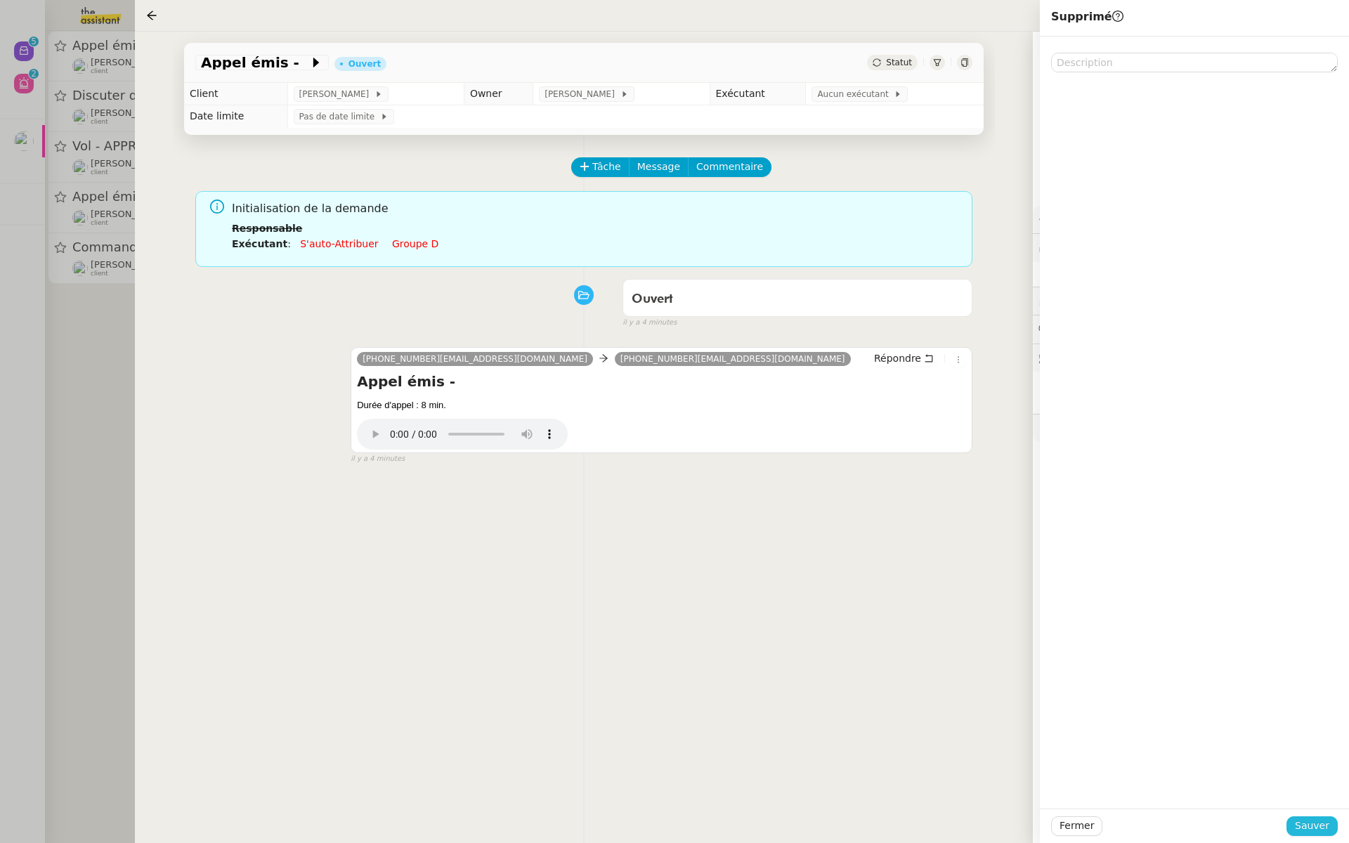
click at [1311, 828] on span "Sauver" at bounding box center [1312, 826] width 34 height 16
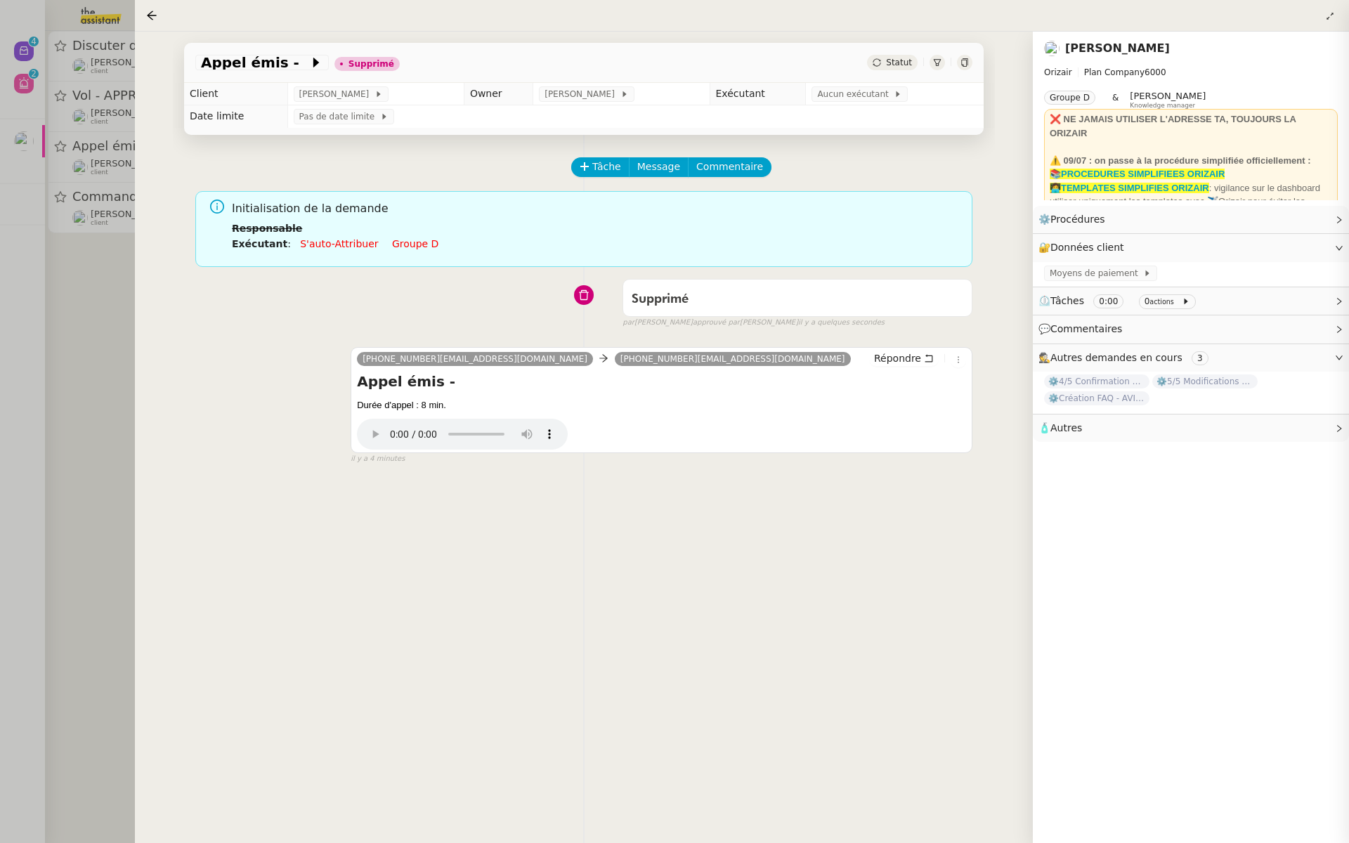
click at [85, 334] on div at bounding box center [674, 421] width 1349 height 843
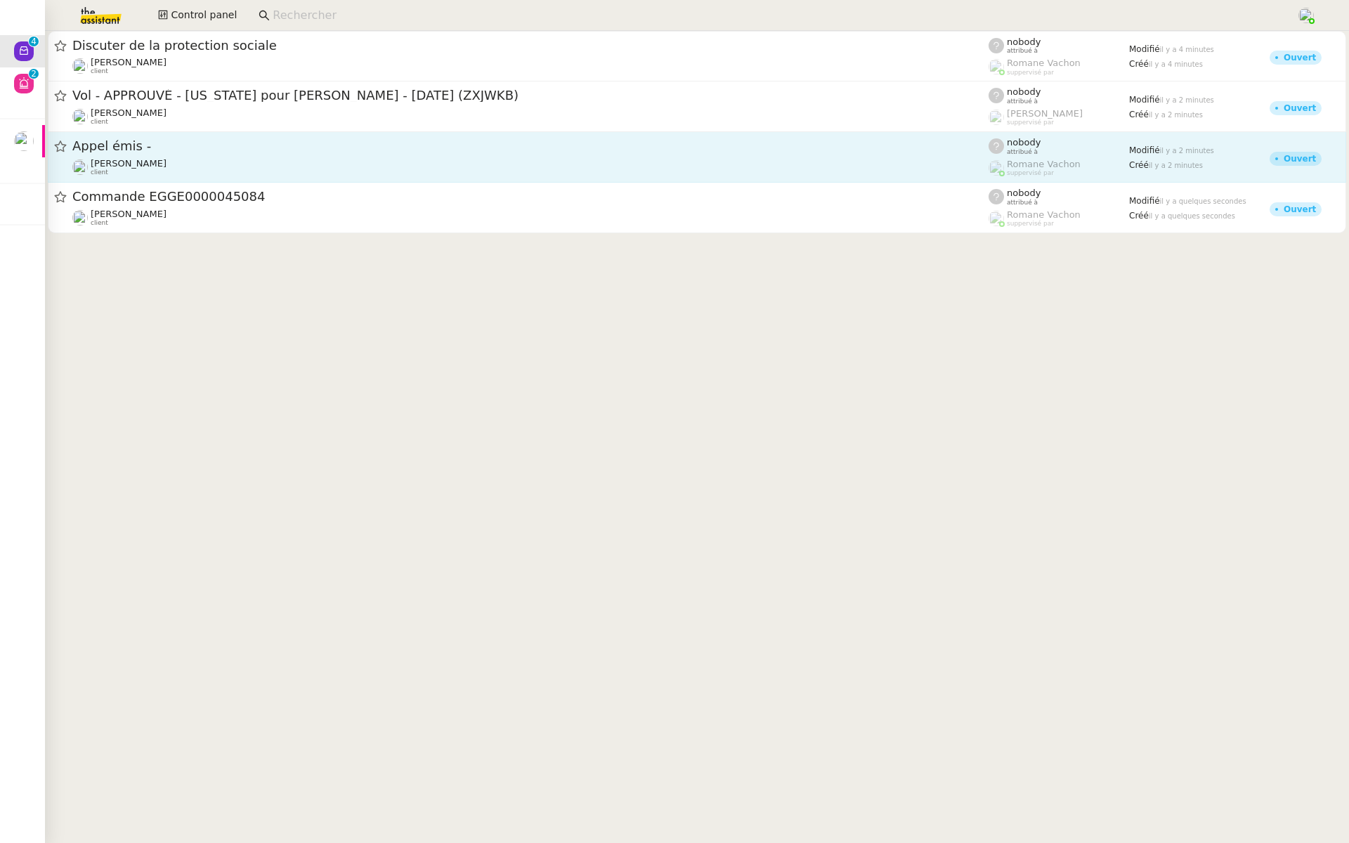
click at [221, 154] on div "Appel émis -" at bounding box center [530, 147] width 916 height 18
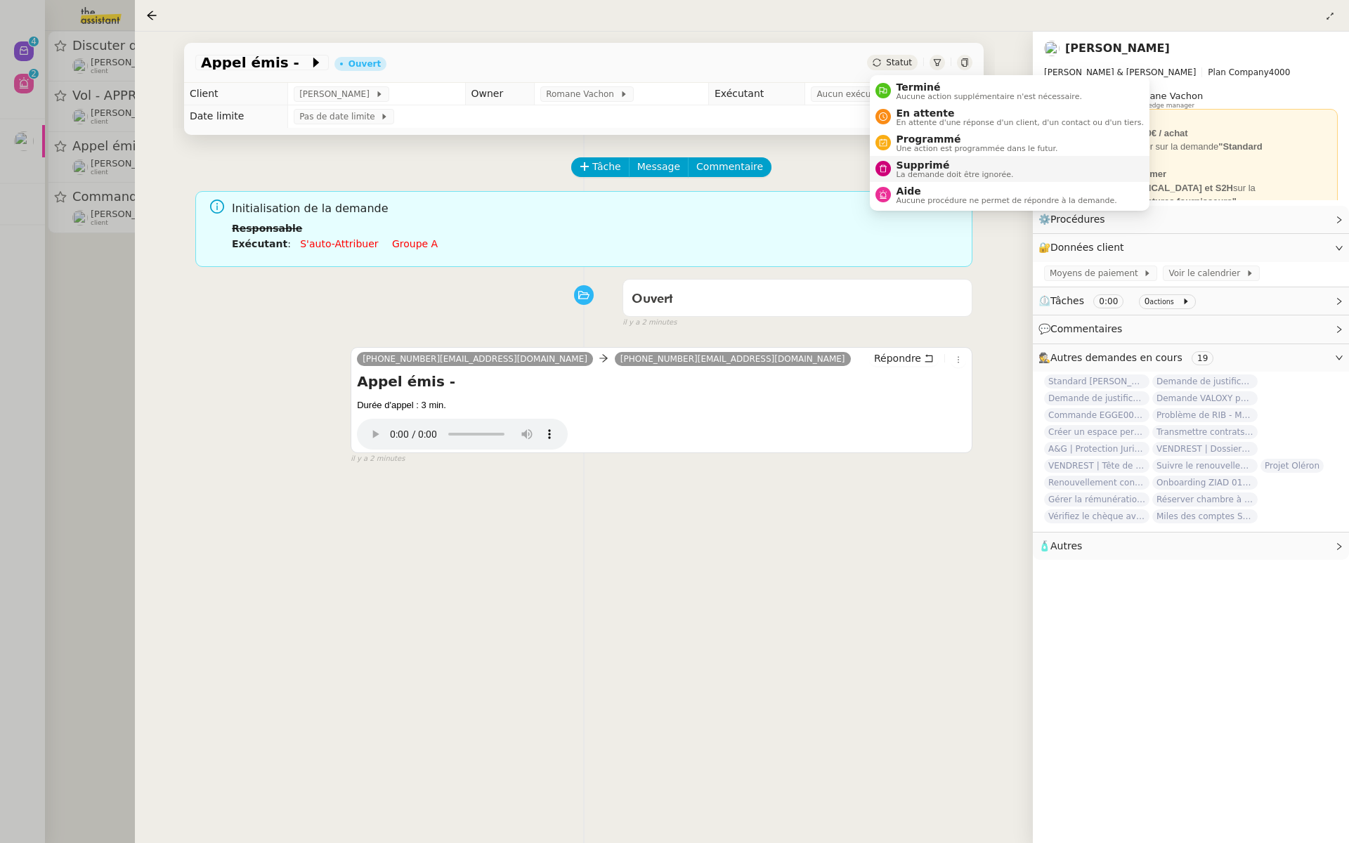
click at [913, 164] on span "Supprimé" at bounding box center [954, 164] width 117 height 11
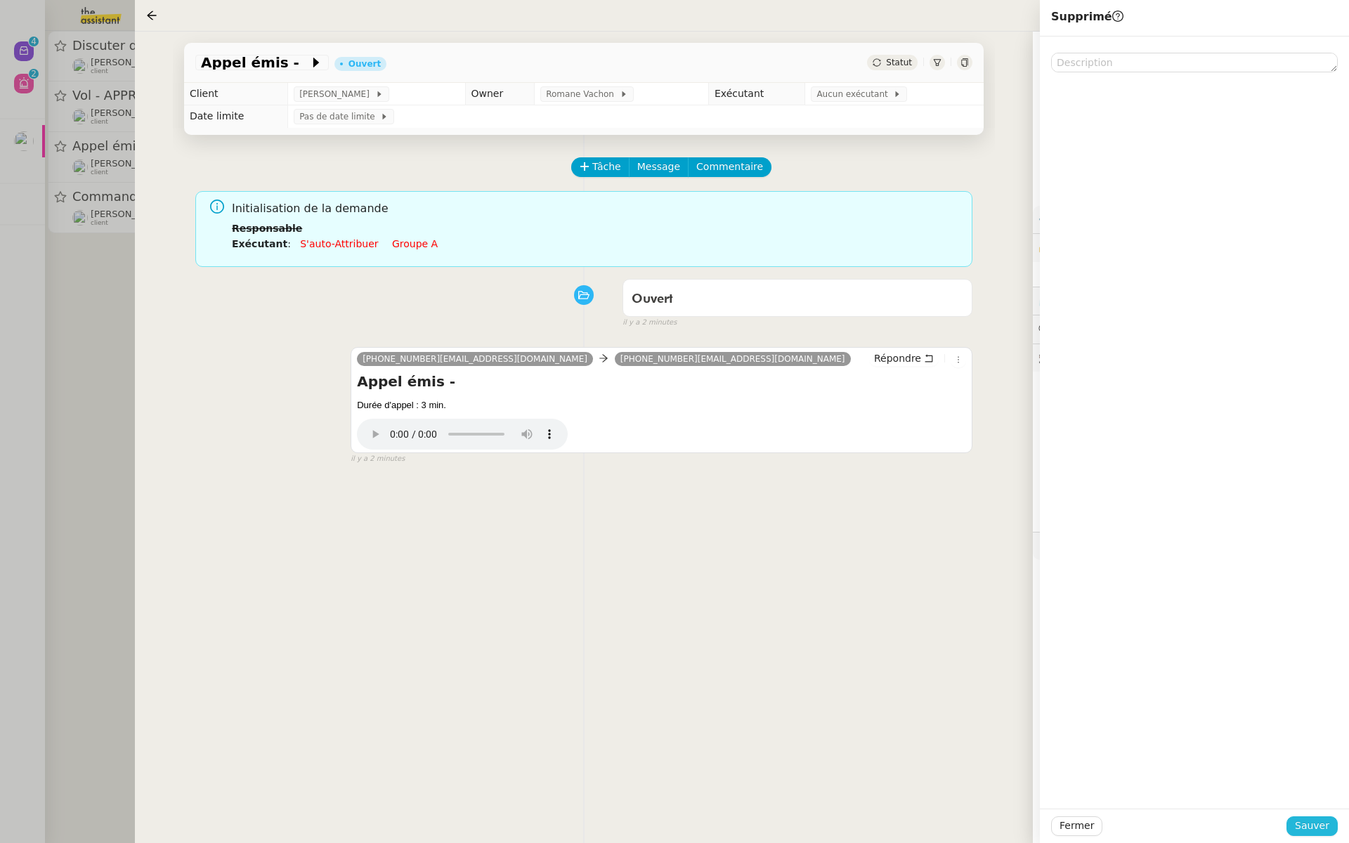
click at [1315, 825] on span "Sauver" at bounding box center [1312, 826] width 34 height 16
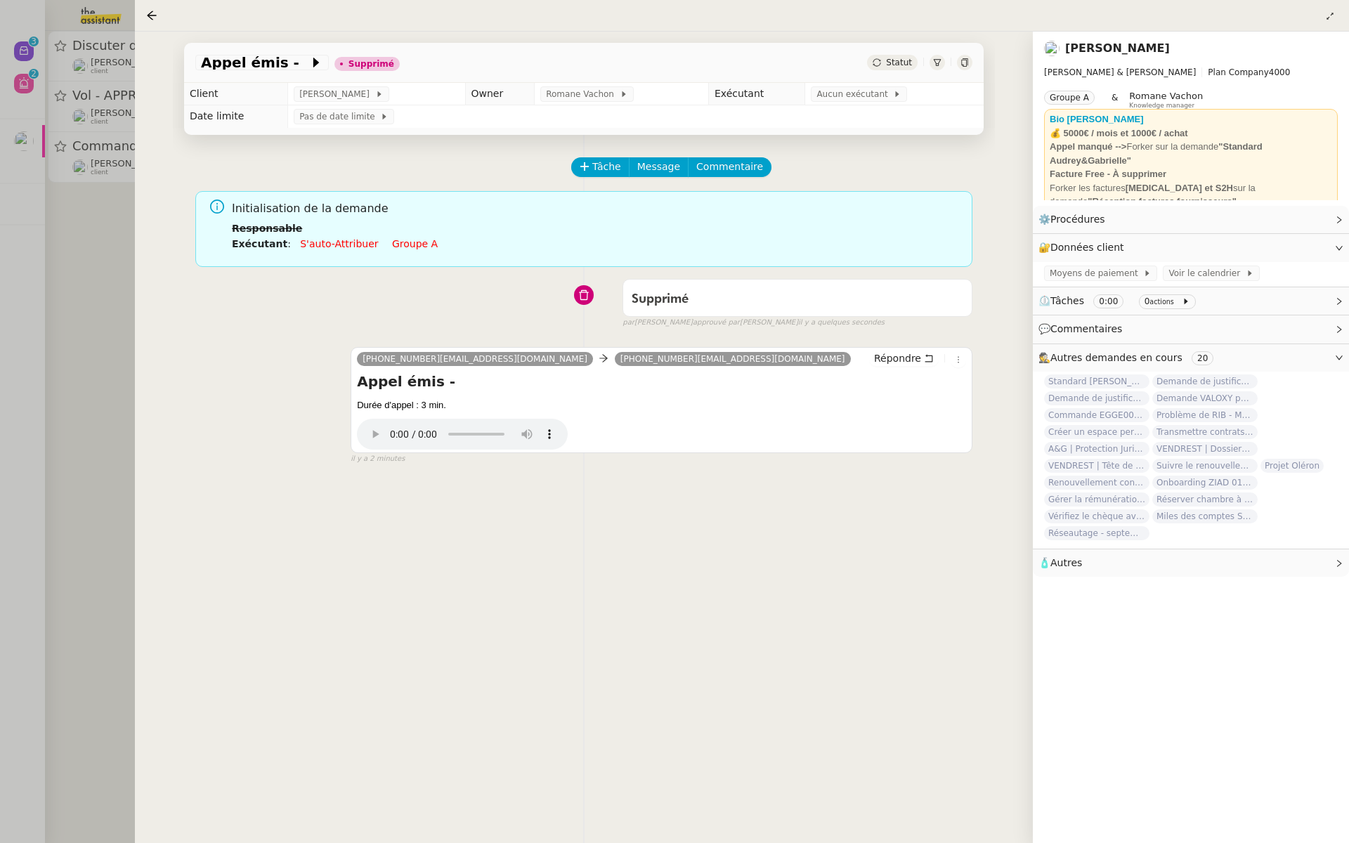
click at [15, 304] on div at bounding box center [674, 421] width 1349 height 843
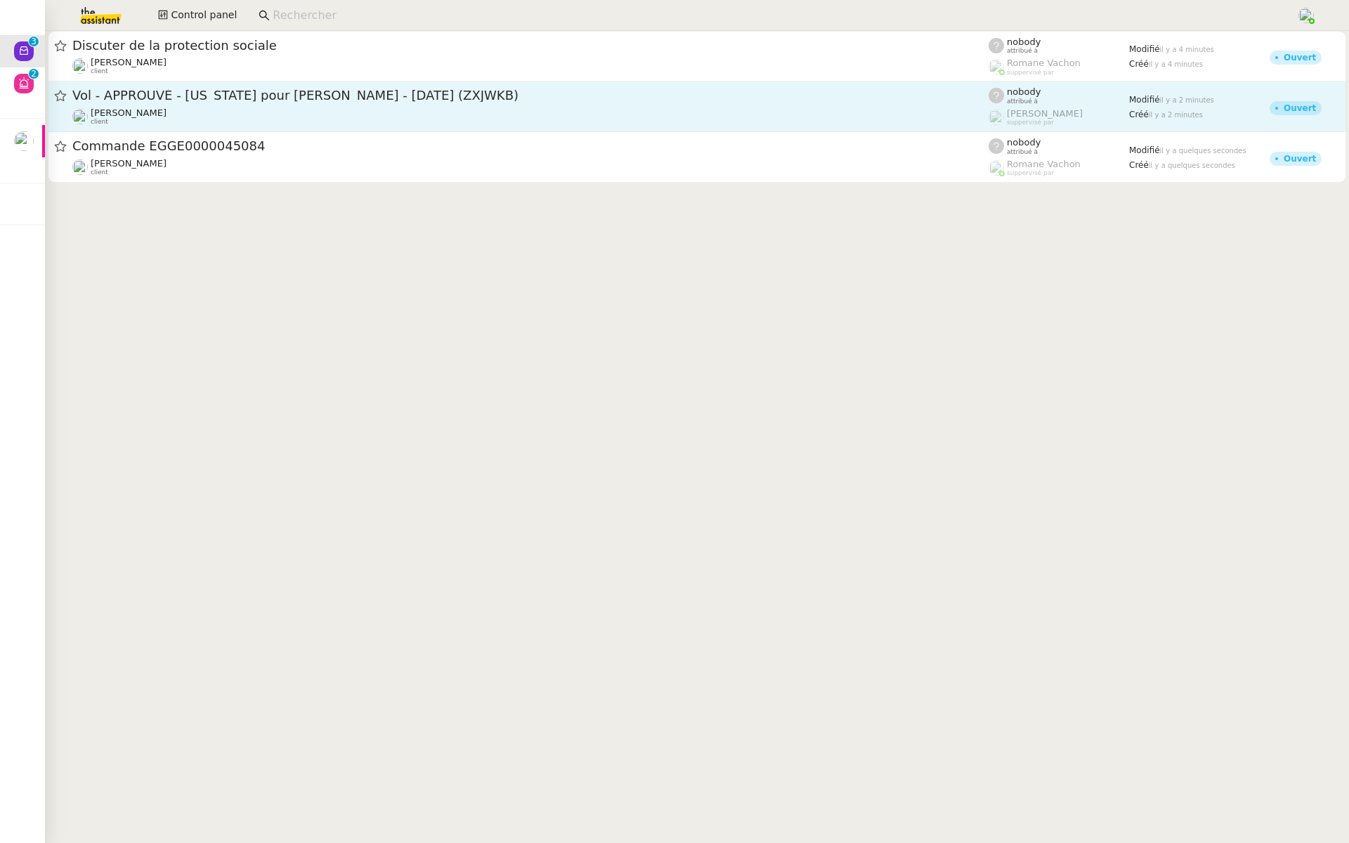
click at [244, 95] on span "Vol - APPROUVÉ - New York pour Antoine THIBAULT - 02 nov., 2025 (ZXJWKB)" at bounding box center [530, 95] width 916 height 13
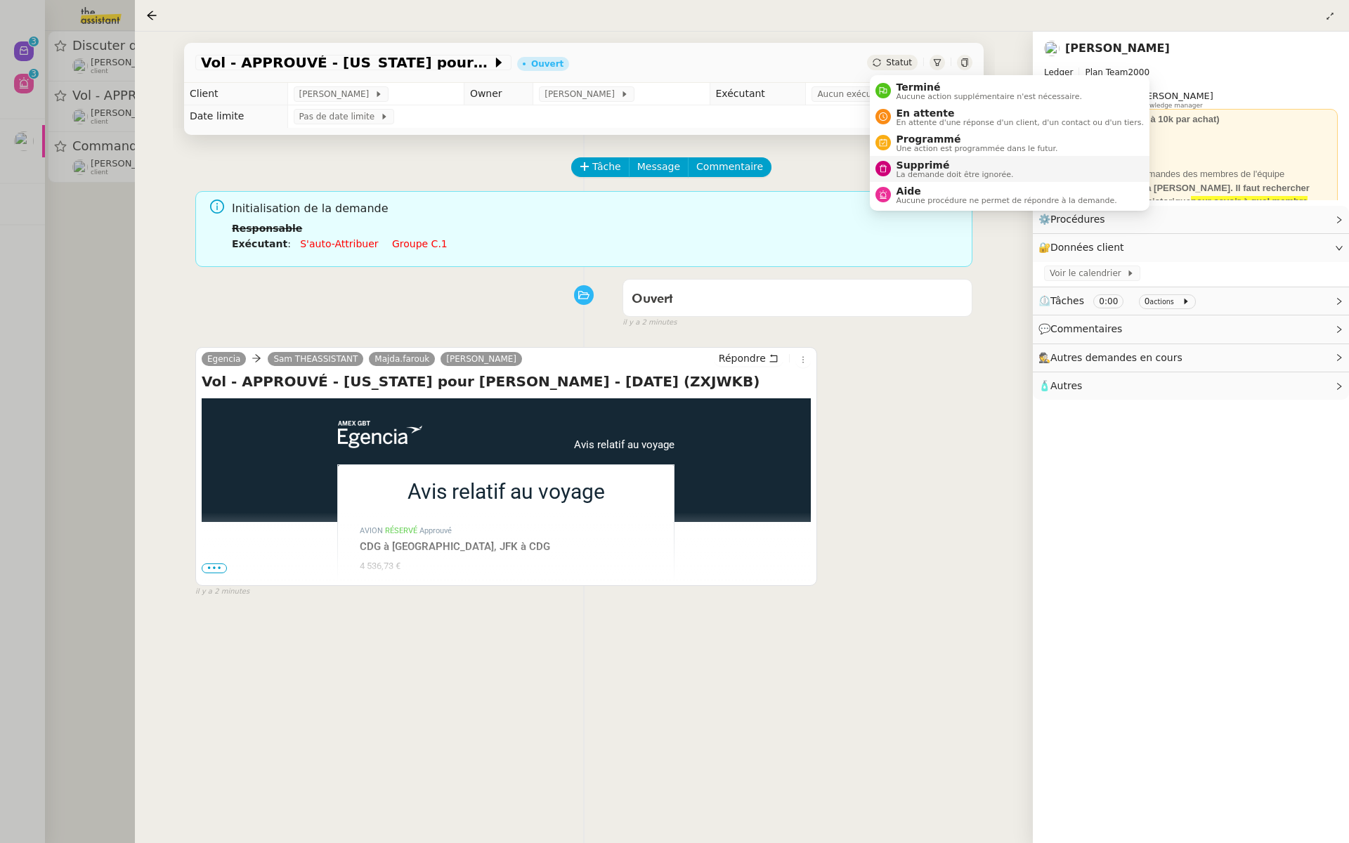
click at [903, 171] on span "La demande doit être ignorée." at bounding box center [954, 175] width 117 height 8
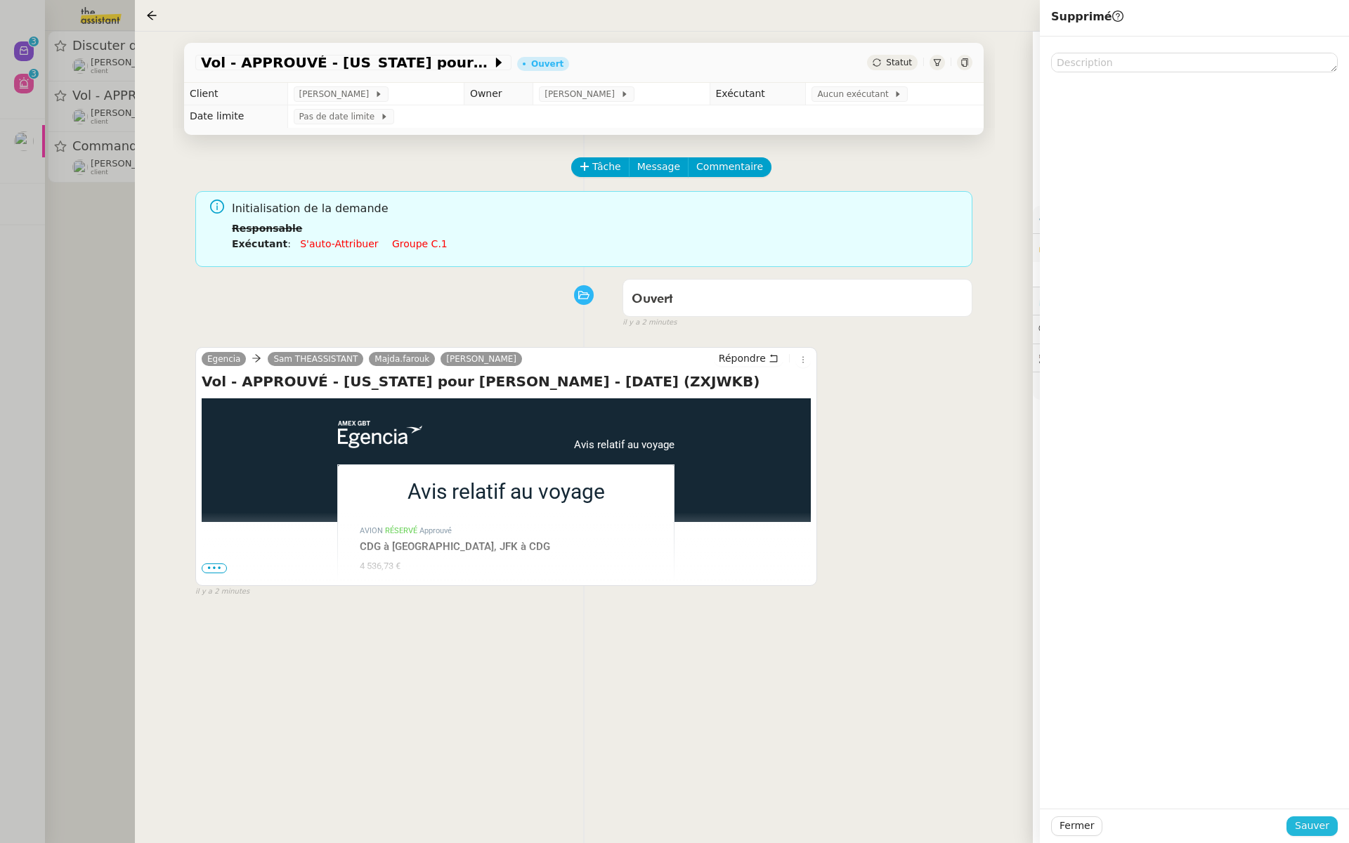
click at [1301, 827] on span "Sauver" at bounding box center [1312, 826] width 34 height 16
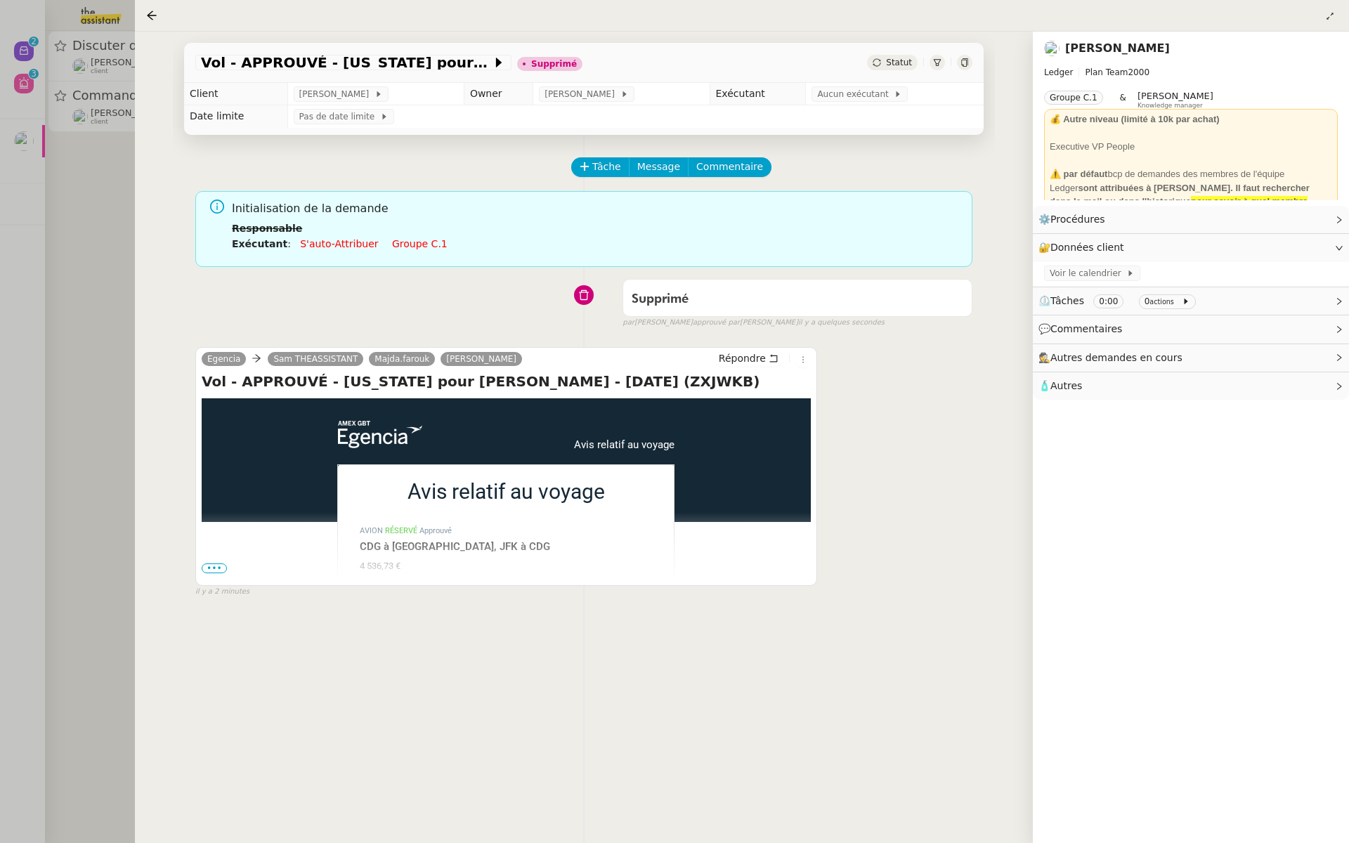
click at [81, 294] on div at bounding box center [674, 421] width 1349 height 843
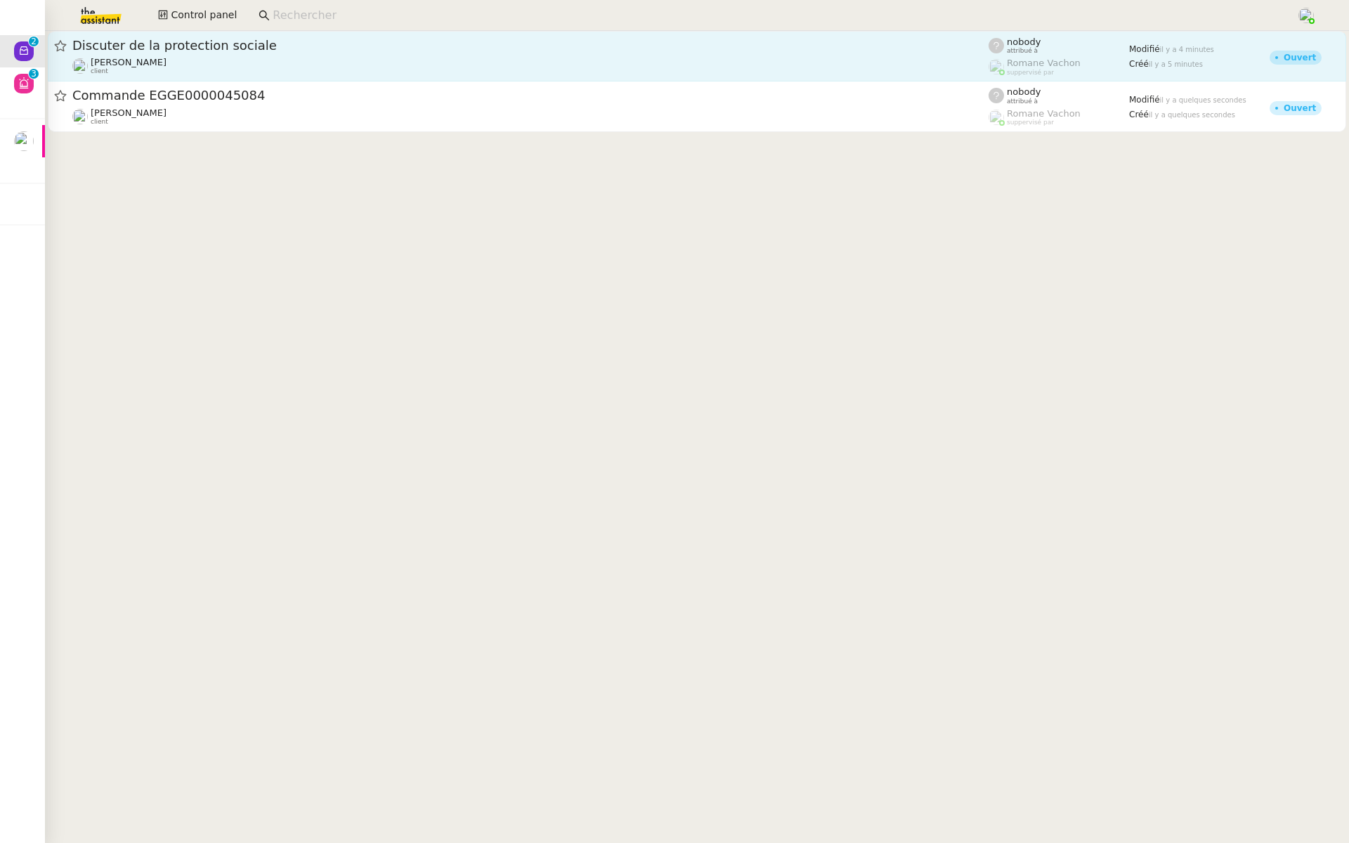
click at [253, 57] on div "Ophélie DIONY client" at bounding box center [530, 66] width 916 height 18
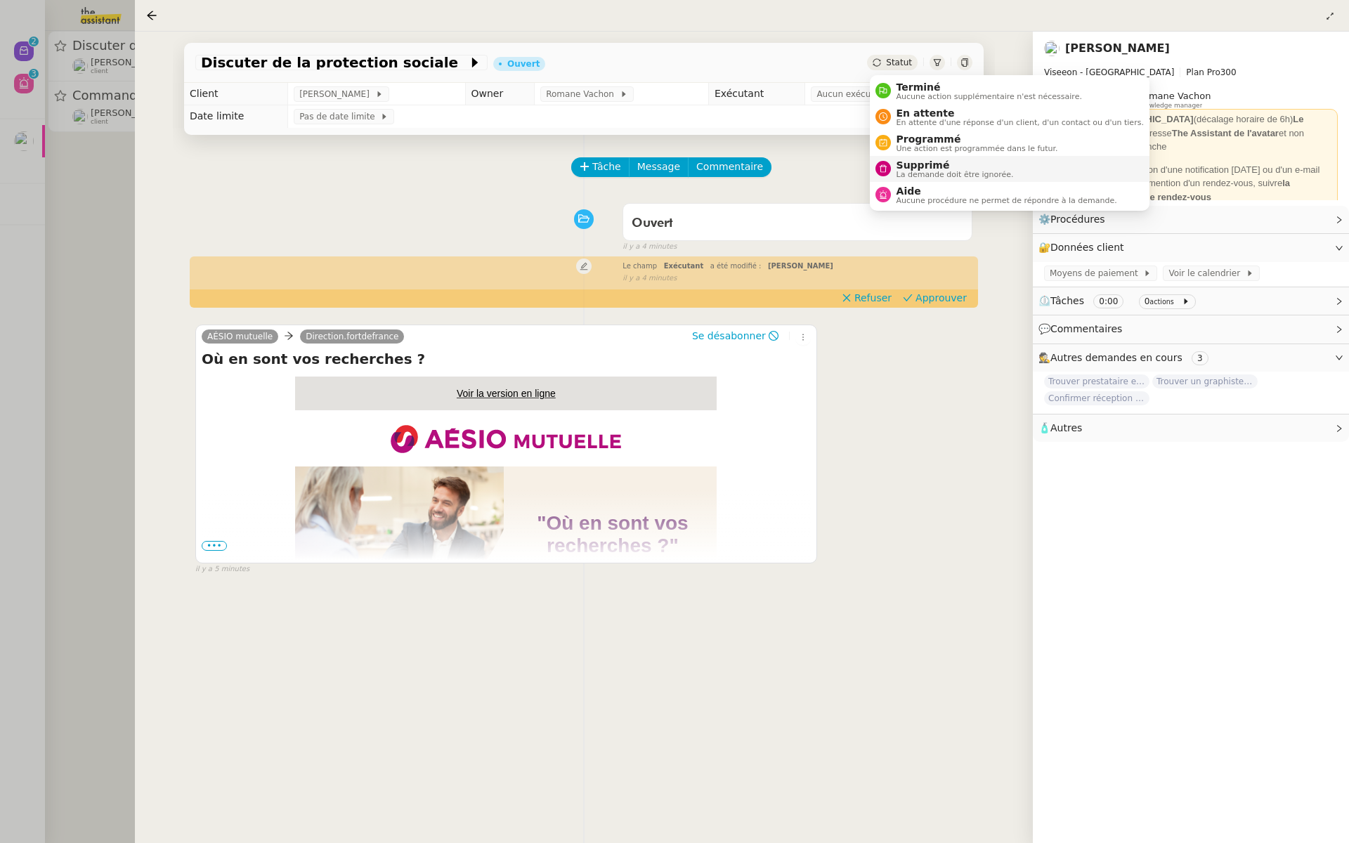
click at [905, 171] on span "La demande doit être ignorée." at bounding box center [954, 175] width 117 height 8
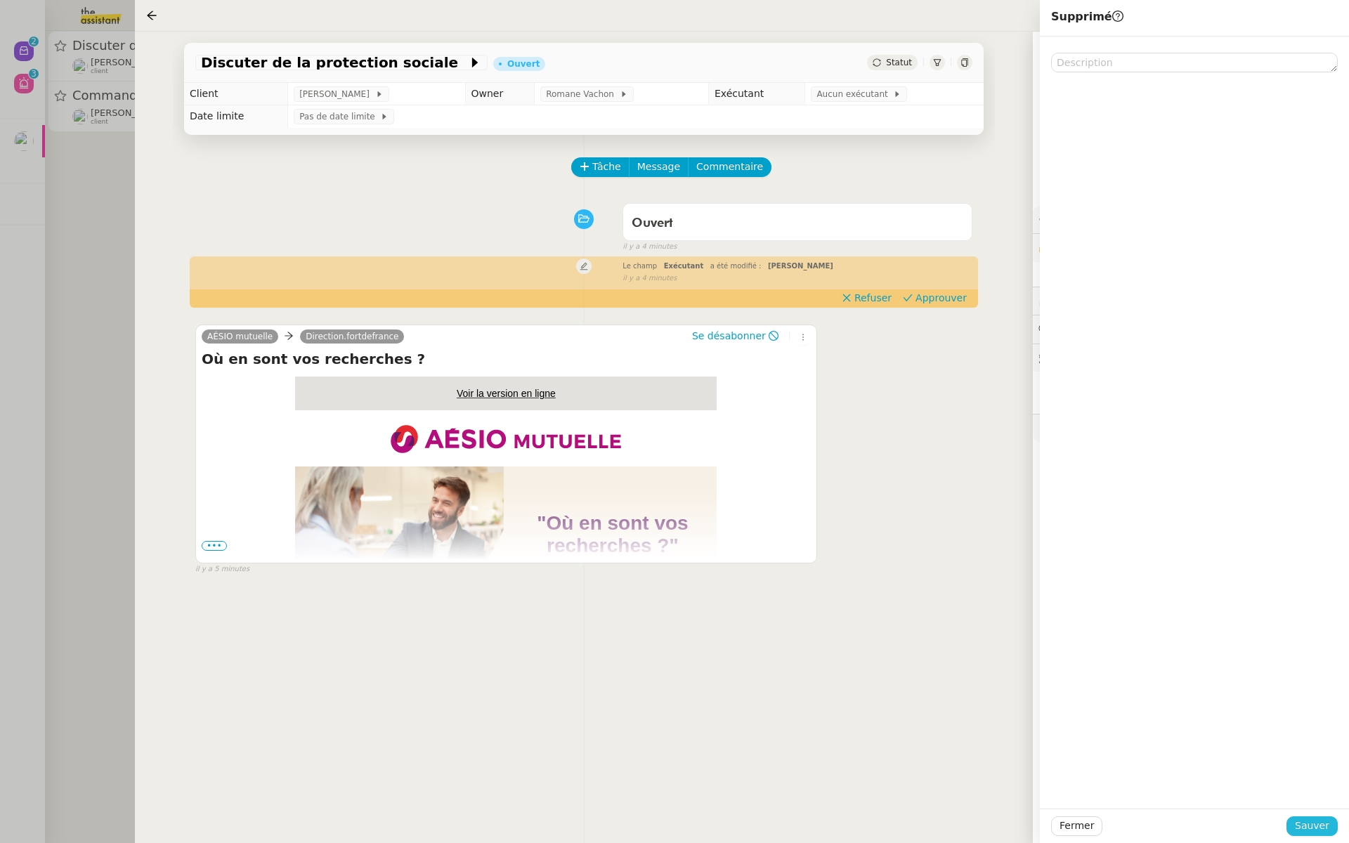
click at [1302, 823] on span "Sauver" at bounding box center [1312, 826] width 34 height 16
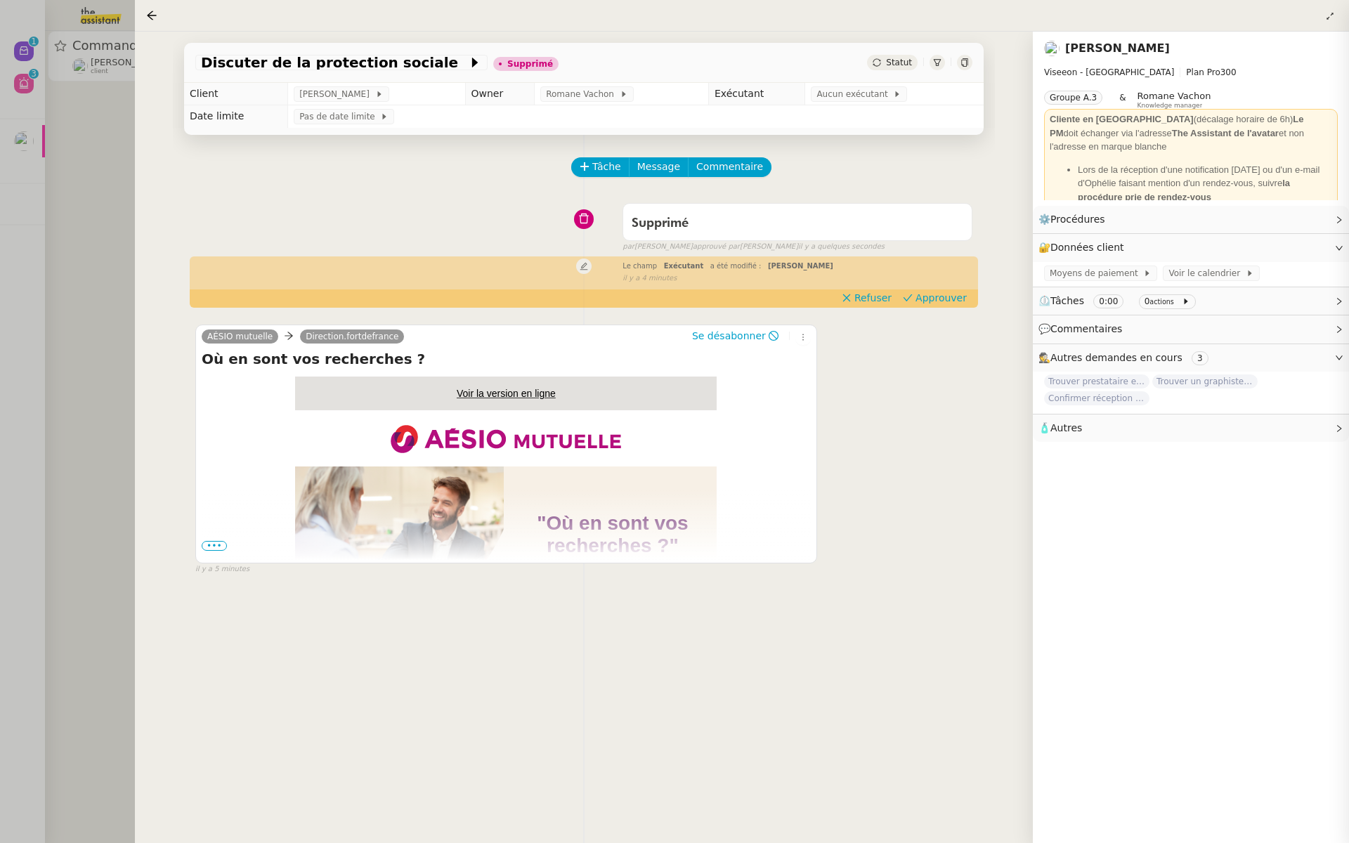
click at [84, 264] on div at bounding box center [674, 421] width 1349 height 843
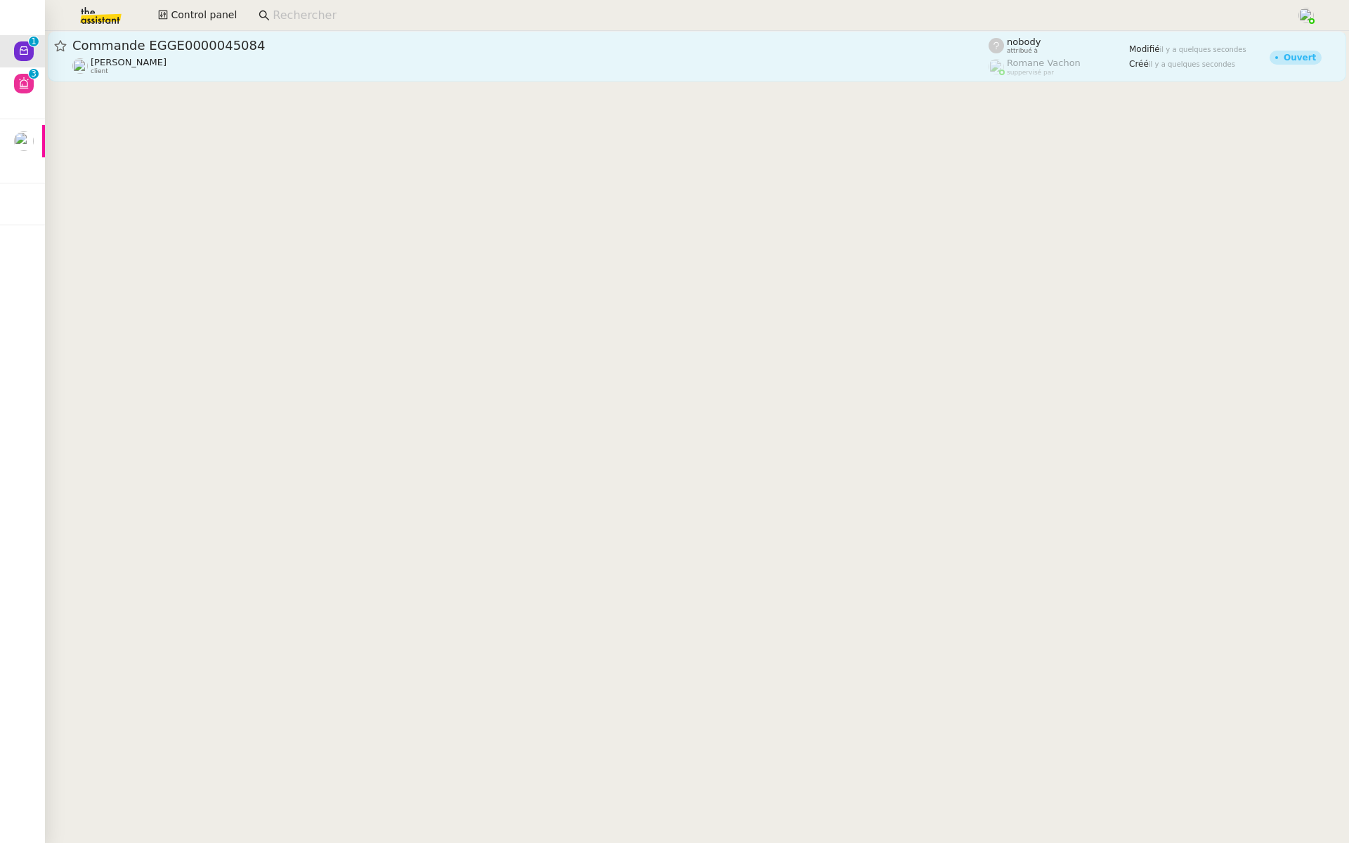
click at [265, 54] on div "Commande EGGE0000045084 Gabrielle Tavernier client" at bounding box center [530, 56] width 916 height 38
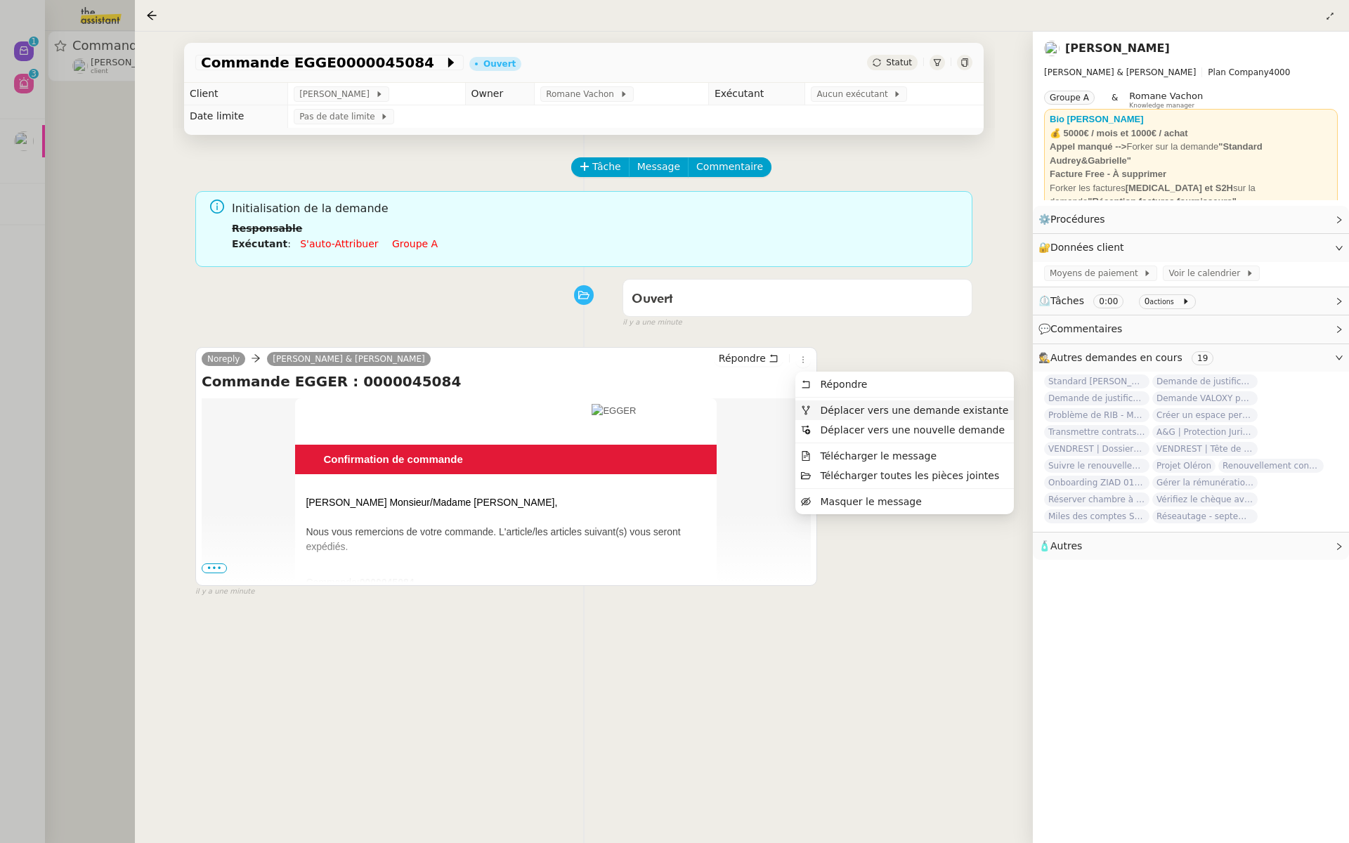
click at [833, 412] on span "Déplacer vers une demande existante" at bounding box center [914, 410] width 188 height 11
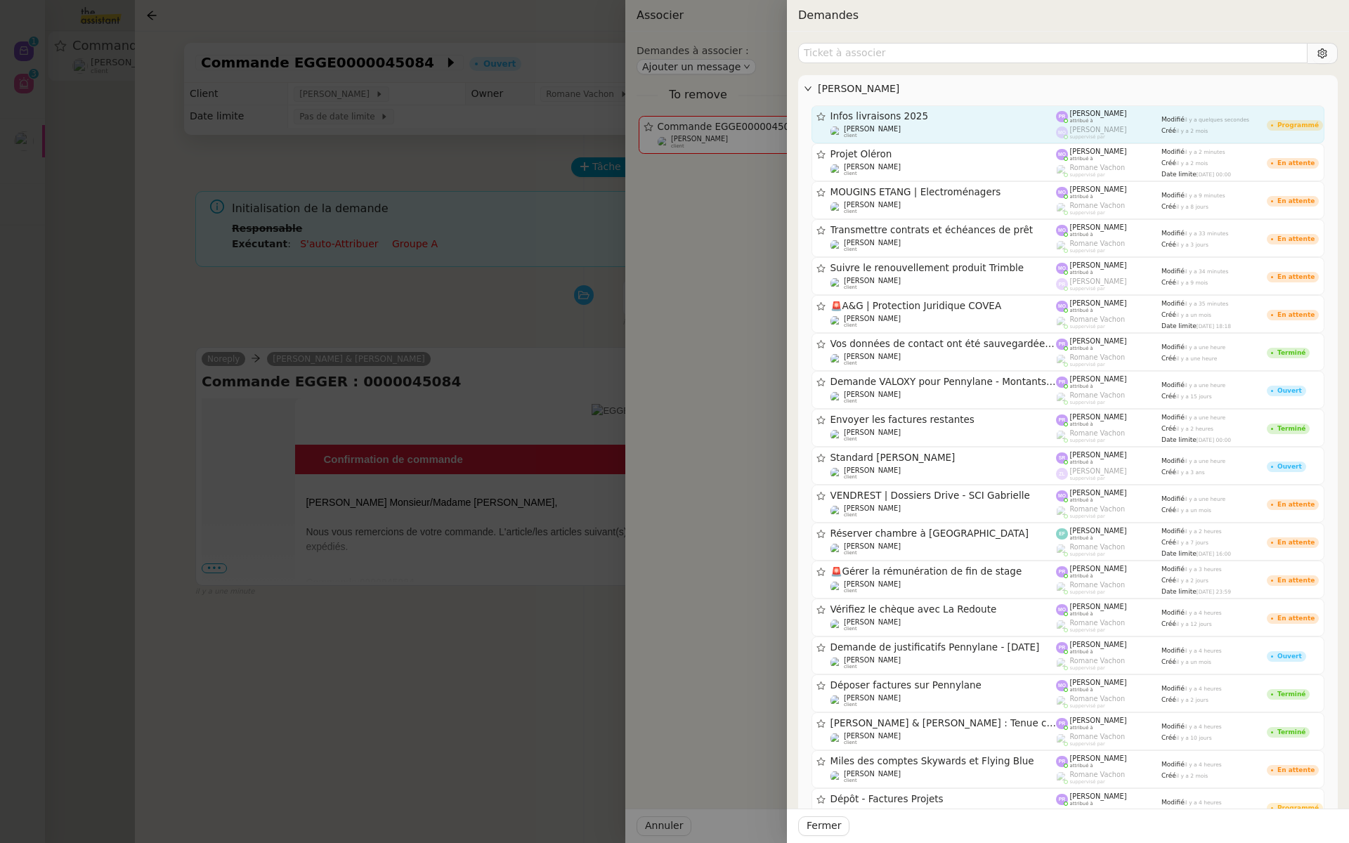
click at [875, 121] on div "Infos livraisons 2025" at bounding box center [943, 116] width 226 height 12
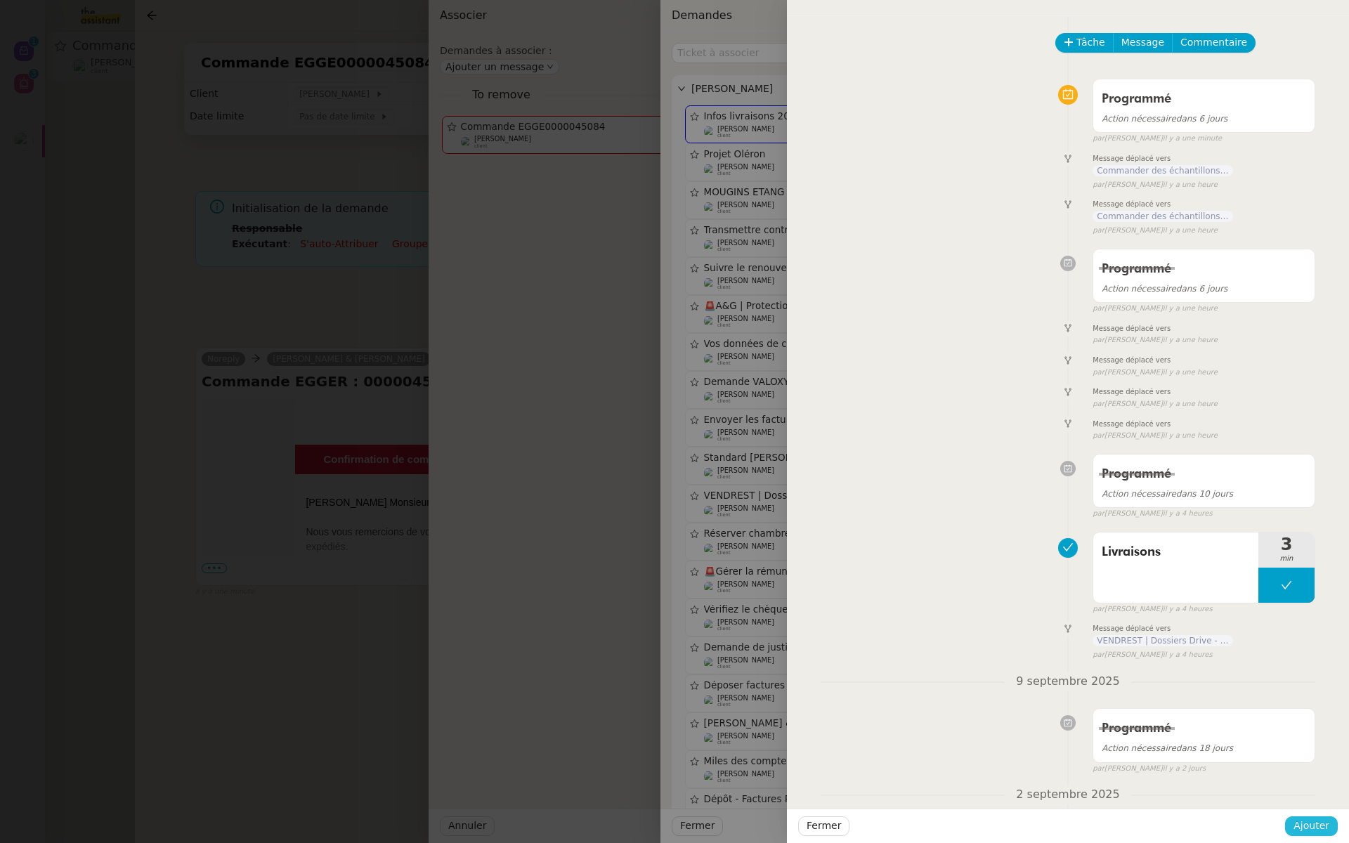
click at [1313, 832] on span "Ajouter" at bounding box center [1311, 826] width 36 height 16
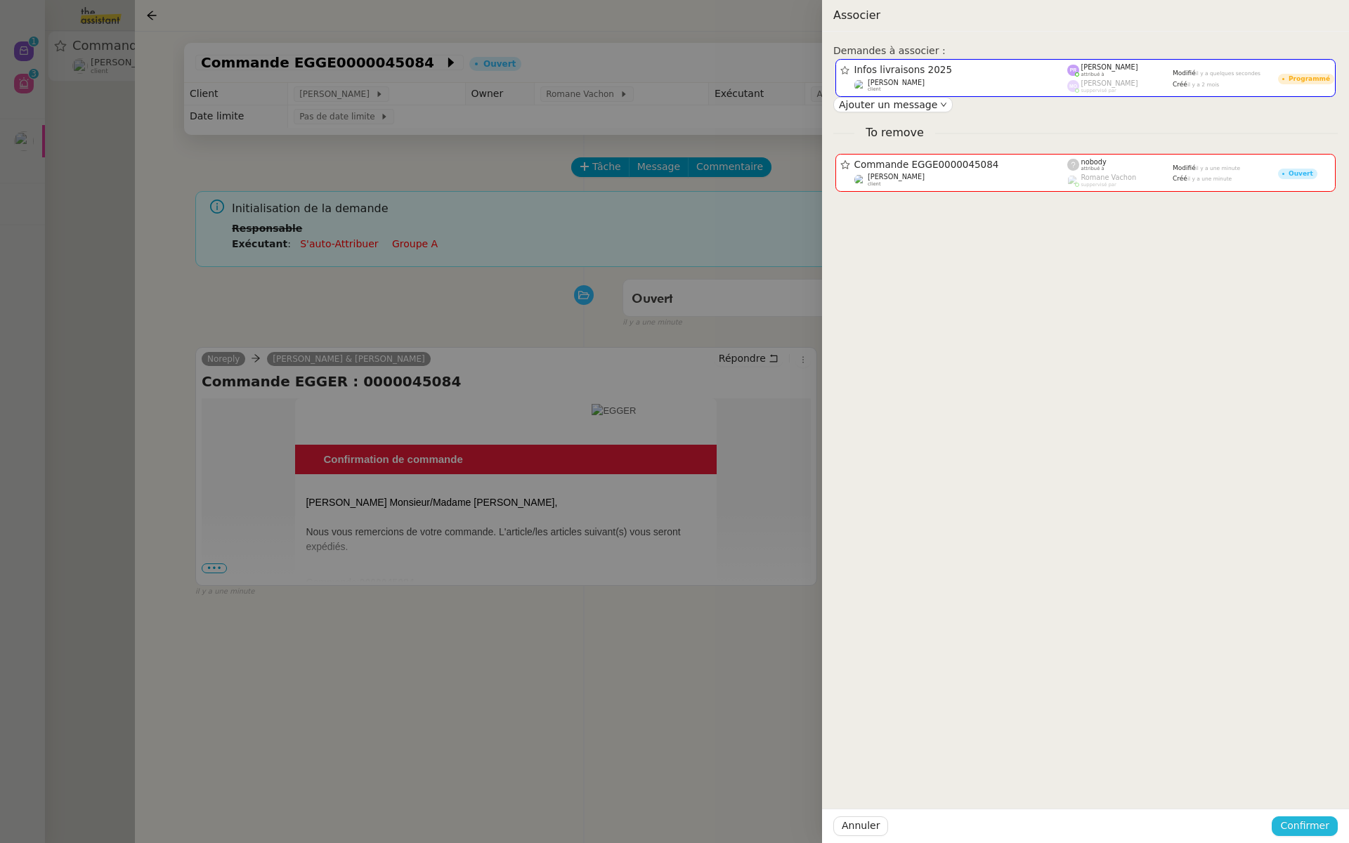
click at [1326, 825] on span "Confirmer" at bounding box center [1304, 826] width 49 height 16
click at [1312, 783] on span "Ajouter" at bounding box center [1306, 788] width 36 height 14
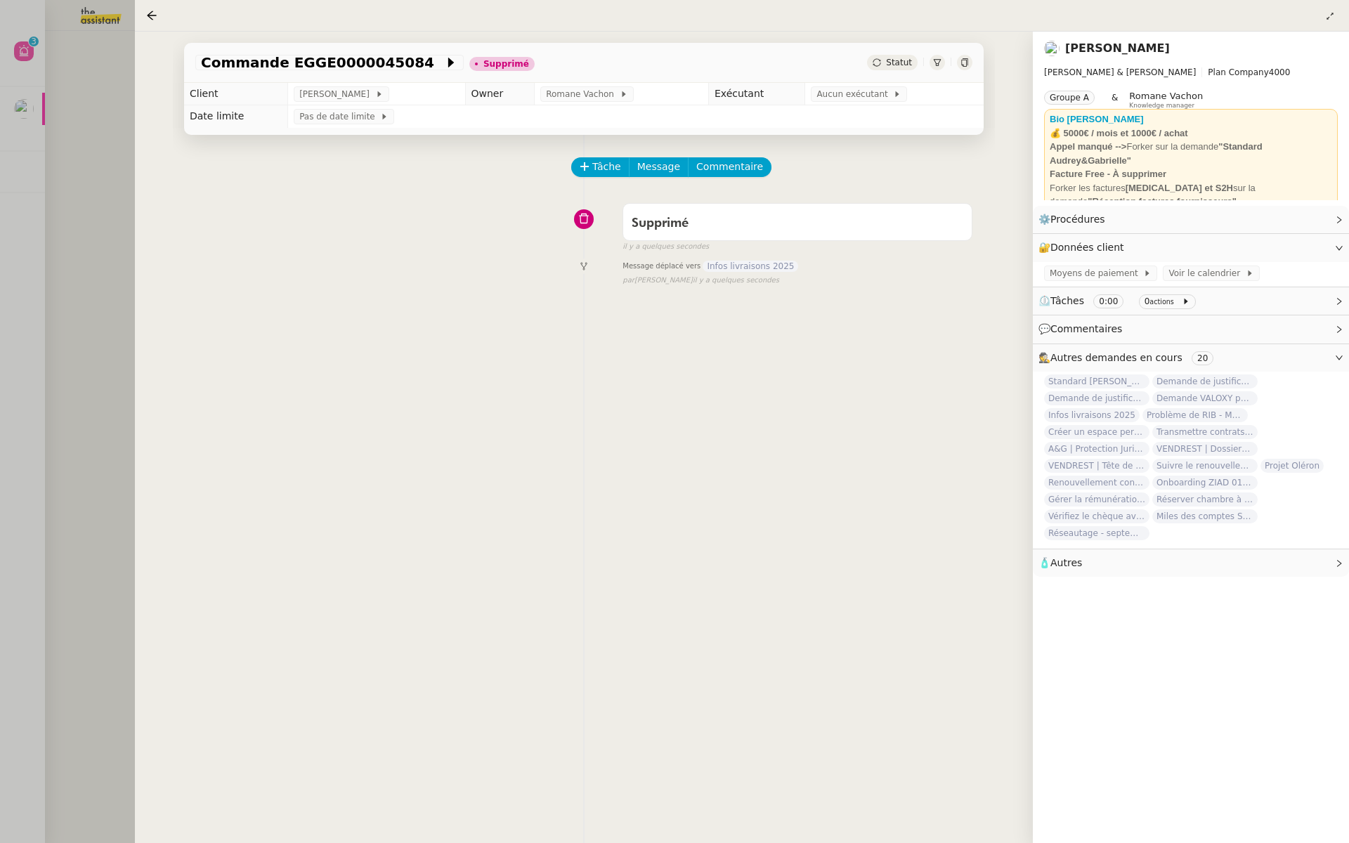
click at [59, 97] on div at bounding box center [674, 421] width 1349 height 843
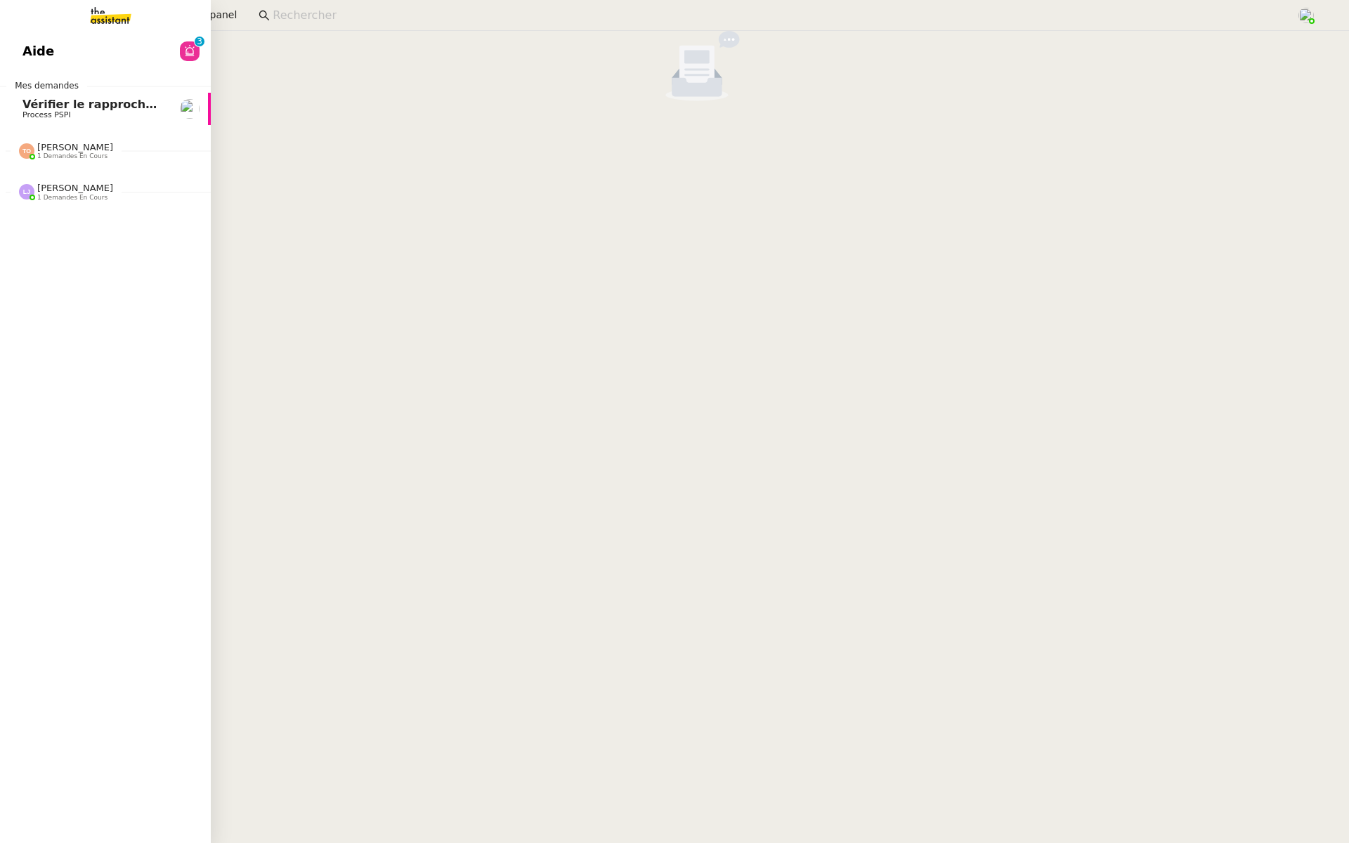
click at [20, 40] on link "Aide 0 1 2 3 4 5 6 7 8 9" at bounding box center [105, 51] width 211 height 32
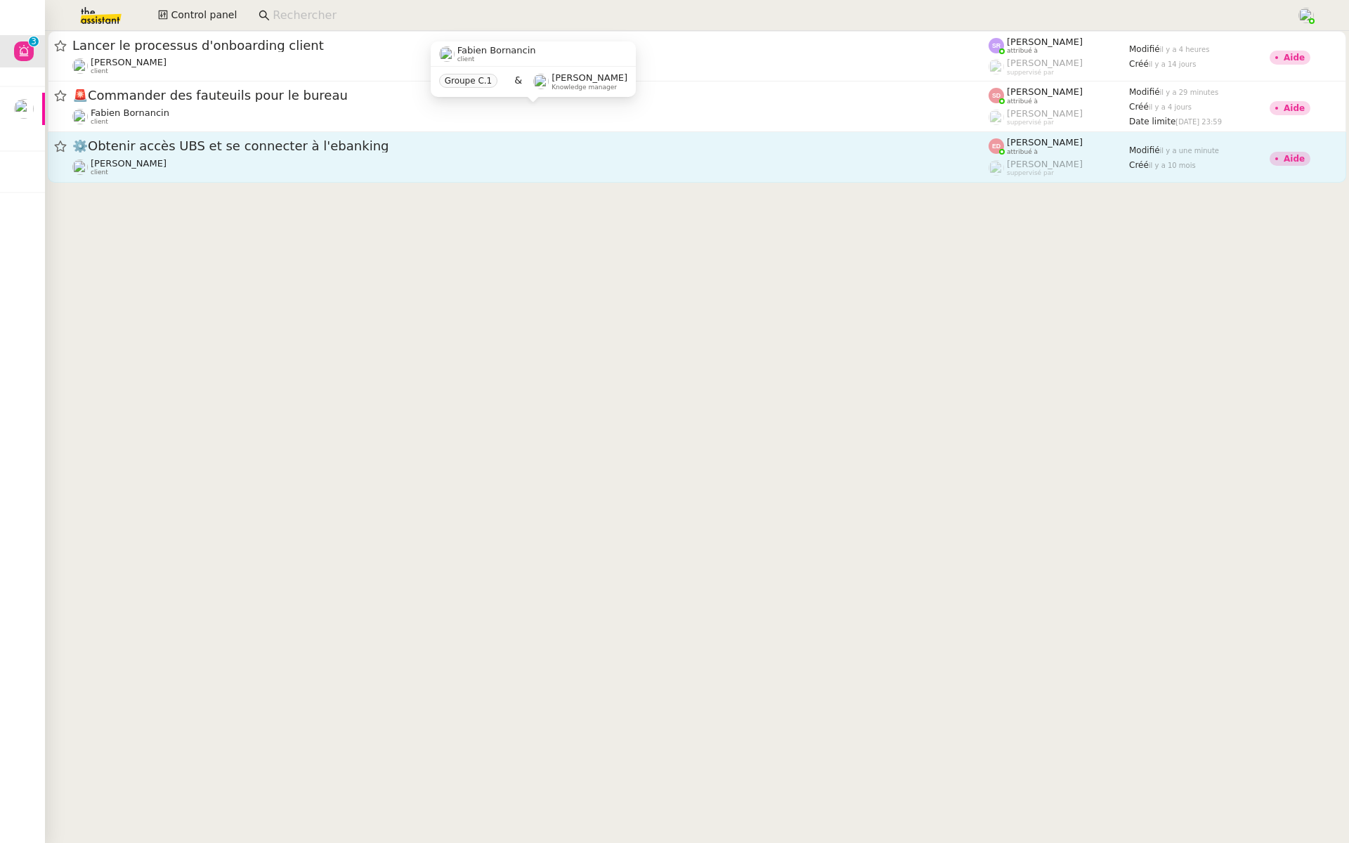
click at [219, 145] on span "⚙️Obtenir accès UBS et se connecter à l'ebanking" at bounding box center [530, 146] width 916 height 13
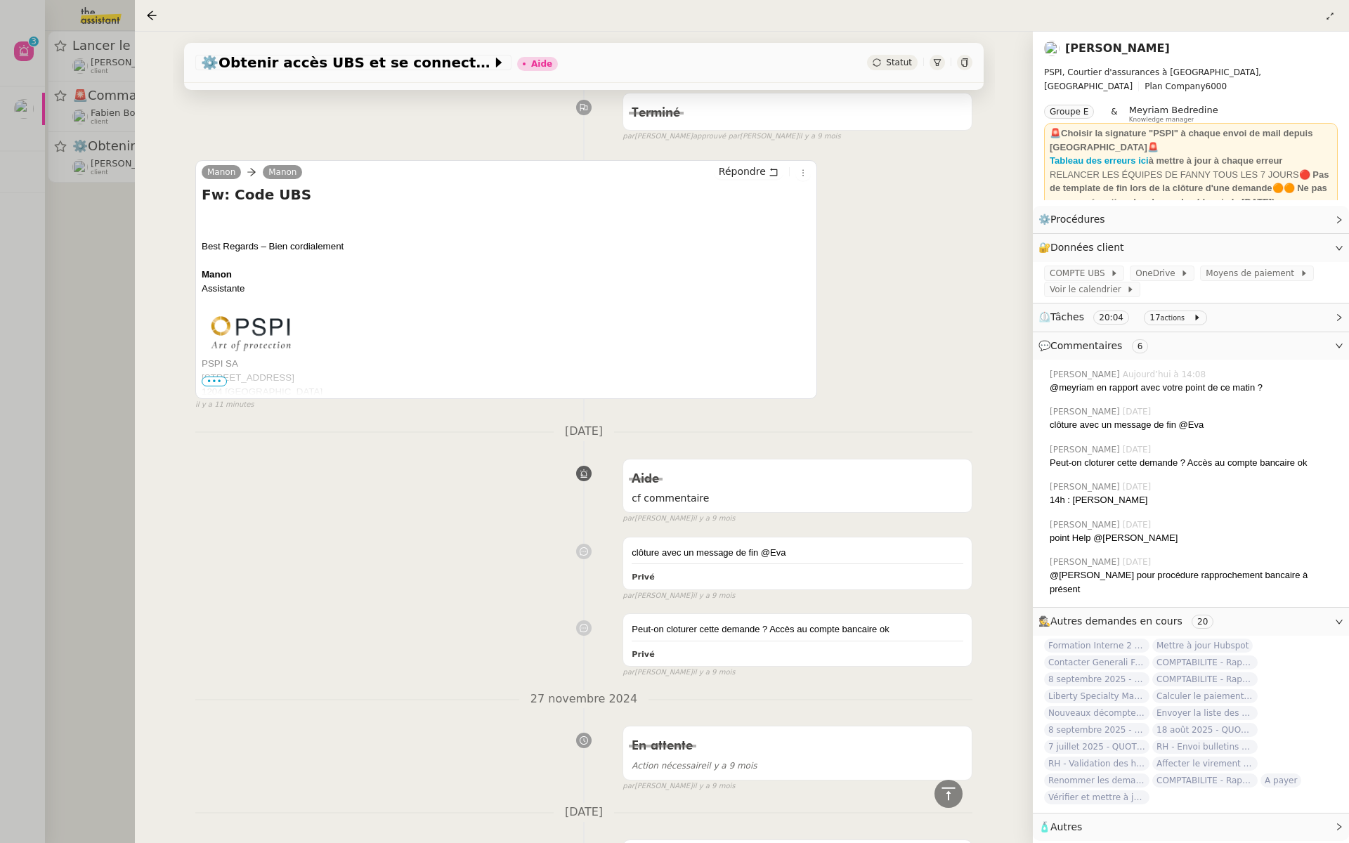
scroll to position [242, 0]
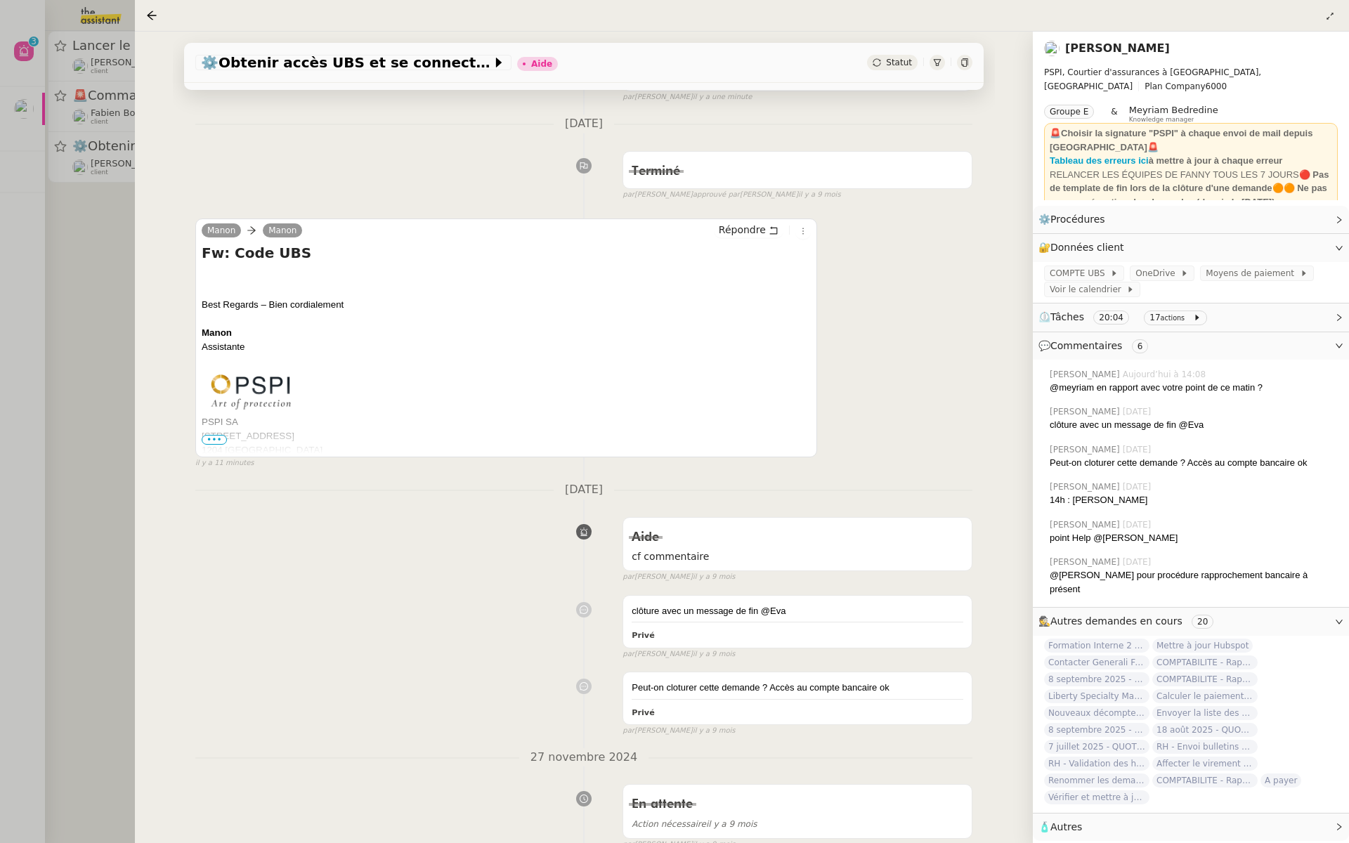
click at [212, 437] on span "•••" at bounding box center [214, 440] width 25 height 10
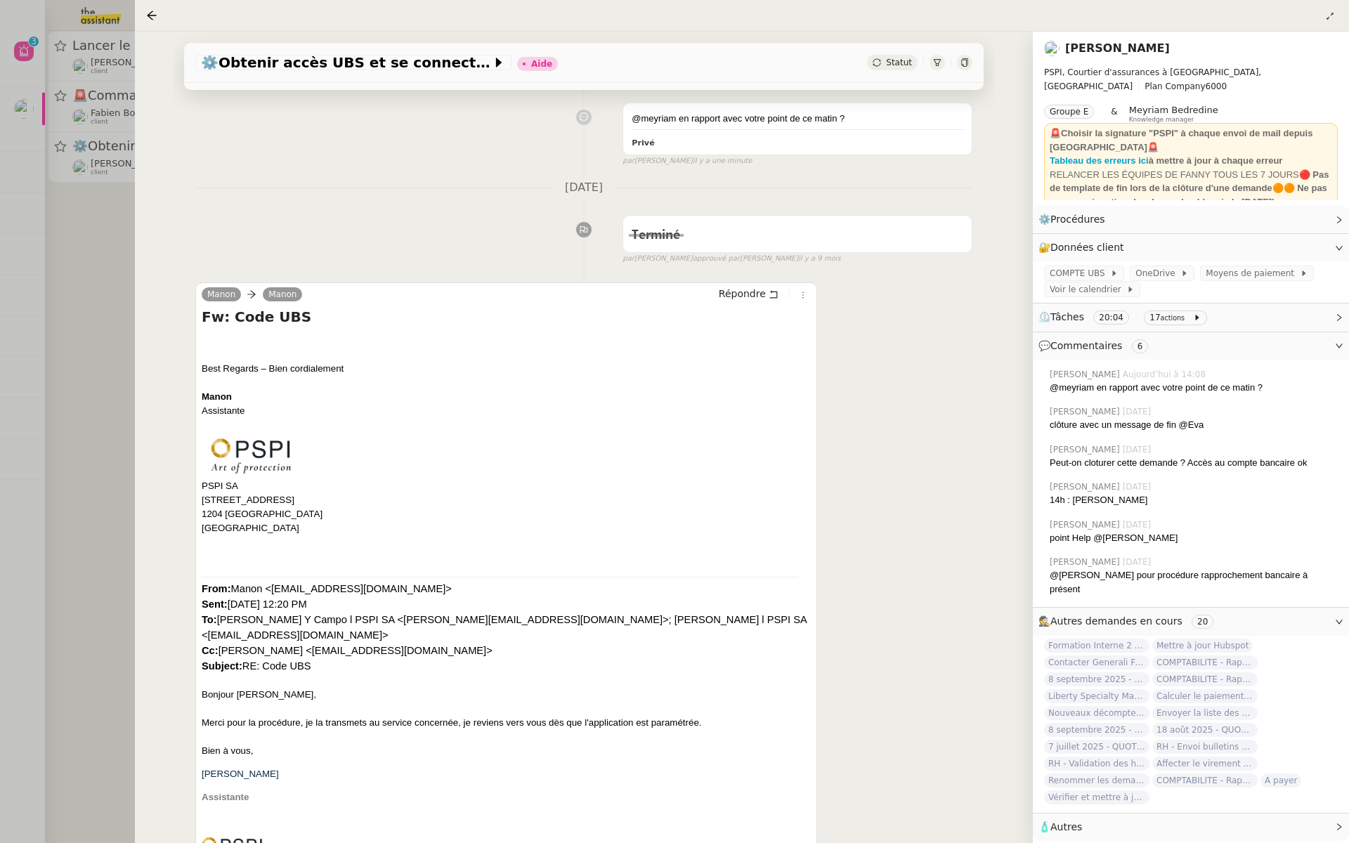
scroll to position [0, 0]
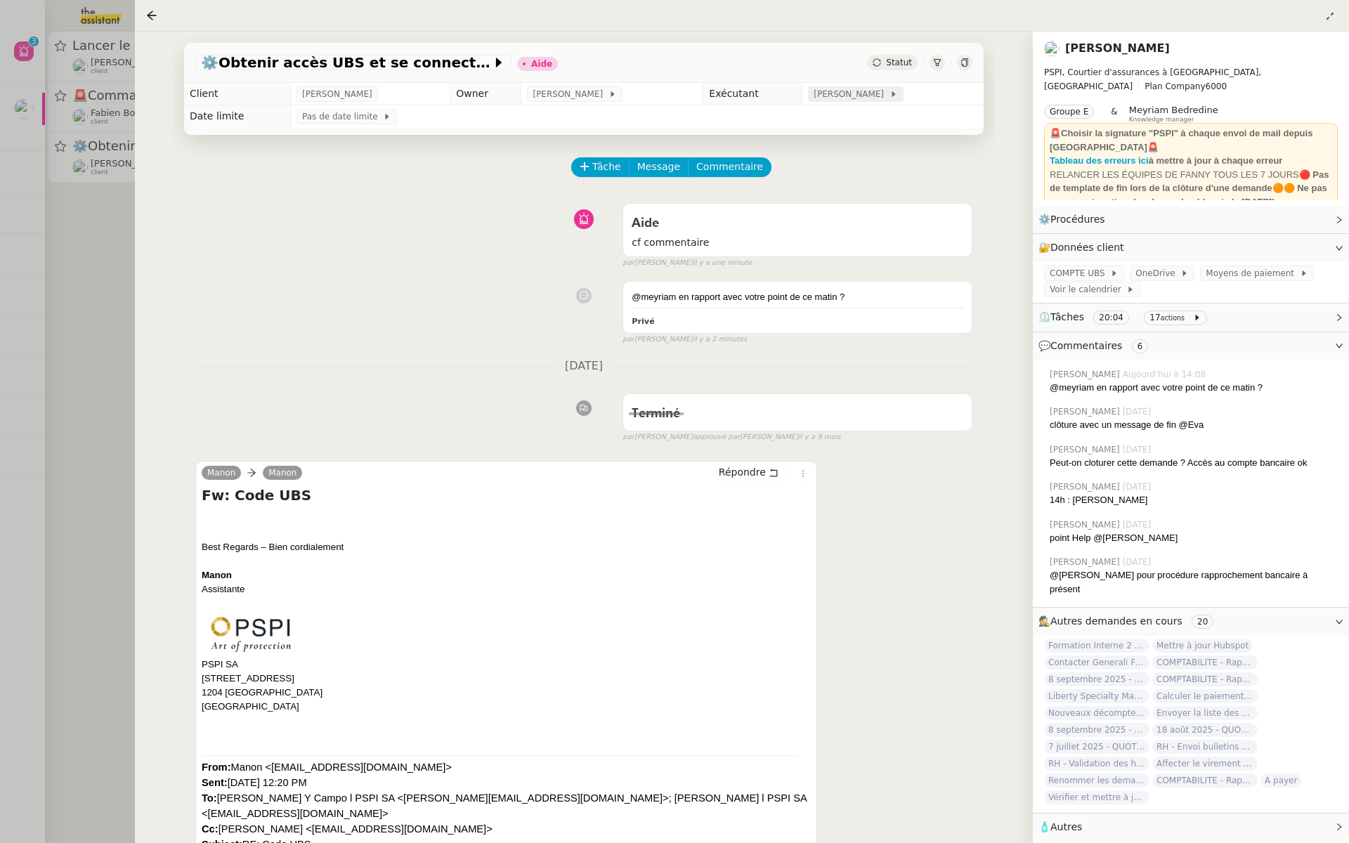
click at [875, 91] on span "[PERSON_NAME]" at bounding box center [851, 94] width 75 height 14
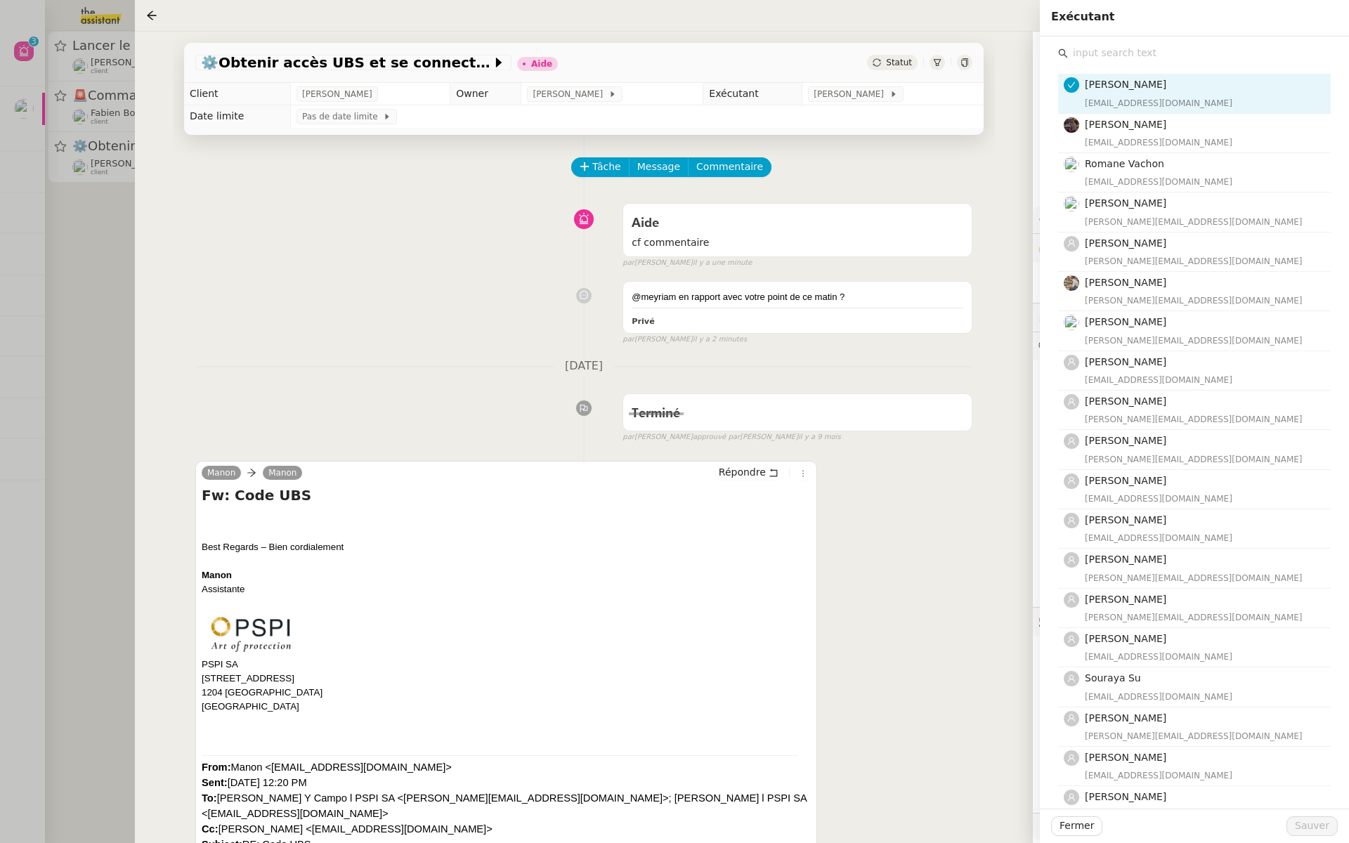
click at [1139, 49] on input "text" at bounding box center [1199, 53] width 263 height 19
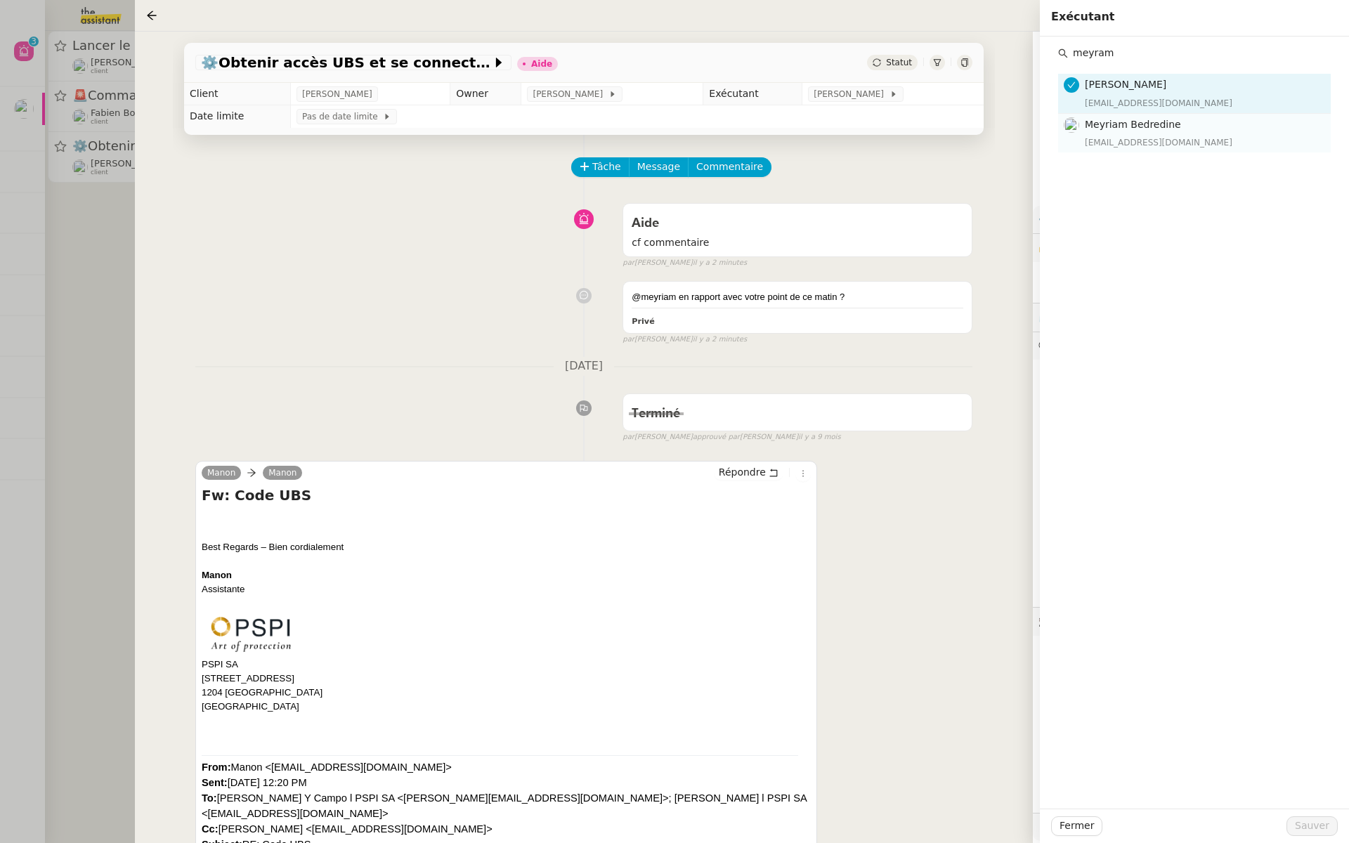
type input "meyram"
click at [1123, 131] on h4 "Meyriam Bedredine" at bounding box center [1203, 125] width 237 height 16
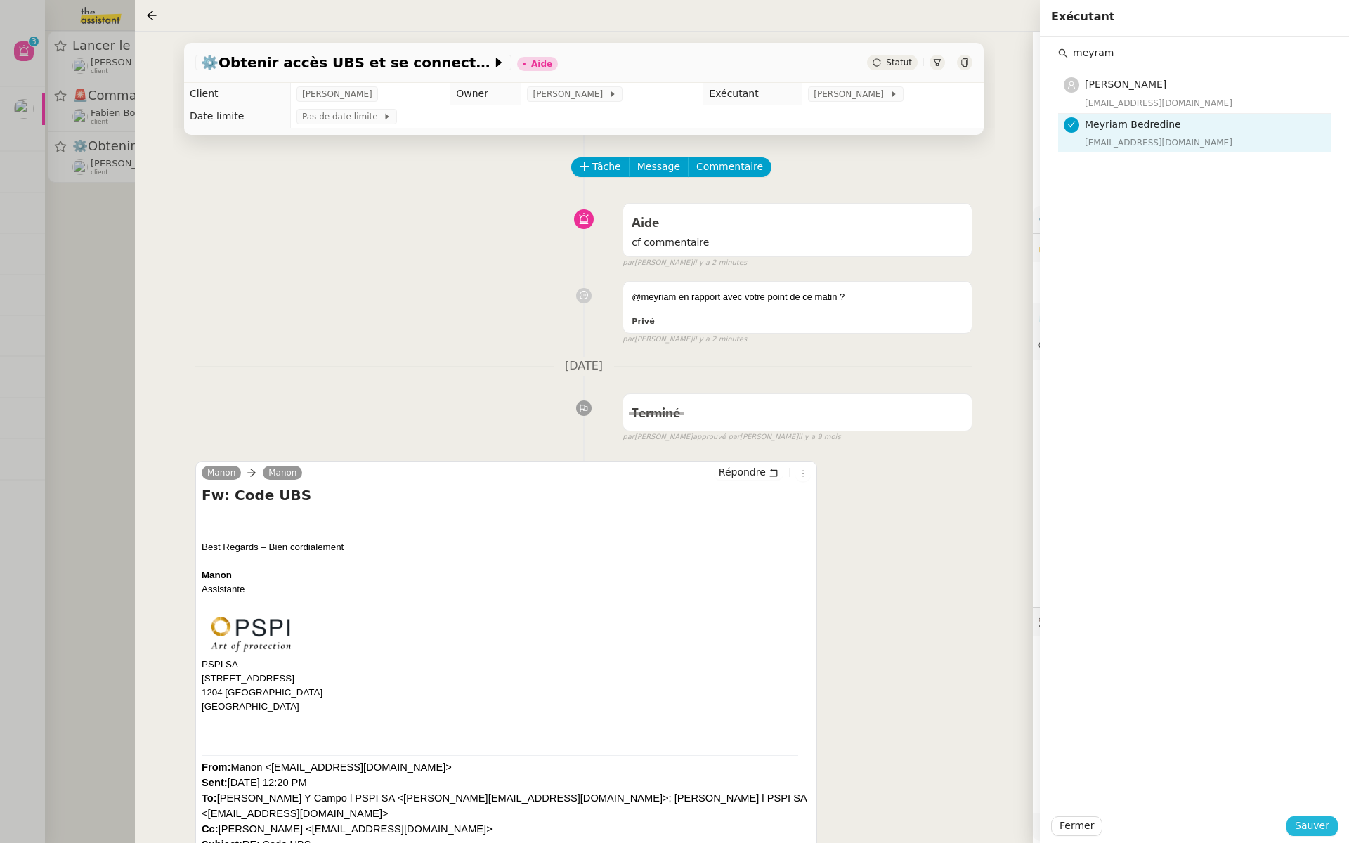
click at [1315, 819] on span "Sauver" at bounding box center [1312, 826] width 34 height 16
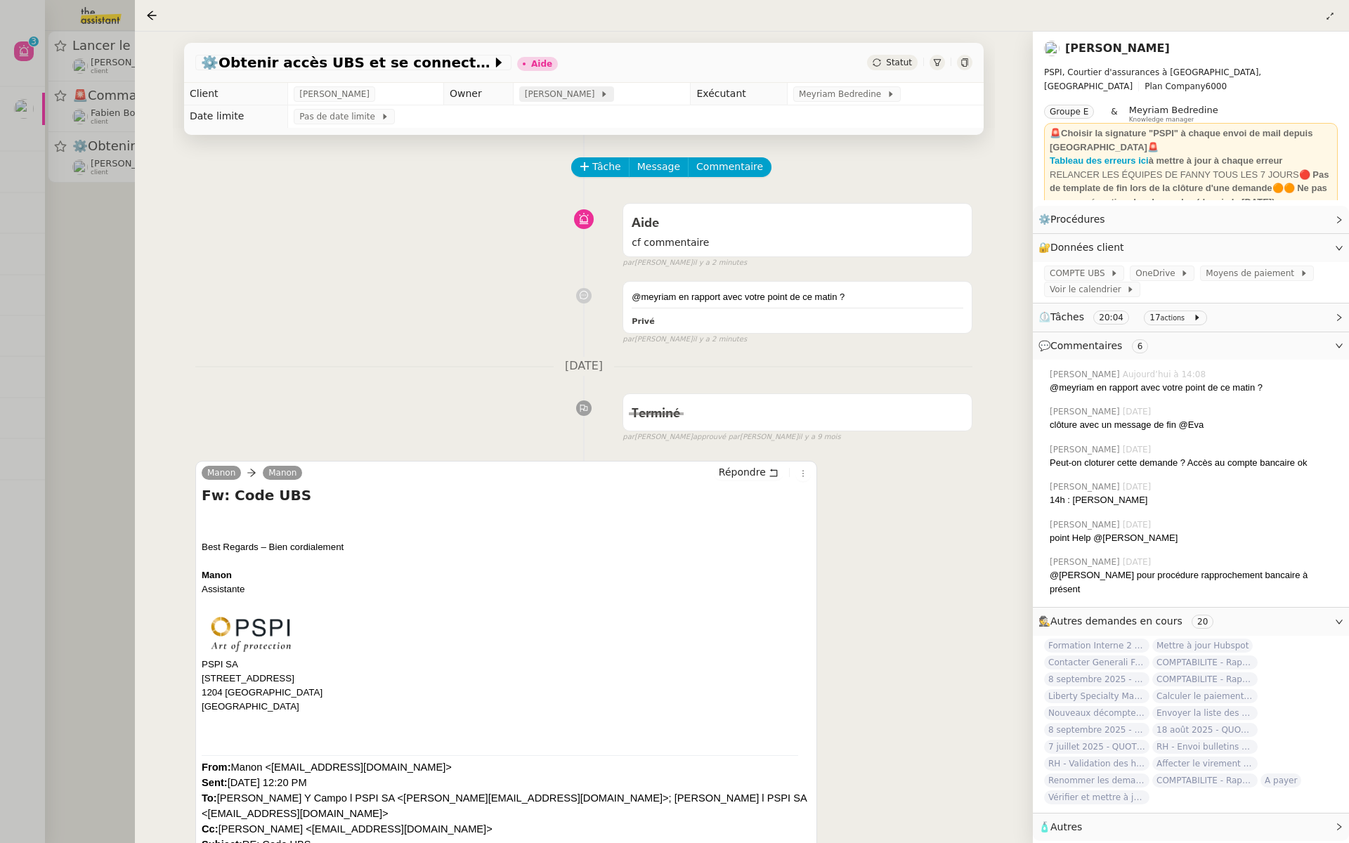
click at [537, 96] on span "[PERSON_NAME]" at bounding box center [562, 94] width 75 height 14
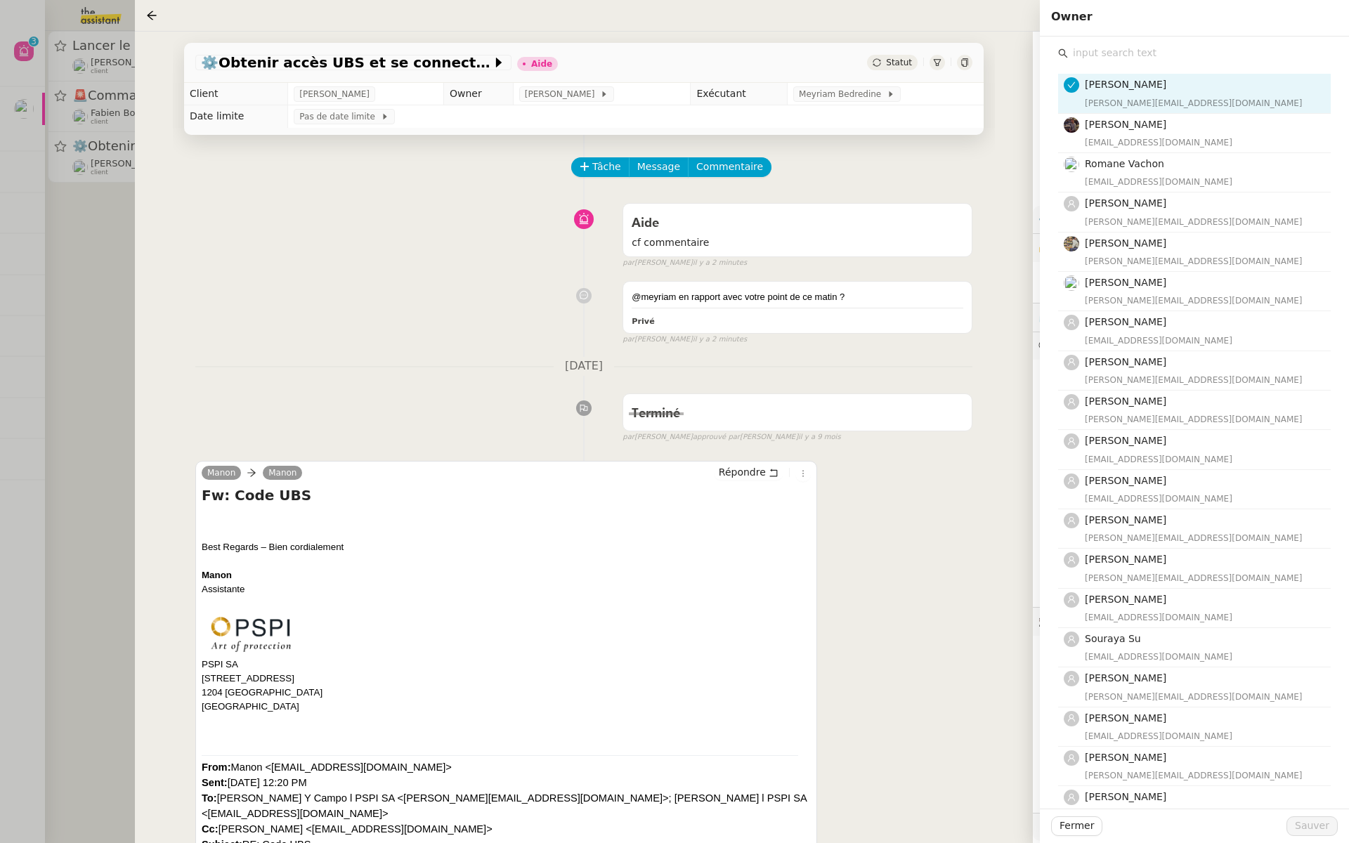
click at [1099, 62] on input "text" at bounding box center [1199, 53] width 263 height 19
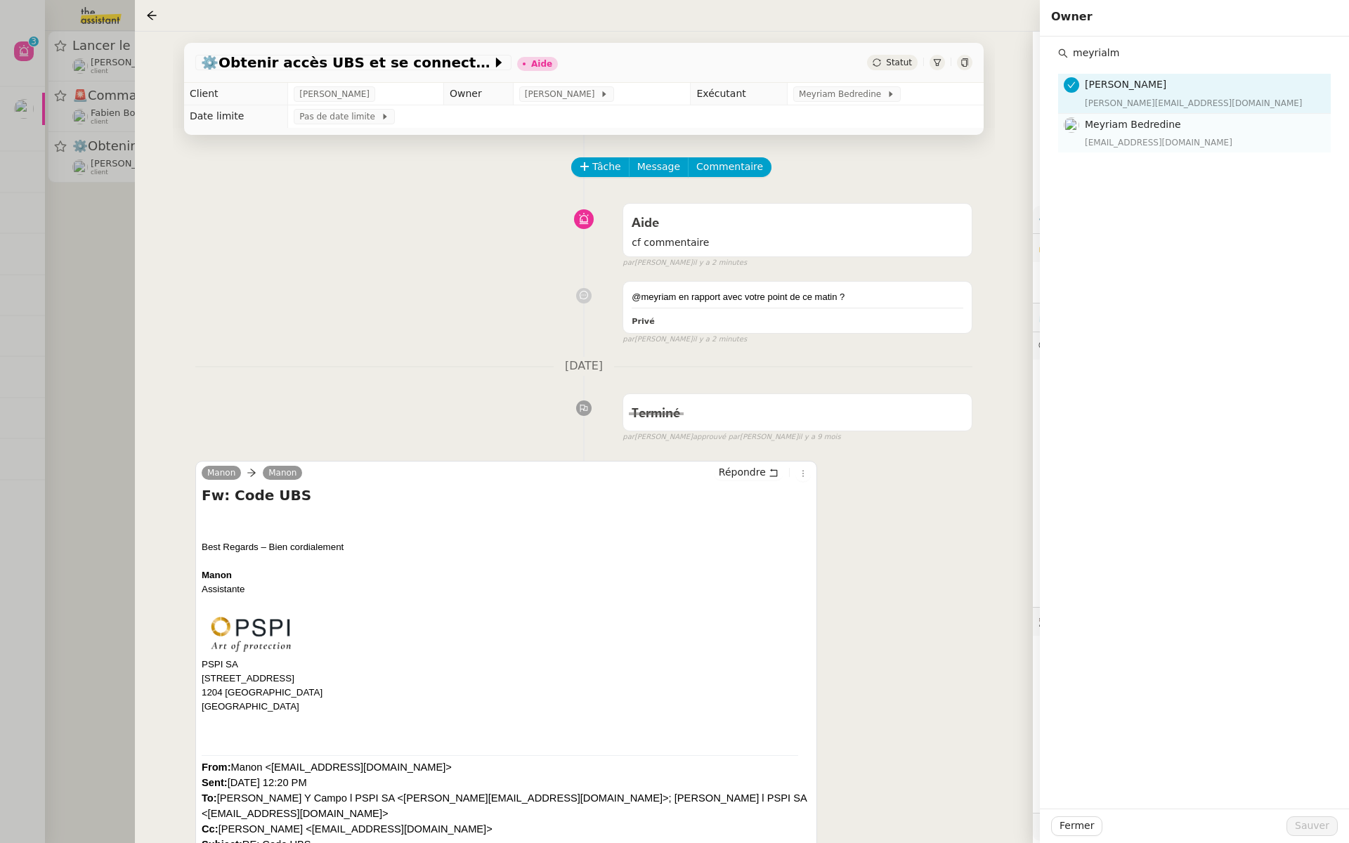
type input "meyrialm"
click at [1116, 125] on span "Meyriam Bedredine" at bounding box center [1133, 124] width 96 height 11
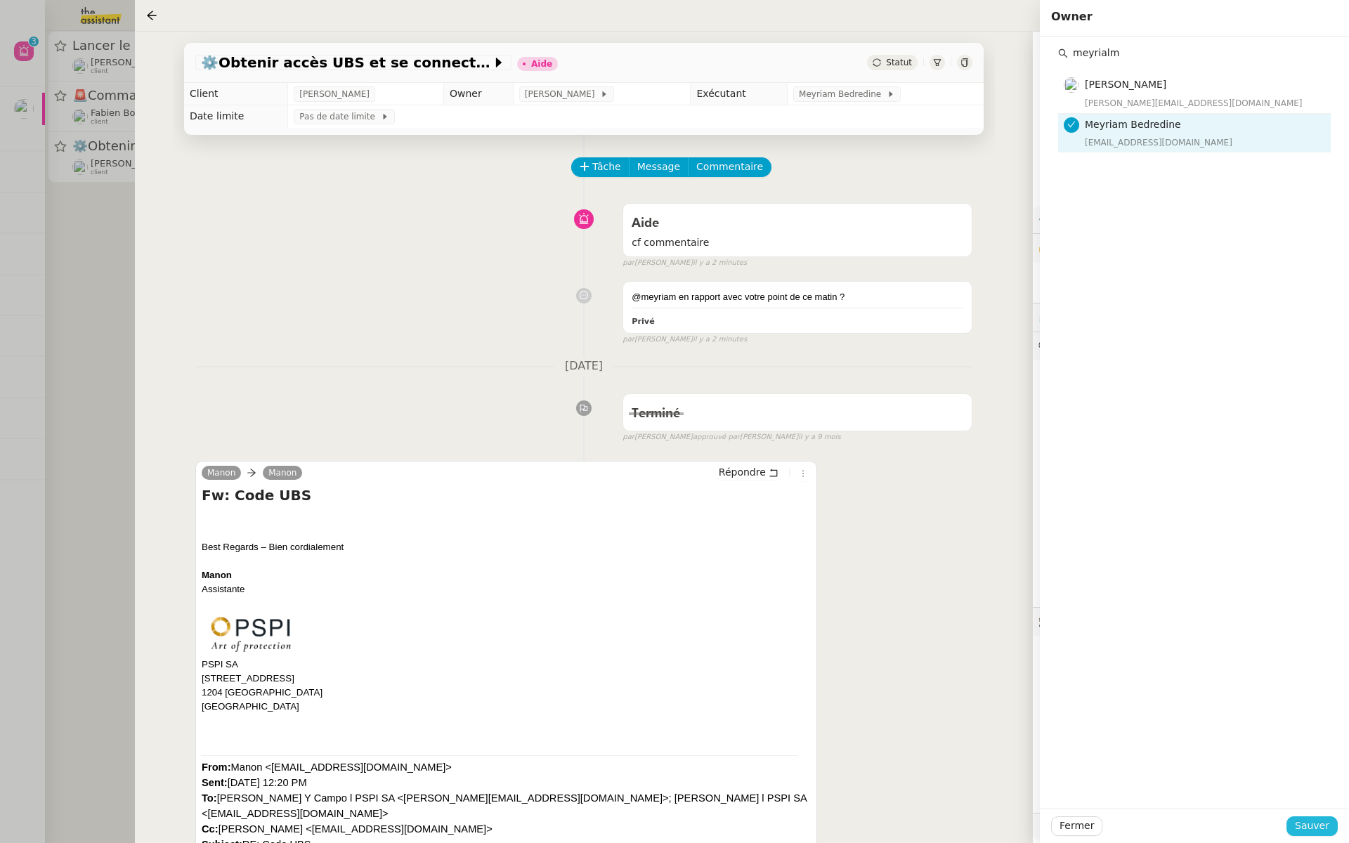
click at [1306, 830] on span "Sauver" at bounding box center [1312, 826] width 34 height 16
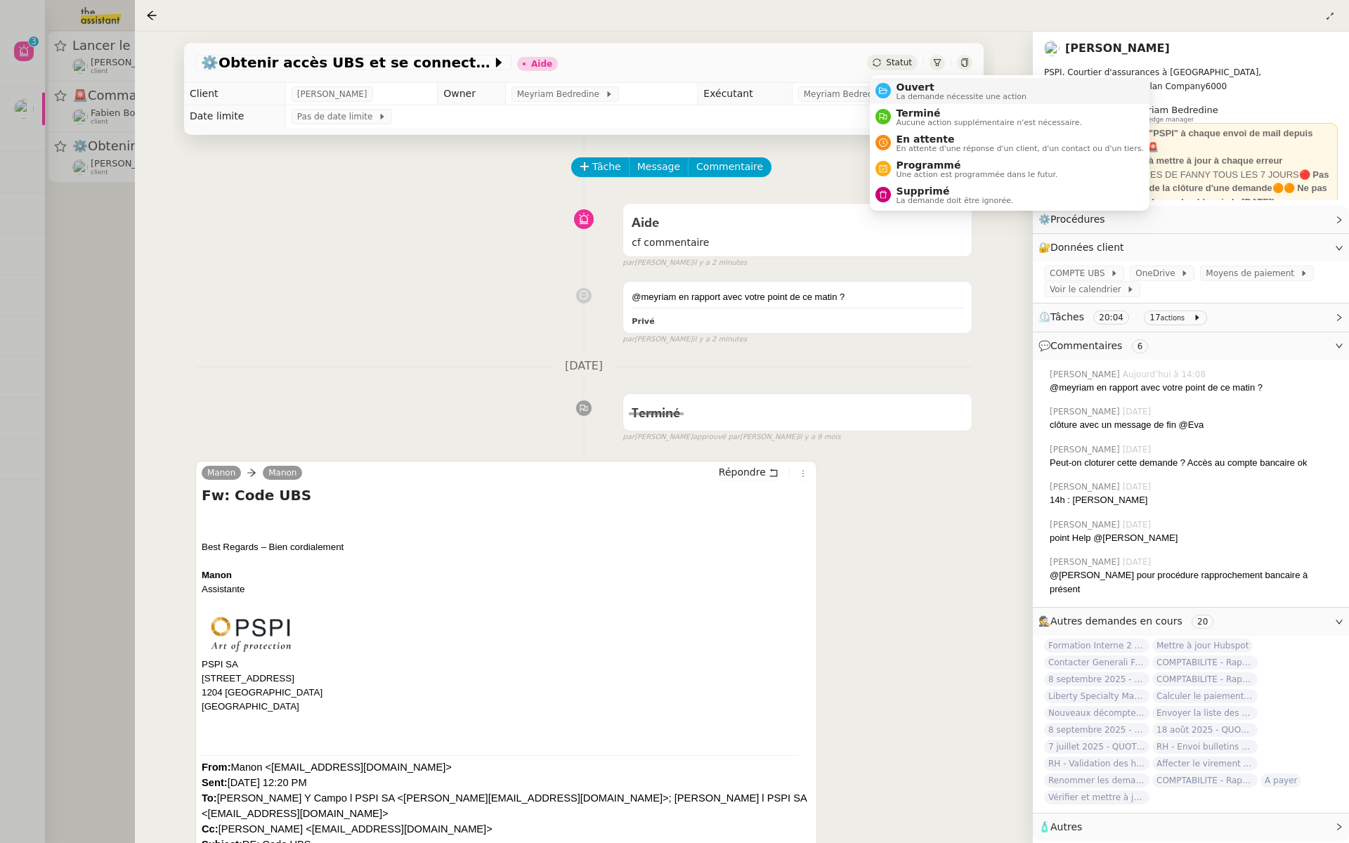
click at [896, 96] on span "La demande nécessite une action" at bounding box center [961, 97] width 131 height 8
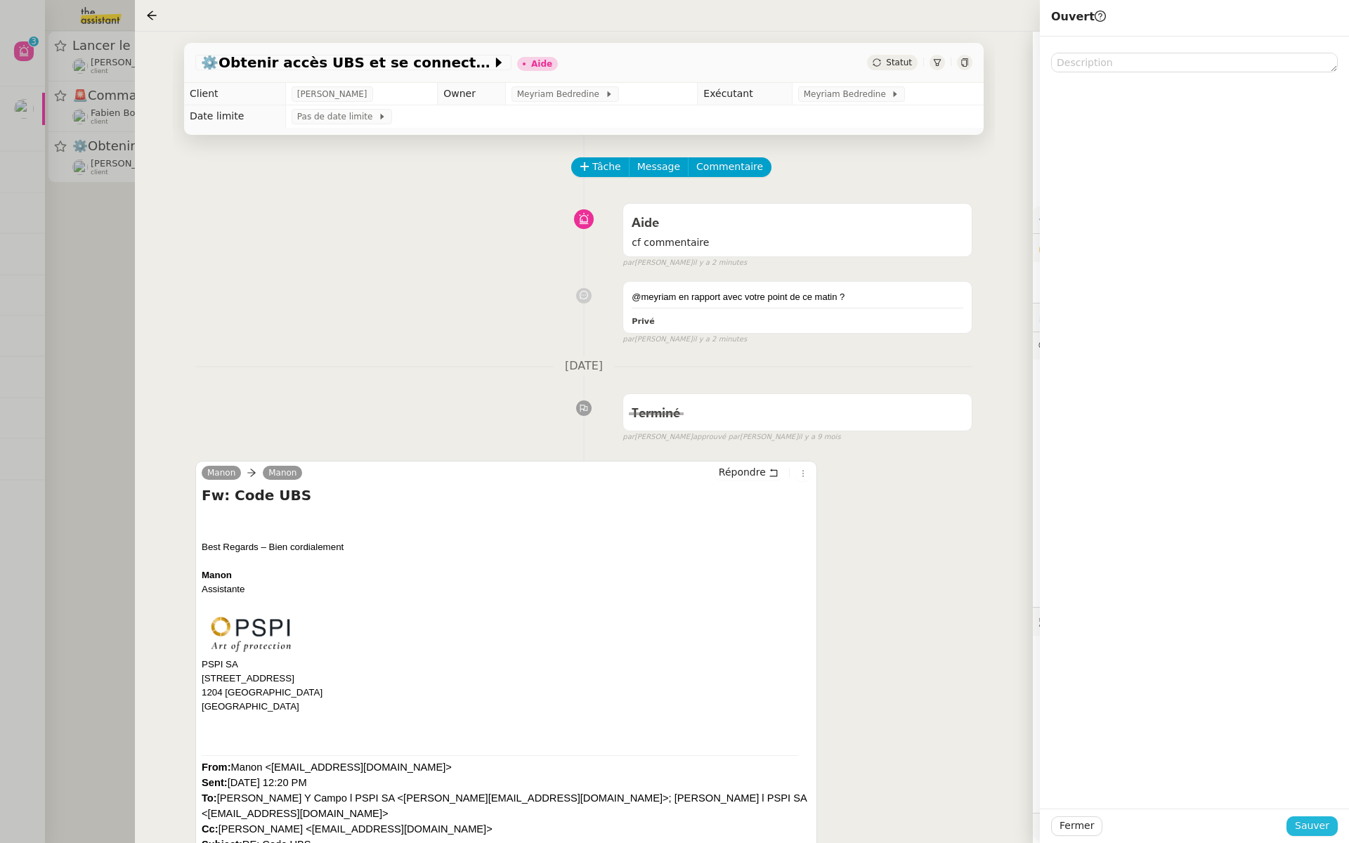
click at [1318, 820] on span "Sauver" at bounding box center [1312, 826] width 34 height 16
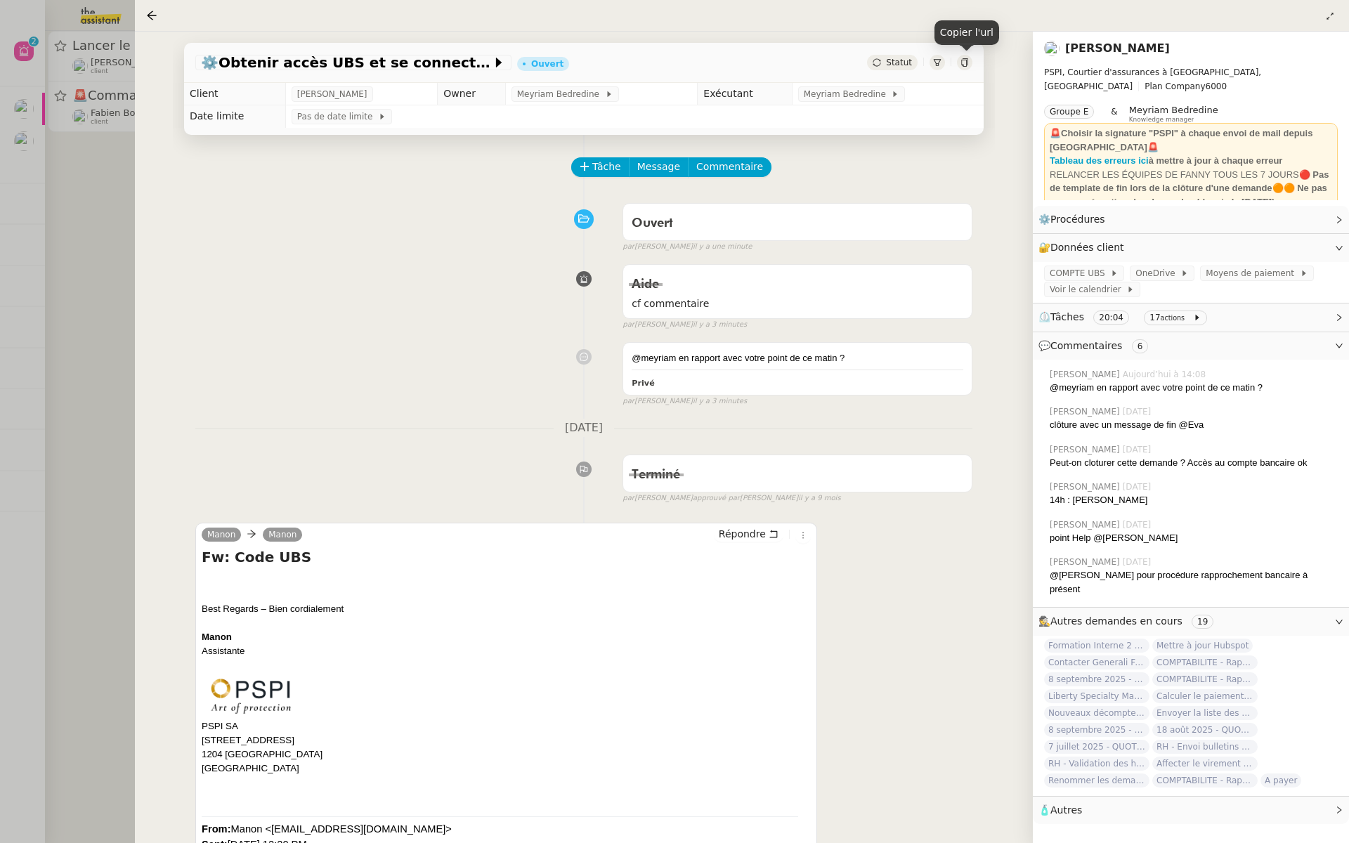
click at [965, 57] on div at bounding box center [964, 62] width 15 height 15
click at [965, 61] on icon at bounding box center [964, 62] width 8 height 8
click at [60, 248] on div at bounding box center [674, 421] width 1349 height 843
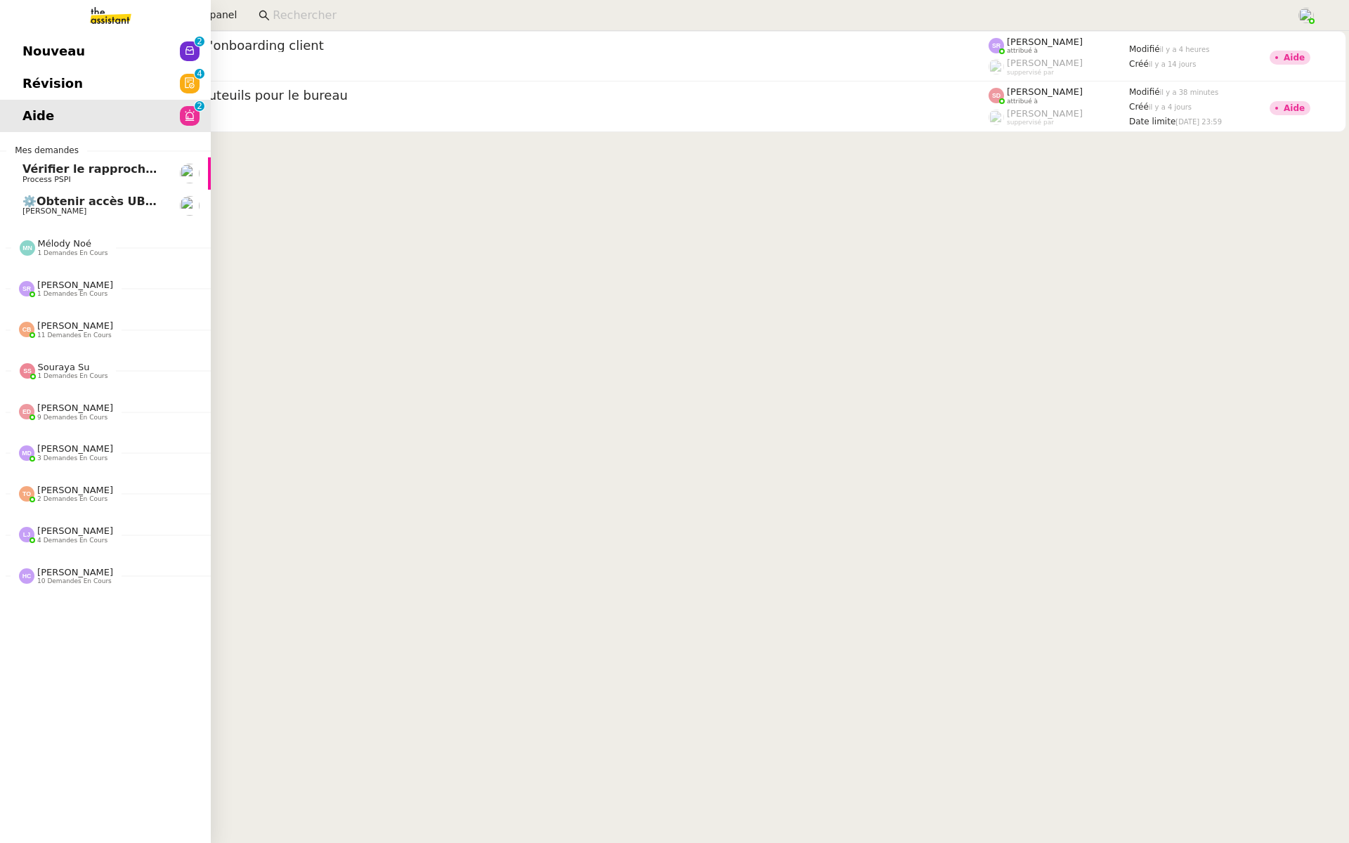
click at [56, 89] on span "Révision" at bounding box center [52, 83] width 60 height 21
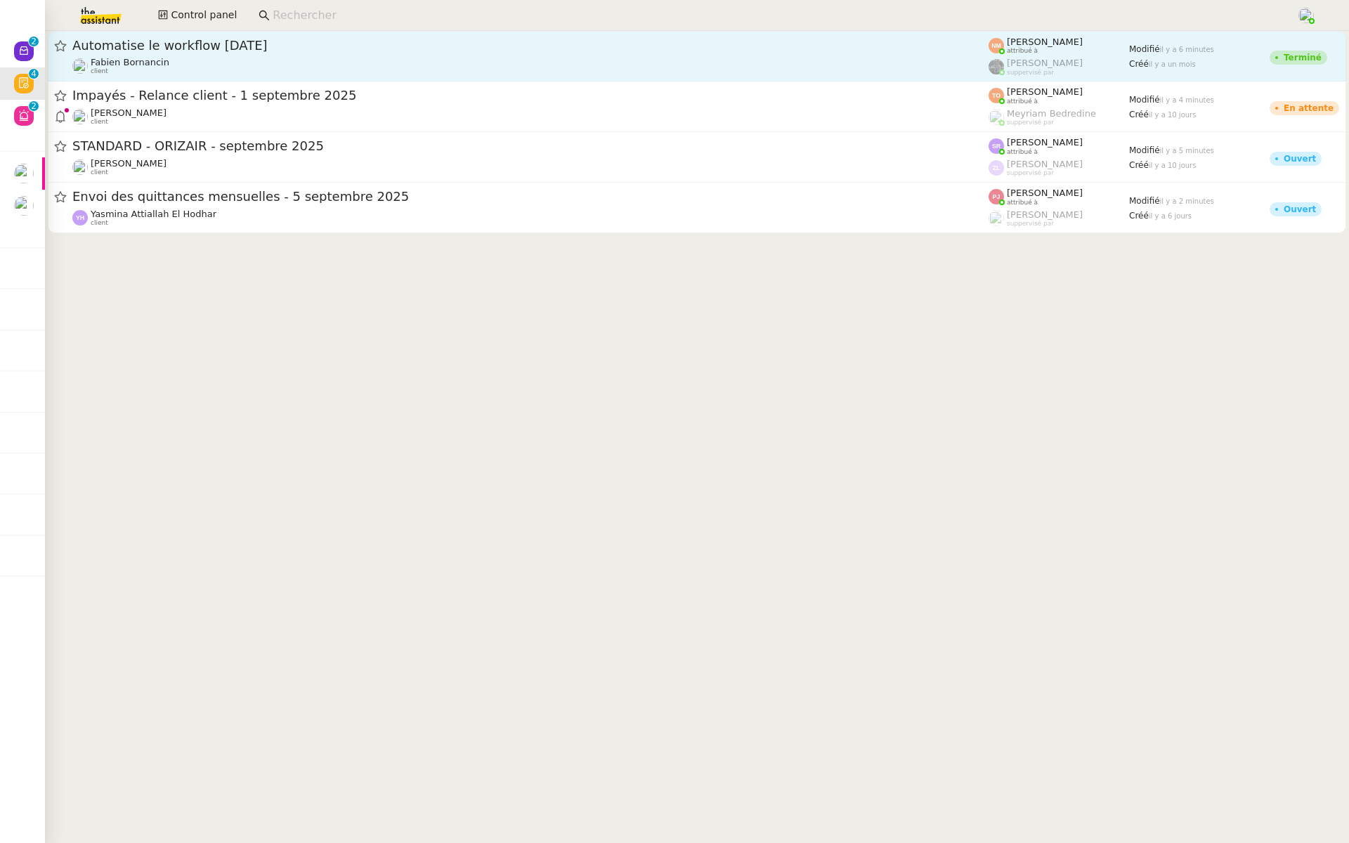
click at [285, 40] on span "Automatise le workflow Monday" at bounding box center [530, 45] width 916 height 13
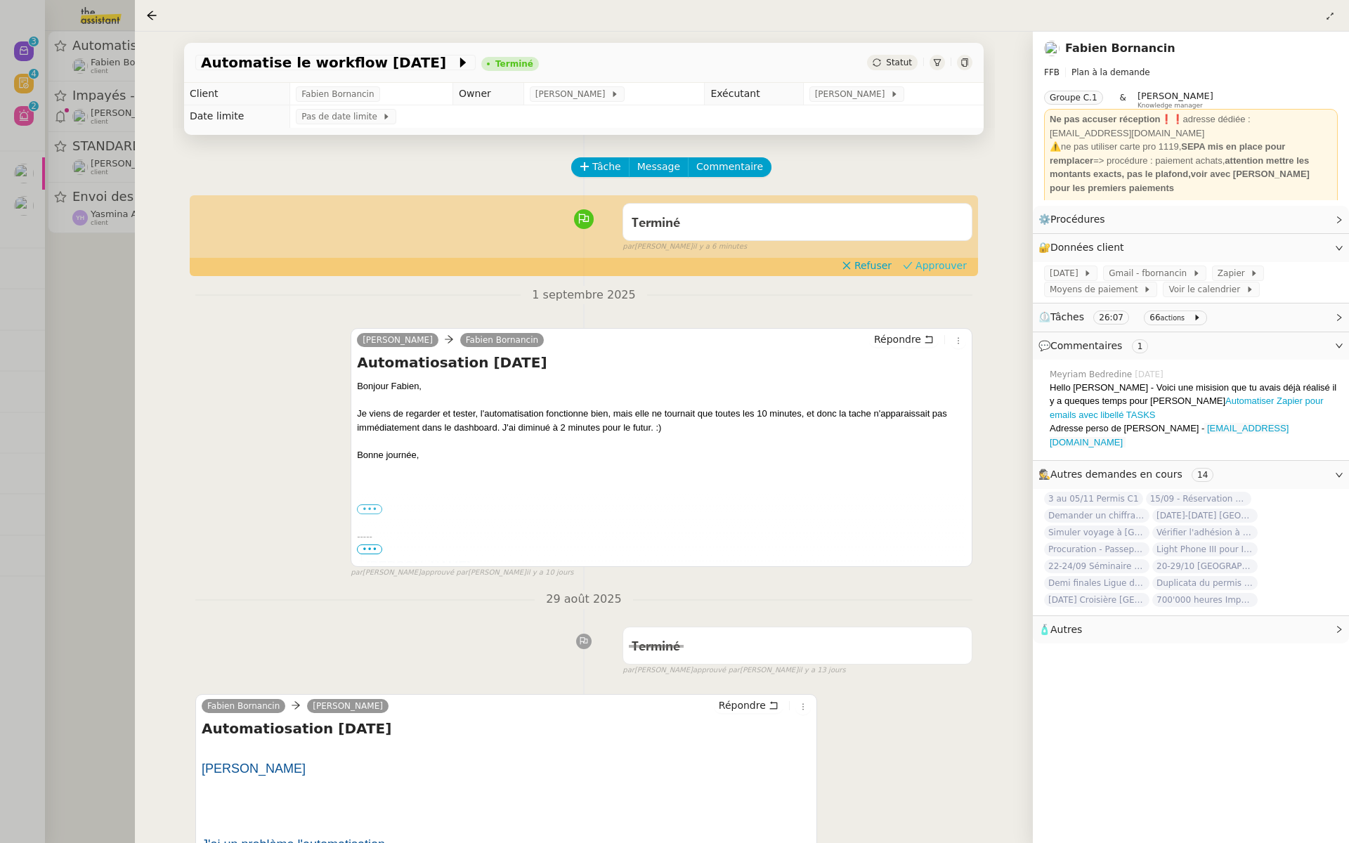
click at [944, 261] on span "Approuver" at bounding box center [940, 266] width 51 height 14
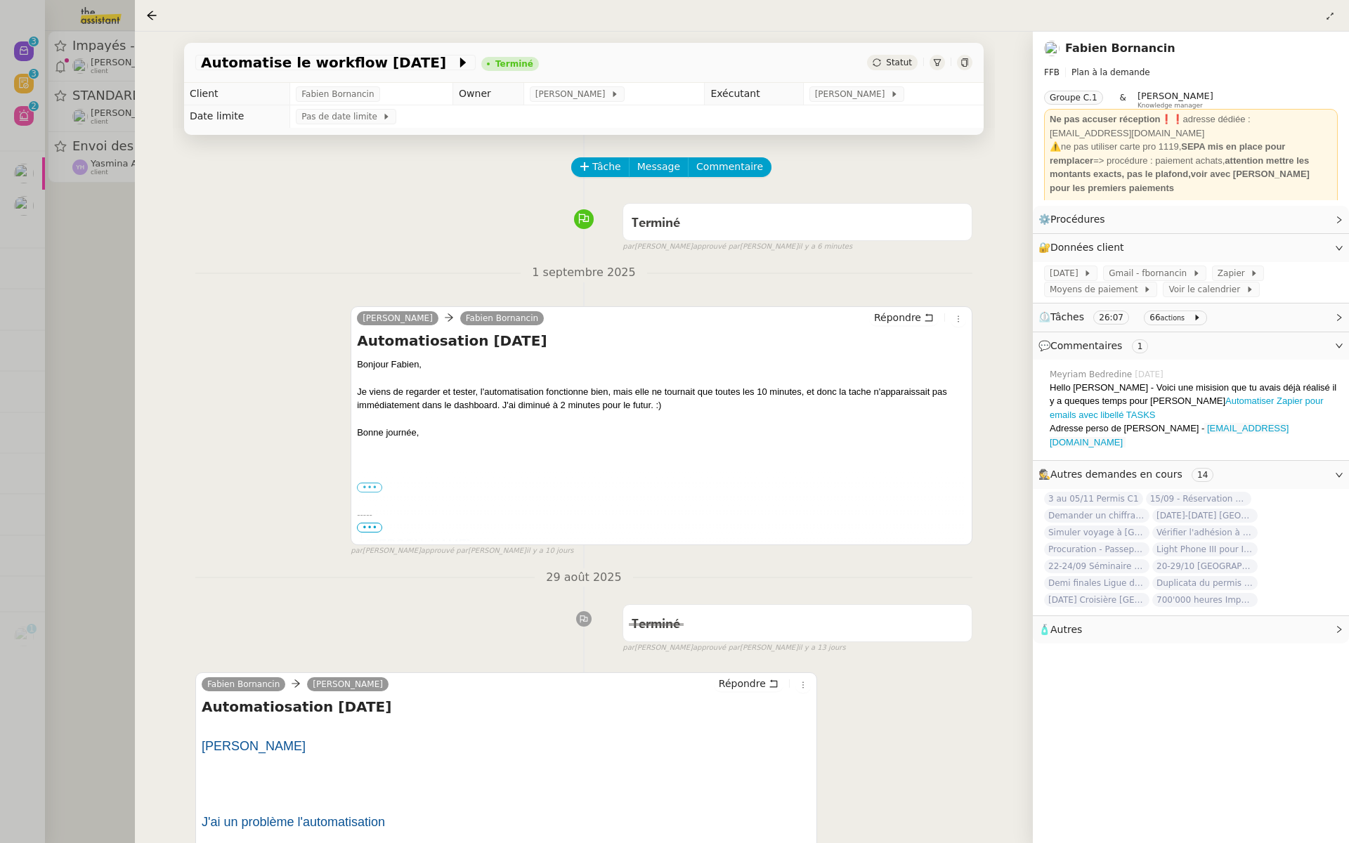
click at [32, 264] on div at bounding box center [674, 421] width 1349 height 843
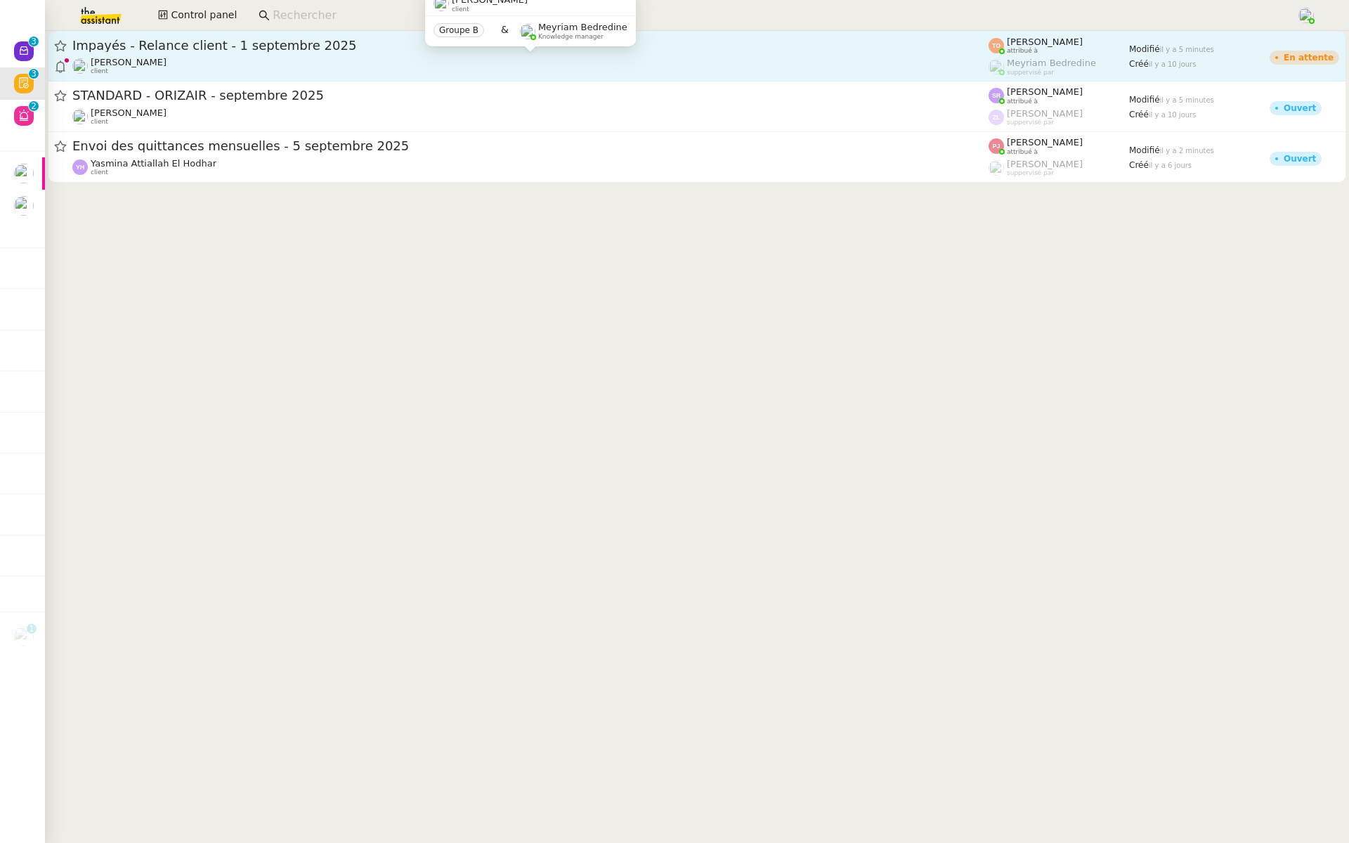
click at [225, 66] on div "Mathilde Borel client" at bounding box center [530, 66] width 916 height 18
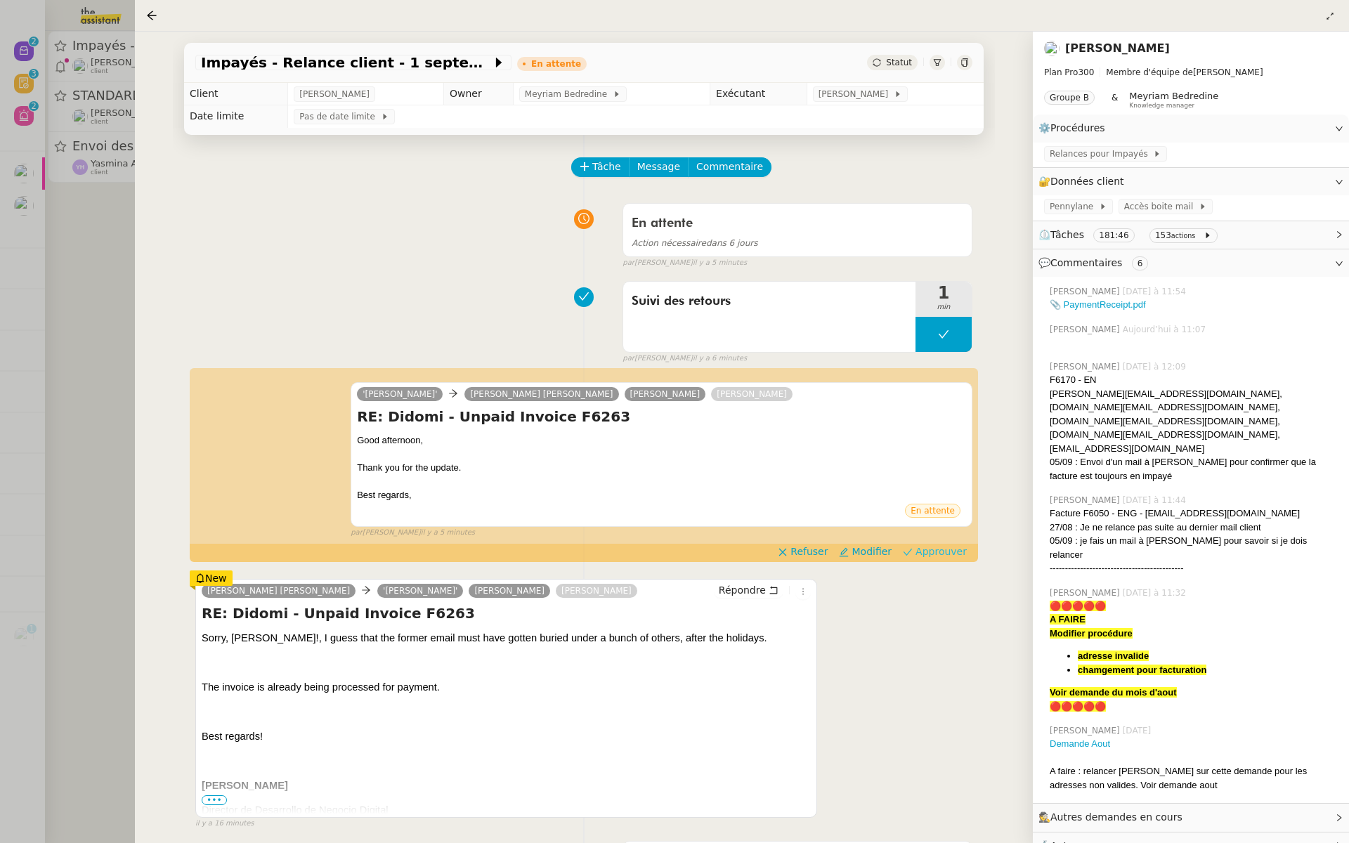
click at [953, 552] on span "Approuver" at bounding box center [940, 551] width 51 height 14
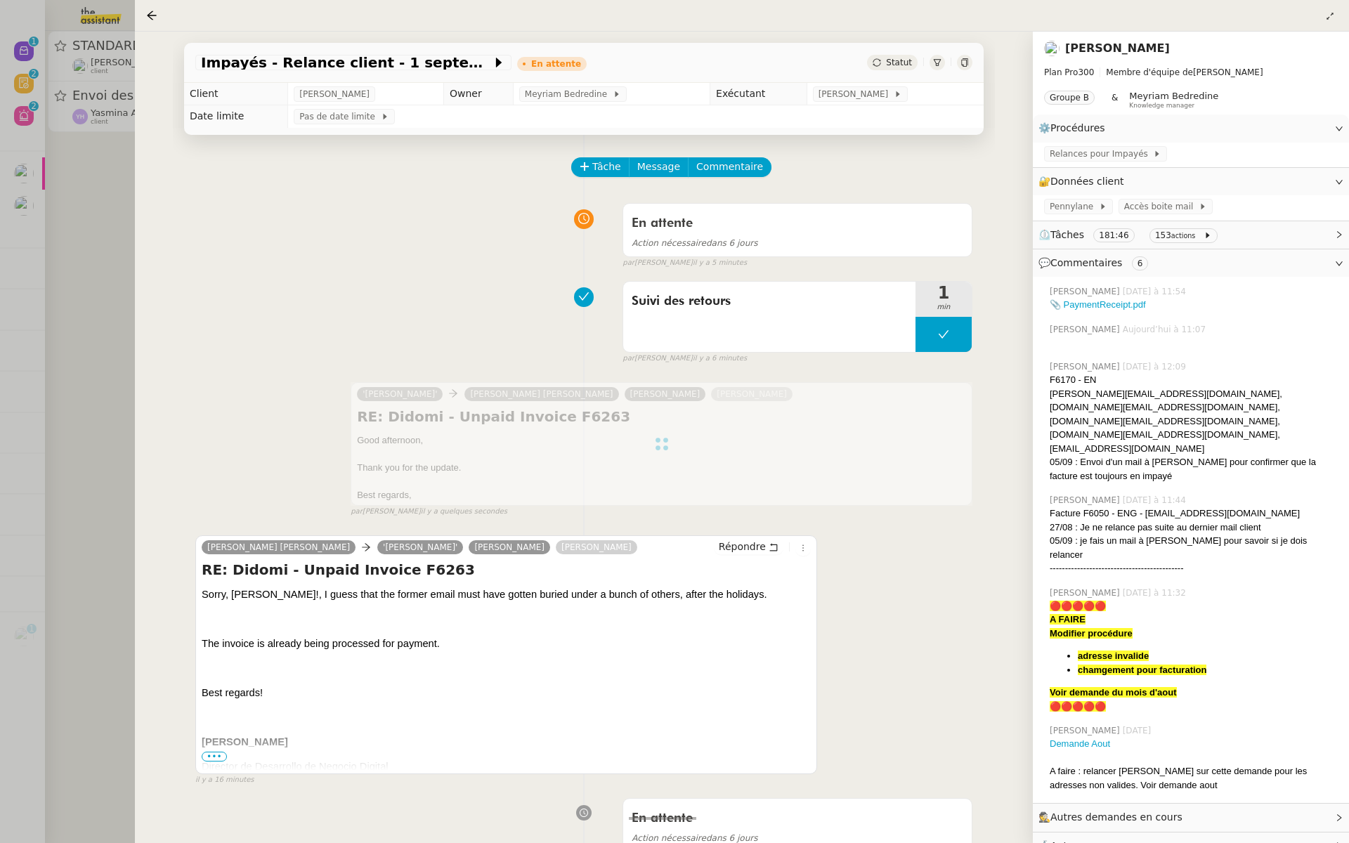
click at [84, 346] on div at bounding box center [674, 421] width 1349 height 843
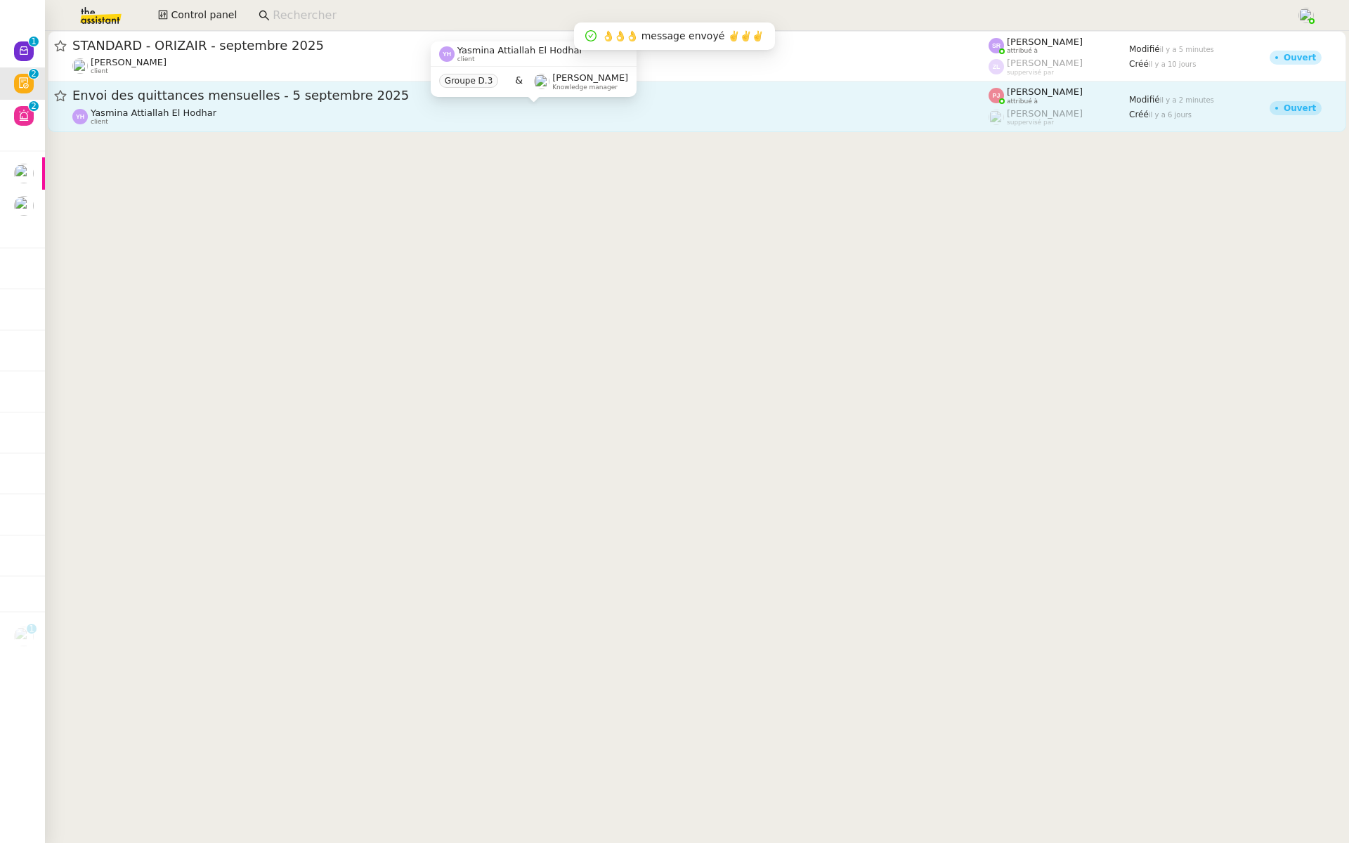
click at [260, 109] on div "Yasmina Attiallah El Hodhar client" at bounding box center [530, 116] width 916 height 18
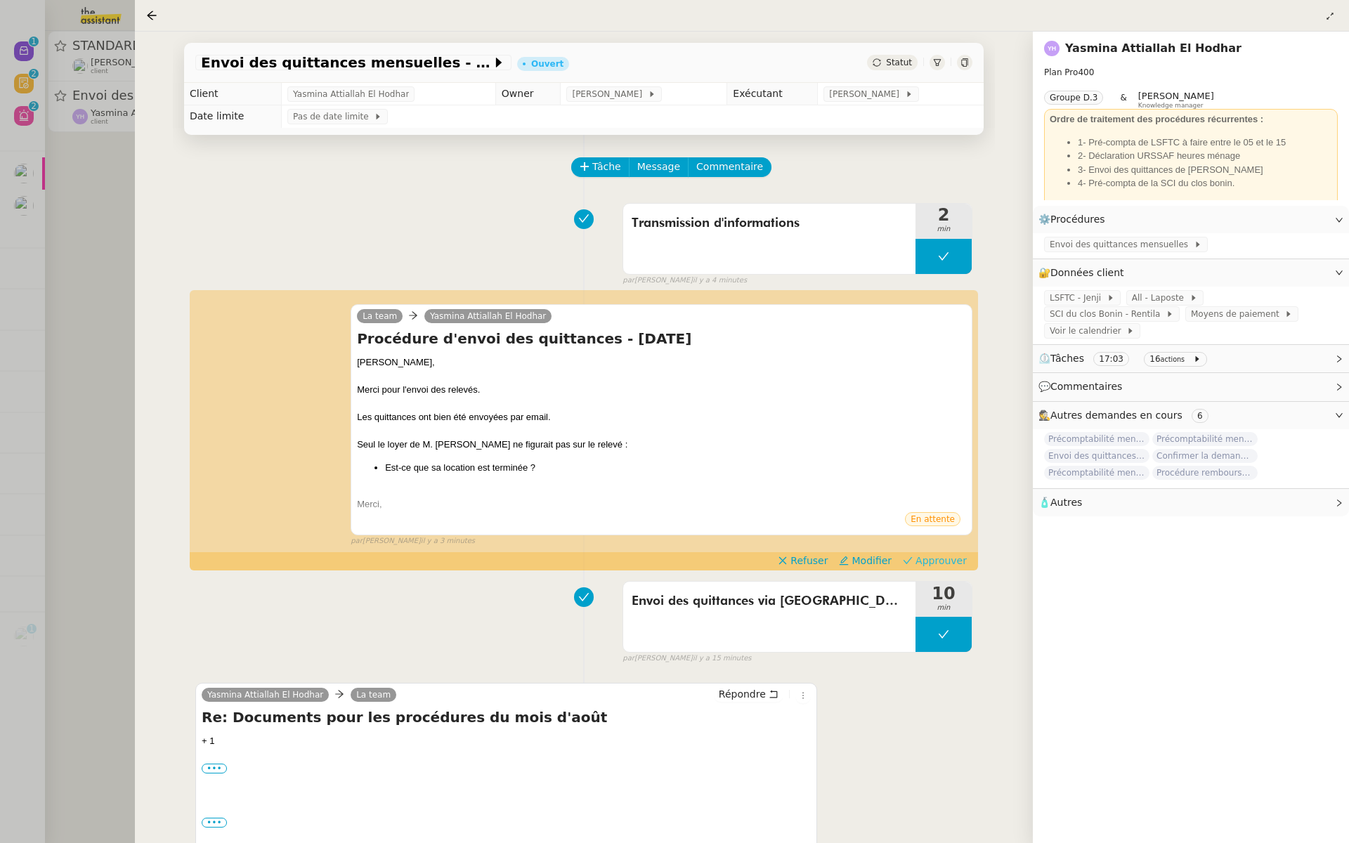
click at [937, 565] on span "Approuver" at bounding box center [940, 561] width 51 height 14
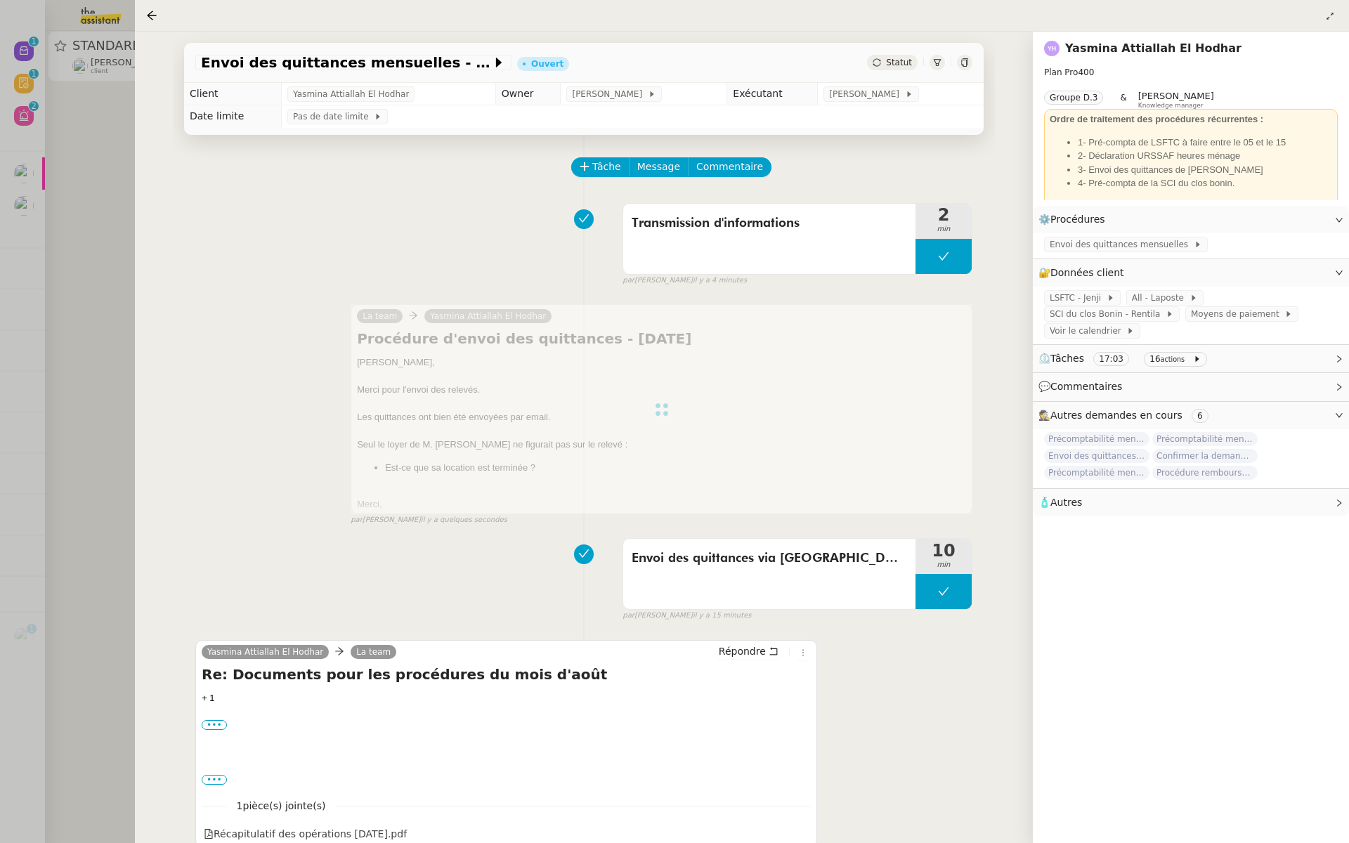
click at [47, 278] on div at bounding box center [674, 421] width 1349 height 843
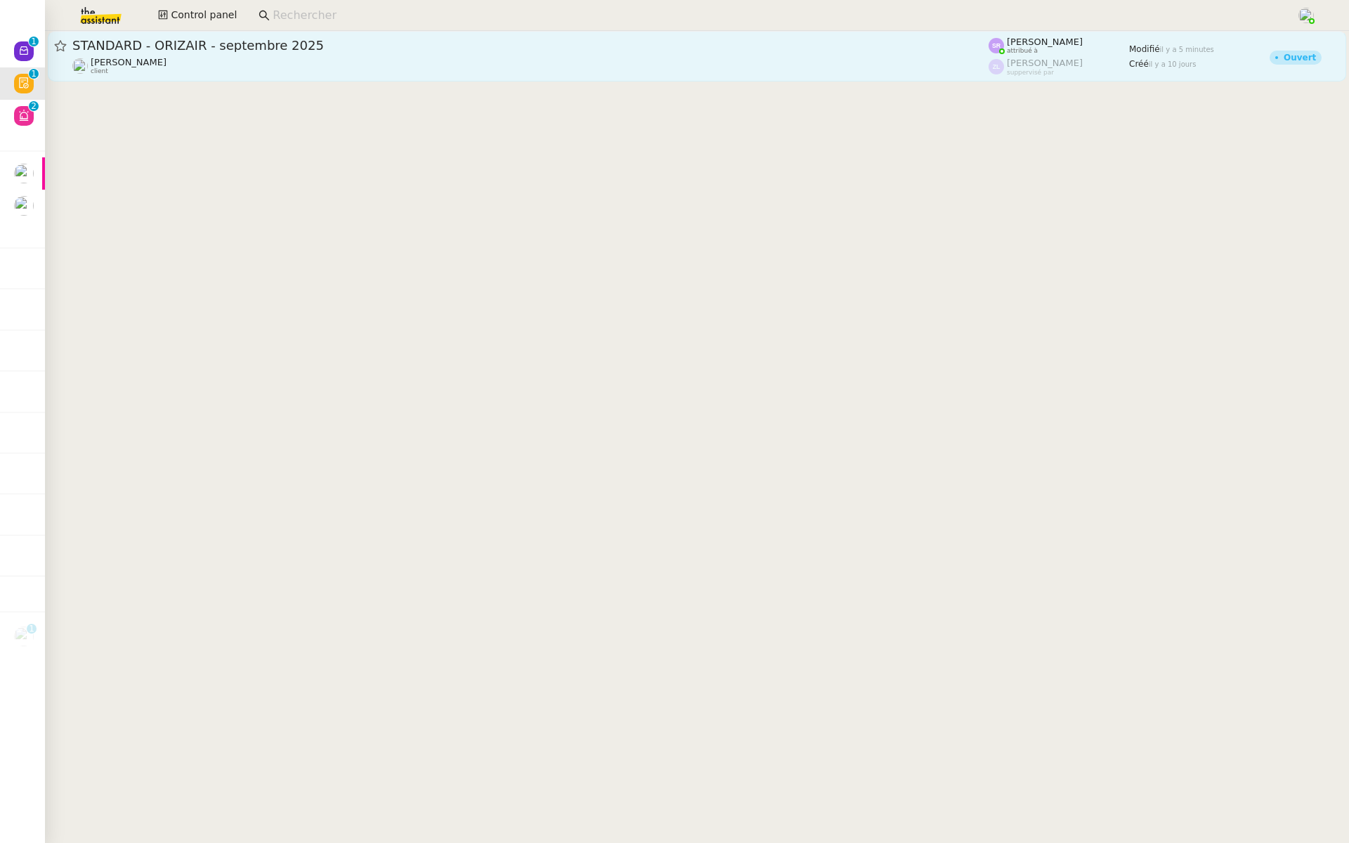
click at [240, 51] on span "STANDARD - ORIZAIR - septembre 2025" at bounding box center [530, 45] width 916 height 13
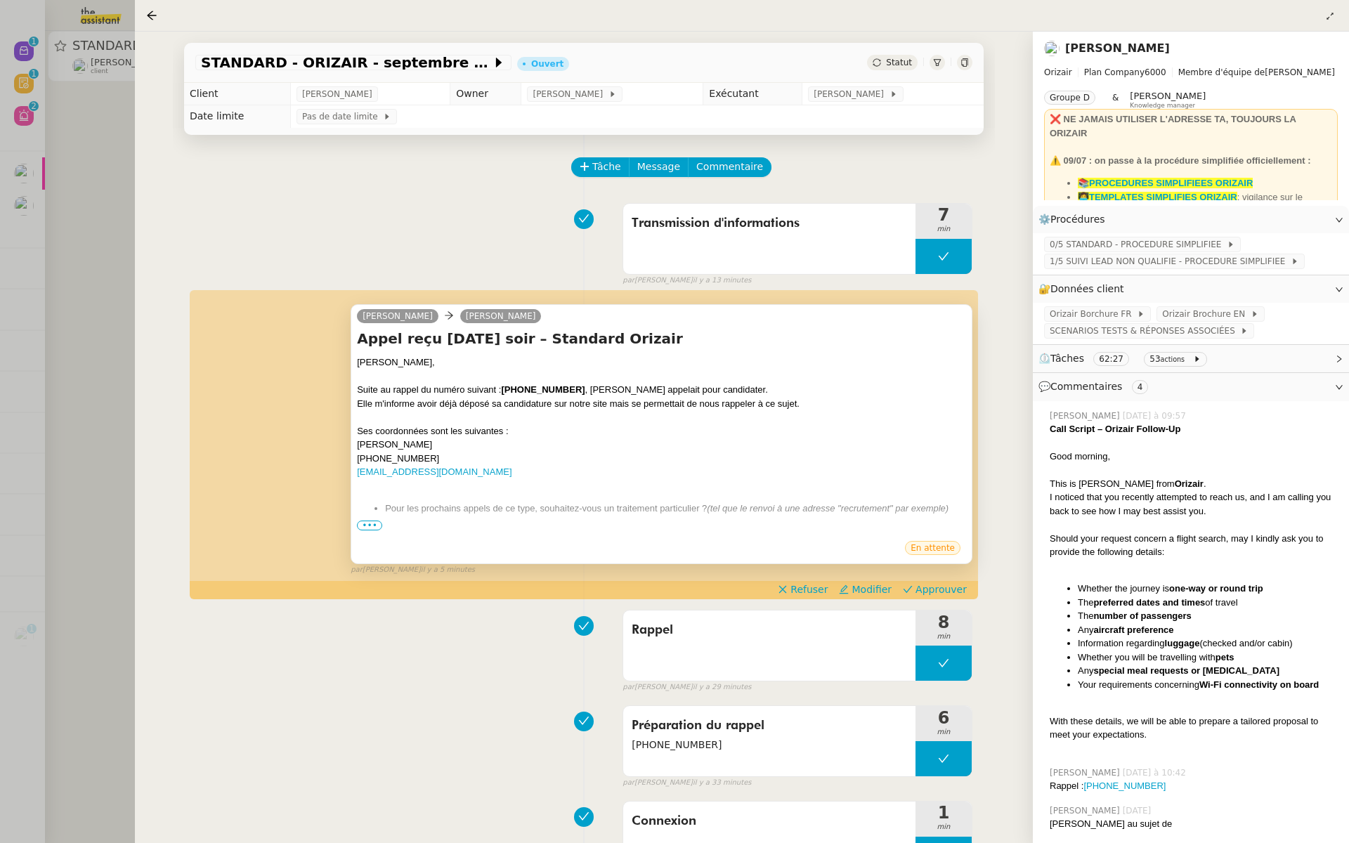
scroll to position [18, 0]
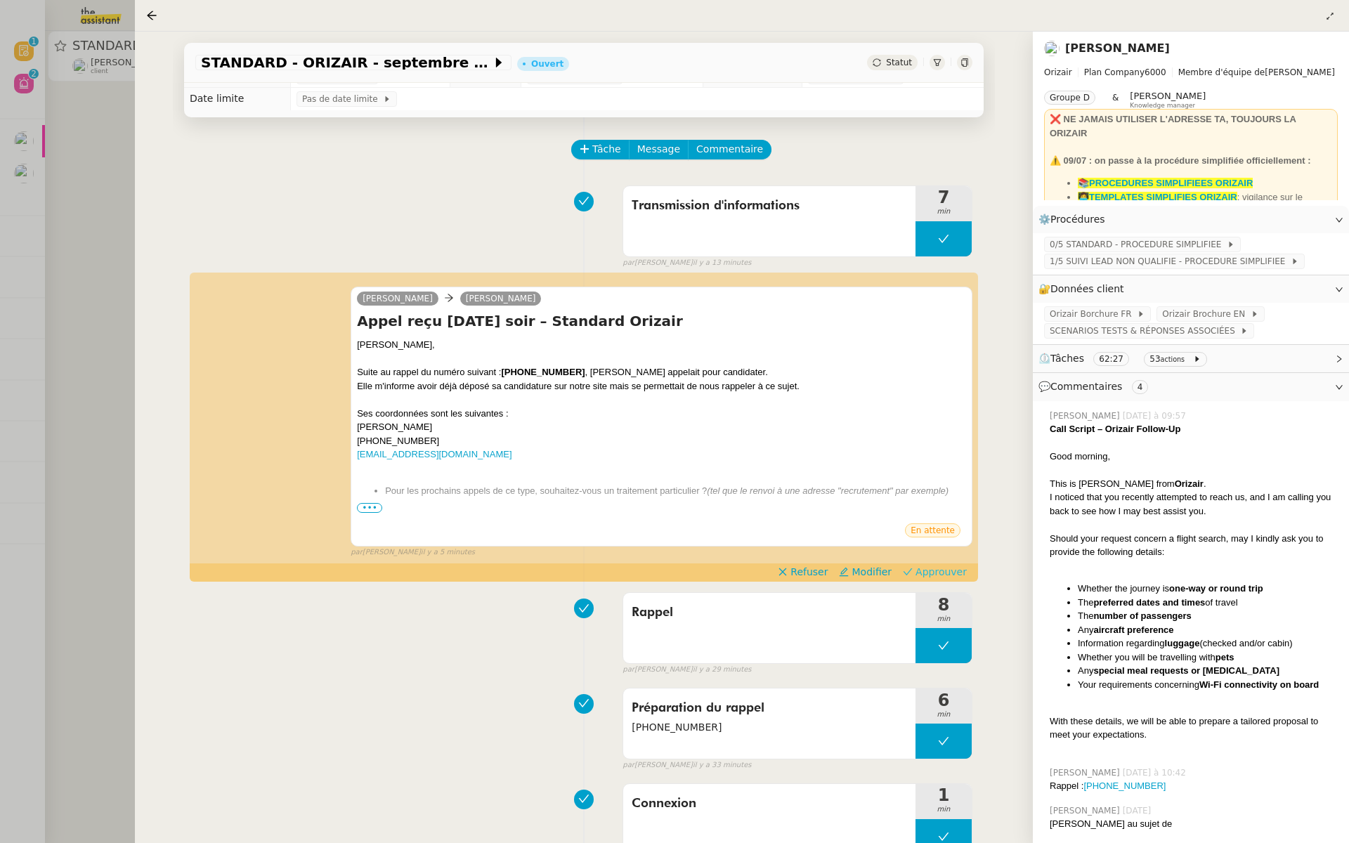
click at [939, 572] on span "Approuver" at bounding box center [940, 572] width 51 height 14
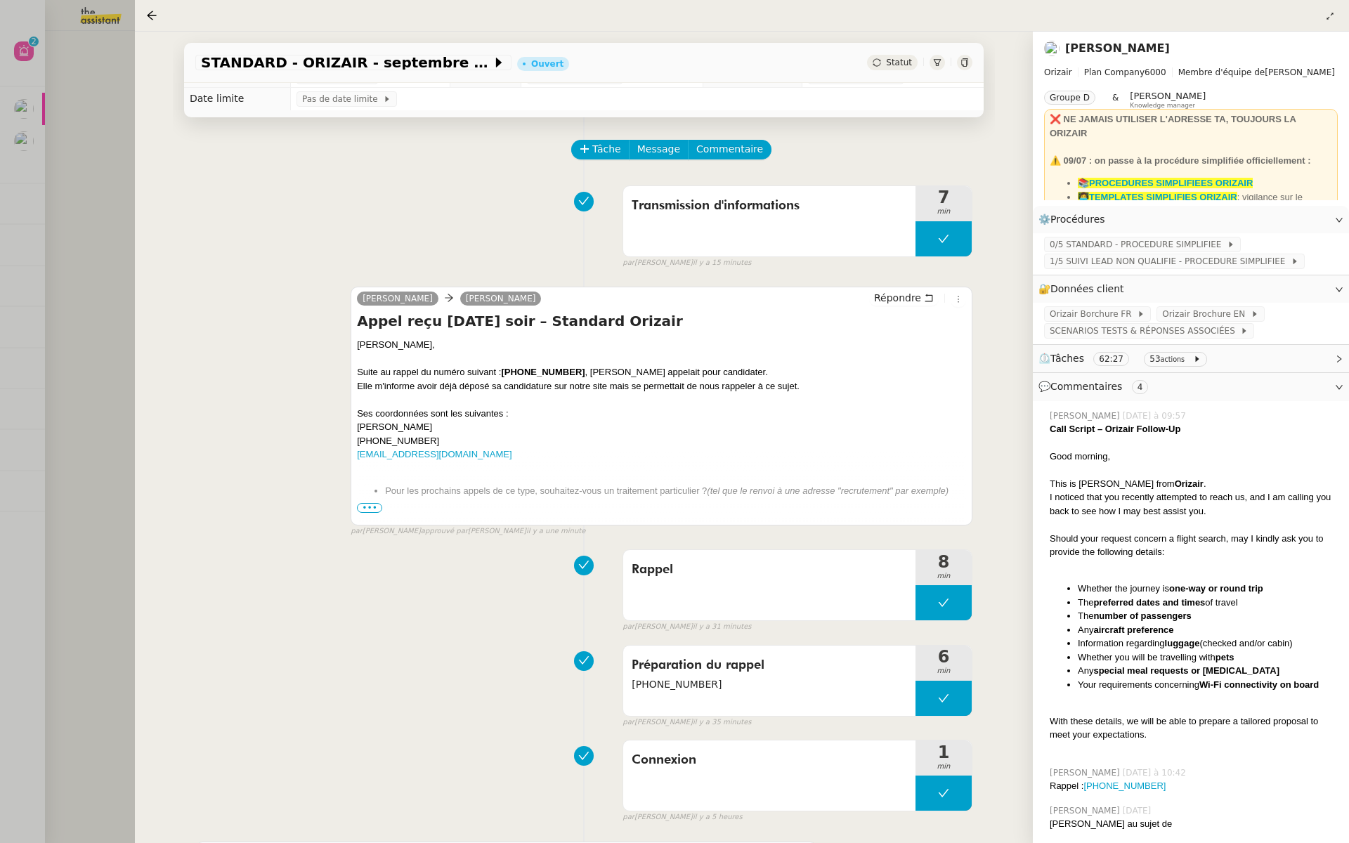
click at [79, 133] on div at bounding box center [674, 421] width 1349 height 843
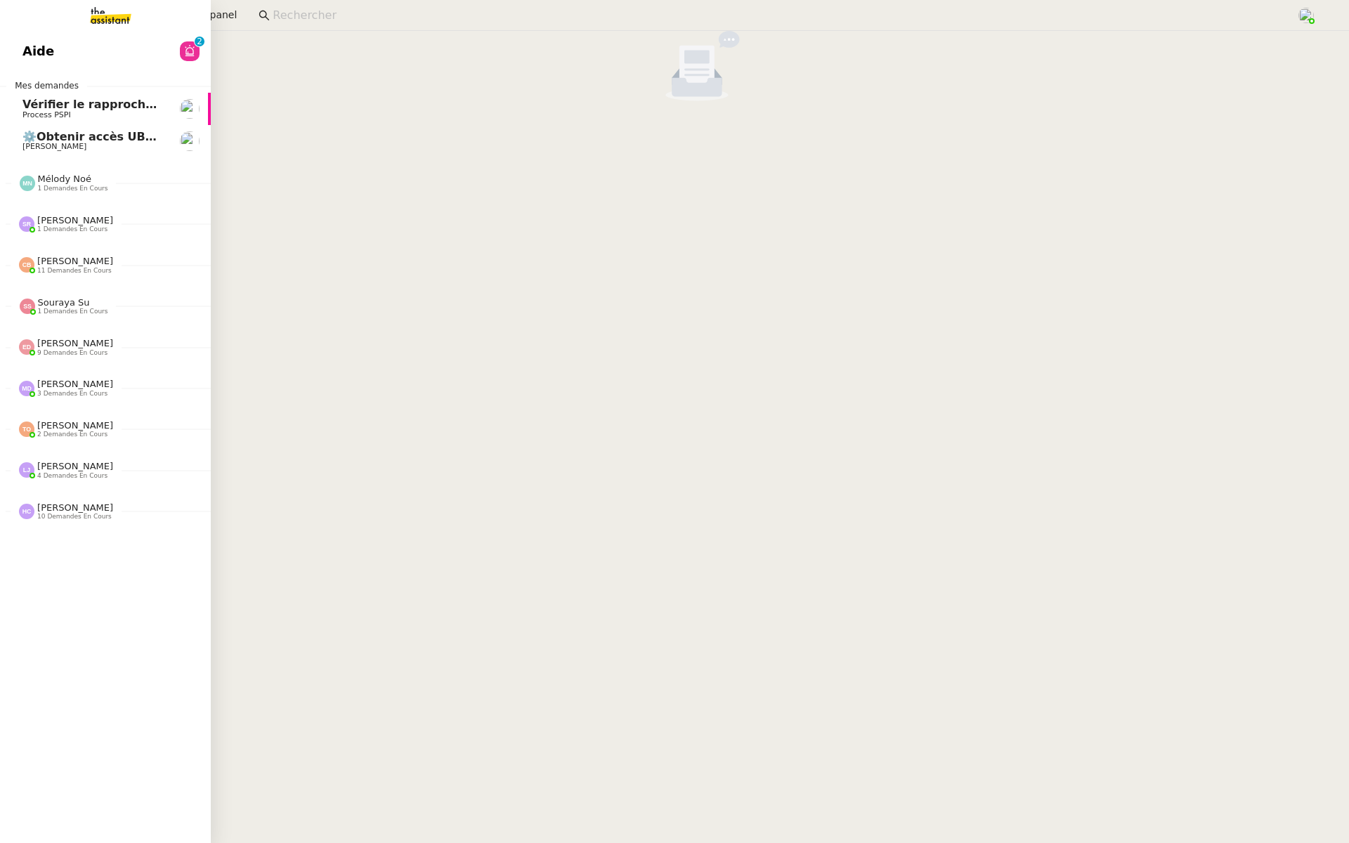
click at [0, 42] on link "Aide 0 1 2 3 4 5 6 7 8 9" at bounding box center [105, 51] width 211 height 32
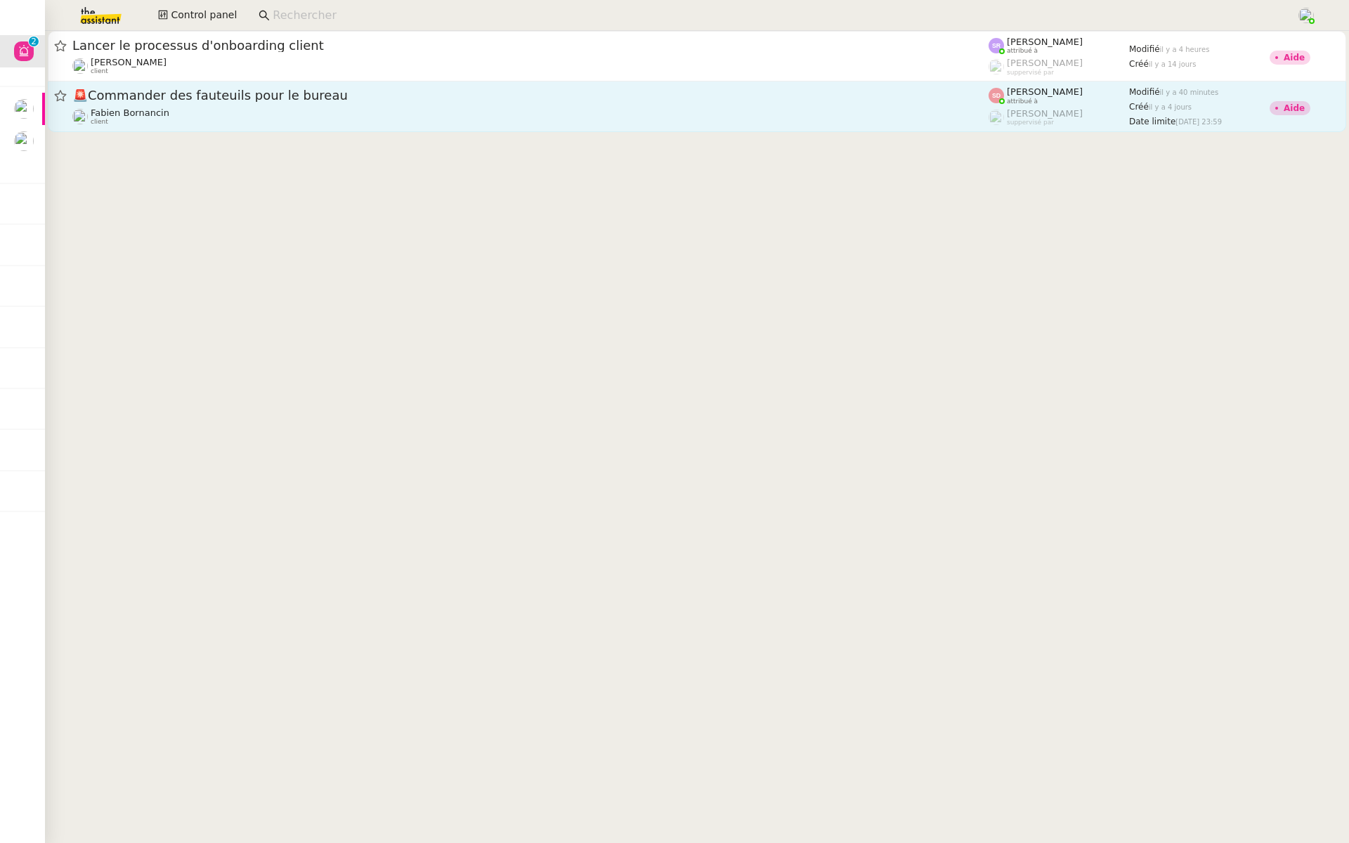
click at [195, 100] on span "🚨 Commander des fauteuils pour le bureau" at bounding box center [530, 95] width 916 height 13
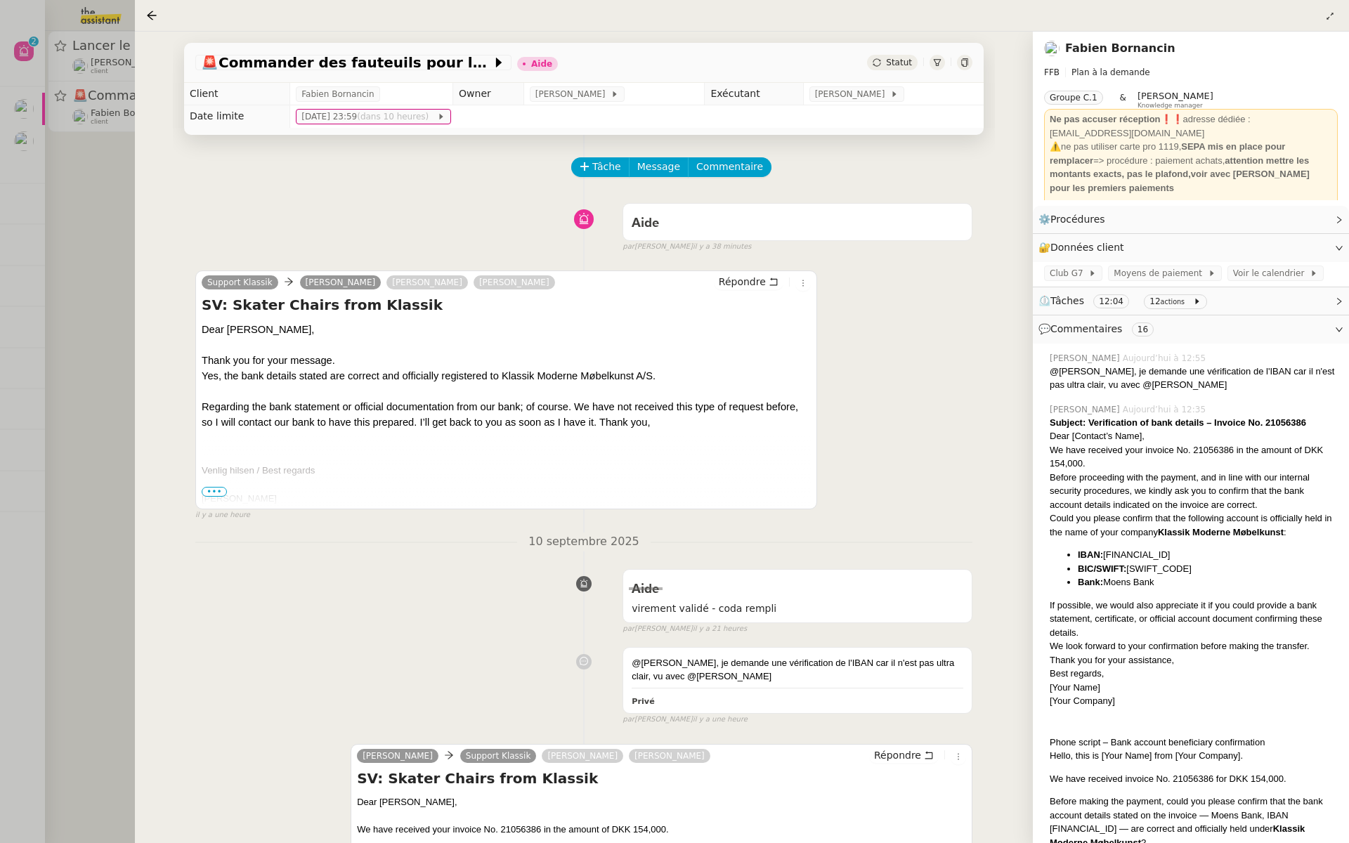
click at [208, 491] on span "•••" at bounding box center [214, 492] width 25 height 10
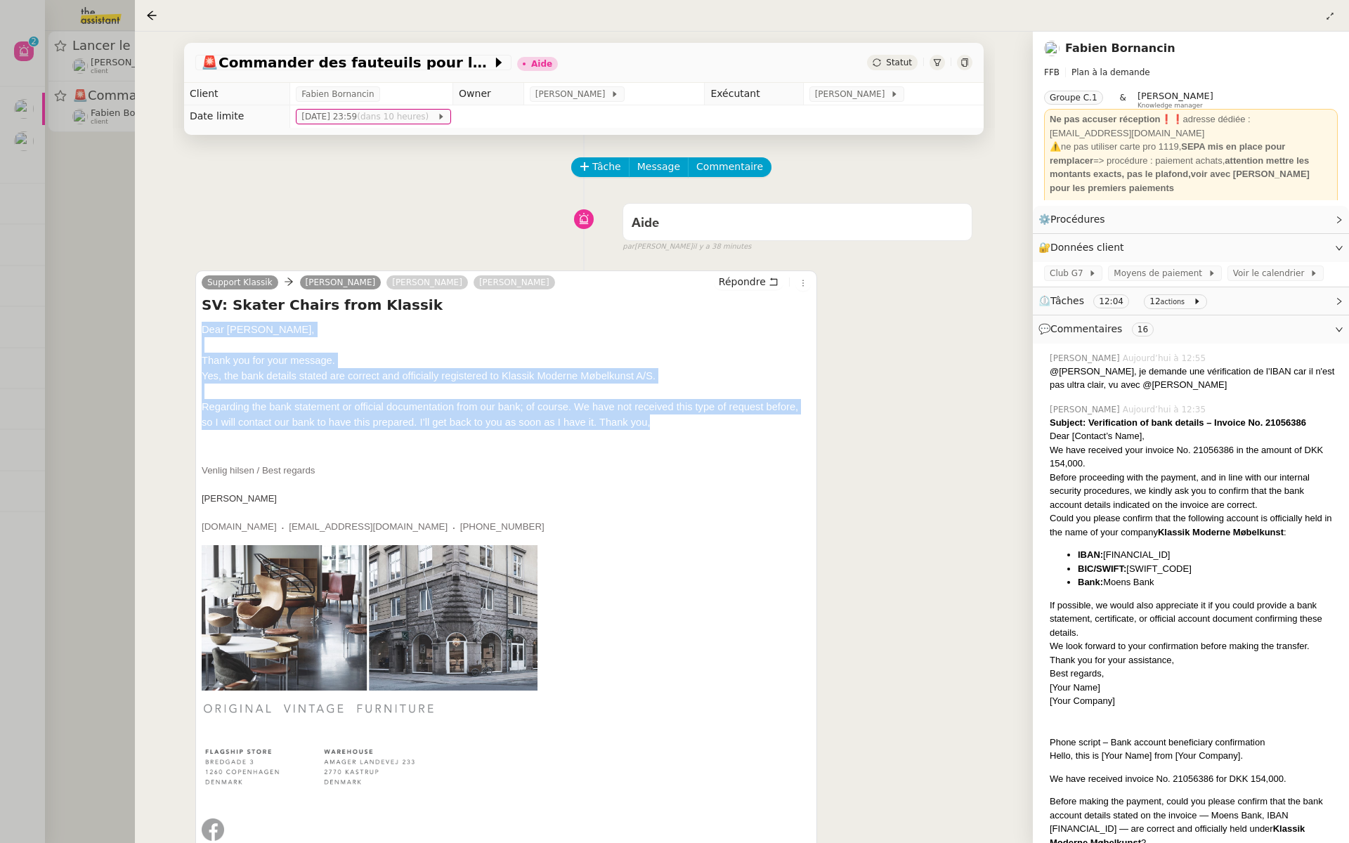
drag, startPoint x: 674, startPoint y: 438, endPoint x: 192, endPoint y: 325, distance: 494.9
copy div "Dear Camille, Thank you for your message. Yes, the bank details stated are corr…"
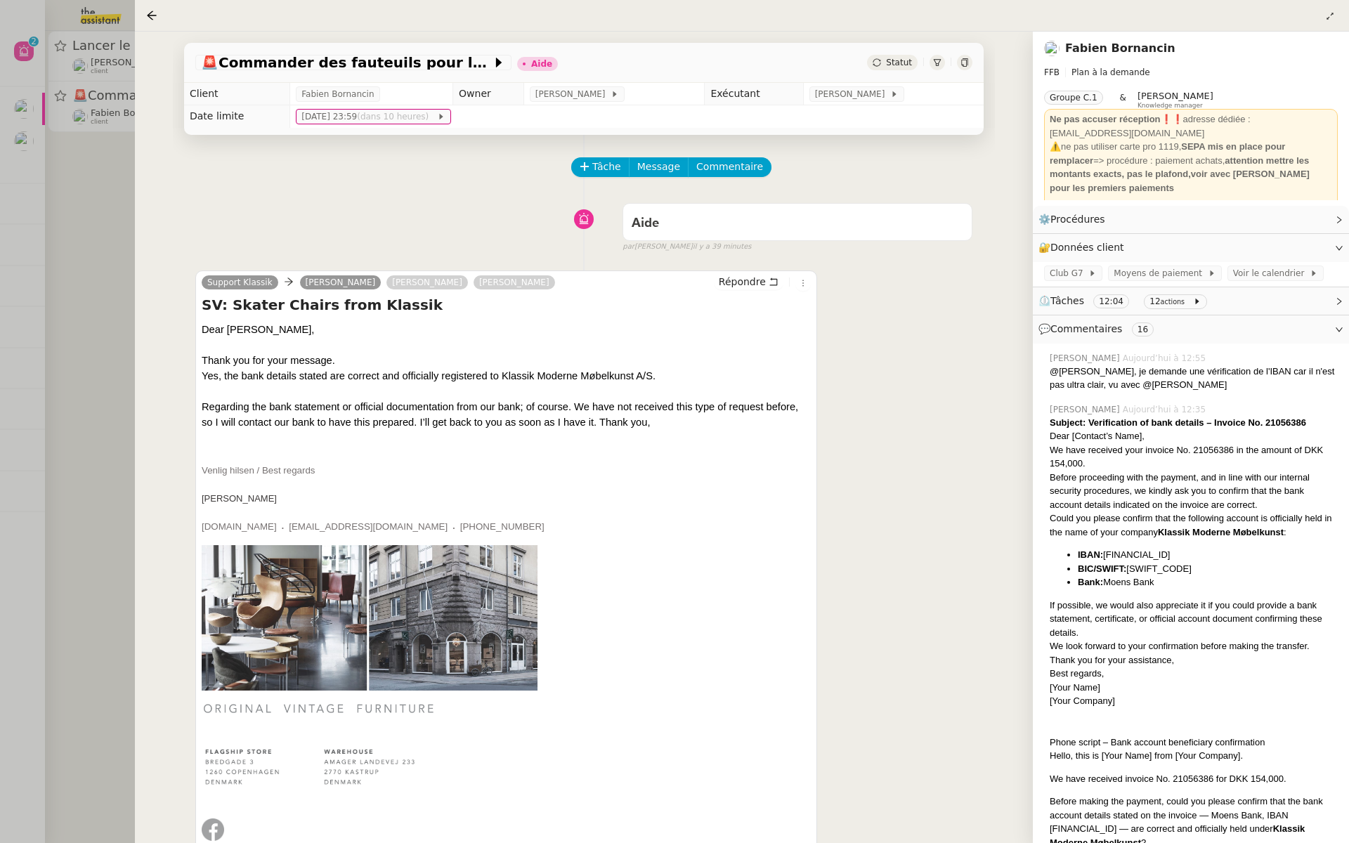
click at [591, 507] on p "Venlig hilsen / Best regards Niklas Søgaard www.klassik.dk • niklas@klassik.dk …" at bounding box center [506, 499] width 609 height 70
click at [968, 61] on icon at bounding box center [964, 62] width 8 height 8
click at [733, 167] on span "Commentaire" at bounding box center [729, 167] width 67 height 16
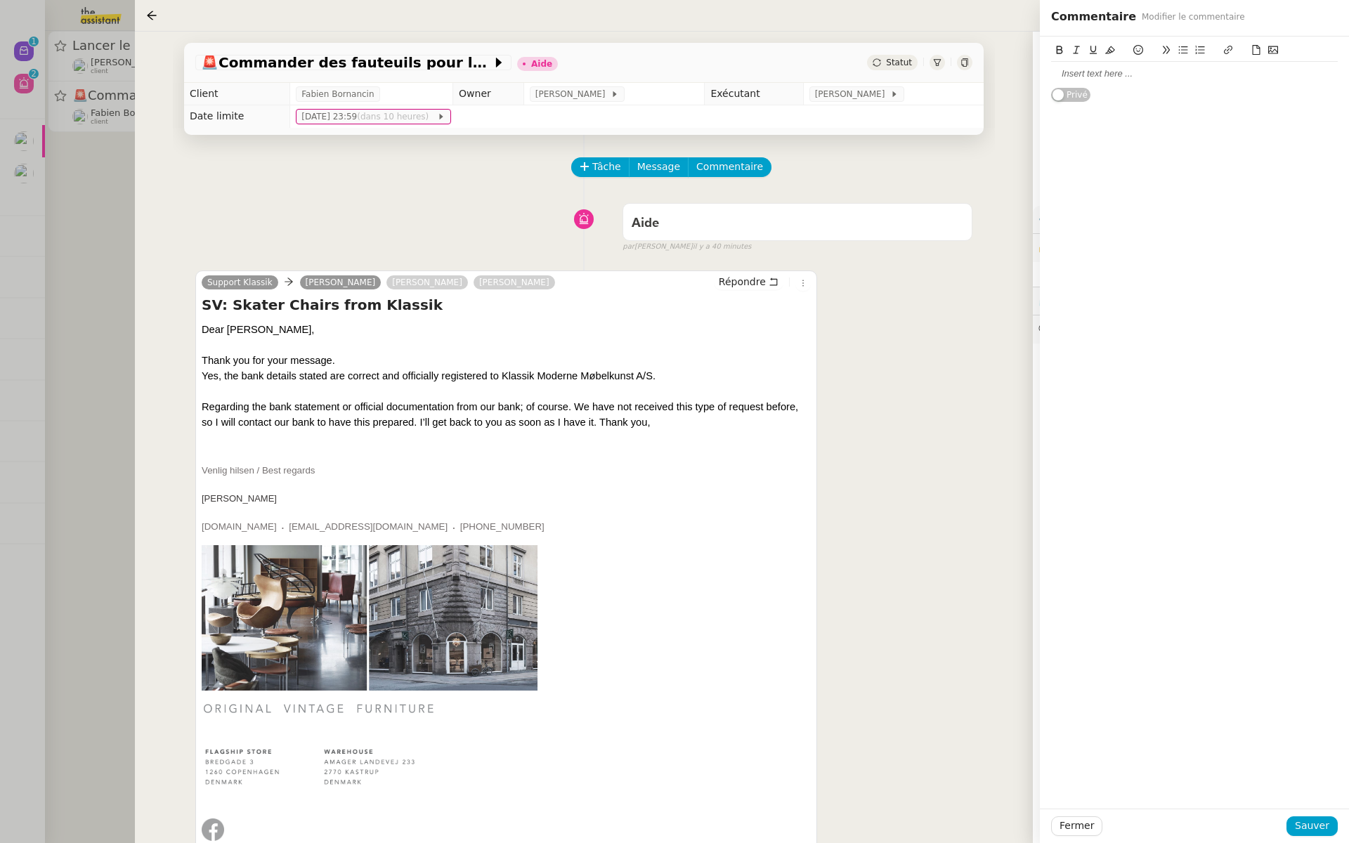
click at [1094, 75] on div at bounding box center [1194, 73] width 287 height 13
click at [1305, 826] on span "Sauver" at bounding box center [1312, 826] width 34 height 16
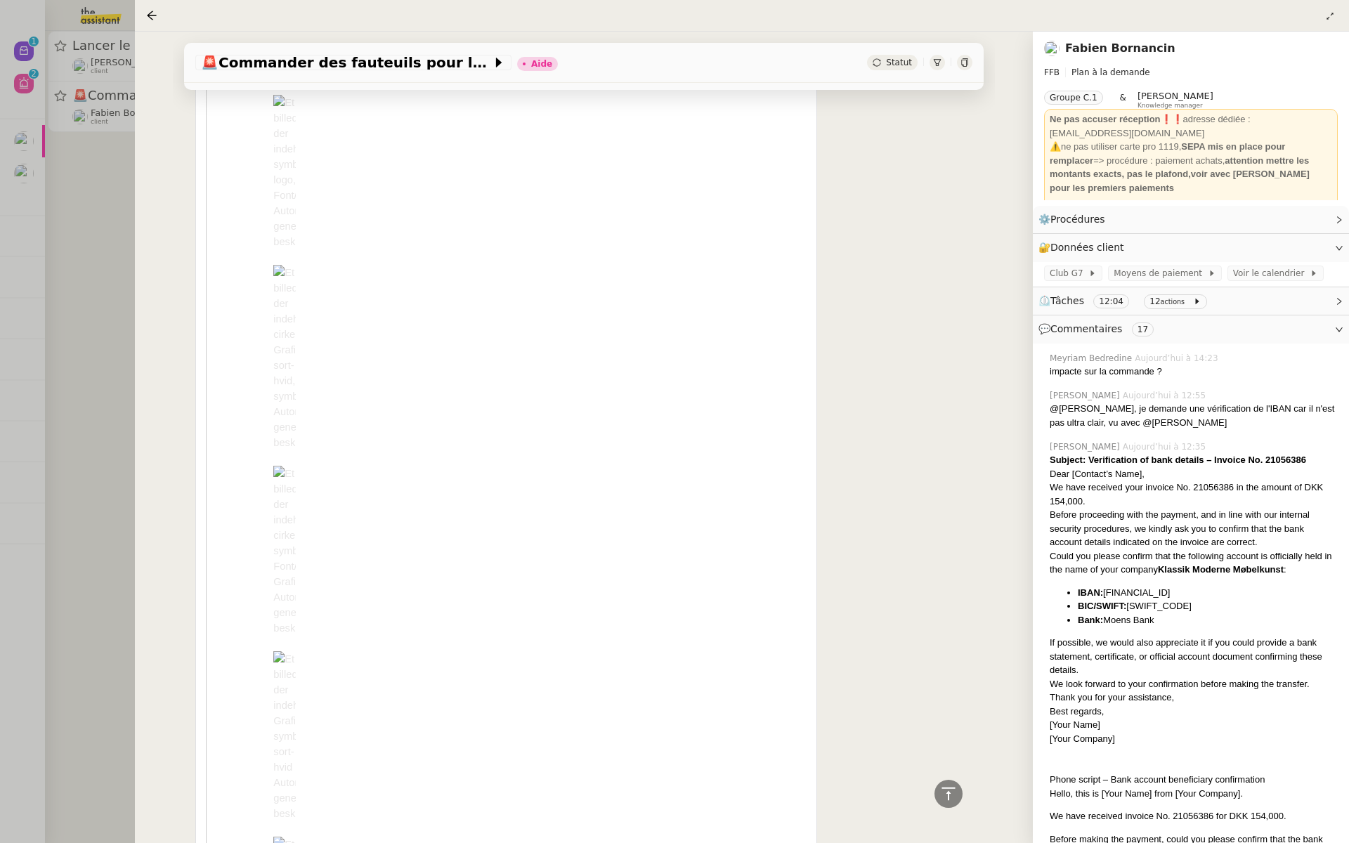
scroll to position [2625, 0]
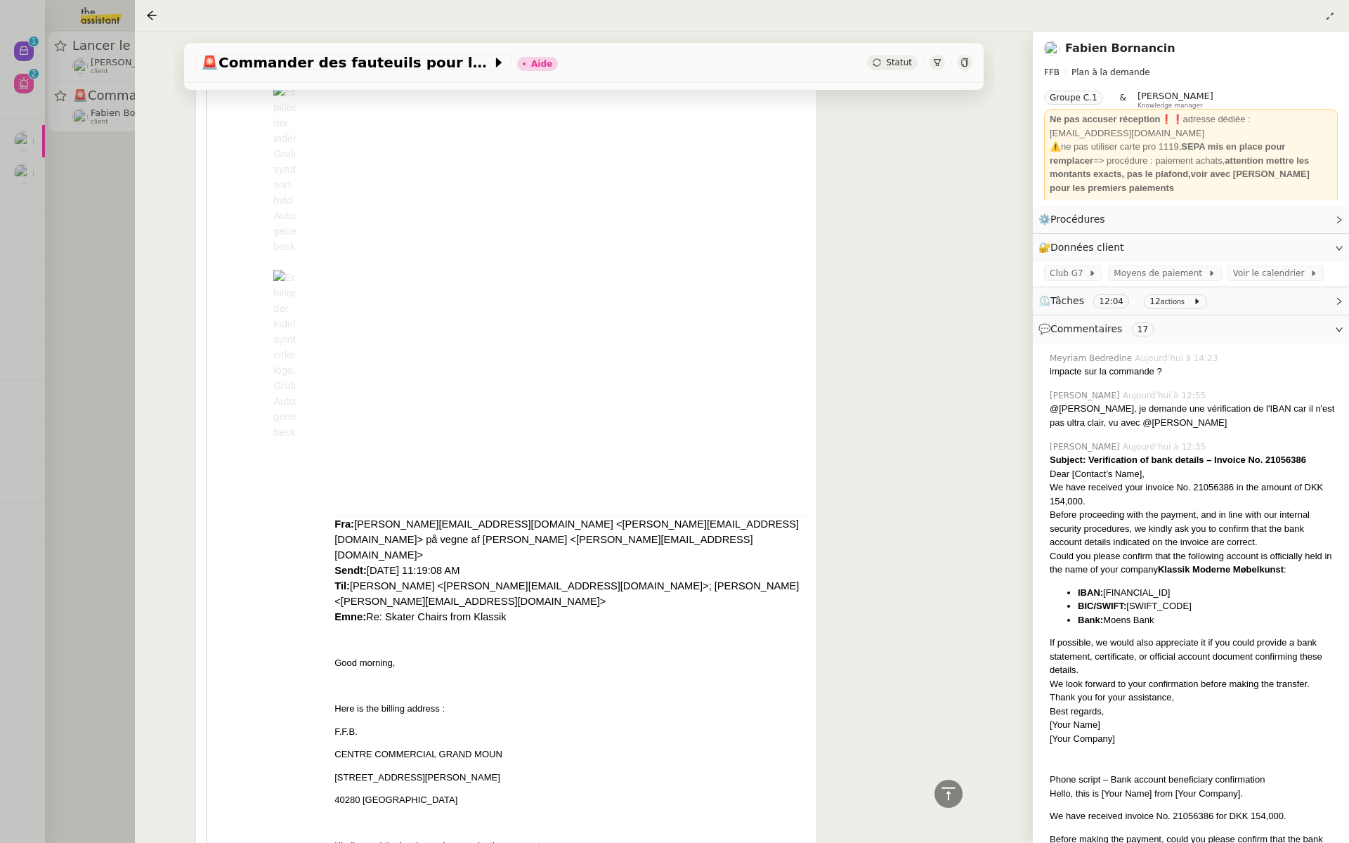
click at [82, 519] on div at bounding box center [674, 421] width 1349 height 843
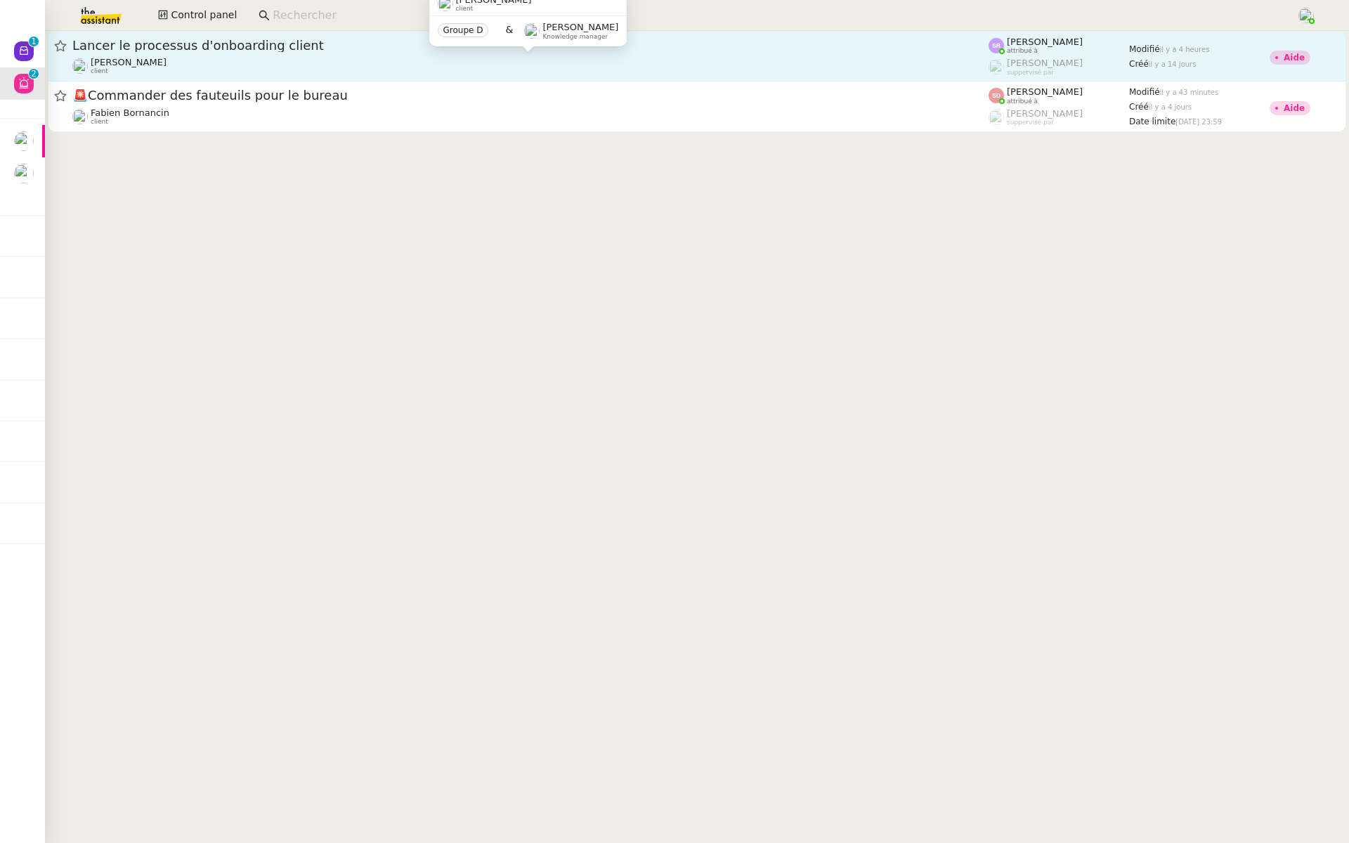
click at [294, 61] on div "Florian Parant client" at bounding box center [530, 66] width 916 height 18
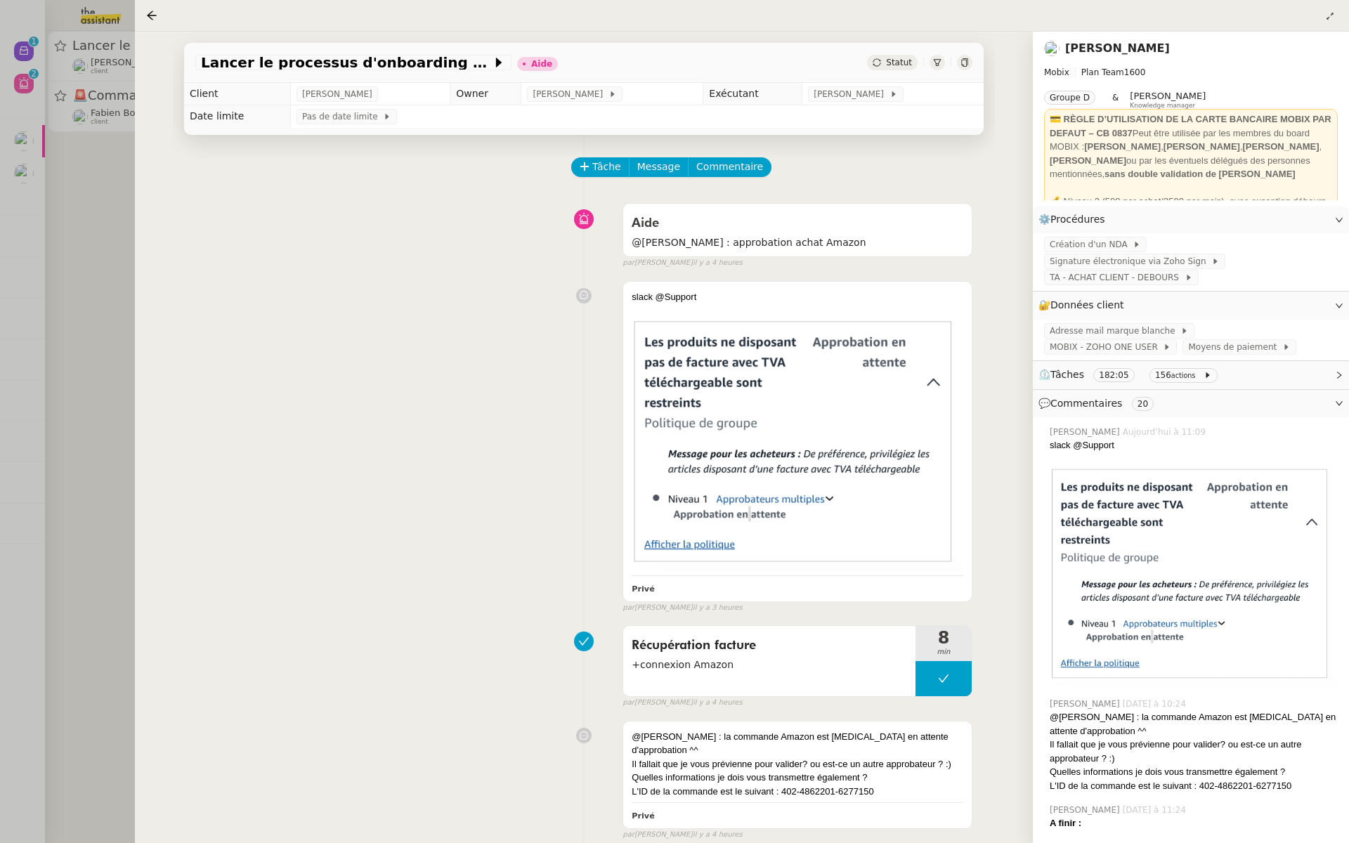
click at [13, 448] on div at bounding box center [674, 421] width 1349 height 843
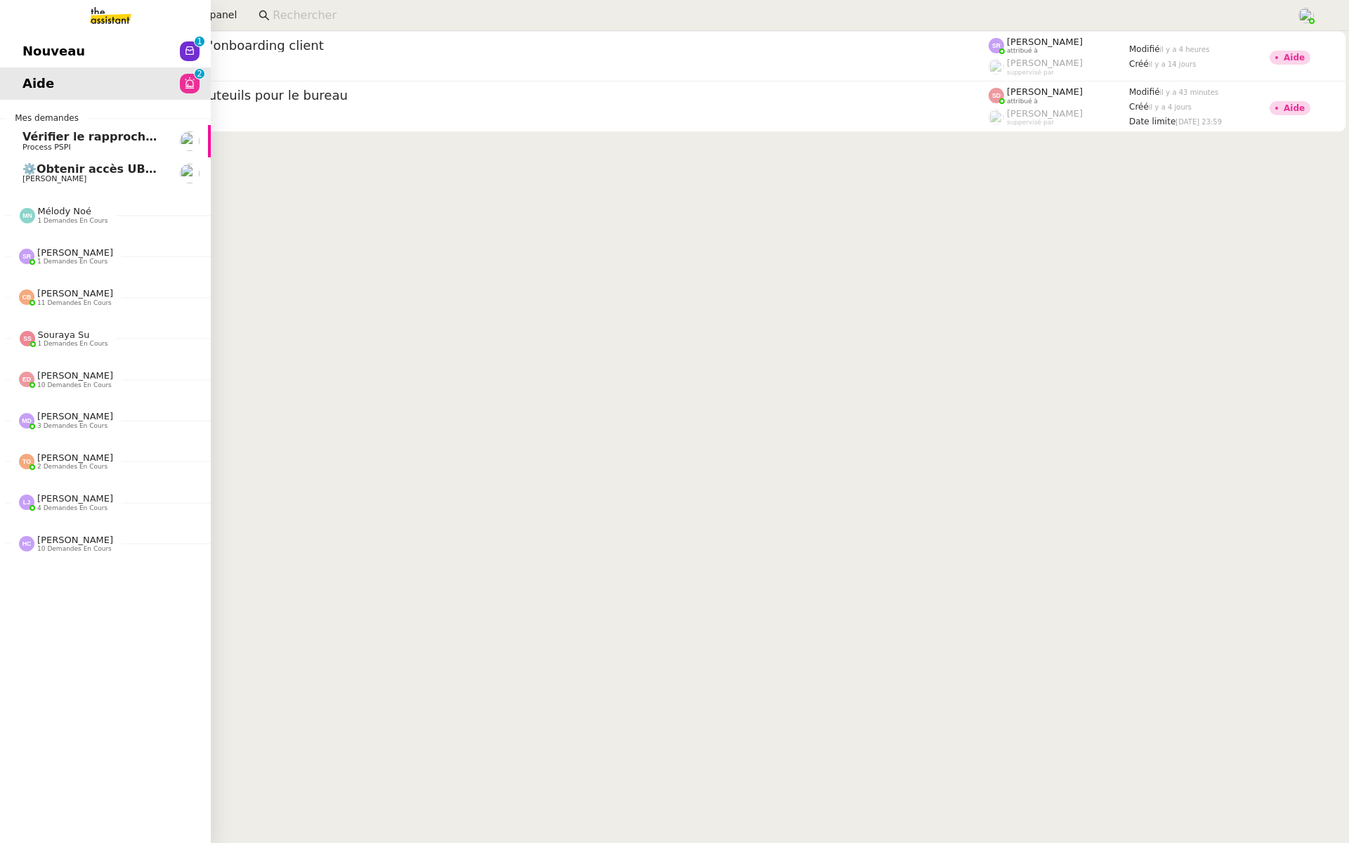
click at [15, 36] on link "Nouveau 0 1 2 3 4 5 6 7 8 9" at bounding box center [105, 51] width 211 height 32
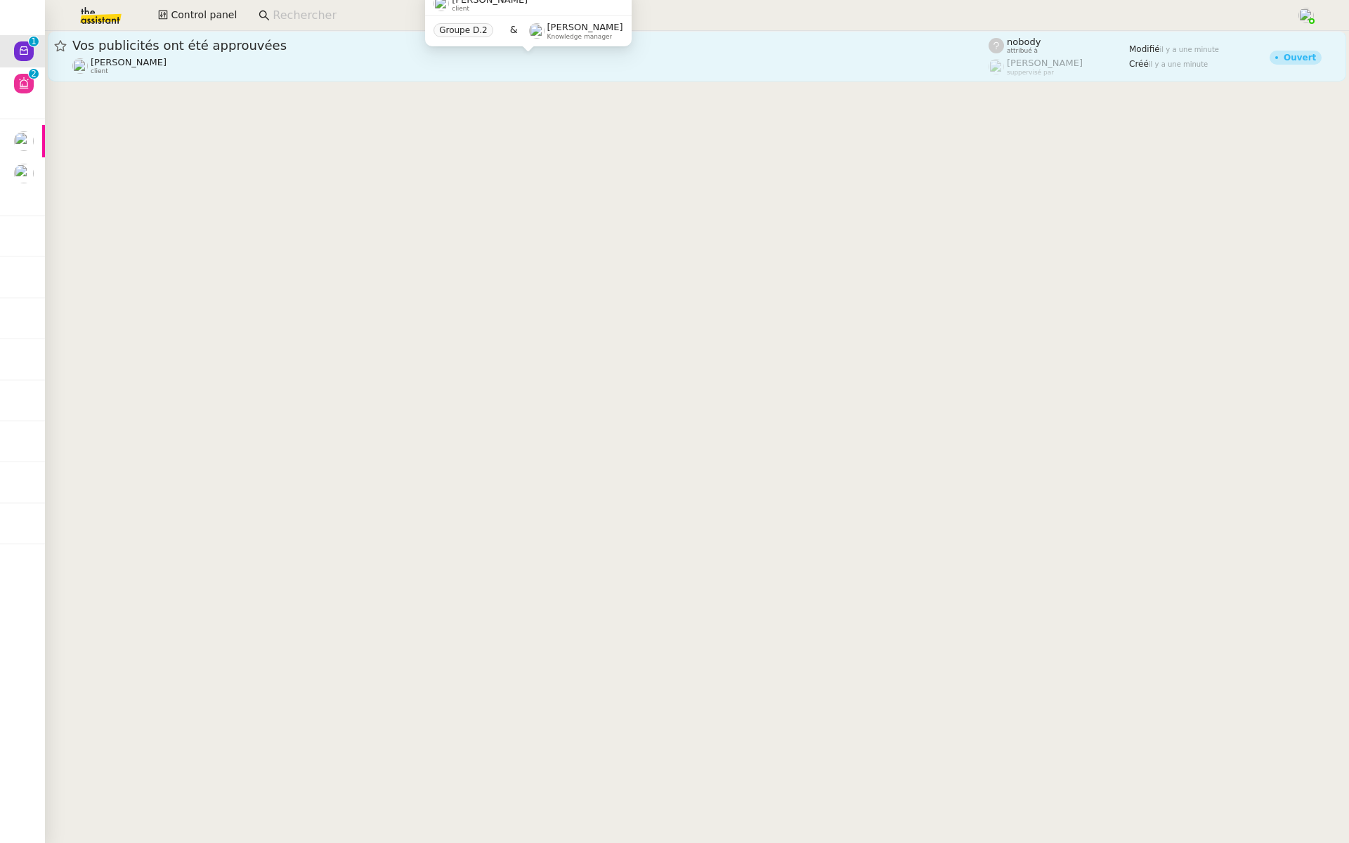
click at [271, 59] on div "Anthony Morcillo client" at bounding box center [530, 66] width 916 height 18
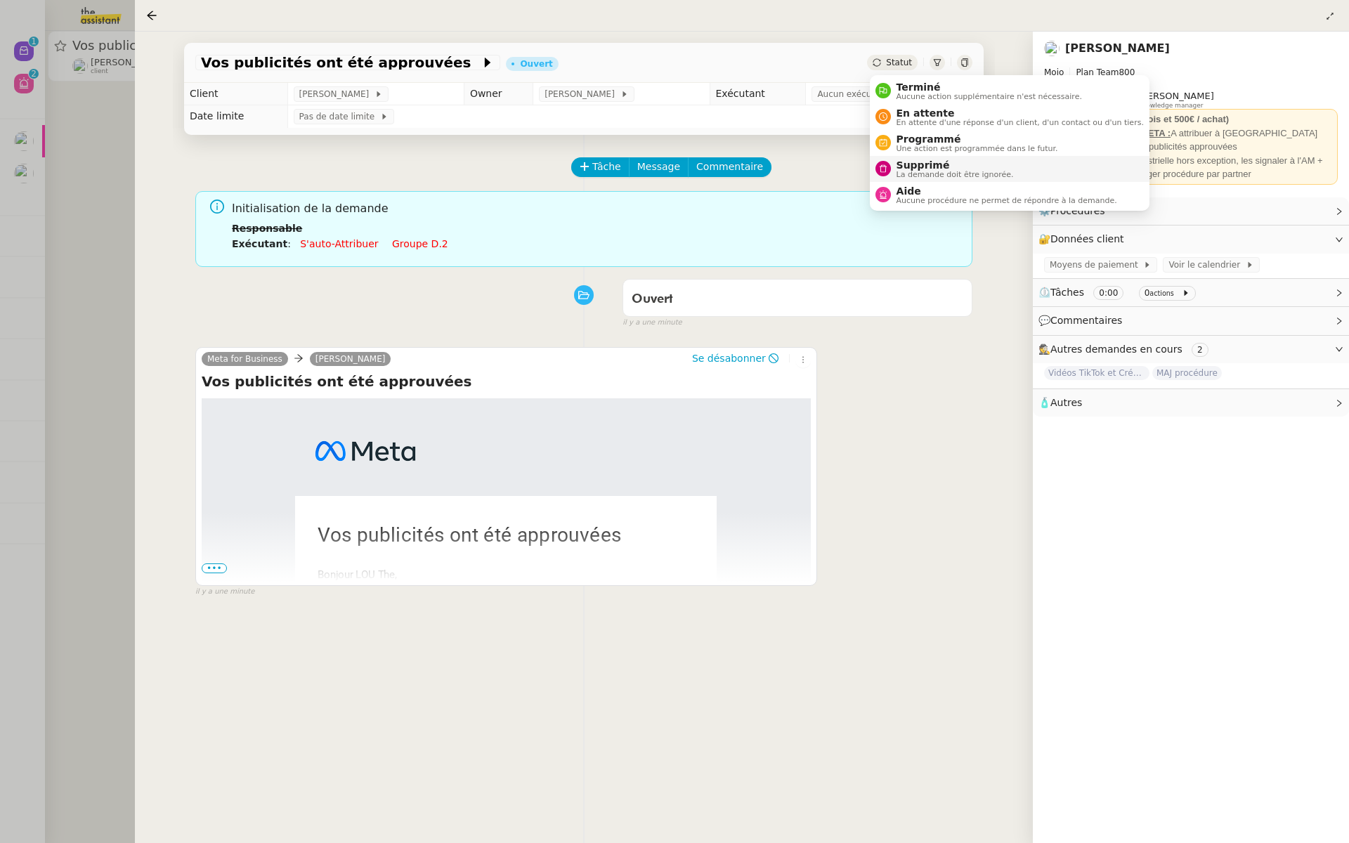
click at [896, 164] on span "Supprimé" at bounding box center [954, 164] width 117 height 11
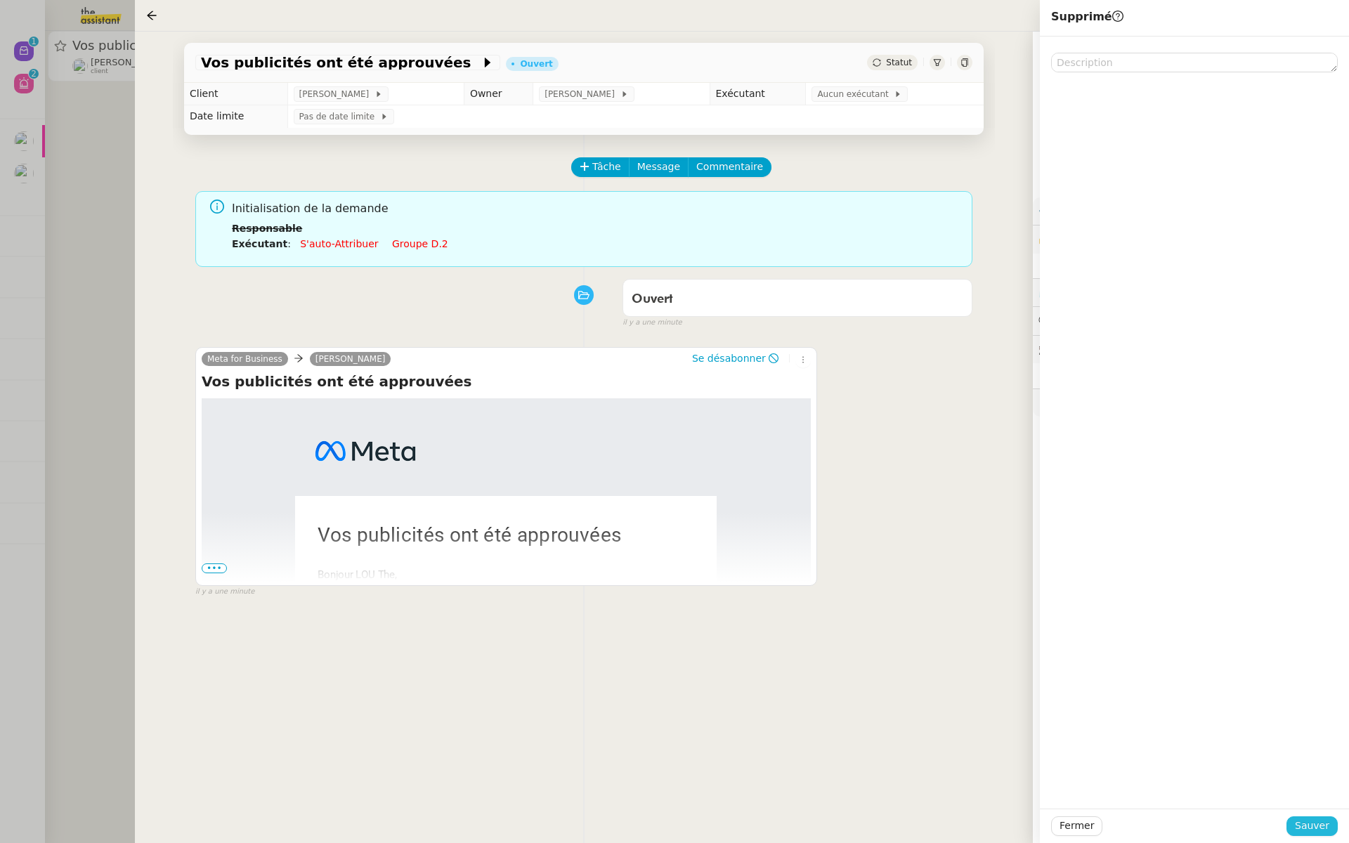
click at [1310, 829] on span "Sauver" at bounding box center [1312, 826] width 34 height 16
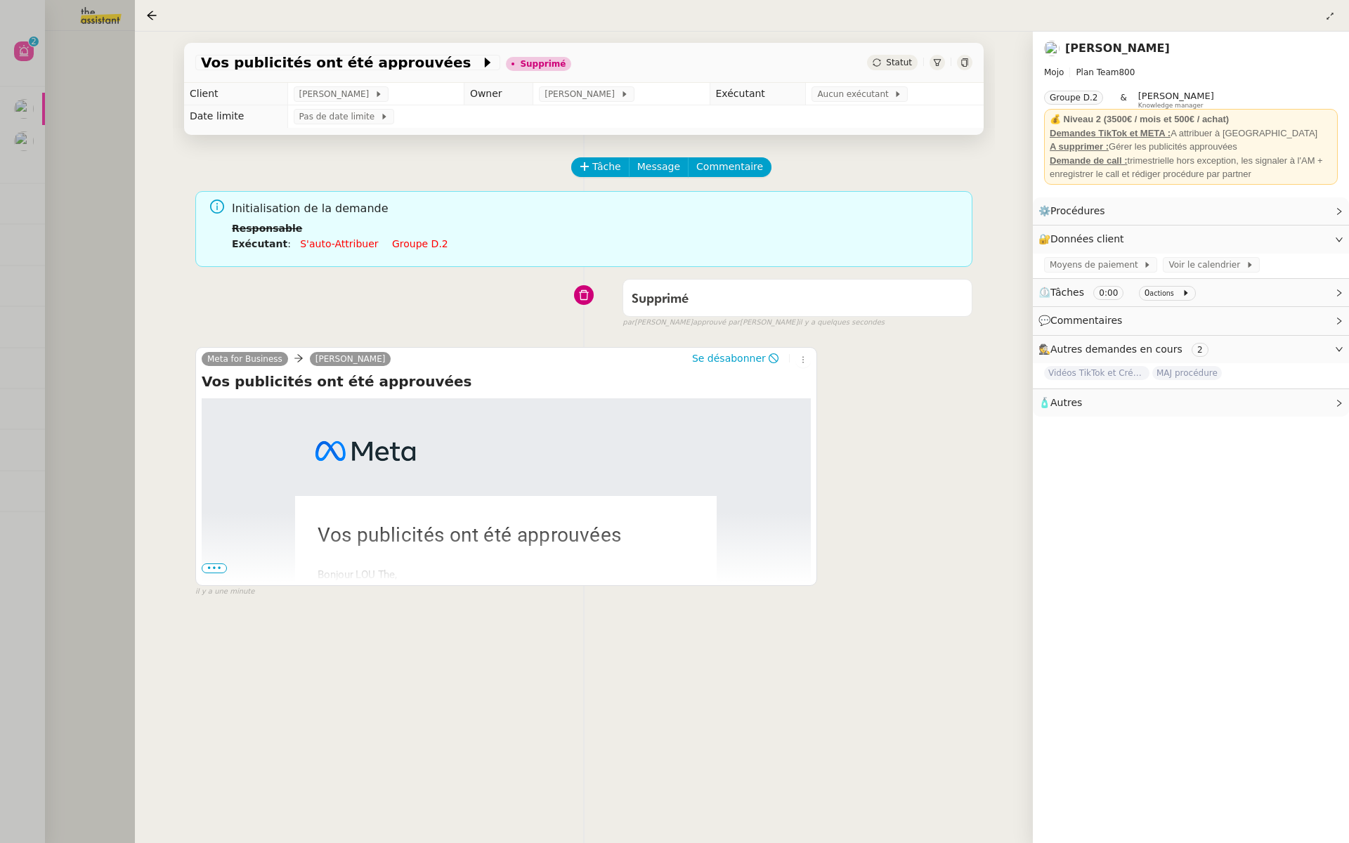
click at [122, 450] on div at bounding box center [674, 421] width 1349 height 843
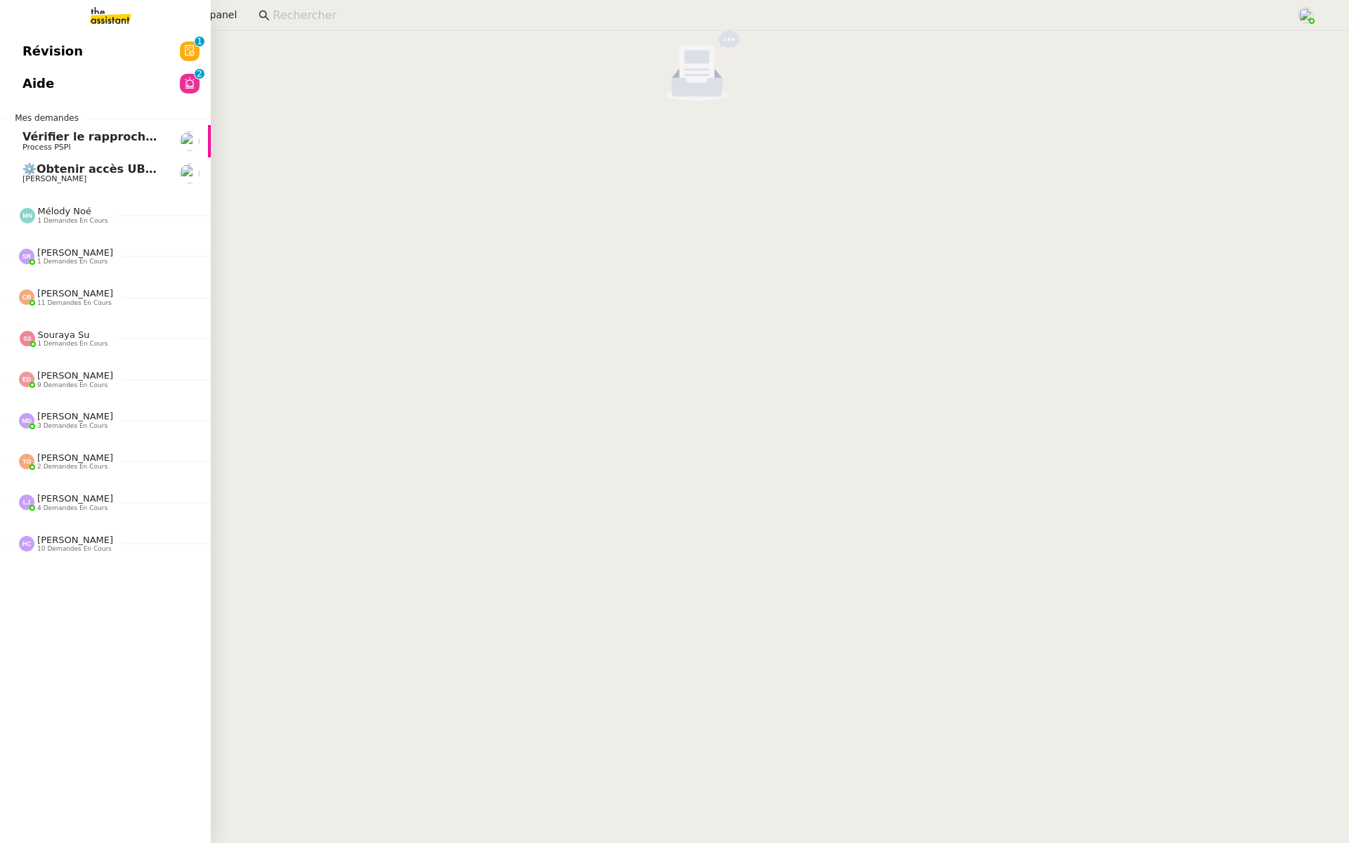
click at [31, 47] on span "Révision" at bounding box center [52, 51] width 60 height 21
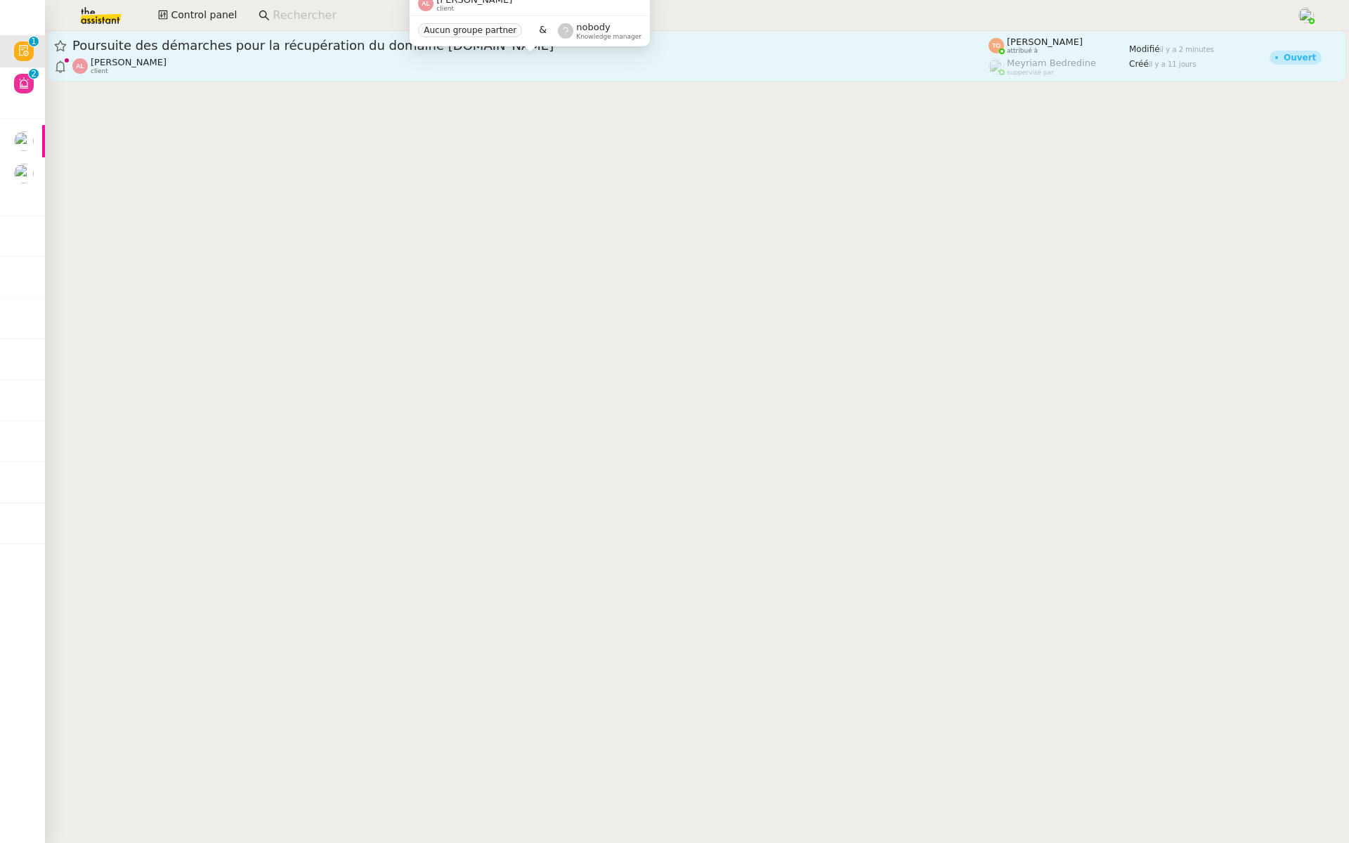
click at [322, 67] on div "Alexandre Levacher client" at bounding box center [530, 66] width 916 height 18
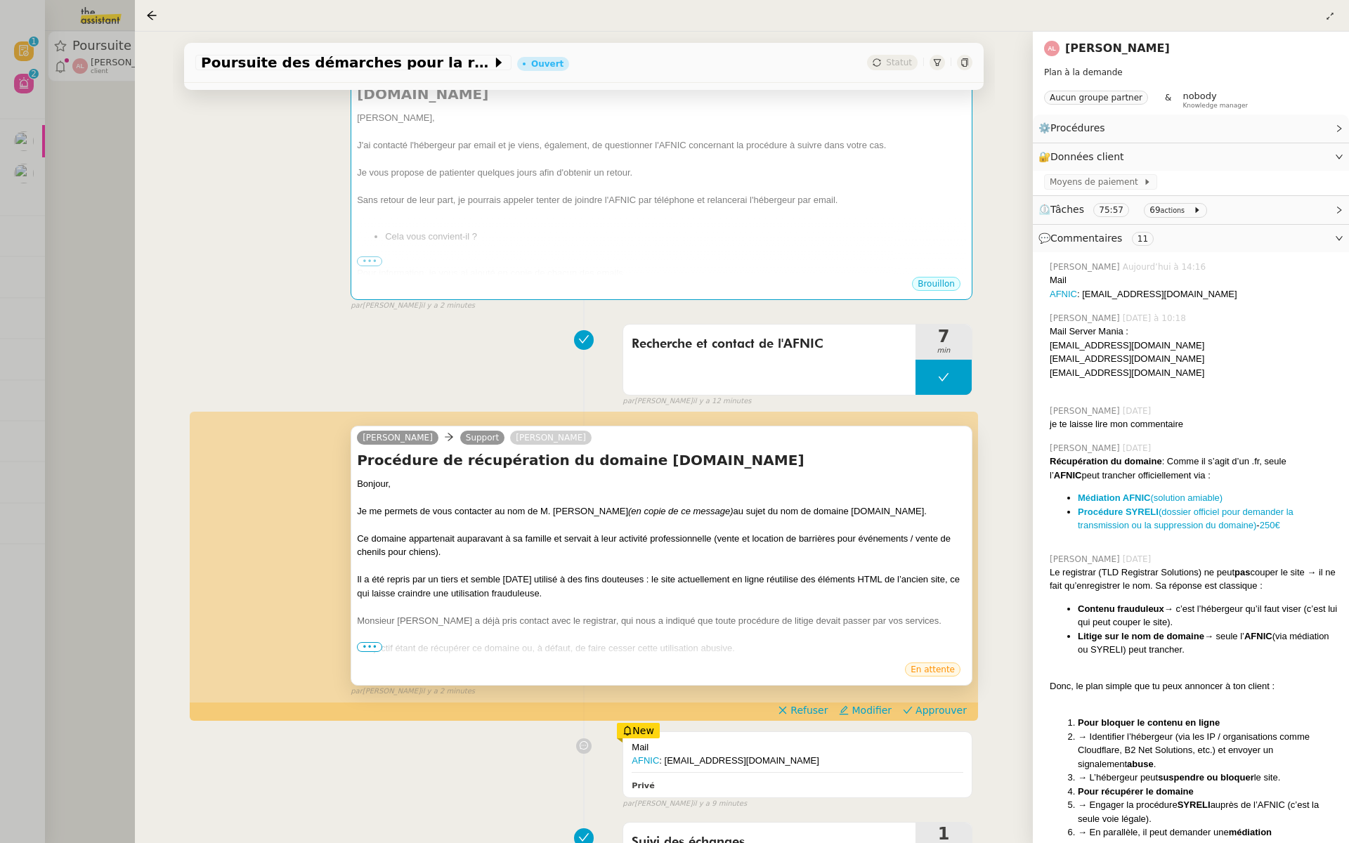
scroll to position [303, 0]
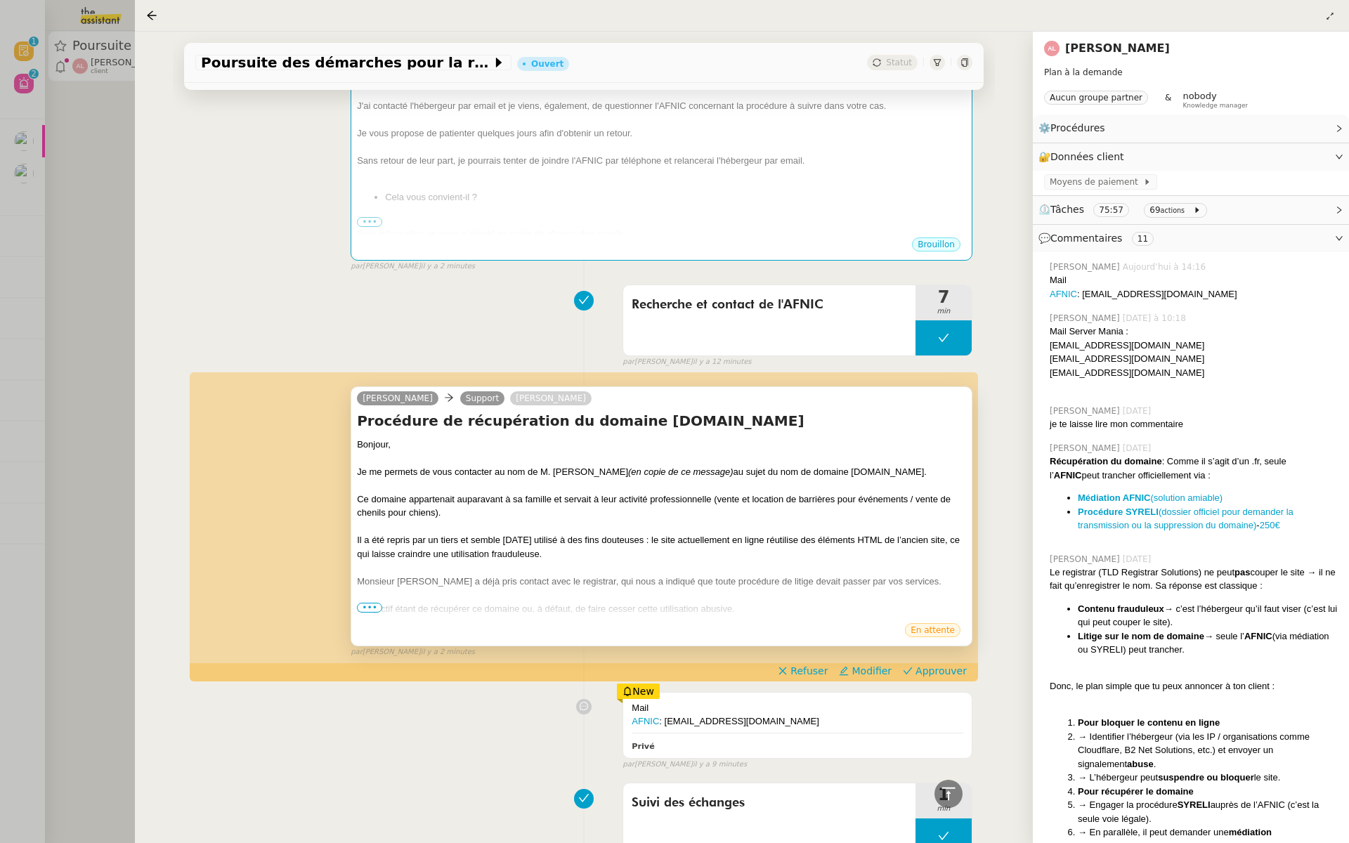
click at [368, 602] on div "L’objectif étant de récupérer ce domaine ou, à défaut, de faire cesser cette ut…" at bounding box center [661, 609] width 609 height 14
click at [361, 603] on span "•••" at bounding box center [369, 608] width 25 height 10
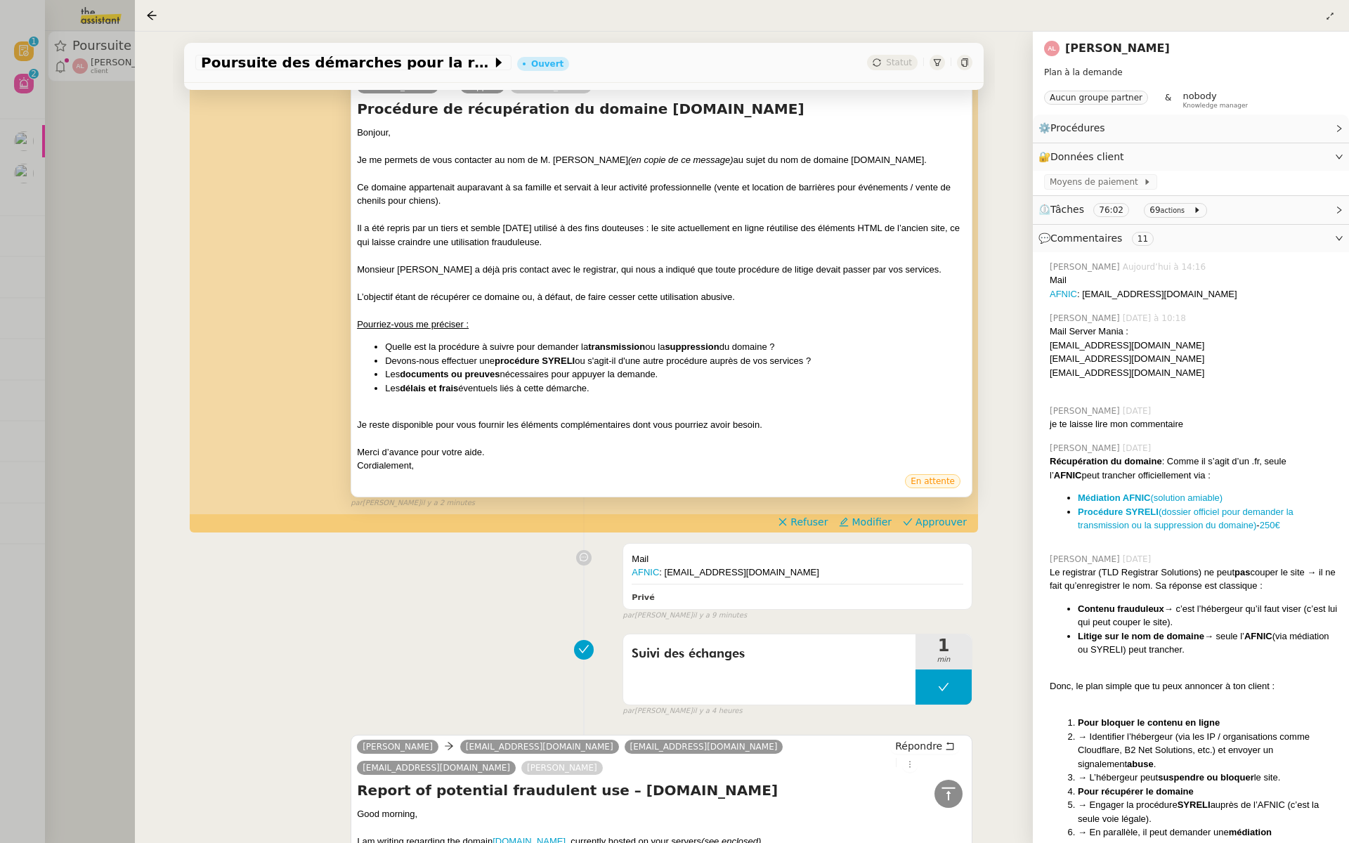
scroll to position [663, 0]
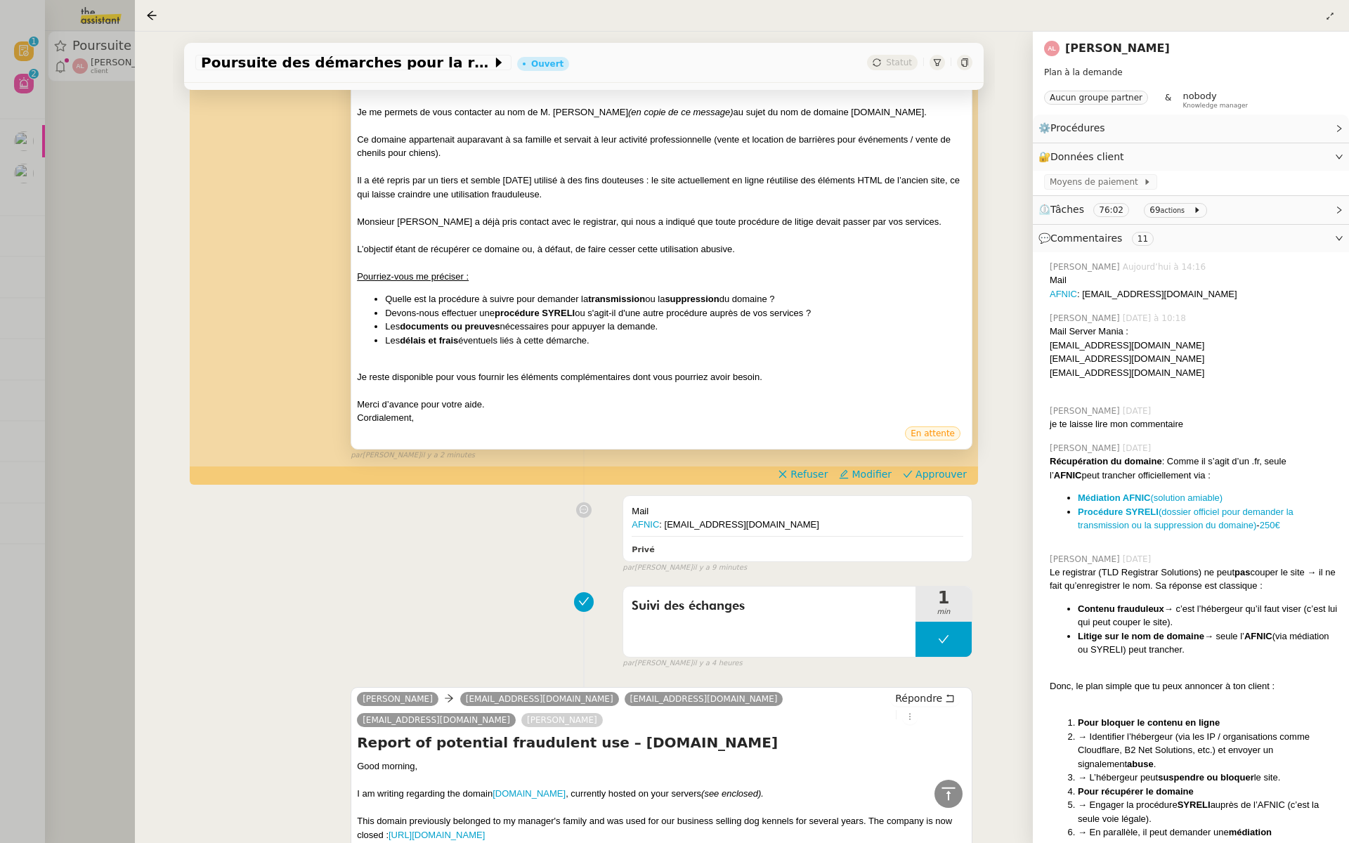
click at [946, 462] on div "Alexandre Support Alexandre Levacher Procédure de récupération du domaine levac…" at bounding box center [583, 238] width 777 height 448
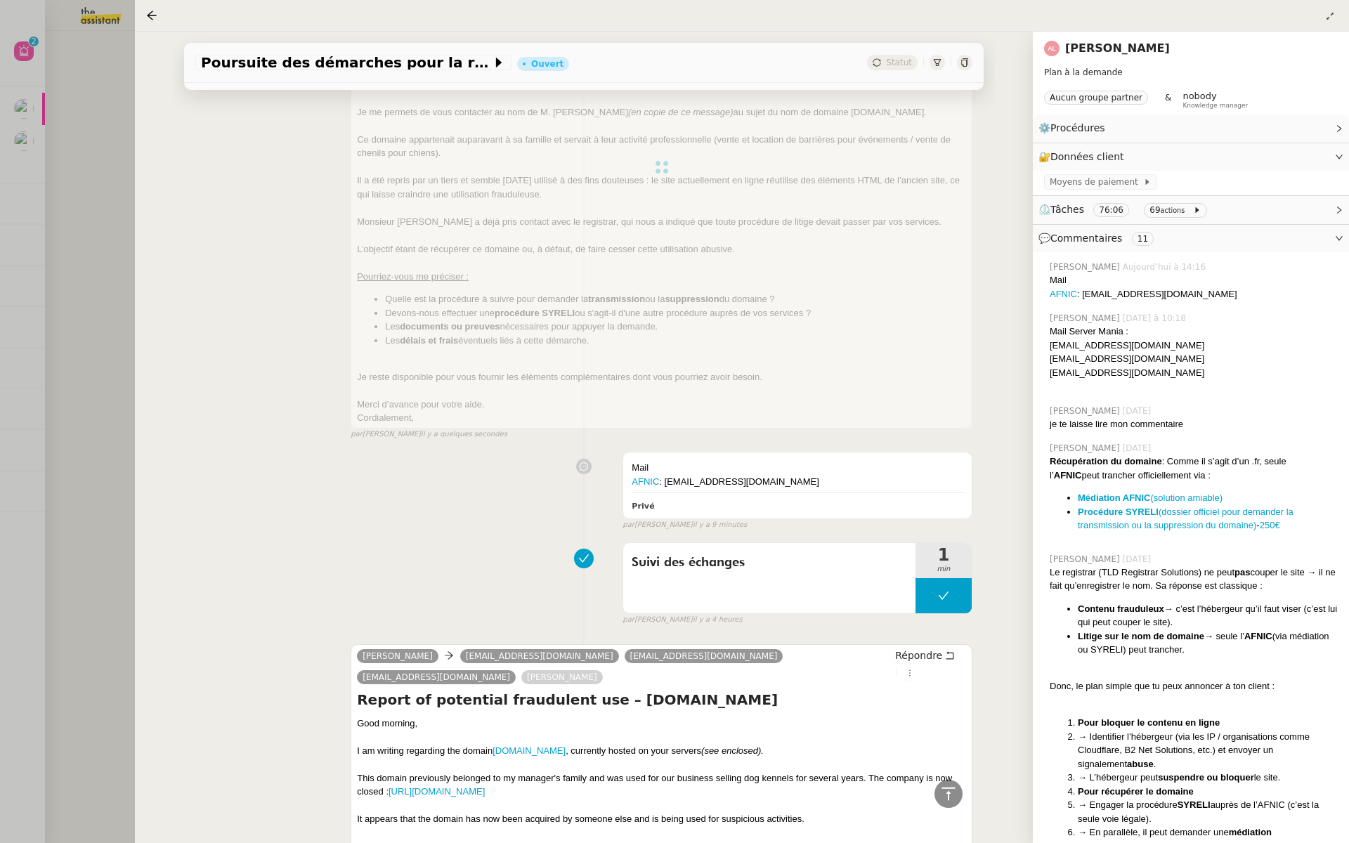
click at [111, 191] on div at bounding box center [674, 421] width 1349 height 843
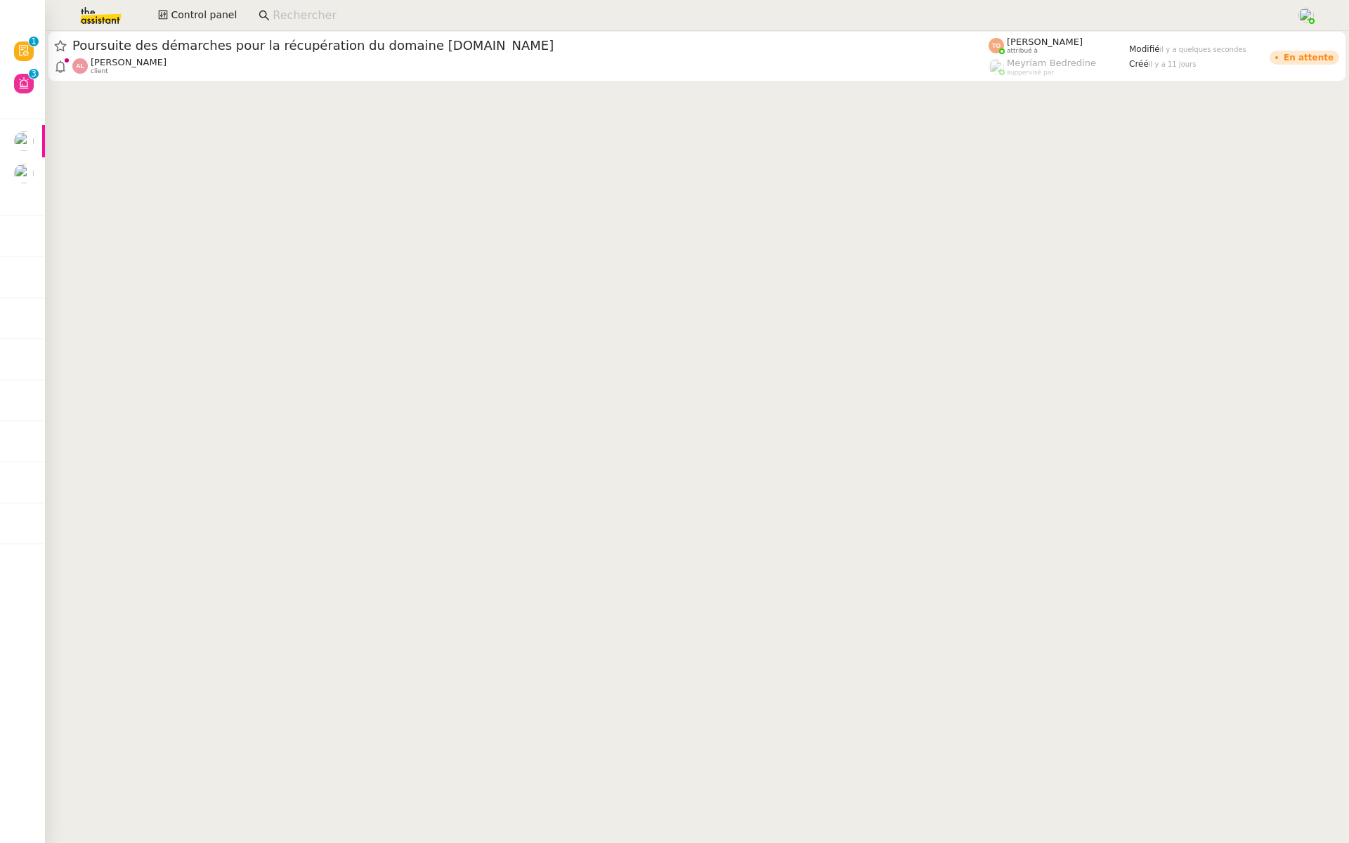
click at [274, 15] on input at bounding box center [778, 15] width 1010 height 19
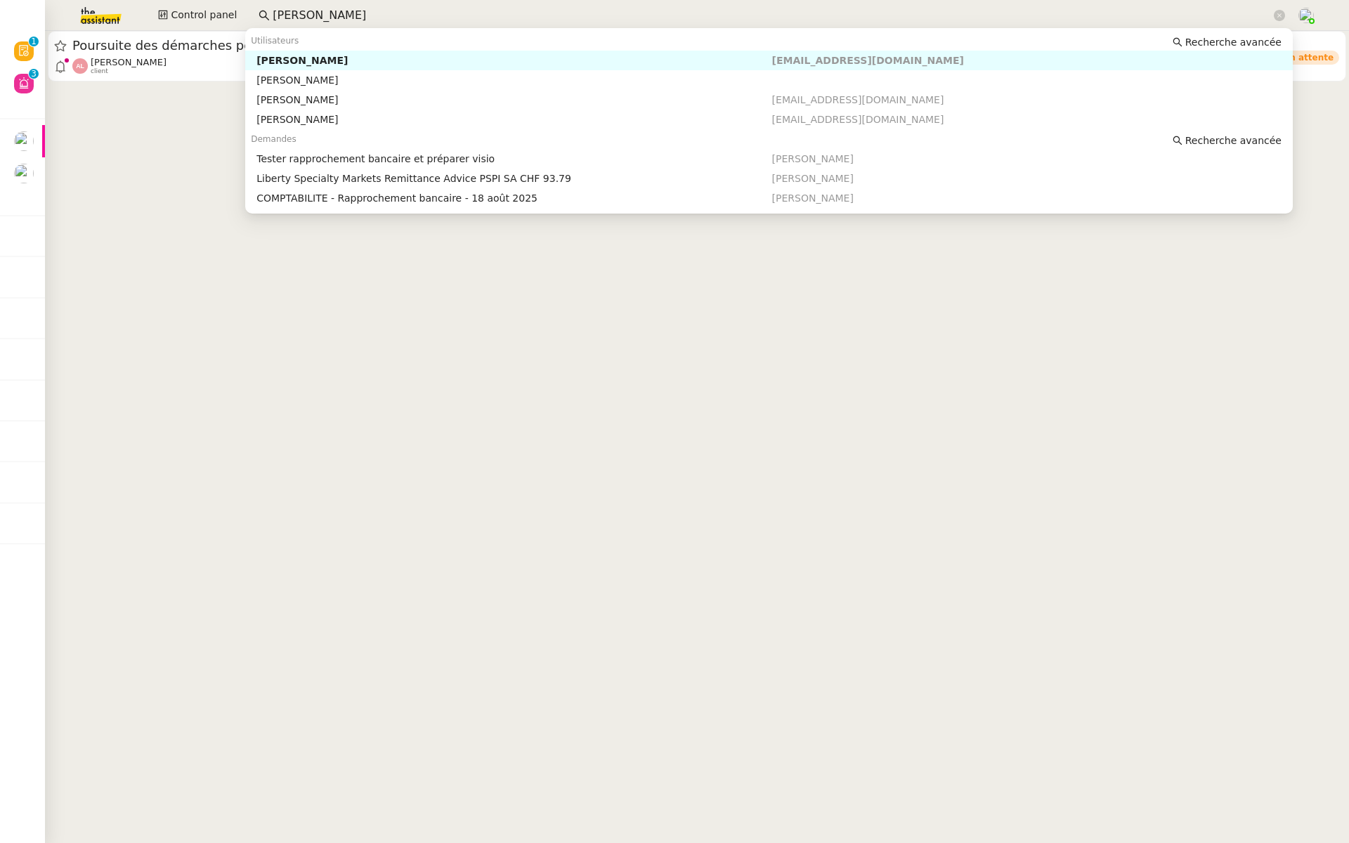
click at [417, 60] on div "[PERSON_NAME]" at bounding box center [513, 60] width 515 height 13
type input "[PERSON_NAME]"
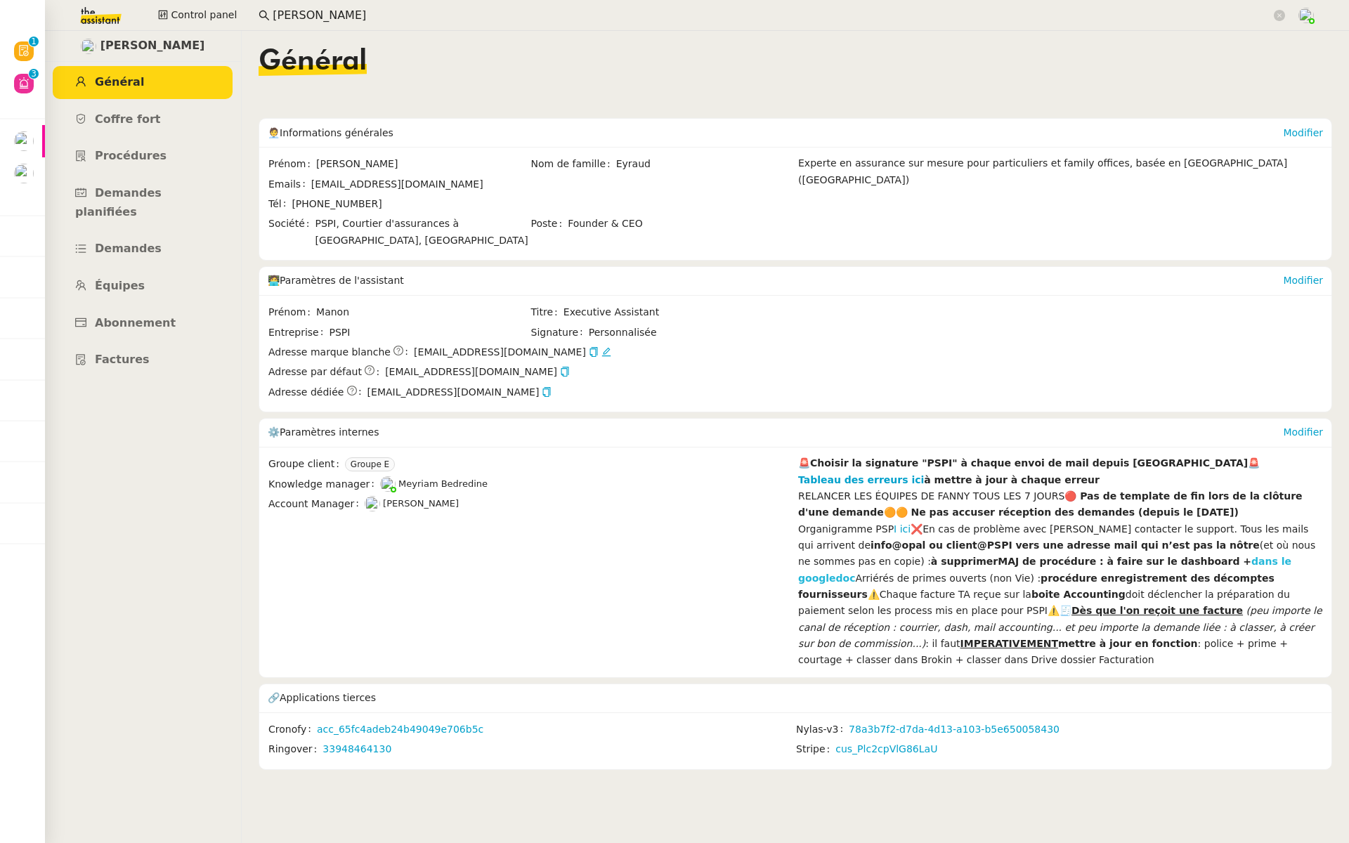
click at [1096, 556] on strong "dans le googledoc" at bounding box center [1044, 569] width 493 height 27
